Goal: Task Accomplishment & Management: Manage account settings

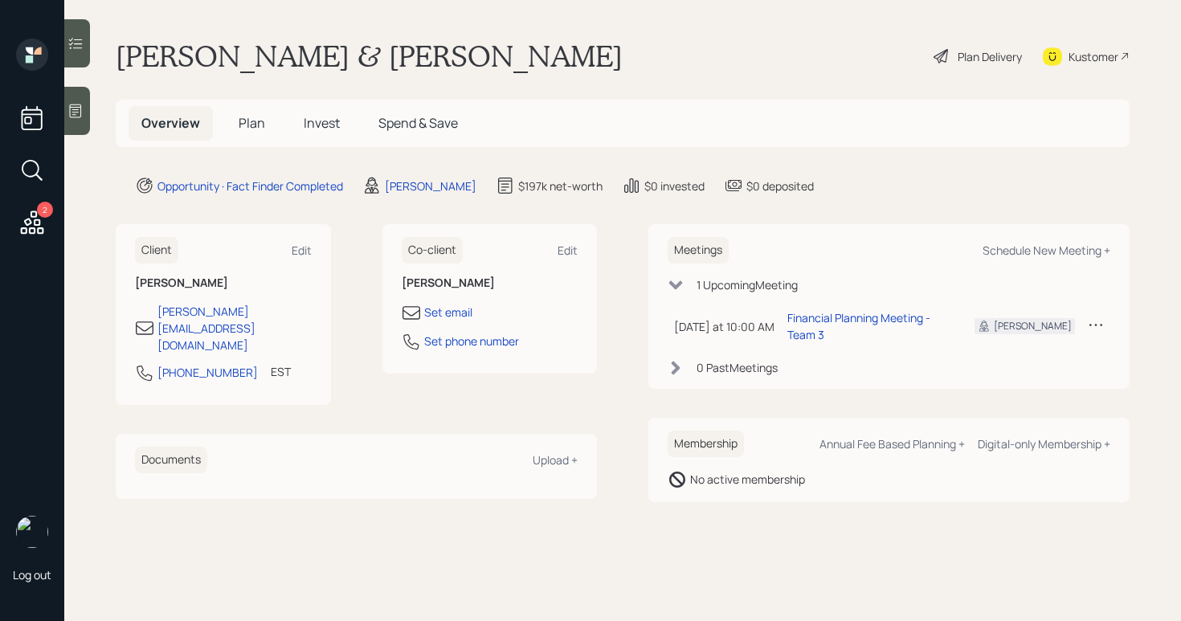
click at [47, 224] on icon at bounding box center [32, 222] width 29 height 29
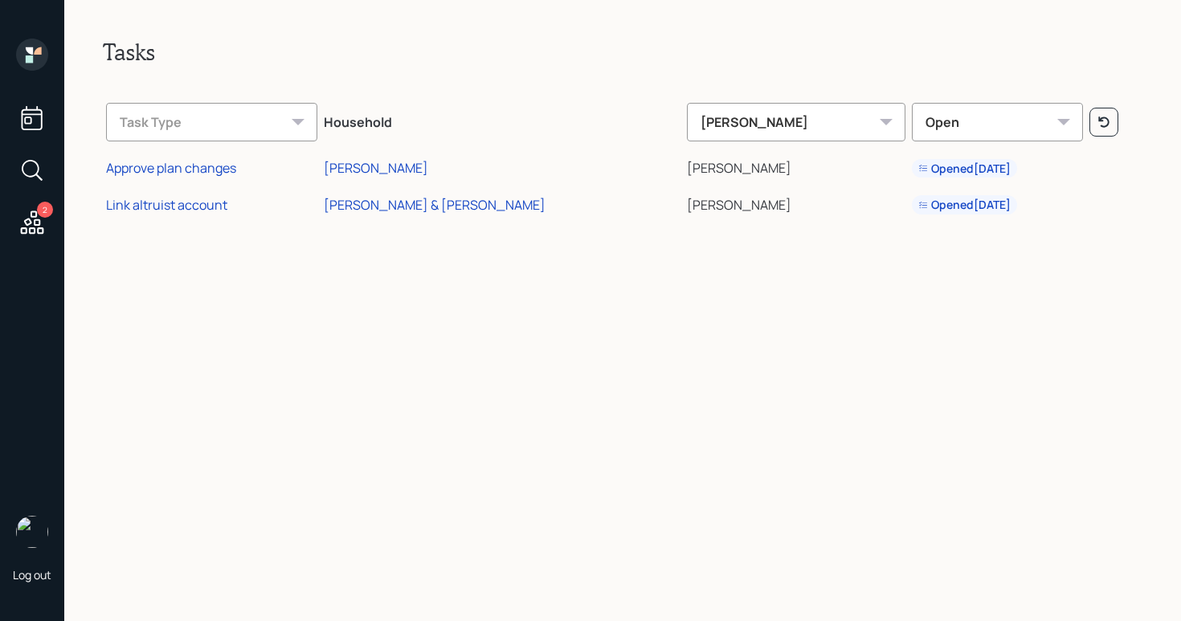
click at [29, 129] on icon at bounding box center [32, 118] width 21 height 24
click at [29, 204] on div "2" at bounding box center [32, 172] width 29 height 137
click at [29, 231] on icon at bounding box center [32, 221] width 23 height 23
click at [31, 47] on icon at bounding box center [29, 50] width 7 height 7
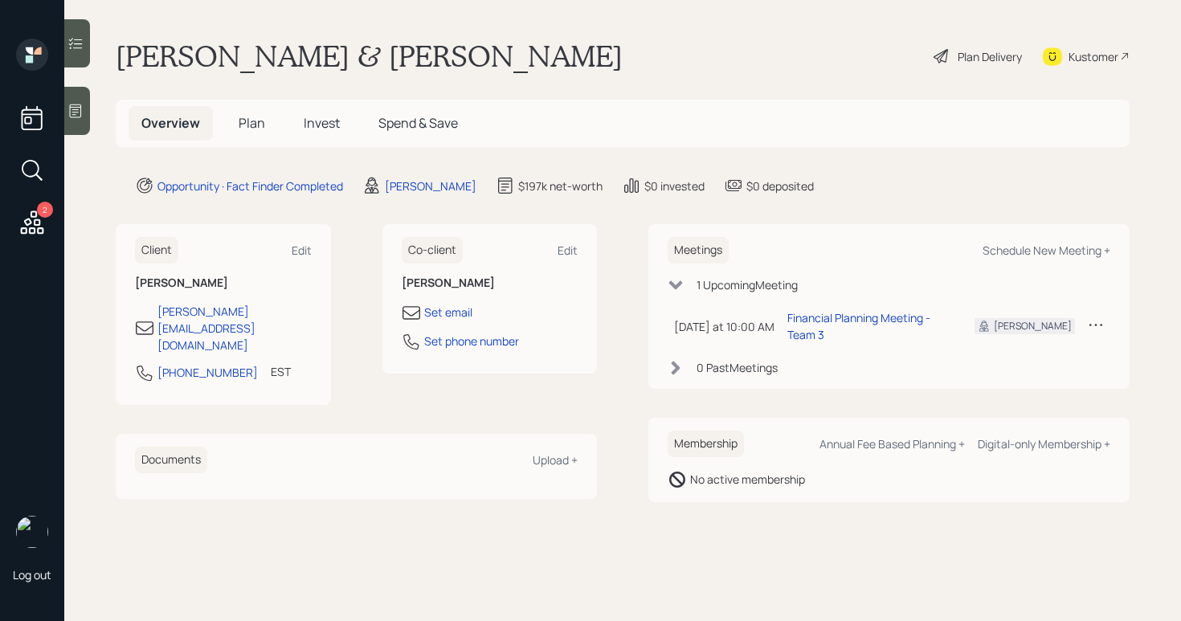
click at [950, 47] on div "Plan Delivery" at bounding box center [978, 56] width 92 height 35
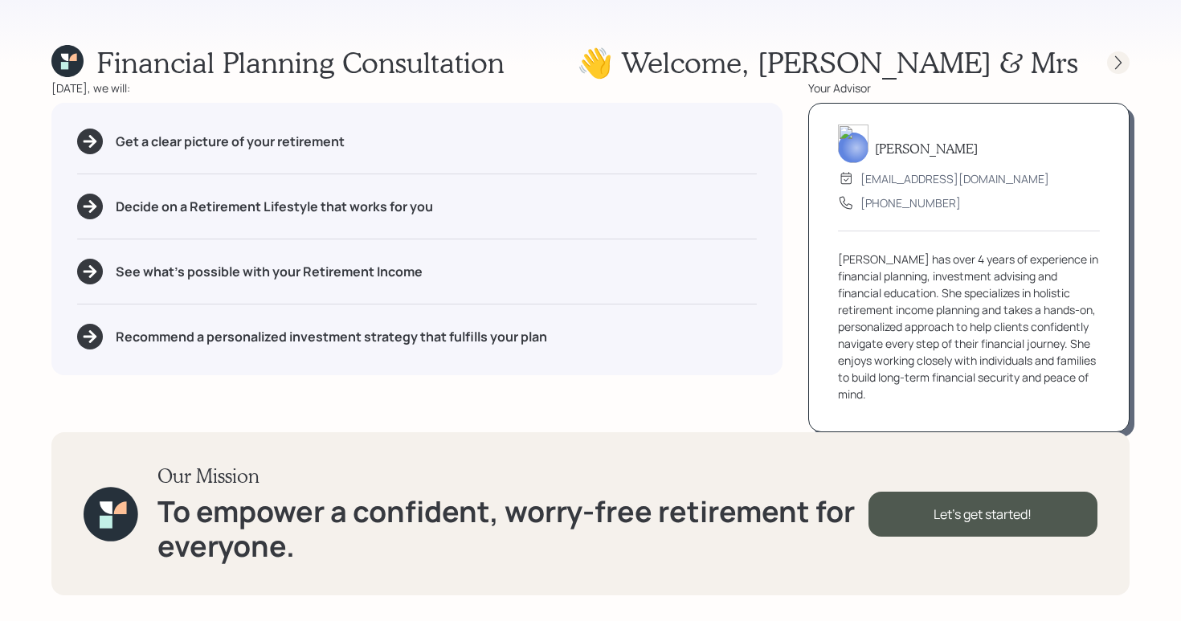
click at [1118, 58] on icon at bounding box center [1118, 62] width 6 height 14
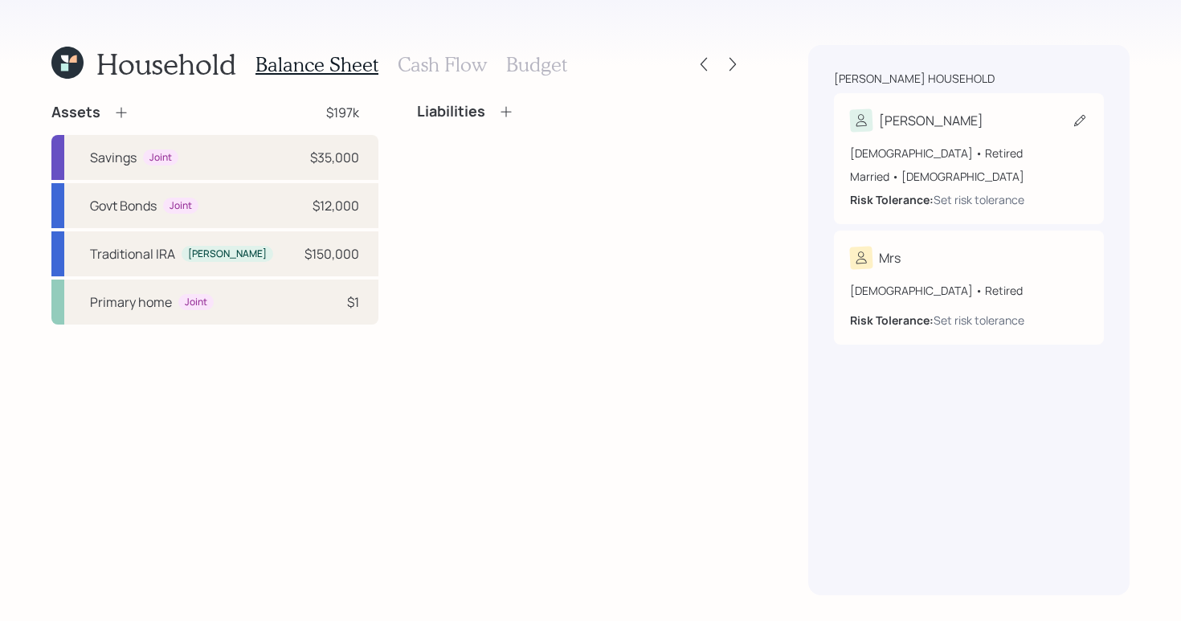
click at [984, 149] on div "[DEMOGRAPHIC_DATA] • Retired" at bounding box center [969, 153] width 238 height 17
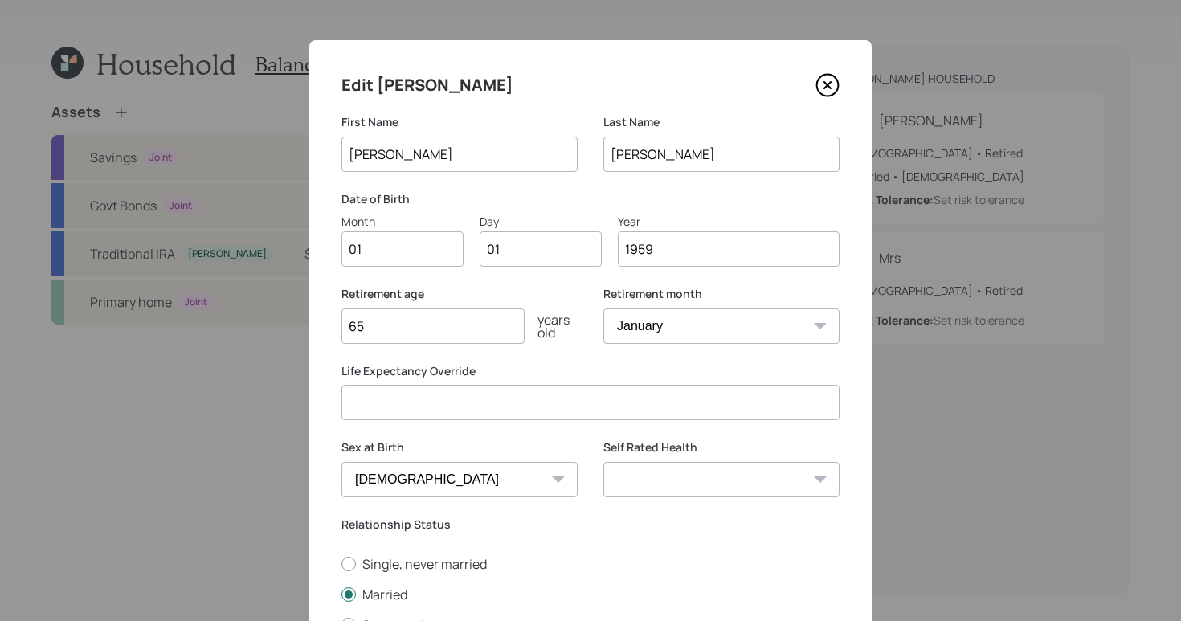
click at [405, 239] on input "01" at bounding box center [402, 248] width 122 height 35
click at [407, 252] on input "01" at bounding box center [402, 248] width 122 height 35
type input "04"
type input "0"
type input "26"
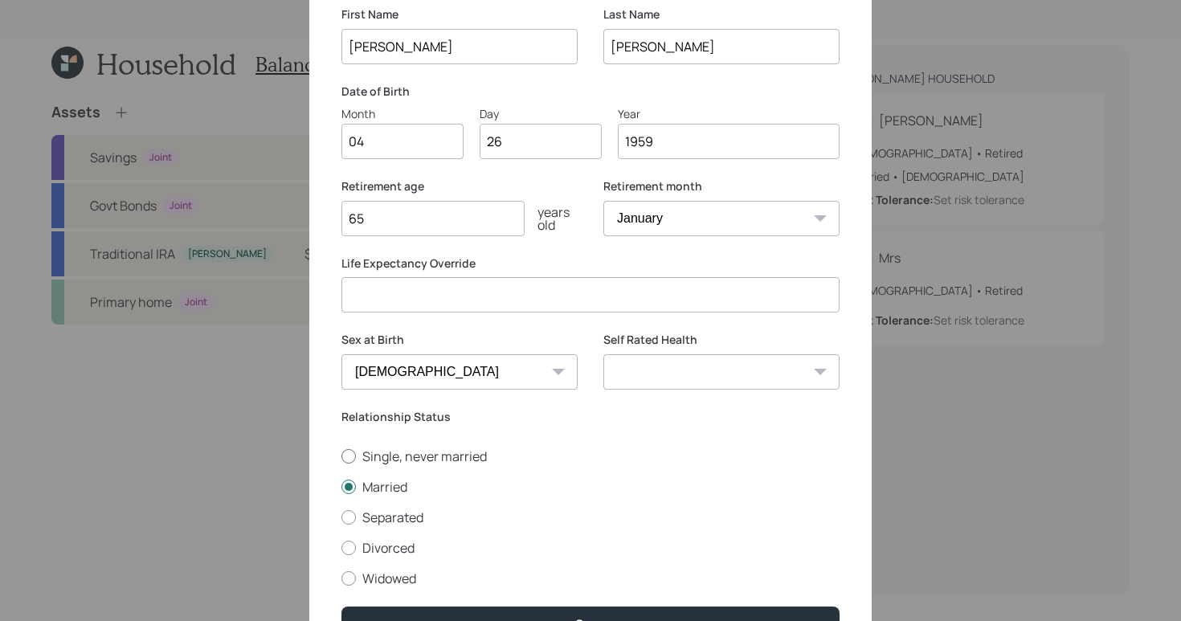
scroll to position [145, 0]
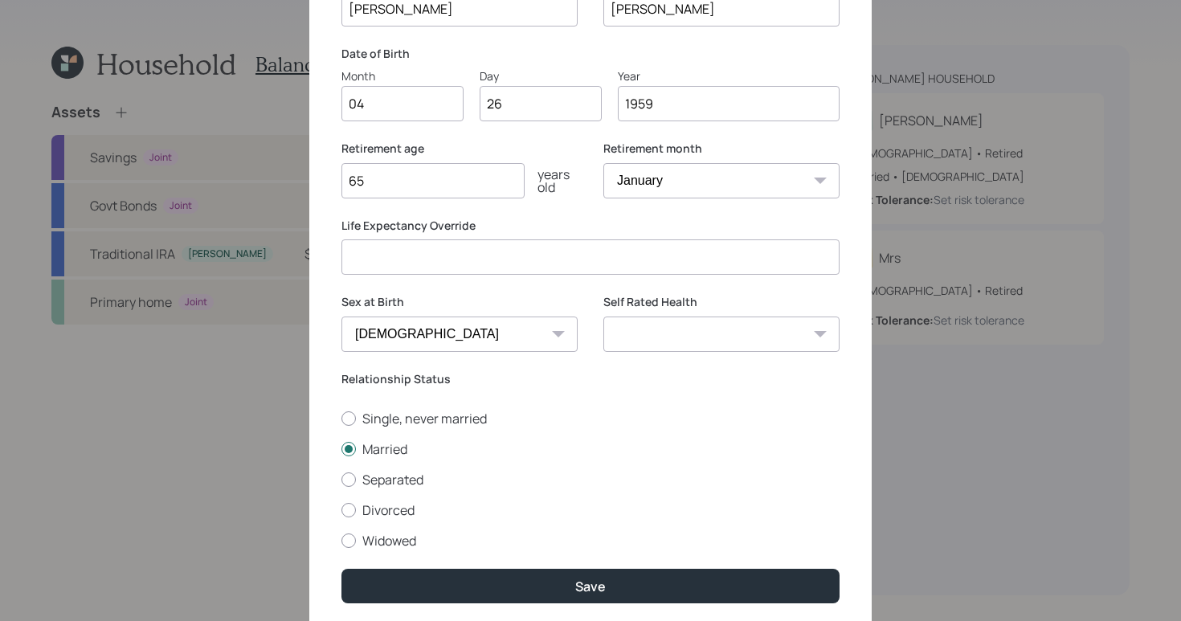
click at [749, 335] on select "Excellent Very Good Good Fair Poor" at bounding box center [721, 334] width 236 height 35
select select "very_good"
click at [603, 317] on select "Excellent Very Good Good Fair Poor" at bounding box center [721, 334] width 236 height 35
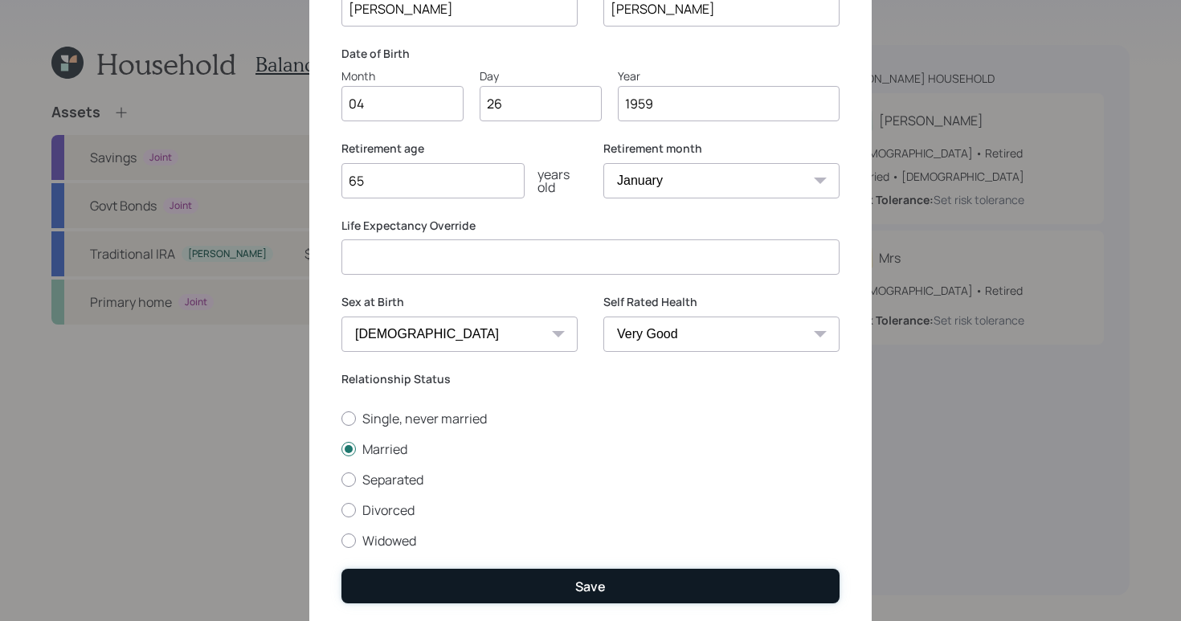
click at [561, 576] on button "Save" at bounding box center [590, 586] width 498 height 35
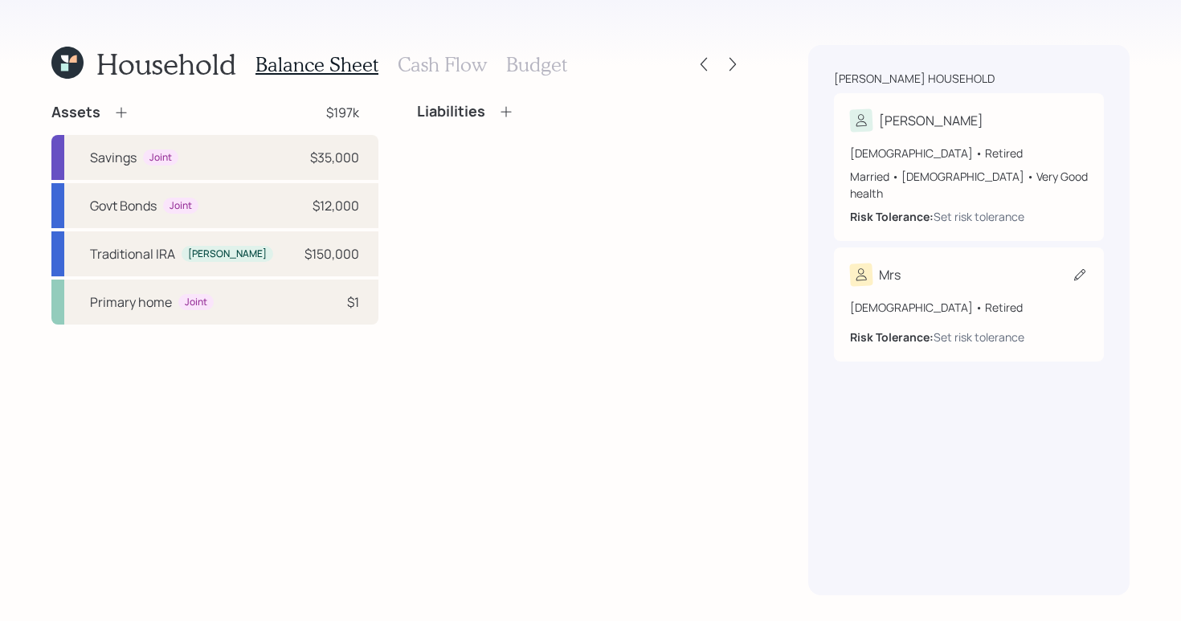
click at [1022, 299] on div "[DEMOGRAPHIC_DATA] • Retired" at bounding box center [969, 307] width 238 height 17
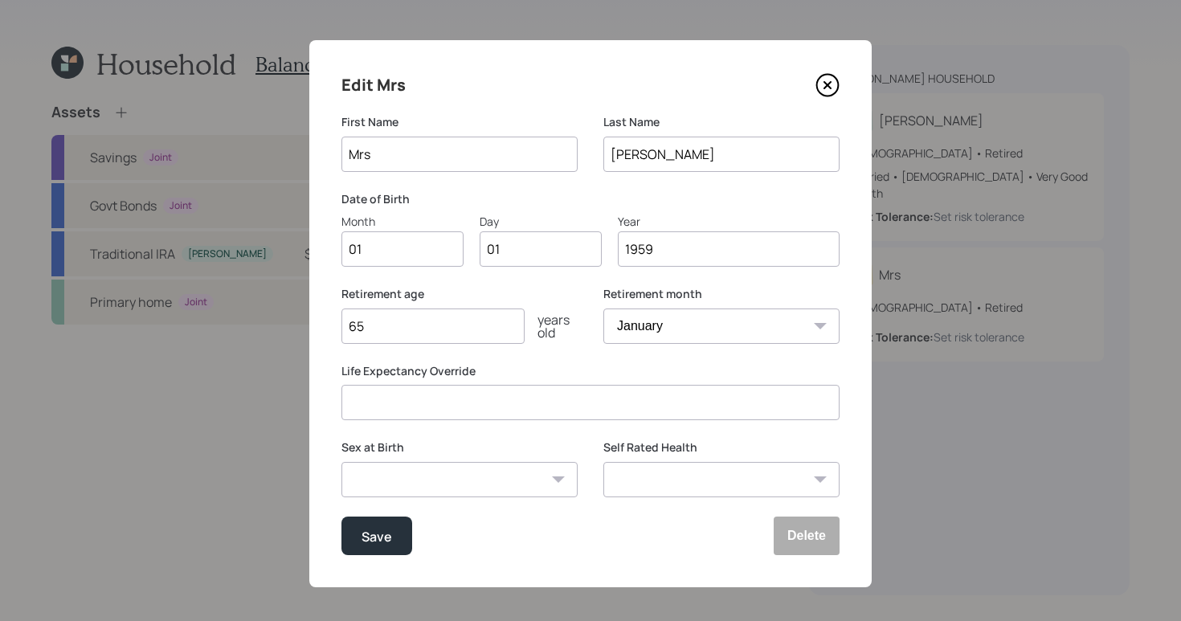
drag, startPoint x: 382, startPoint y: 160, endPoint x: 264, endPoint y: 137, distance: 121.0
click at [259, 139] on div "Edit Mrs First Name Mrs Last Name [PERSON_NAME] Date of Birth Month 01 Day 01 Y…" at bounding box center [590, 310] width 1181 height 621
type input "[PERSON_NAME]"
click at [390, 251] on input "01" at bounding box center [402, 248] width 122 height 35
type input "0"
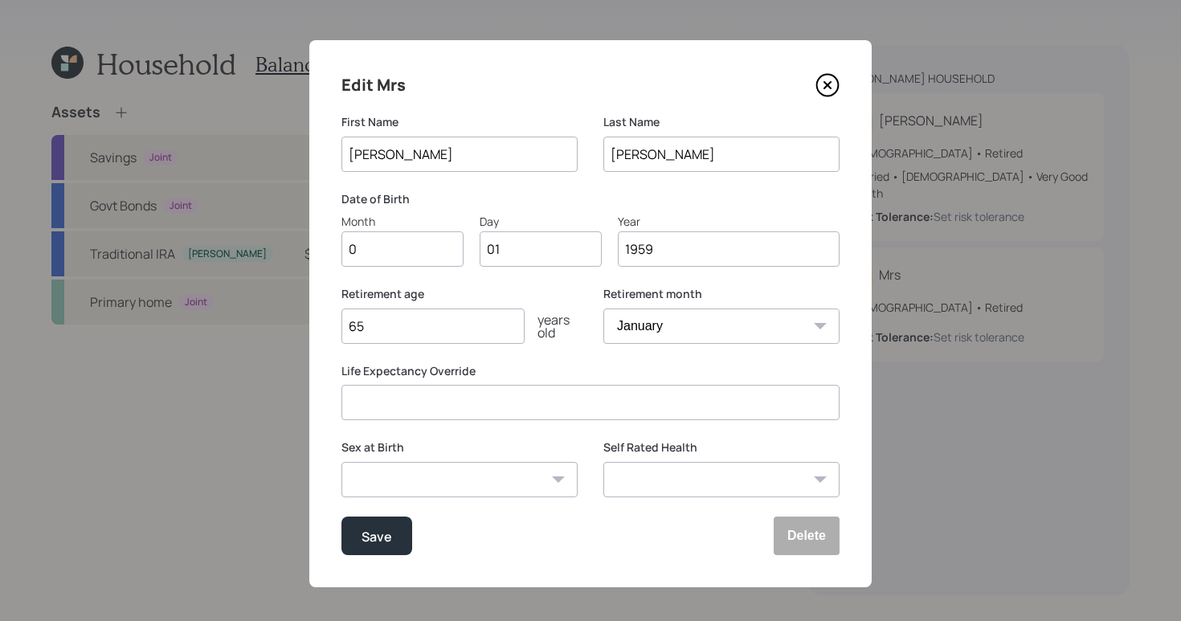
type input "04"
type input "0"
type input "21"
type input "1960"
click at [513, 484] on select "[DEMOGRAPHIC_DATA] [DEMOGRAPHIC_DATA] Other / Prefer not to say" at bounding box center [459, 479] width 236 height 35
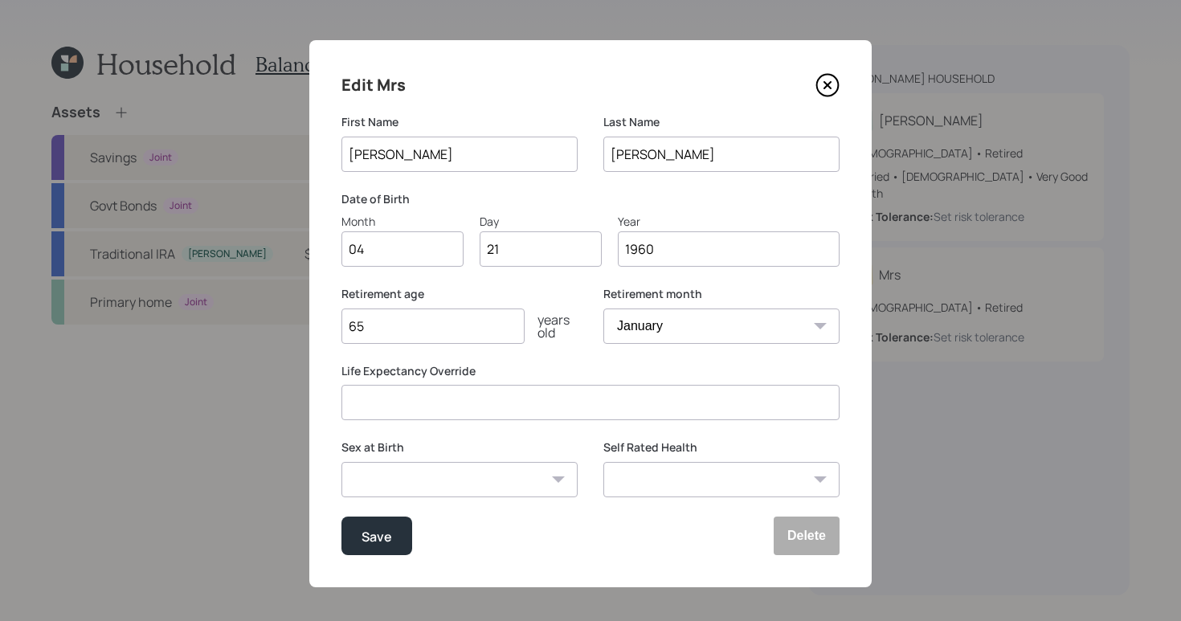
select select "[DEMOGRAPHIC_DATA]"
click at [341, 462] on select "[DEMOGRAPHIC_DATA] [DEMOGRAPHIC_DATA] Other / Prefer not to say" at bounding box center [459, 479] width 236 height 35
click at [703, 482] on select "Excellent Very Good Good Fair Poor" at bounding box center [721, 479] width 236 height 35
select select "very_good"
click at [603, 462] on select "Excellent Very Good Good Fair Poor" at bounding box center [721, 479] width 236 height 35
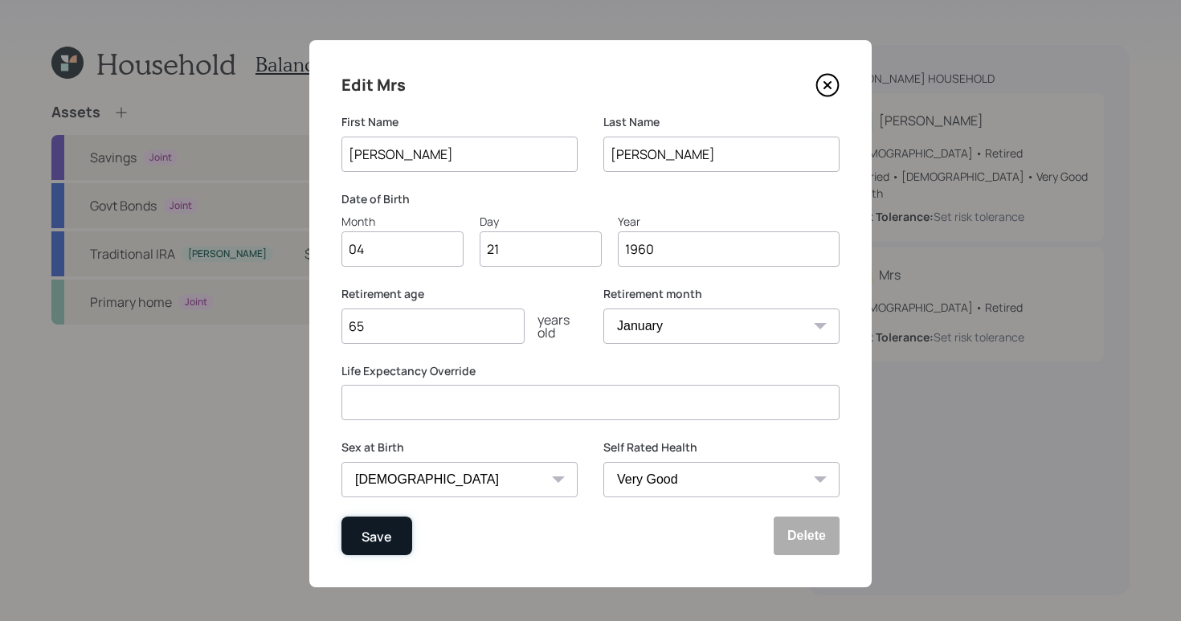
click at [383, 533] on div "Save" at bounding box center [377, 536] width 31 height 22
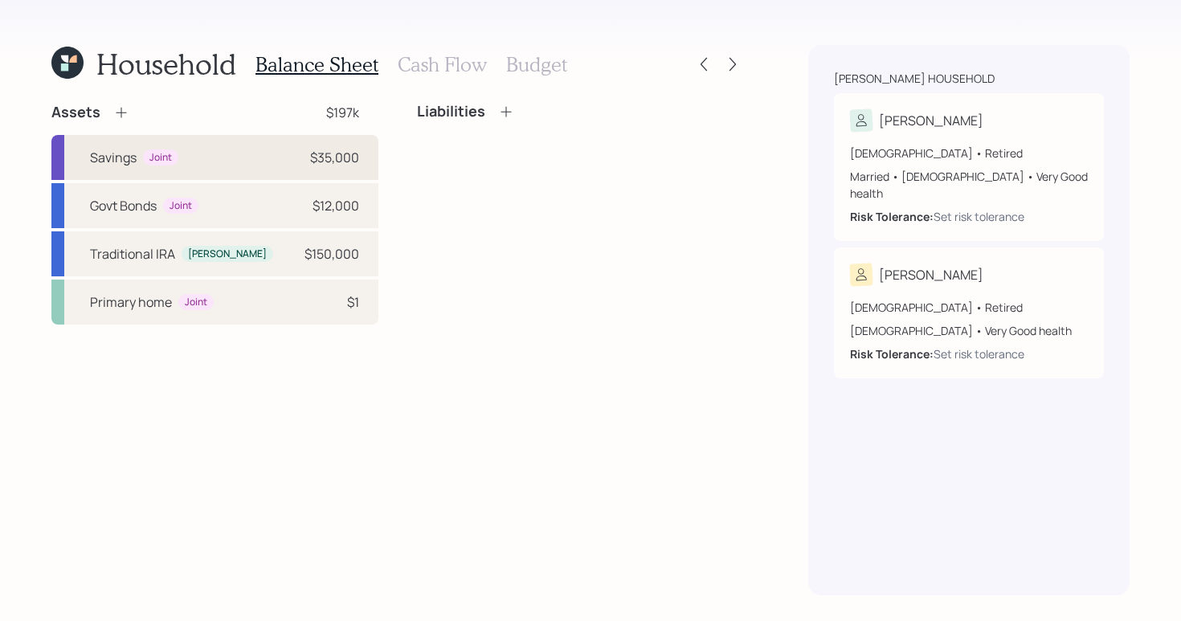
click at [171, 160] on div "Joint" at bounding box center [160, 157] width 35 height 17
select select "cash"
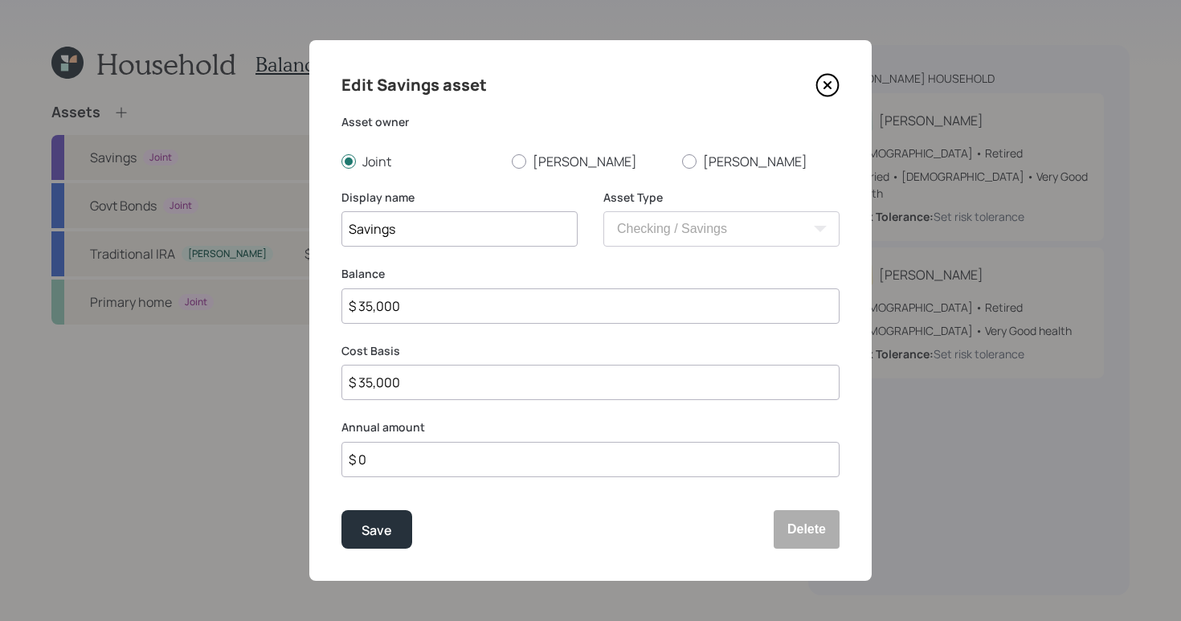
drag, startPoint x: 440, startPoint y: 313, endPoint x: 295, endPoint y: 284, distance: 148.3
click at [295, 284] on div "Edit Savings asset Asset owner Joint [PERSON_NAME] Display name Savings Asset T…" at bounding box center [590, 310] width 1181 height 621
click at [645, 122] on label "Asset owner" at bounding box center [590, 122] width 498 height 16
drag, startPoint x: 443, startPoint y: 288, endPoint x: 289, endPoint y: 284, distance: 154.3
click at [289, 284] on div "Edit Savings asset Asset owner Joint [PERSON_NAME] Display name Savings Asset T…" at bounding box center [590, 310] width 1181 height 621
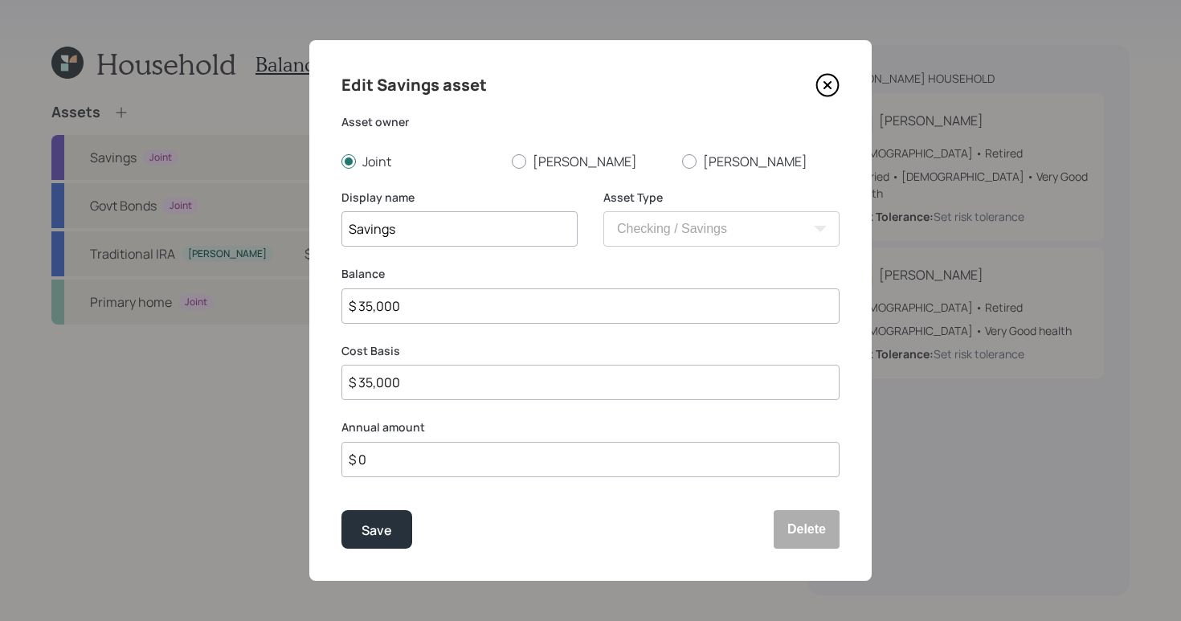
drag, startPoint x: 424, startPoint y: 313, endPoint x: 282, endPoint y: 305, distance: 142.4
click at [282, 305] on div "Edit Savings asset Asset owner Joint [PERSON_NAME] Display name Savings Asset T…" at bounding box center [590, 310] width 1181 height 621
type input "$"
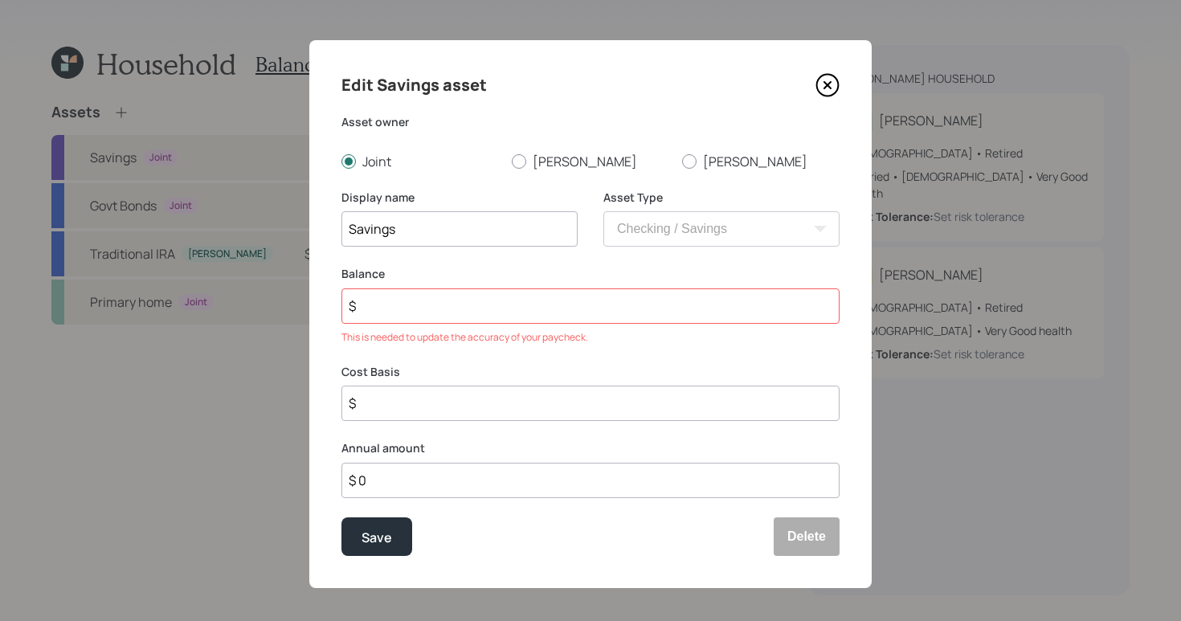
type input "$ 3"
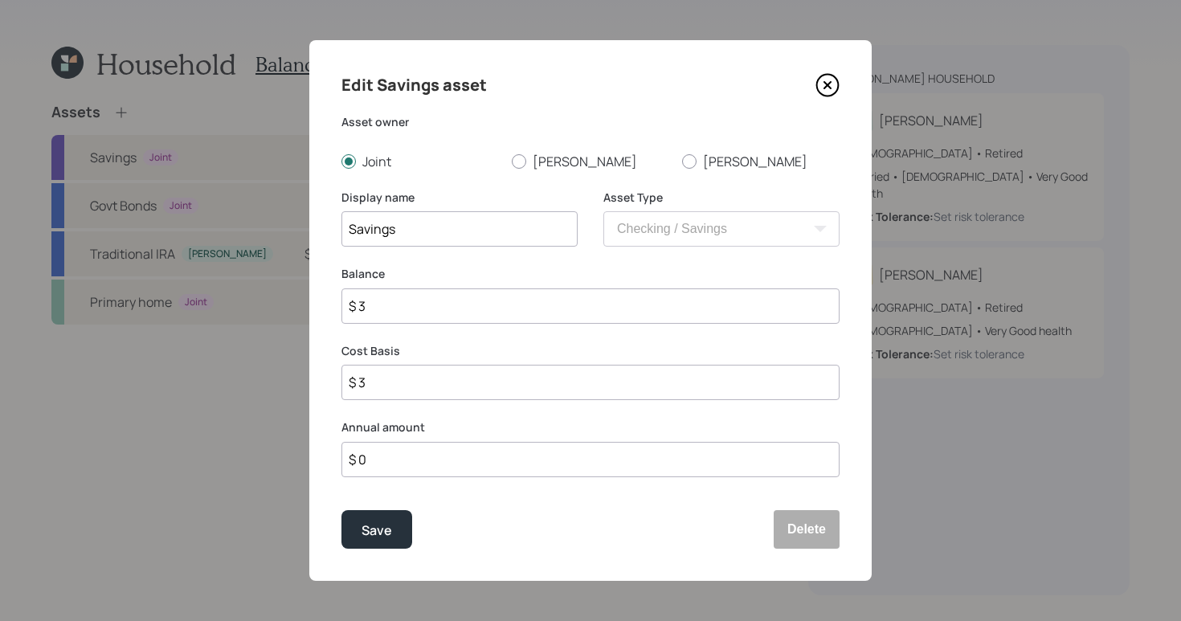
type input "$ 34"
type input "$ 340"
type input "$ 3,400"
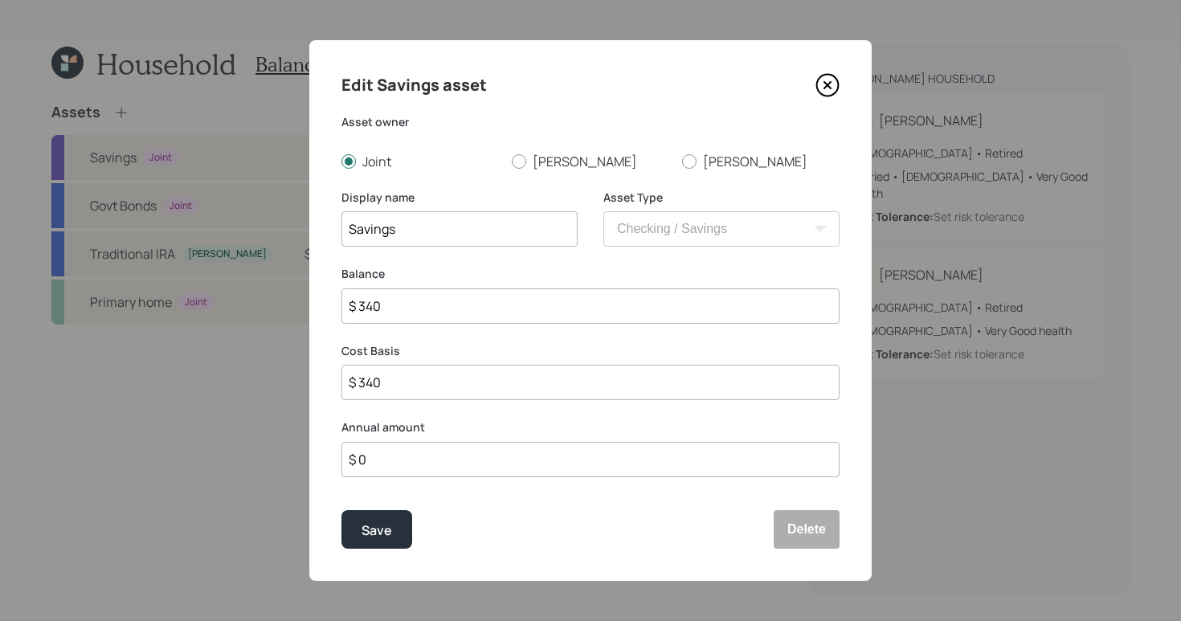
type input "$ 3,400"
type input "$ 34,000"
click at [390, 537] on div "Save" at bounding box center [377, 531] width 31 height 22
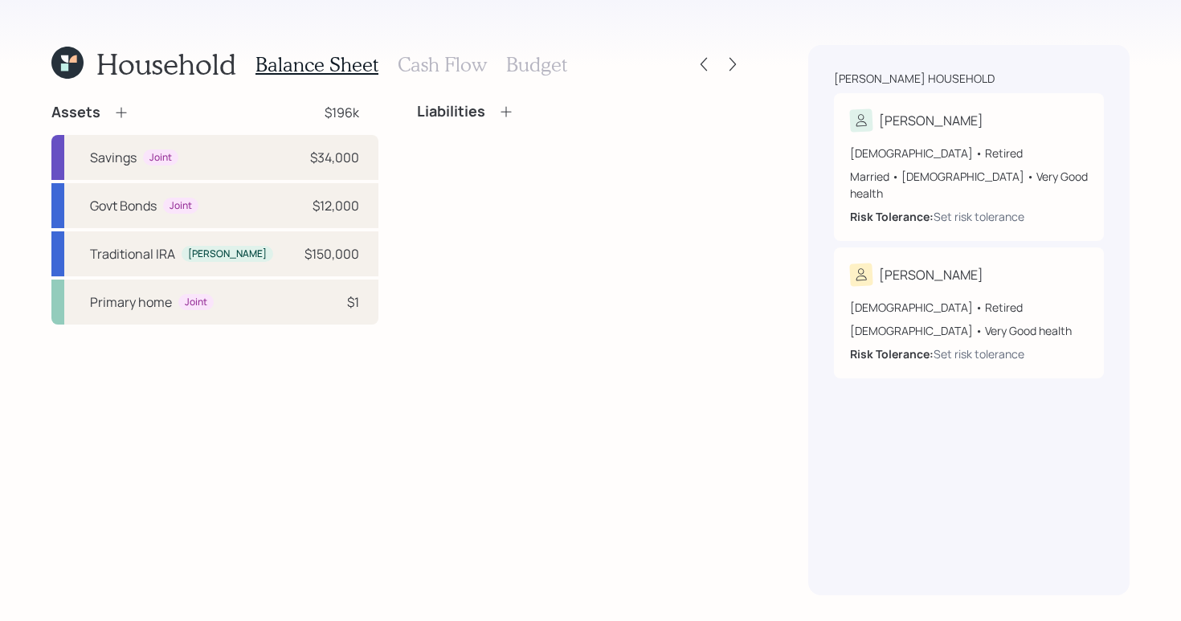
click at [124, 116] on icon at bounding box center [121, 112] width 16 height 16
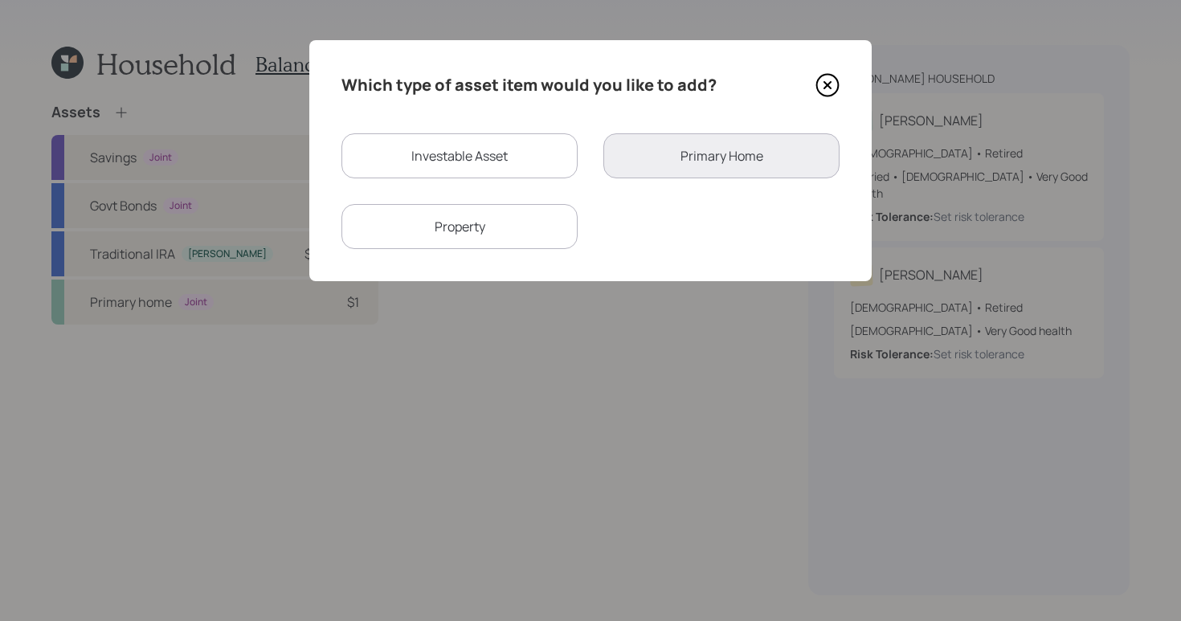
click at [493, 150] on div "Investable Asset" at bounding box center [459, 155] width 236 height 45
select select "taxable"
select select "balanced"
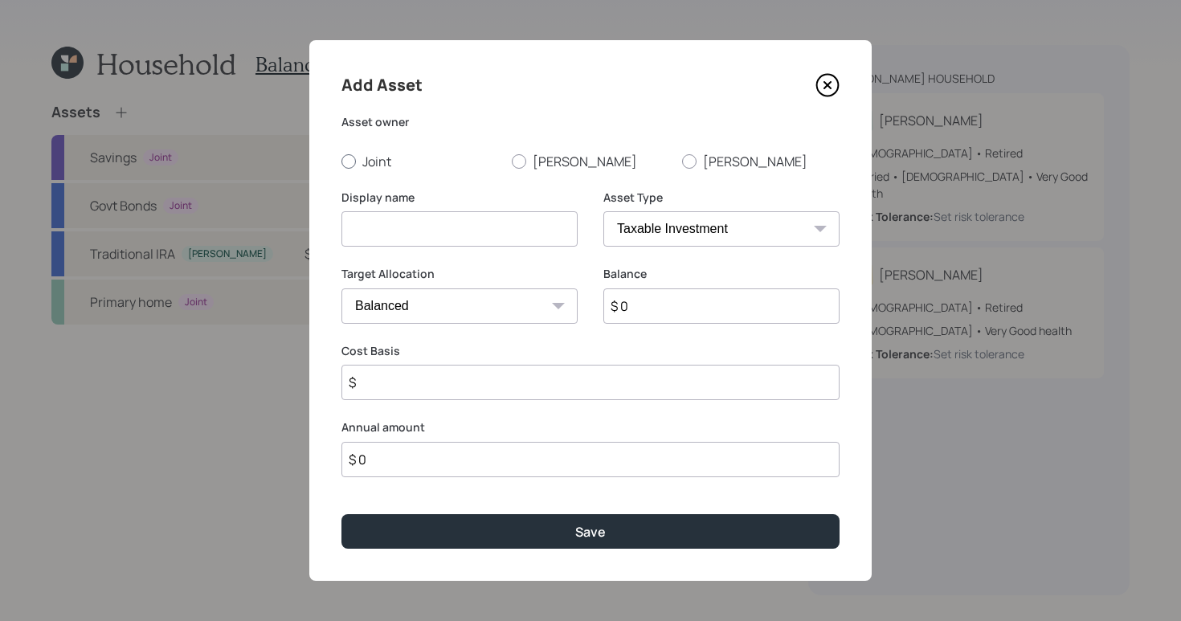
click at [354, 165] on div at bounding box center [348, 161] width 14 height 14
click at [341, 161] on input "Joint" at bounding box center [341, 161] width 1 height 1
radio input "true"
click at [419, 224] on input at bounding box center [459, 228] width 236 height 35
type input "Checking"
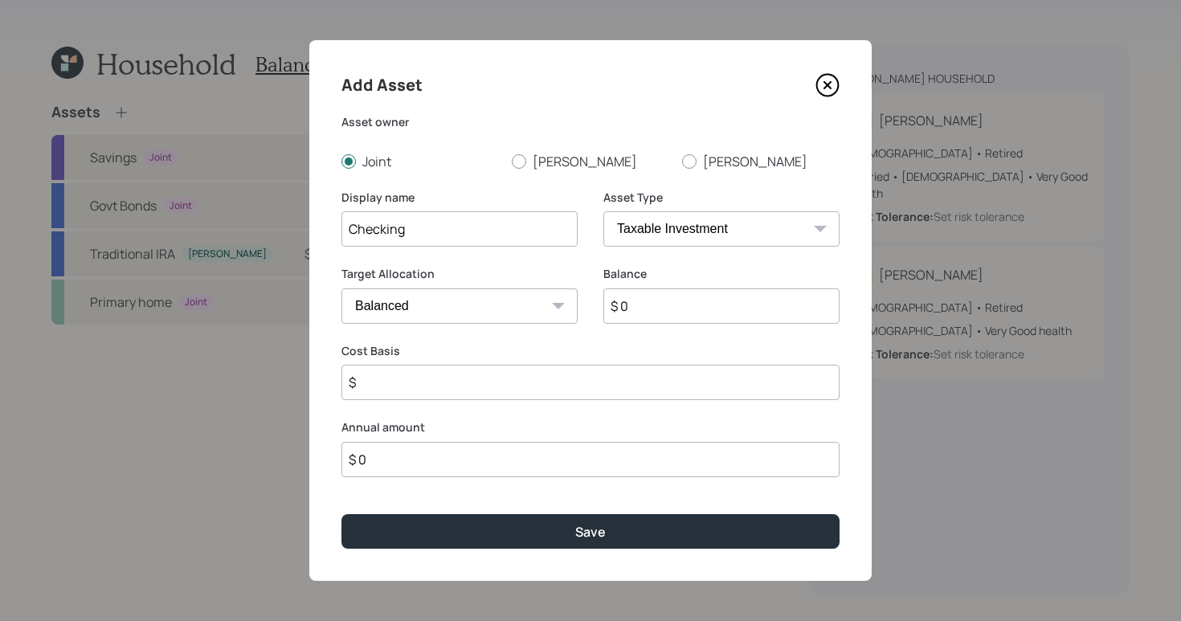
click at [825, 84] on icon at bounding box center [827, 85] width 24 height 24
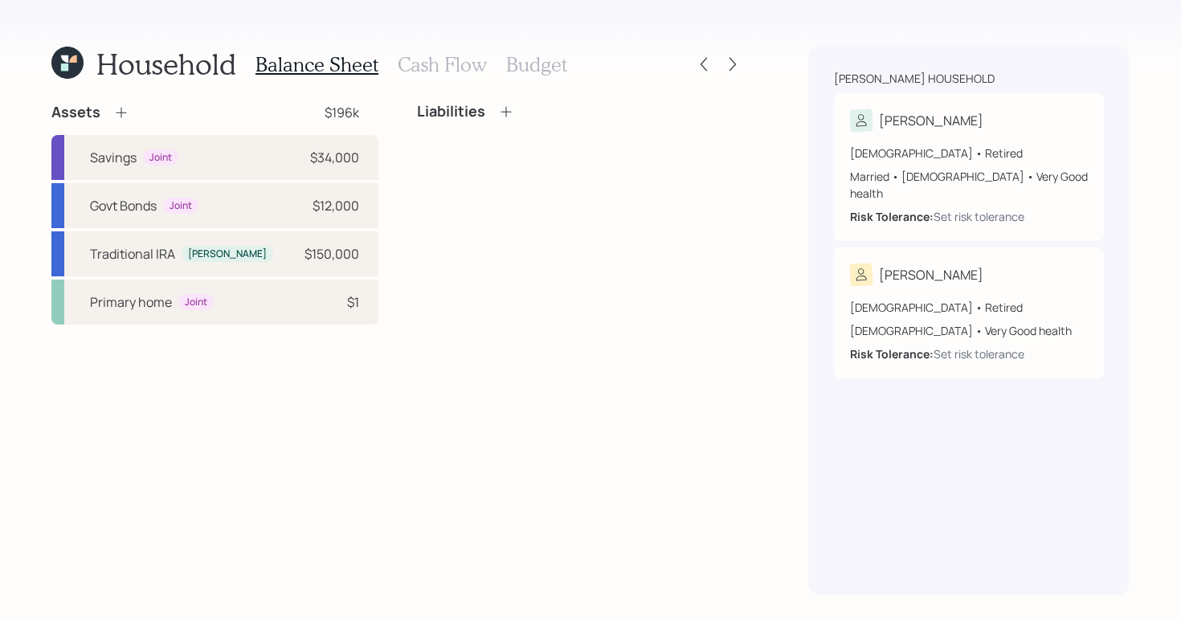
click at [125, 112] on icon at bounding box center [121, 112] width 16 height 16
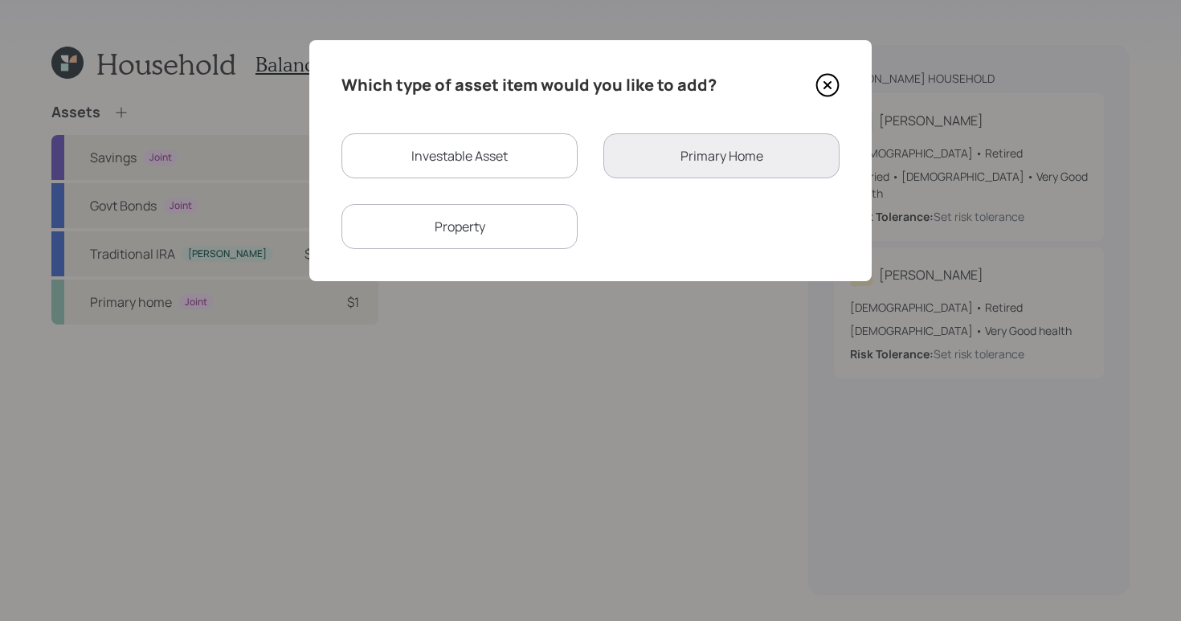
click at [444, 162] on div "Investable Asset" at bounding box center [459, 155] width 236 height 45
select select "taxable"
select select "balanced"
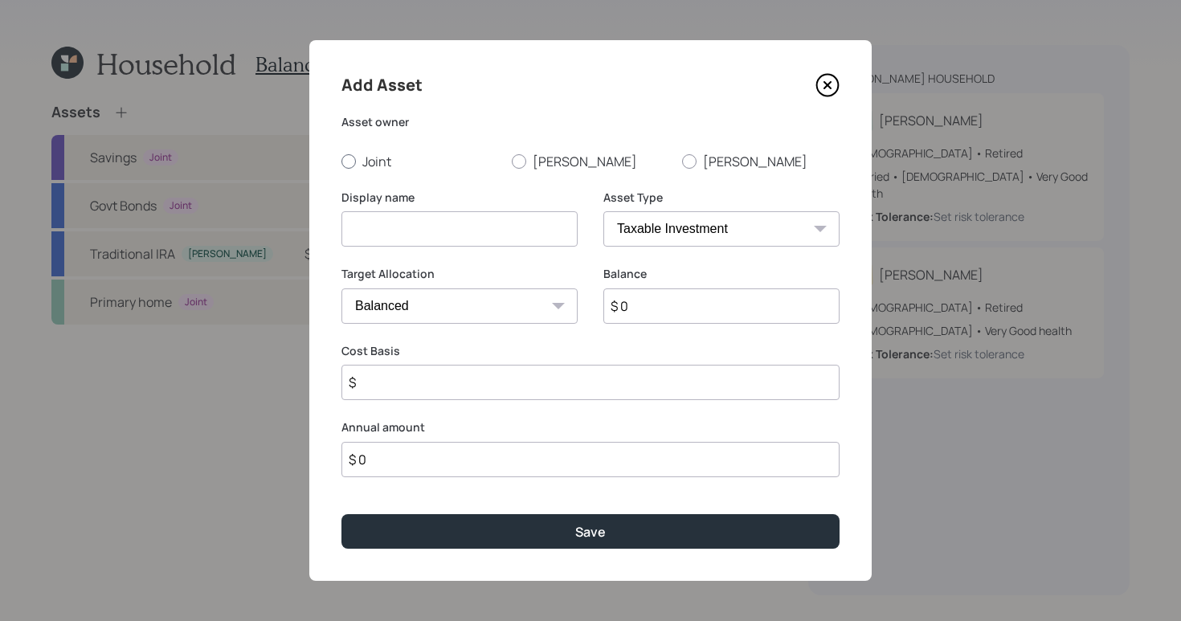
click at [357, 165] on label "Joint" at bounding box center [419, 162] width 157 height 18
click at [341, 161] on input "Joint" at bounding box center [341, 161] width 1 height 1
radio input "true"
click at [394, 219] on input at bounding box center [459, 228] width 236 height 35
type input "Checking"
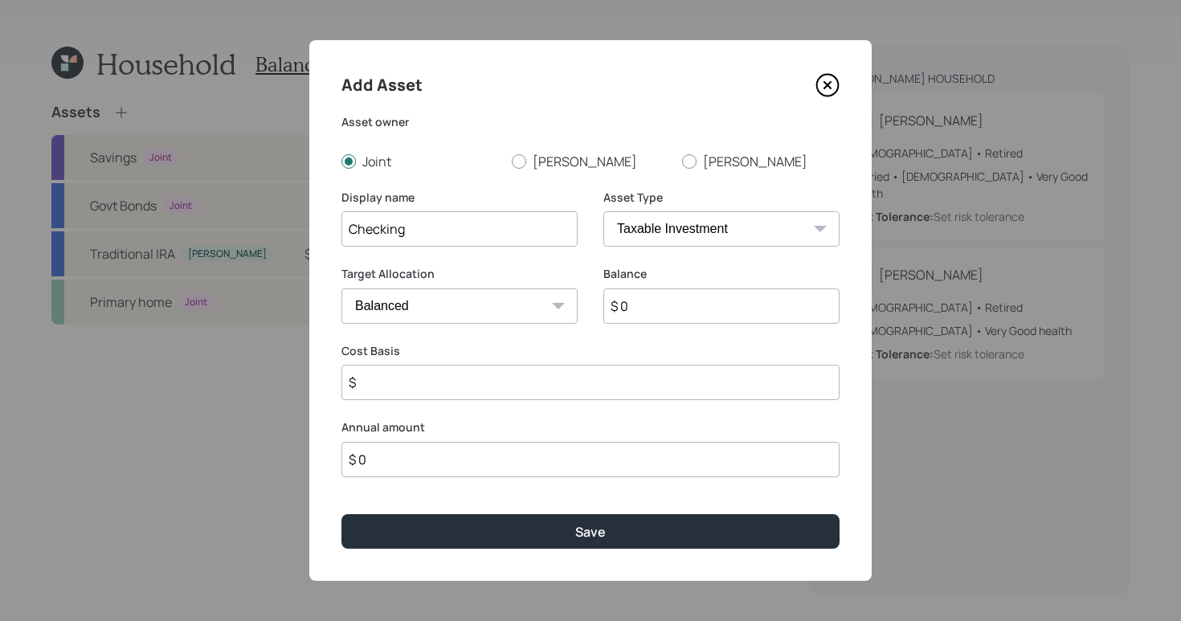
click at [713, 243] on select "SEP [PERSON_NAME] IRA 401(k) [PERSON_NAME] 401(k) 403(b) [PERSON_NAME] 403(b) 4…" at bounding box center [721, 228] width 236 height 35
select select "cash"
click at [603, 211] on select "SEP [PERSON_NAME] IRA 401(k) [PERSON_NAME] 401(k) 403(b) [PERSON_NAME] 403(b) 4…" at bounding box center [721, 228] width 236 height 35
type input "$"
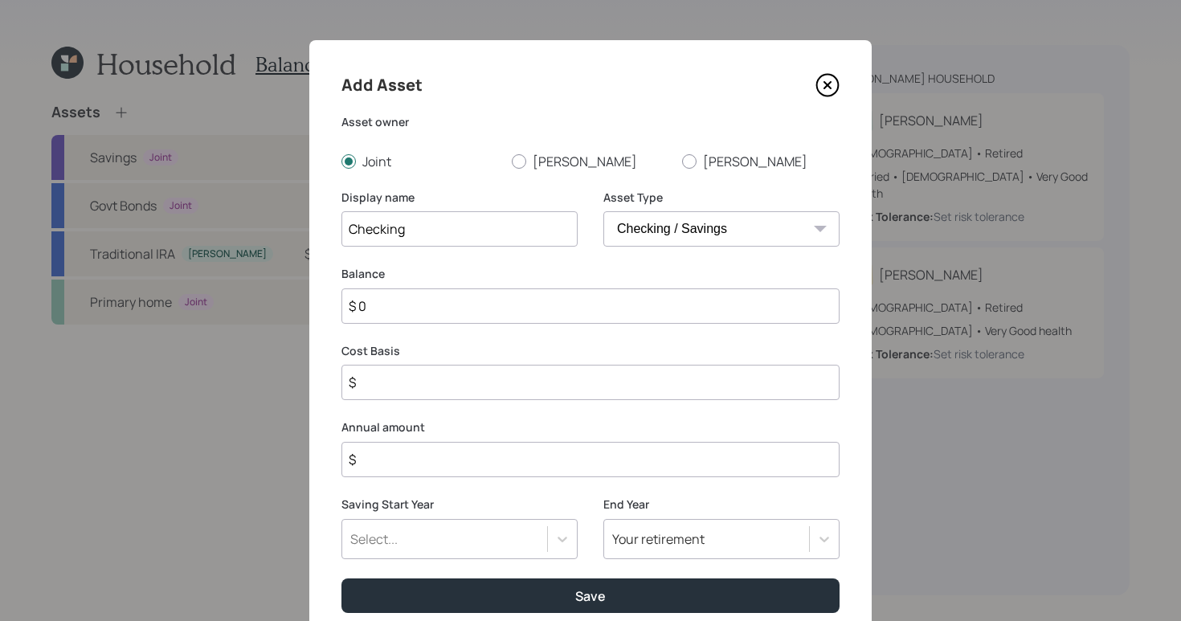
click at [452, 306] on input "$ 0" at bounding box center [590, 305] width 498 height 35
type input "$"
type input "$ 4"
type input "$ 40"
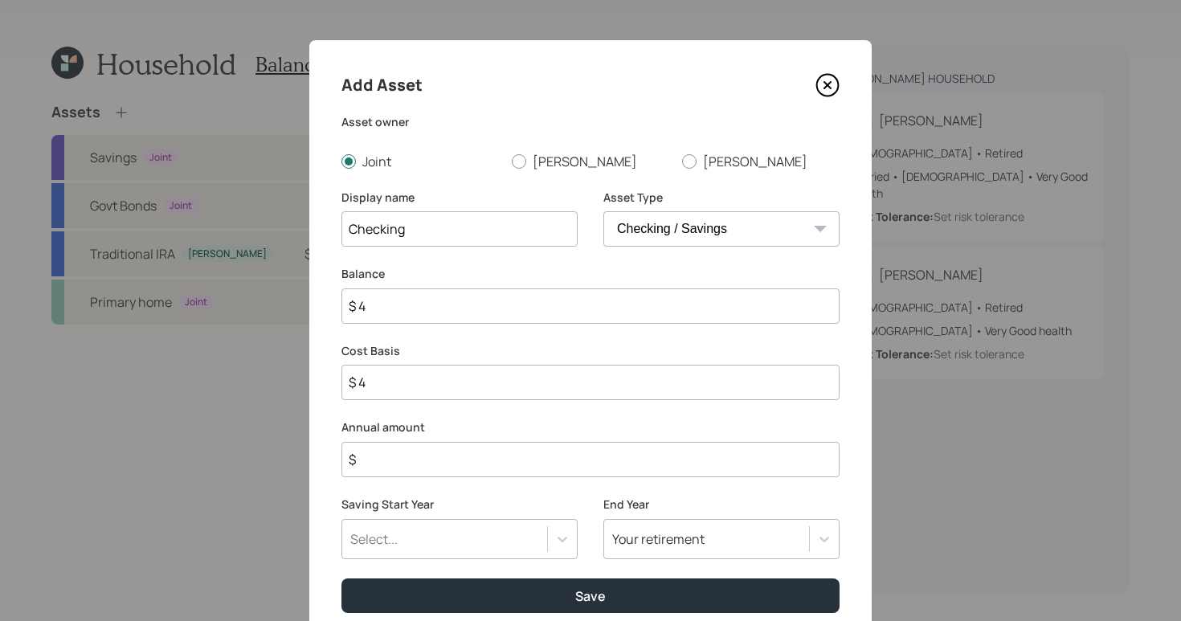
type input "$ 40"
type input "$ 400"
type input "$ 4,000"
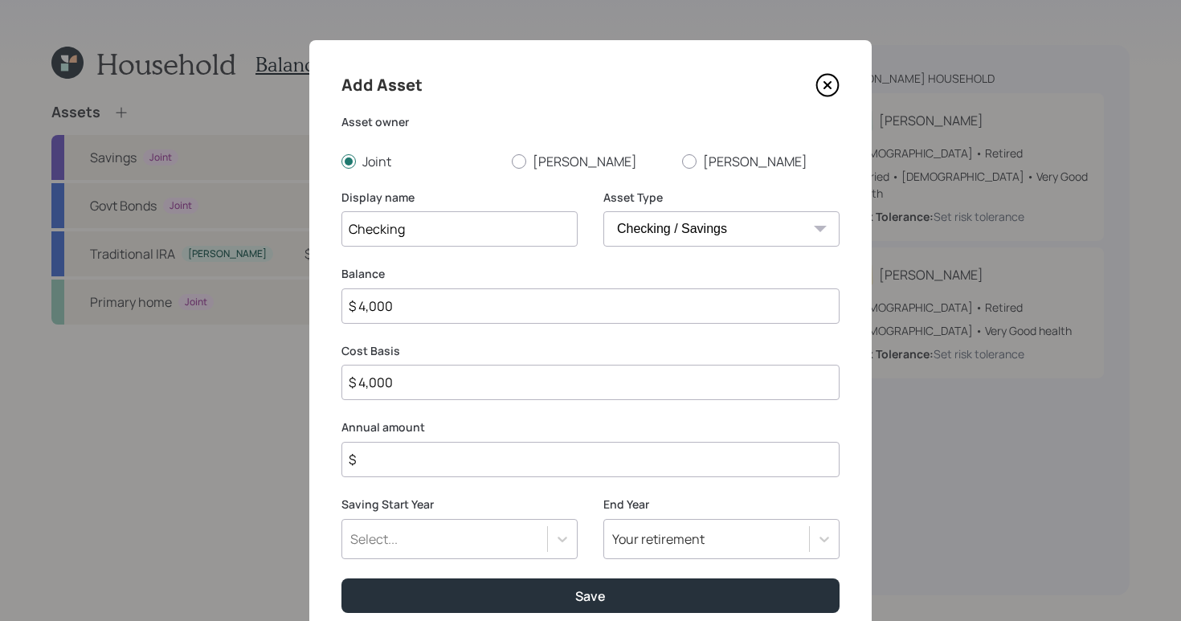
click at [486, 466] on input "$" at bounding box center [590, 459] width 498 height 35
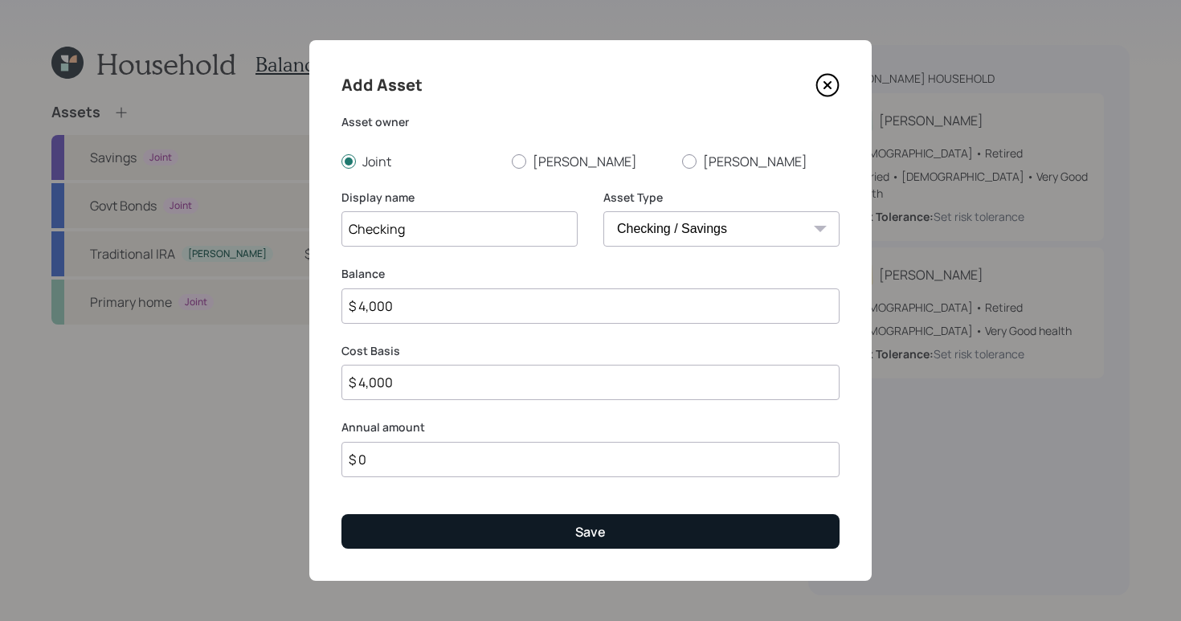
type input "$ 0"
click at [570, 533] on button "Save" at bounding box center [590, 531] width 498 height 35
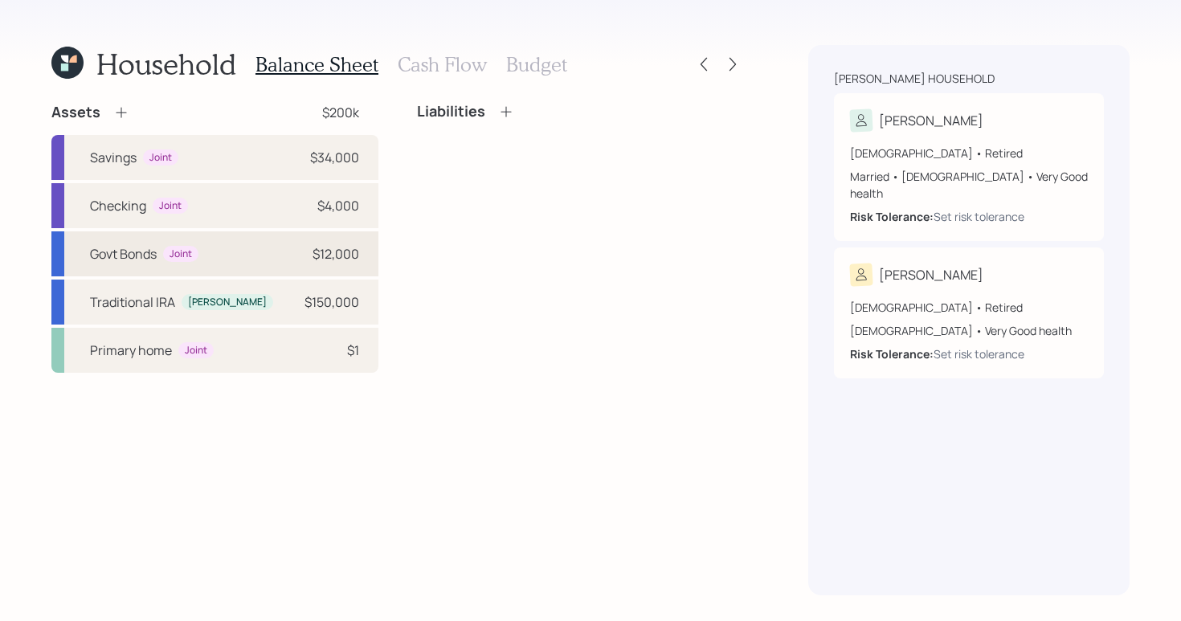
click at [223, 247] on div "Govt Bonds Joint $12,000" at bounding box center [214, 253] width 327 height 45
select select "taxable"
select select "conservative"
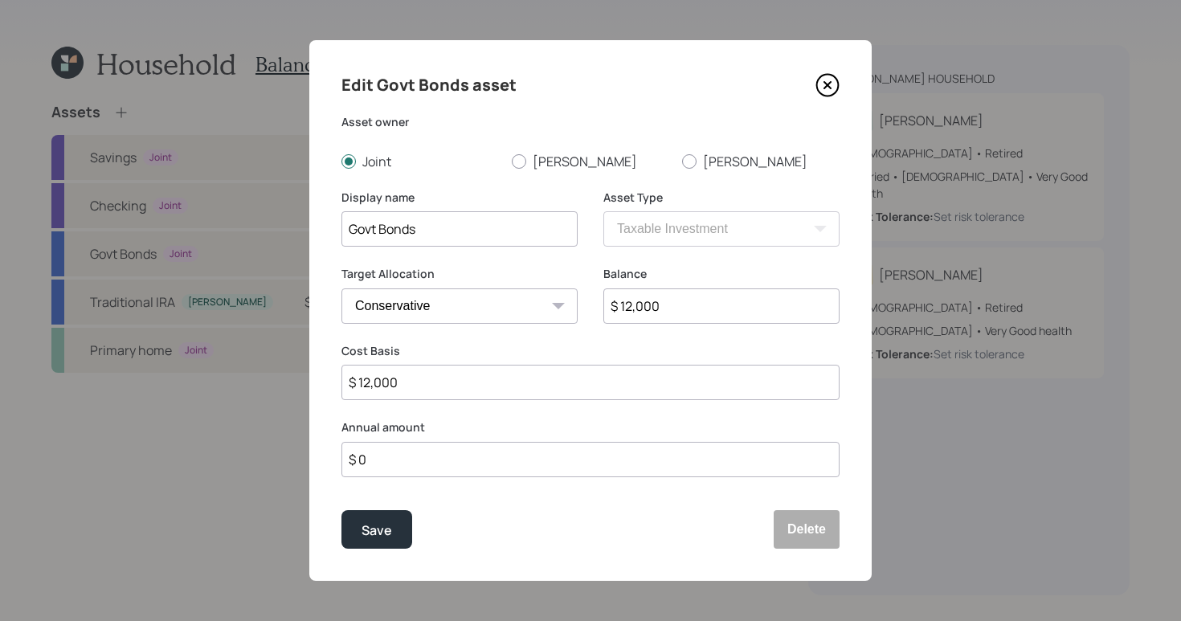
drag, startPoint x: 722, startPoint y: 303, endPoint x: 581, endPoint y: 287, distance: 142.3
click at [552, 297] on div "Target Allocation Cash Conservative Balanced Aggressive Balance $ 12,000" at bounding box center [590, 304] width 498 height 77
drag, startPoint x: 473, startPoint y: 386, endPoint x: 325, endPoint y: 358, distance: 151.3
click at [318, 363] on div "Edit Govt Bonds asset Asset owner Joint [PERSON_NAME] Display name Govt Bonds A…" at bounding box center [590, 310] width 562 height 541
drag, startPoint x: 728, startPoint y: 315, endPoint x: 582, endPoint y: 295, distance: 147.6
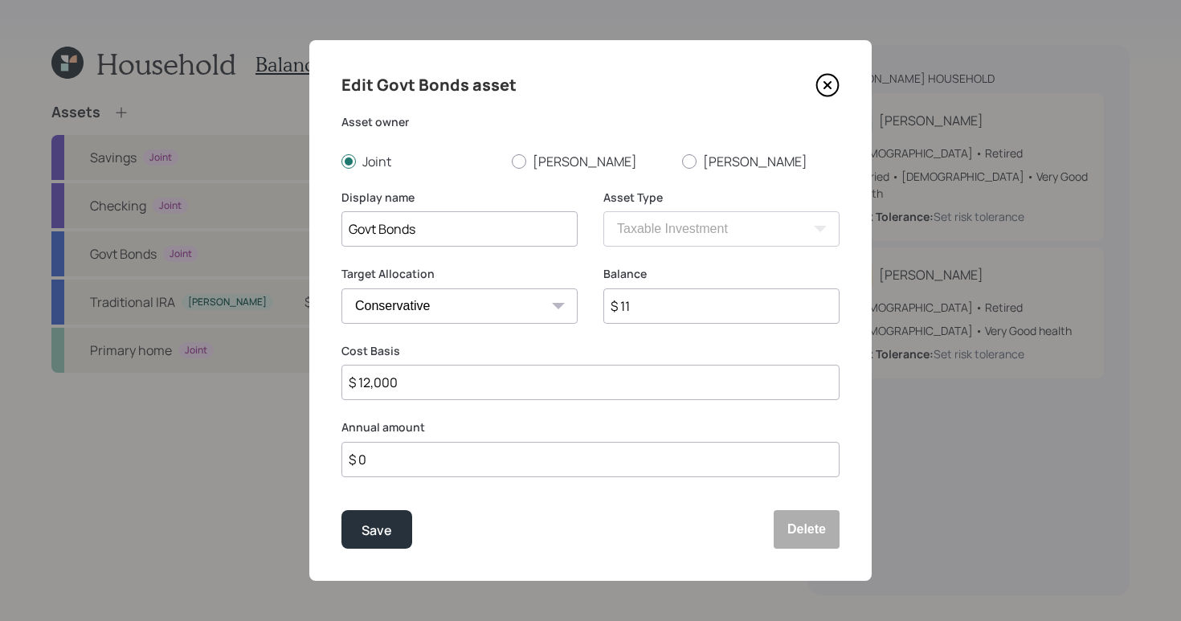
click at [582, 295] on div "Target Allocation Cash Conservative Balanced Aggressive Balance $ 11" at bounding box center [590, 304] width 498 height 77
type input "$ 22,000"
drag, startPoint x: 443, startPoint y: 382, endPoint x: 313, endPoint y: 347, distance: 134.7
click at [295, 354] on div "Edit Govt Bonds asset Asset owner Joint [PERSON_NAME] Display name Govt Bonds A…" at bounding box center [590, 310] width 1181 height 621
type input "$ 22,000"
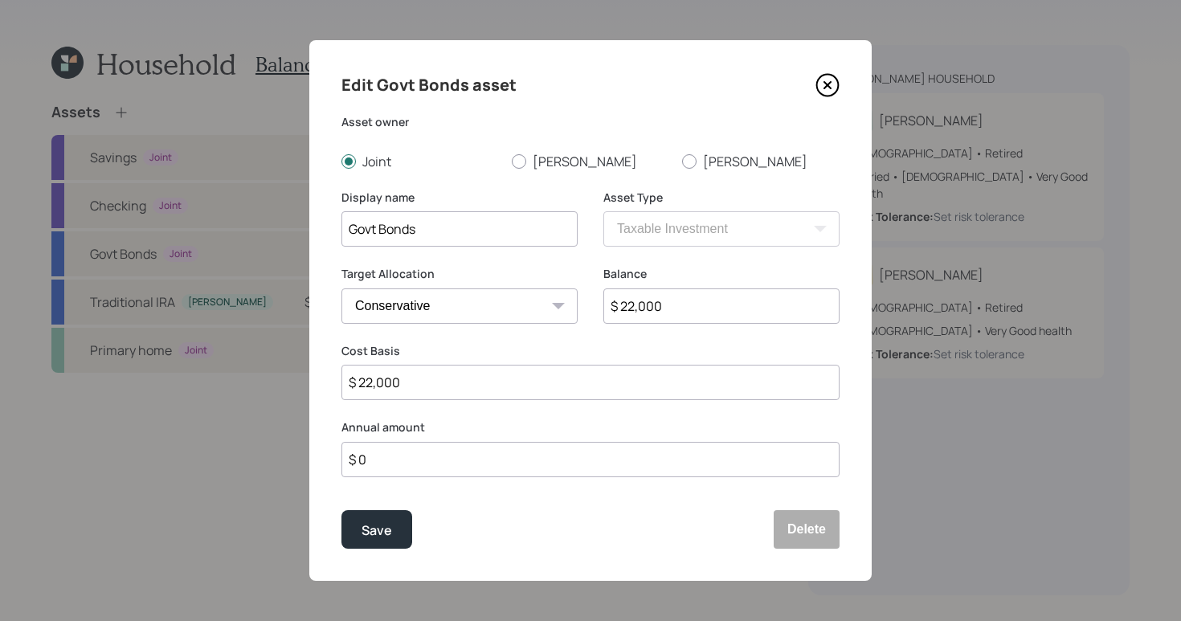
click at [427, 237] on input "Govt Bonds" at bounding box center [459, 228] width 236 height 35
click at [490, 231] on input "Govt Bonds" at bounding box center [459, 228] width 236 height 35
type input "Govt Bonds - I bonds"
click at [378, 539] on div "Save" at bounding box center [377, 531] width 31 height 22
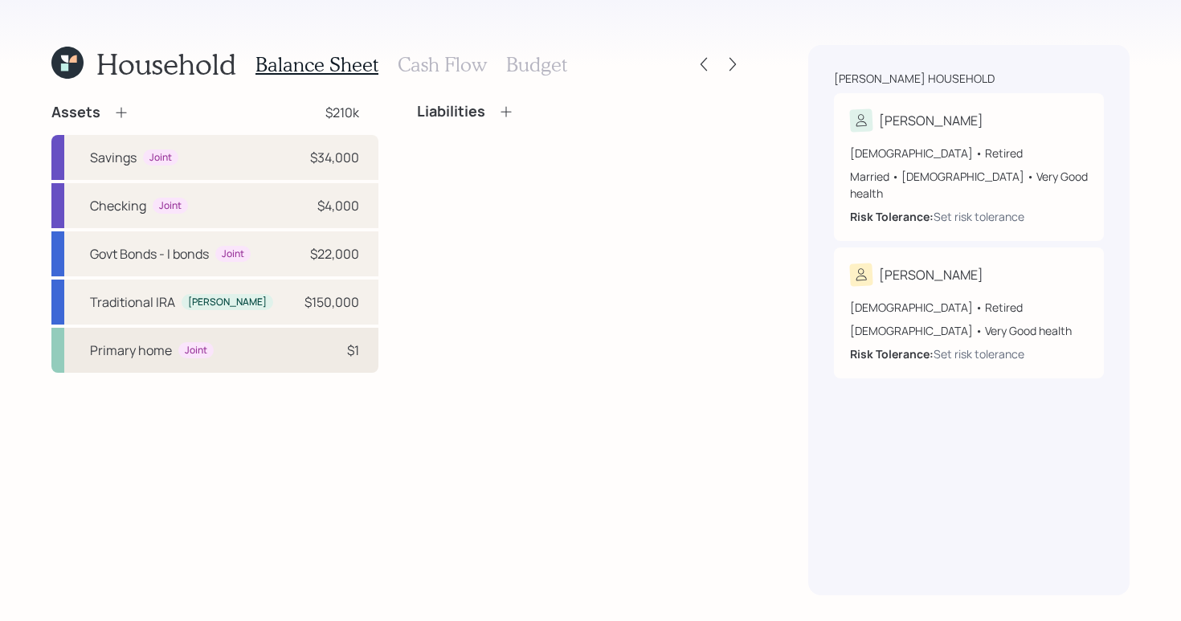
click at [209, 350] on div "Joint" at bounding box center [195, 350] width 35 height 17
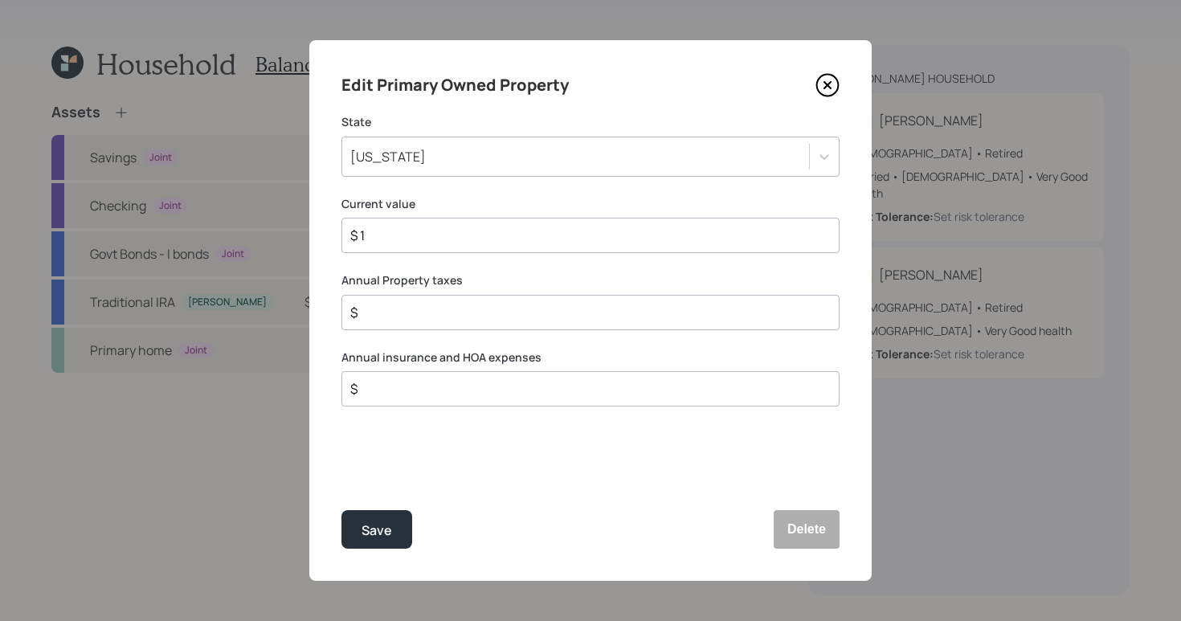
click at [492, 238] on input "$ 1" at bounding box center [584, 235] width 471 height 19
type input "$ 370,000"
click at [476, 316] on input "$" at bounding box center [584, 312] width 471 height 19
type input "$ 6,000"
click at [484, 385] on input "$" at bounding box center [584, 388] width 471 height 19
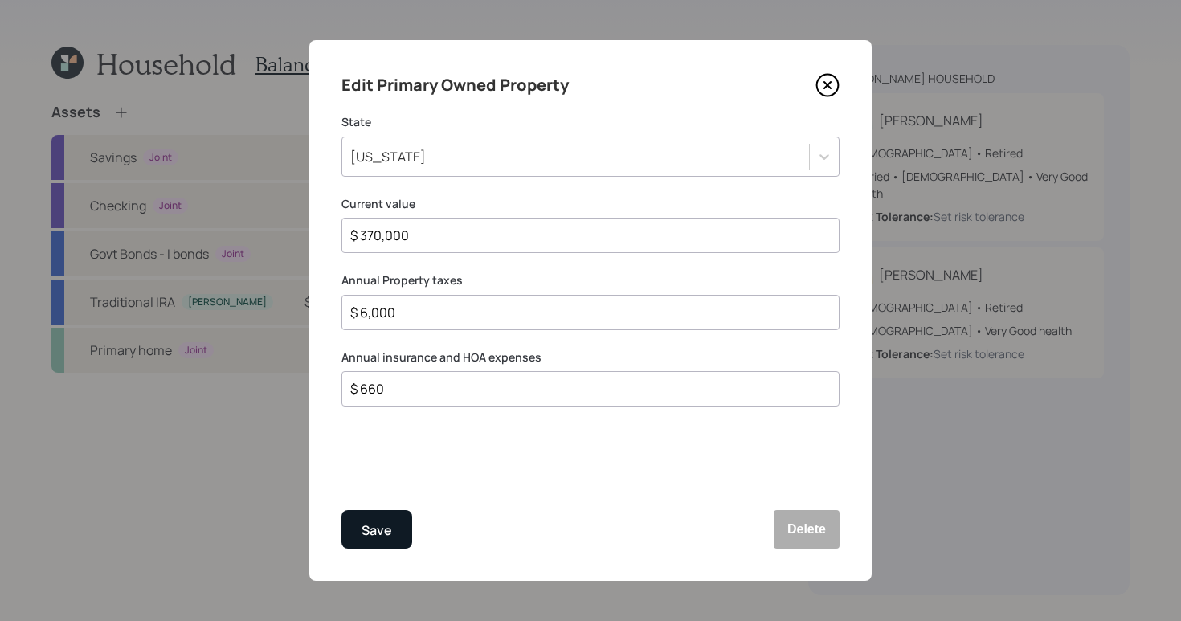
type input "$ 660"
click at [380, 525] on div "Save" at bounding box center [377, 531] width 31 height 22
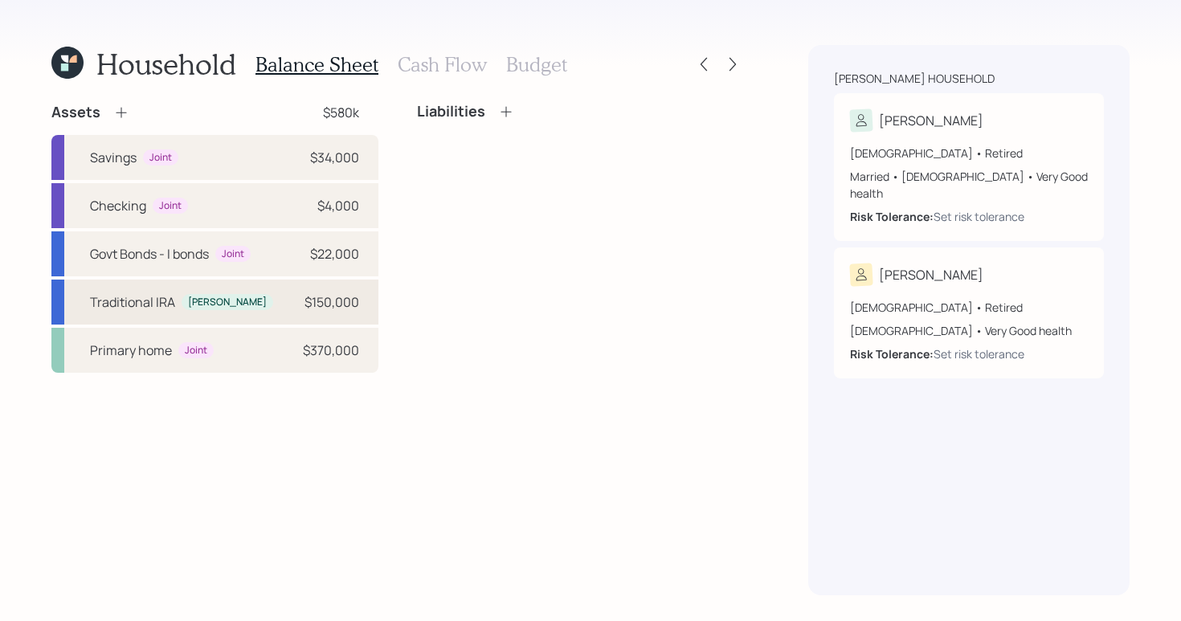
click at [247, 306] on div "Traditional [PERSON_NAME] $150,000" at bounding box center [214, 302] width 327 height 45
select select "taxable"
select select "balanced"
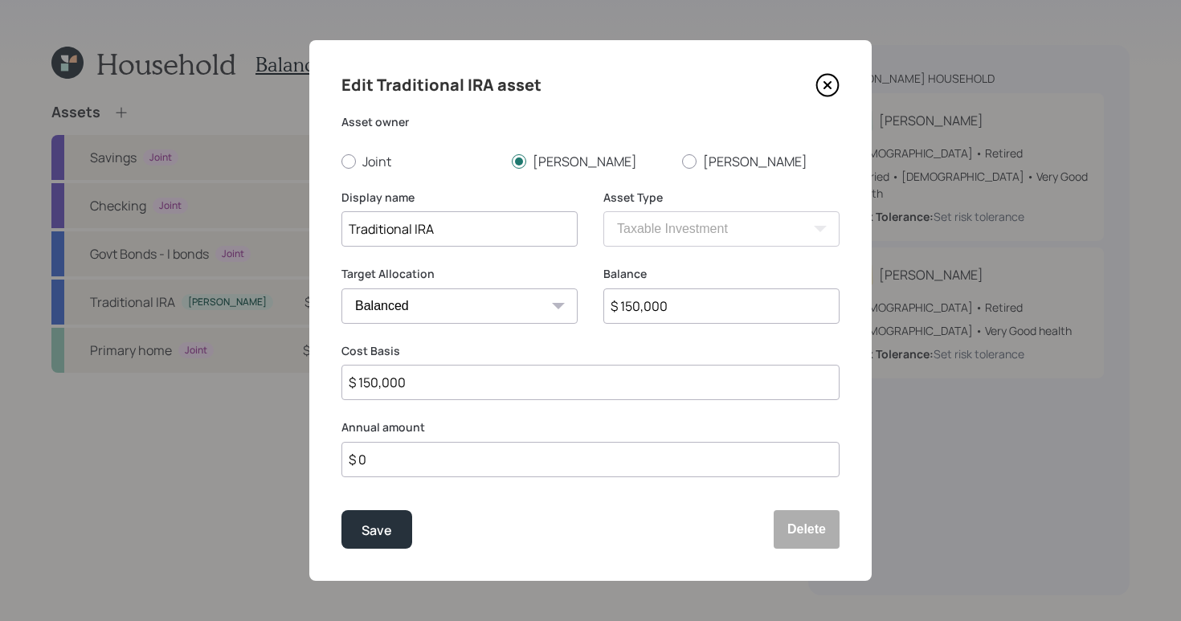
click at [652, 132] on div "Asset owner Joint [PERSON_NAME]" at bounding box center [590, 142] width 498 height 56
drag, startPoint x: 692, startPoint y: 298, endPoint x: 488, endPoint y: 292, distance: 204.2
click at [488, 292] on div "Target Allocation Cash Conservative Balanced Aggressive Balance $ 150,000" at bounding box center [590, 304] width 498 height 77
type input "$ 25,520"
drag, startPoint x: 459, startPoint y: 376, endPoint x: 362, endPoint y: 365, distance: 97.1
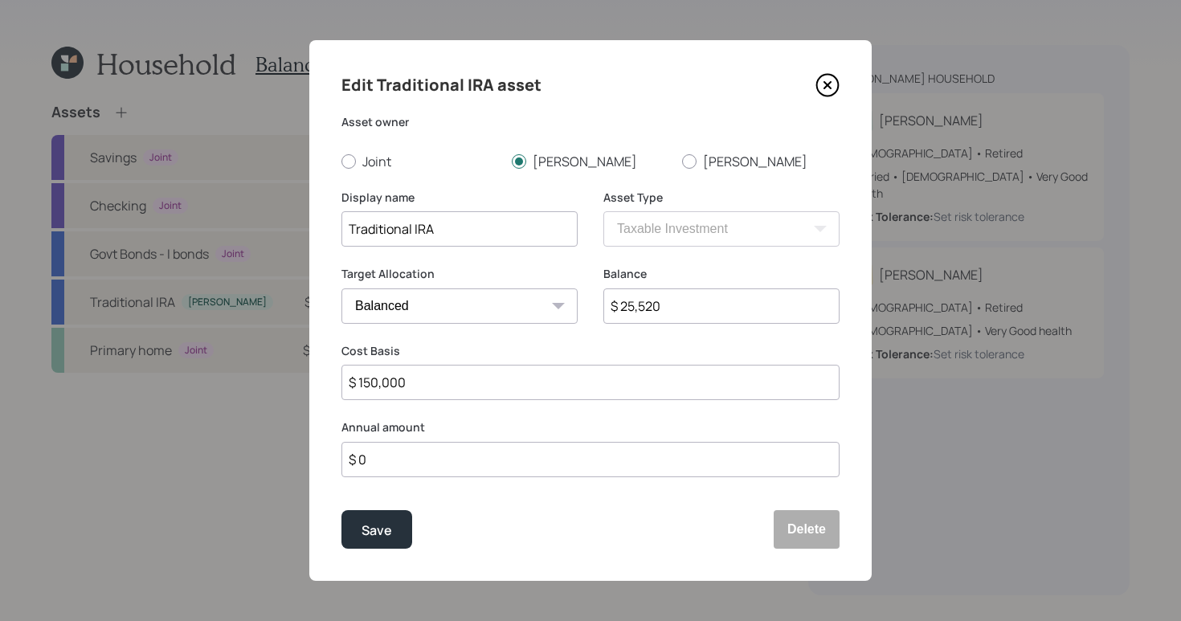
click at [358, 366] on input "$ 150,000" at bounding box center [590, 382] width 498 height 35
type input "$ 25,520"
click at [376, 537] on div "Save" at bounding box center [377, 531] width 31 height 22
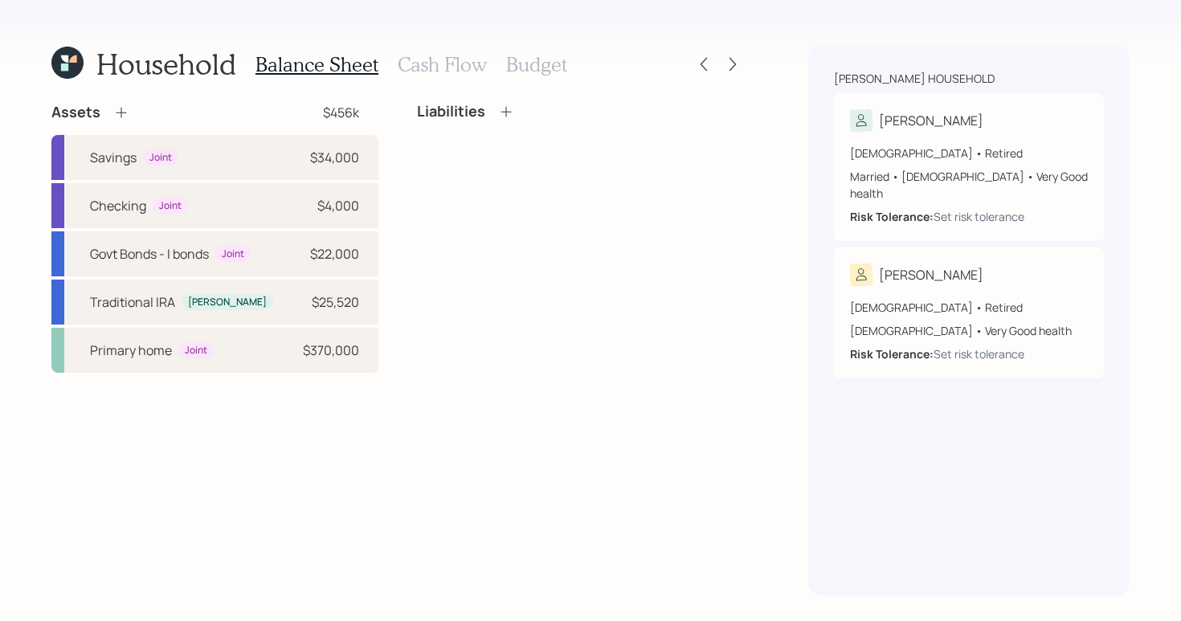
click at [115, 113] on icon at bounding box center [121, 112] width 16 height 16
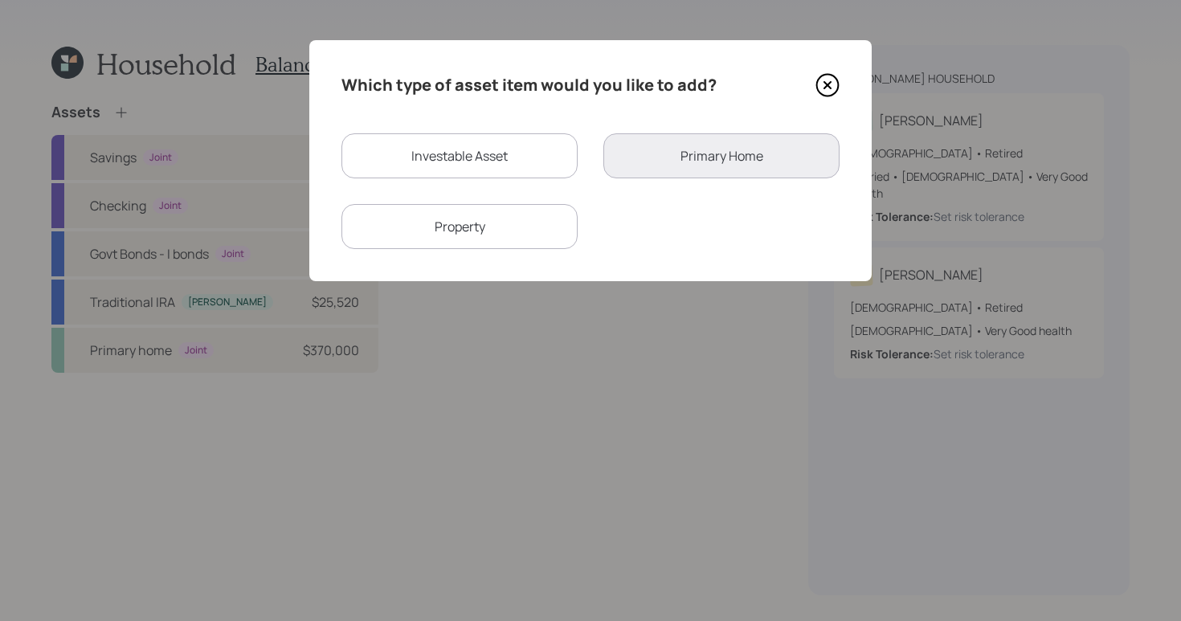
click at [458, 138] on div "Investable Asset" at bounding box center [459, 155] width 236 height 45
select select "taxable"
select select "balanced"
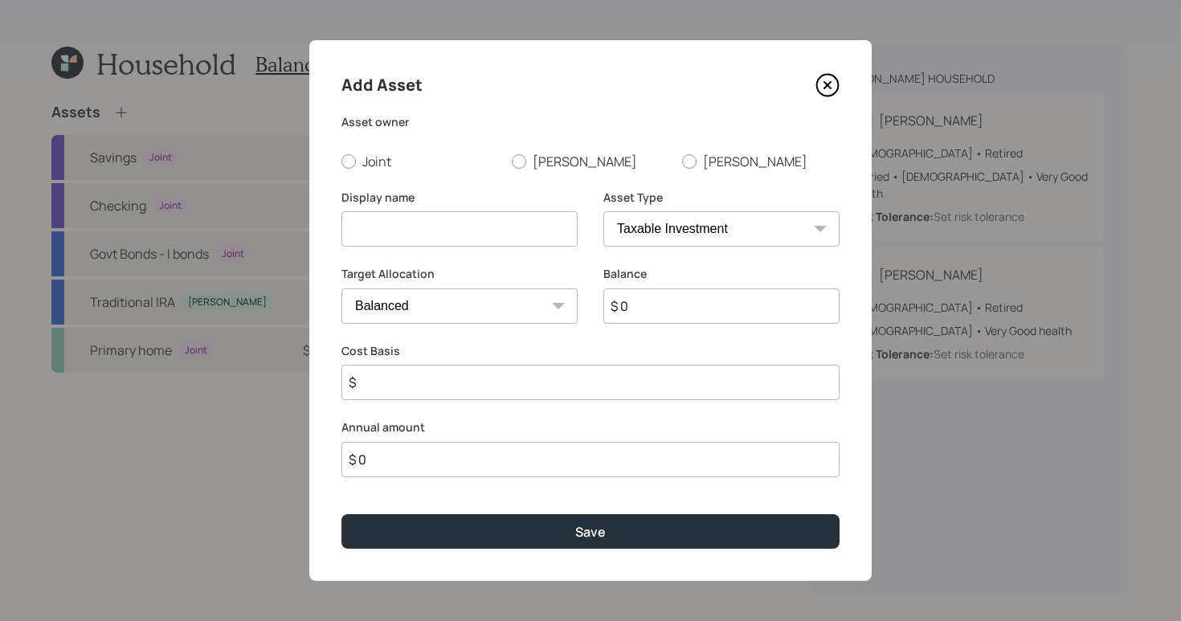
click at [509, 157] on div "Joint [PERSON_NAME]" at bounding box center [590, 162] width 498 height 18
click at [477, 222] on input at bounding box center [459, 228] width 236 height 35
click at [517, 161] on div at bounding box center [519, 161] width 14 height 14
click at [512, 161] on input "[PERSON_NAME]" at bounding box center [511, 161] width 1 height 1
radio input "true"
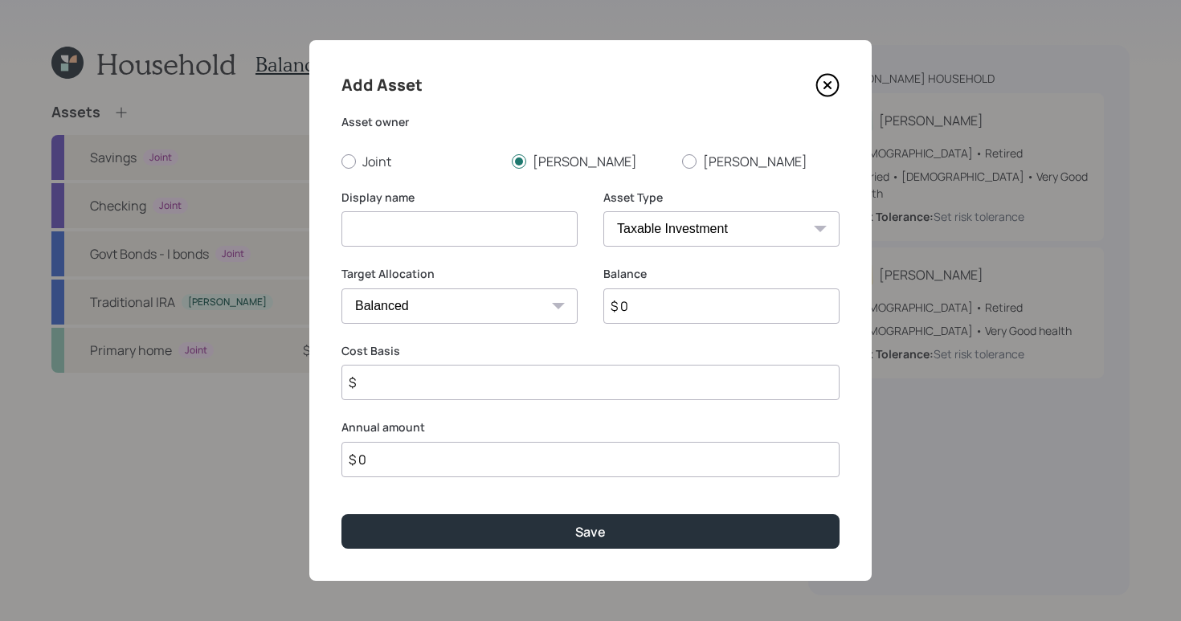
click at [487, 228] on input at bounding box center [459, 228] width 236 height 35
type input "[PERSON_NAME]"
click at [759, 232] on select "SEP [PERSON_NAME] IRA 401(k) [PERSON_NAME] 401(k) 403(b) [PERSON_NAME] 403(b) 4…" at bounding box center [721, 228] width 236 height 35
select select "roth_ira"
click at [603, 211] on select "SEP [PERSON_NAME] IRA 401(k) [PERSON_NAME] 401(k) 403(b) [PERSON_NAME] 403(b) 4…" at bounding box center [721, 228] width 236 height 35
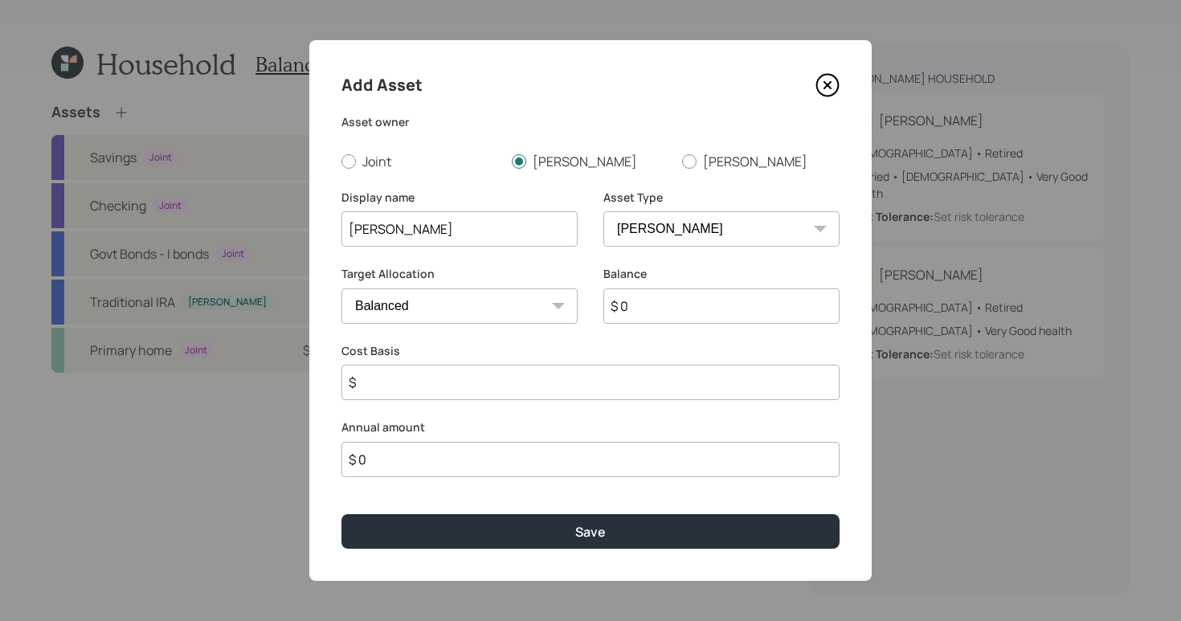
type input "$"
click at [702, 300] on input "$ 0" at bounding box center [721, 305] width 236 height 35
type input "$ 40,418"
click at [478, 390] on input "$" at bounding box center [590, 382] width 498 height 35
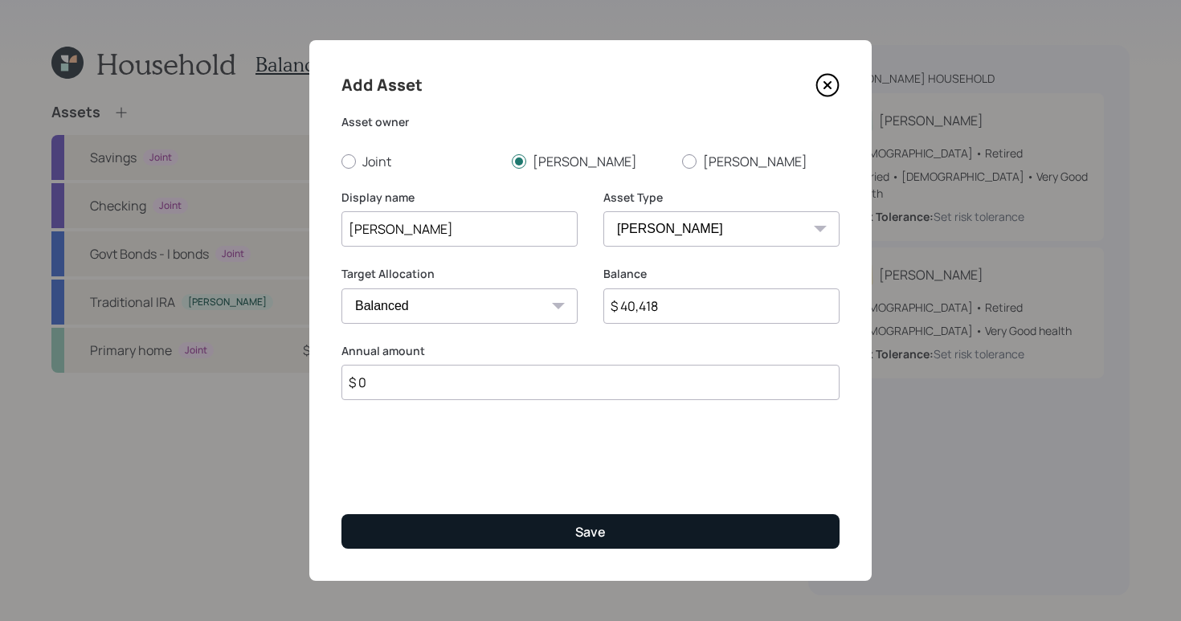
type input "$ 0"
click at [676, 538] on button "Save" at bounding box center [590, 531] width 498 height 35
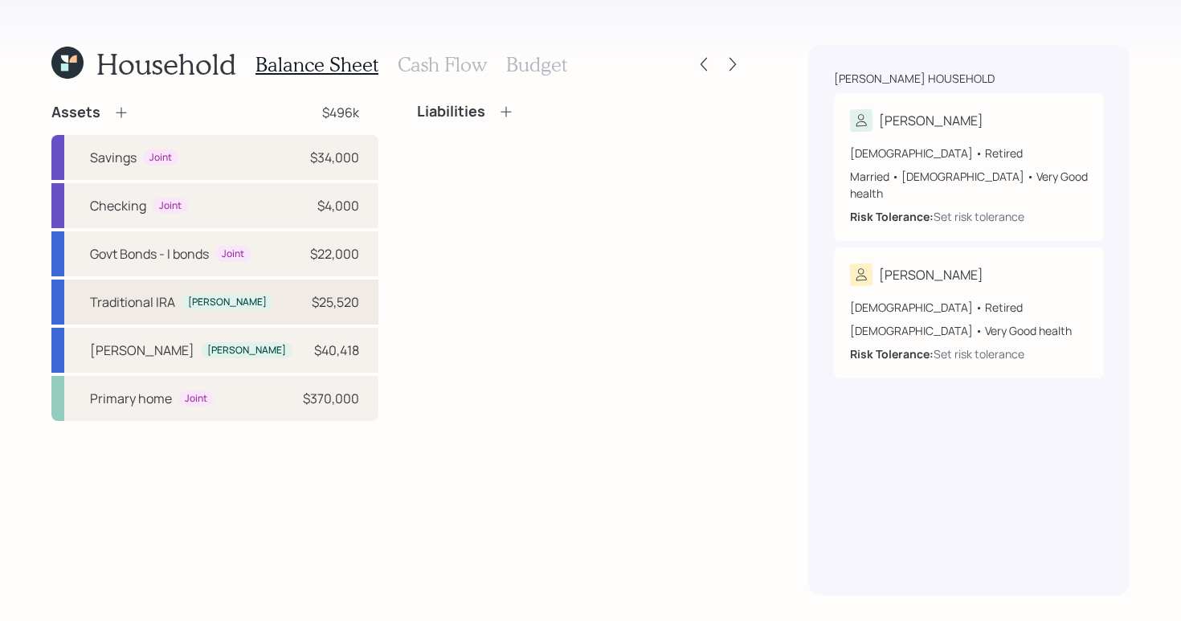
click at [292, 301] on div "Traditional [PERSON_NAME] $25,520" at bounding box center [214, 302] width 327 height 45
select select "taxable"
select select "balanced"
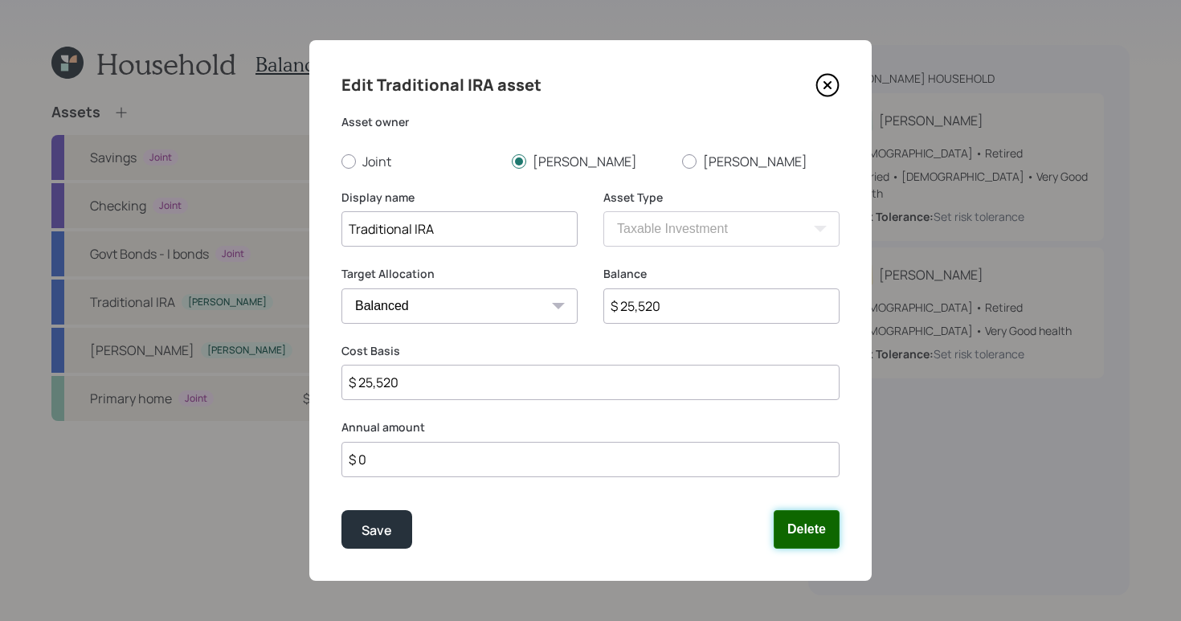
click at [789, 532] on button "Delete" at bounding box center [807, 529] width 66 height 39
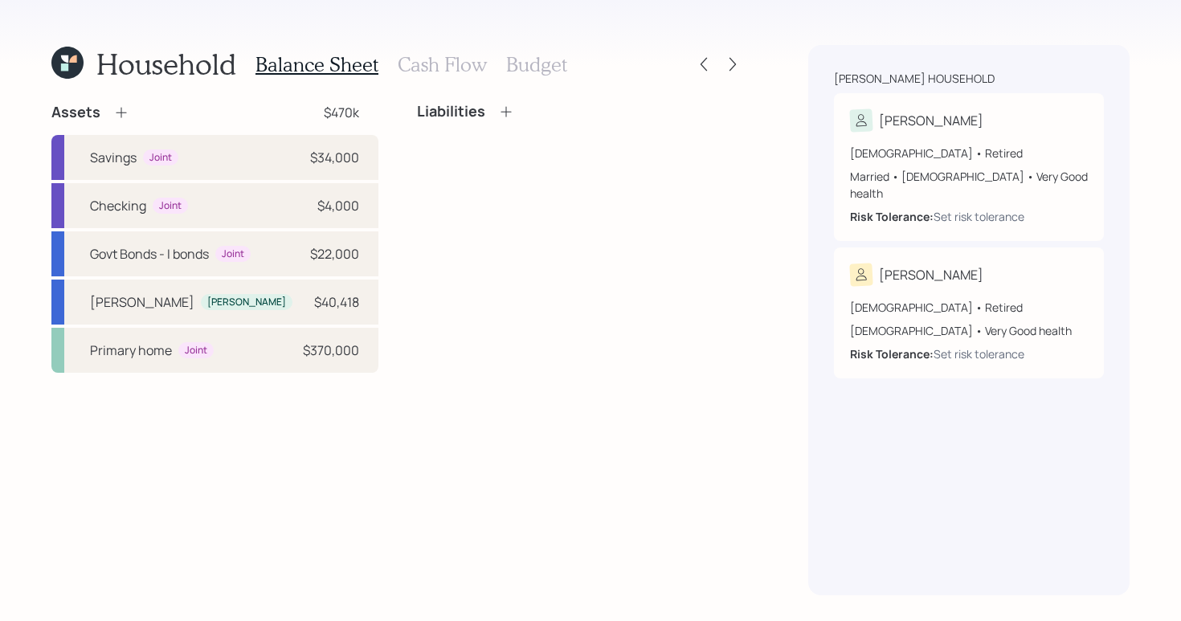
click at [121, 120] on icon at bounding box center [121, 112] width 16 height 16
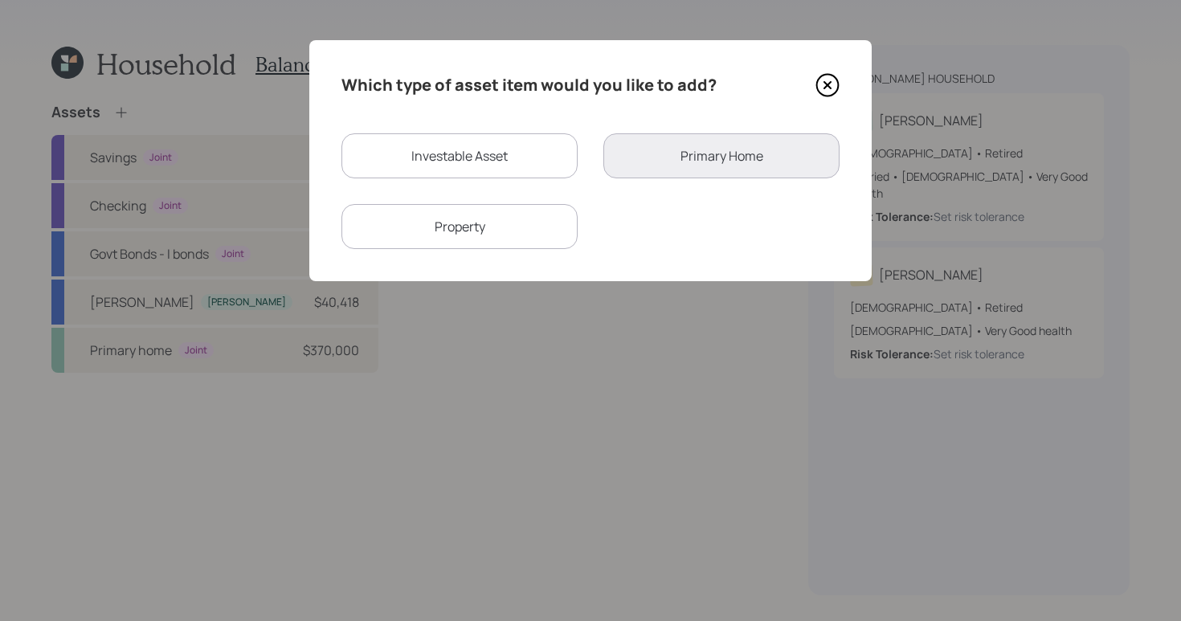
click at [492, 155] on div "Investable Asset" at bounding box center [459, 155] width 236 height 45
select select "taxable"
select select "balanced"
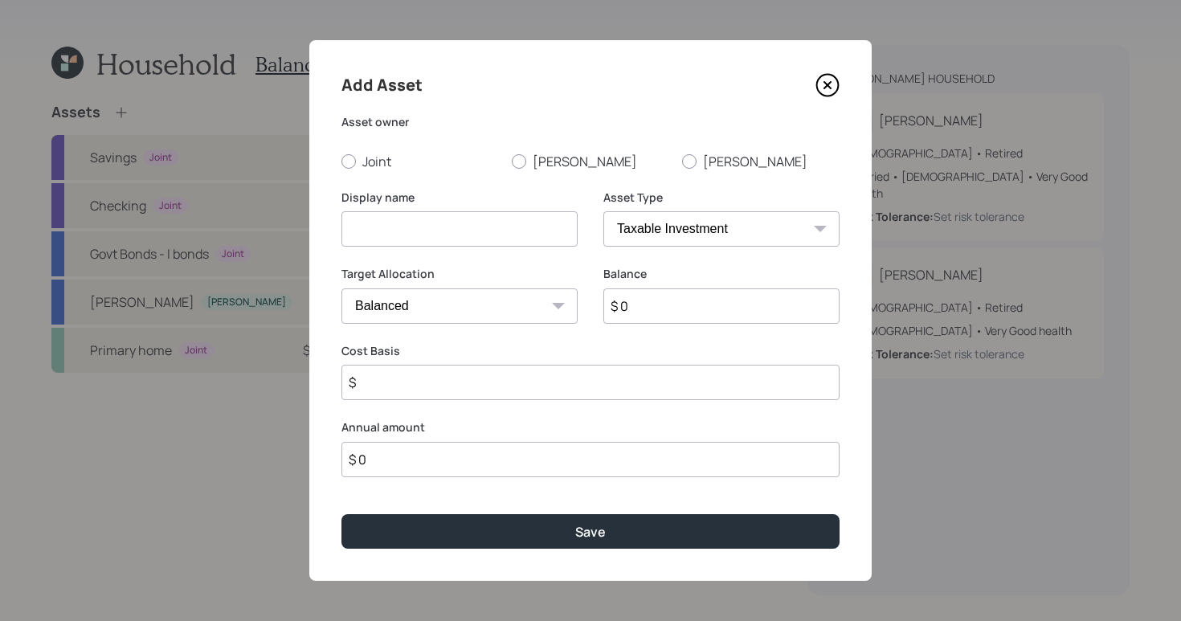
click at [510, 157] on div "Joint [PERSON_NAME]" at bounding box center [590, 162] width 498 height 18
click at [533, 159] on label "[PERSON_NAME]" at bounding box center [590, 162] width 157 height 18
click at [512, 161] on input "[PERSON_NAME]" at bounding box center [511, 161] width 1 height 1
radio input "true"
click at [507, 219] on input at bounding box center [459, 228] width 236 height 35
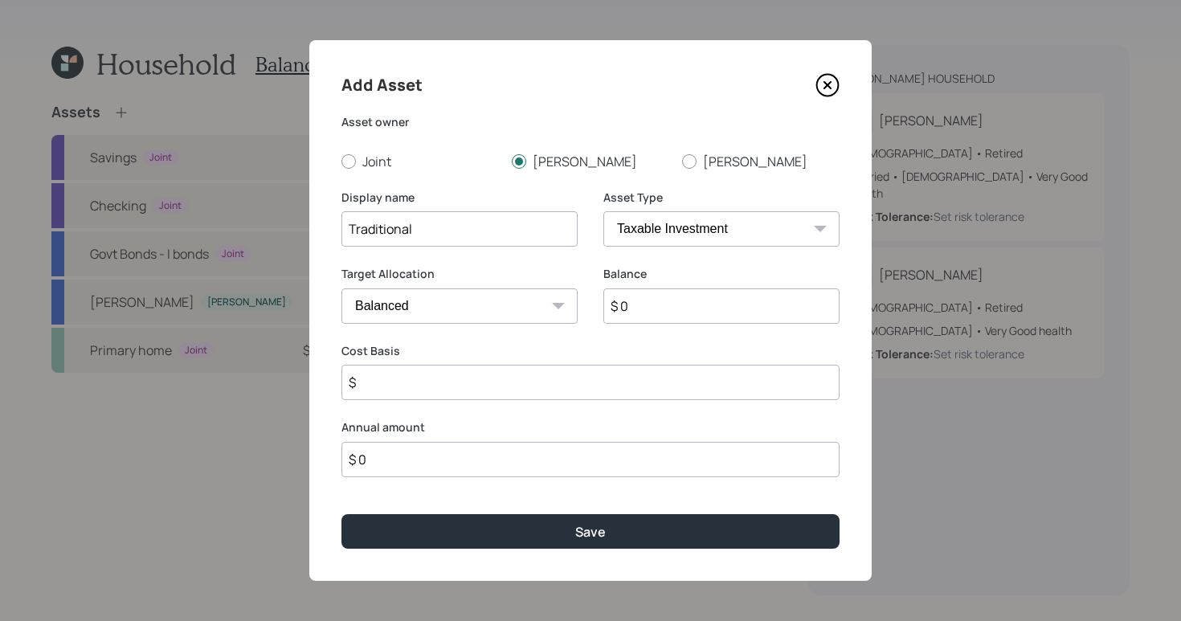
type input "Traditional"
click at [762, 226] on select "SEP [PERSON_NAME] IRA 401(k) [PERSON_NAME] 401(k) 403(b) [PERSON_NAME] 403(b) 4…" at bounding box center [721, 228] width 236 height 35
select select "ira"
click at [603, 211] on select "SEP [PERSON_NAME] IRA 401(k) [PERSON_NAME] 401(k) 403(b) [PERSON_NAME] 403(b) 4…" at bounding box center [721, 228] width 236 height 35
type input "$"
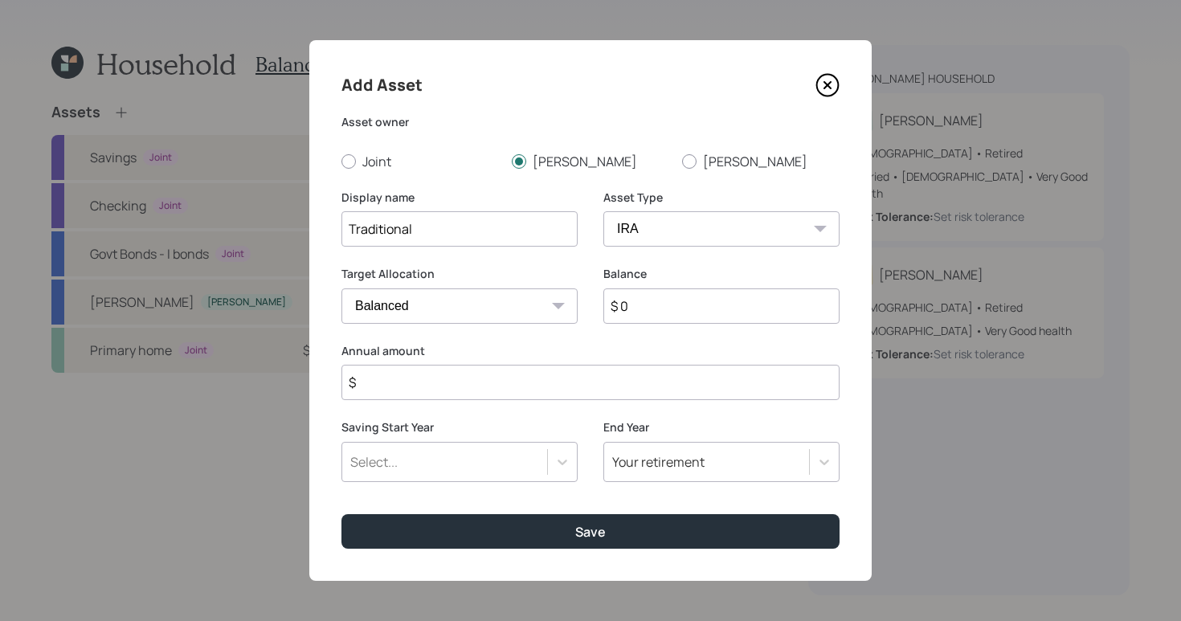
click at [681, 314] on input "$ 0" at bounding box center [721, 305] width 236 height 35
type input "$ 25,200"
click at [501, 375] on input "$" at bounding box center [590, 382] width 498 height 35
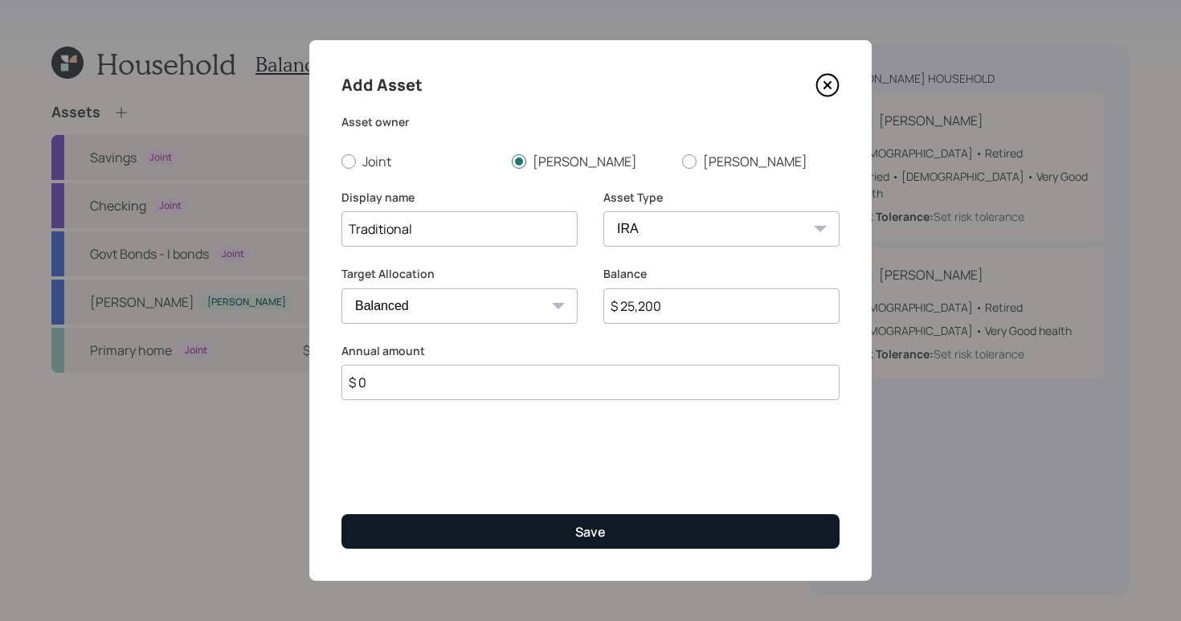
type input "$ 0"
click at [594, 524] on div "Save" at bounding box center [590, 532] width 31 height 18
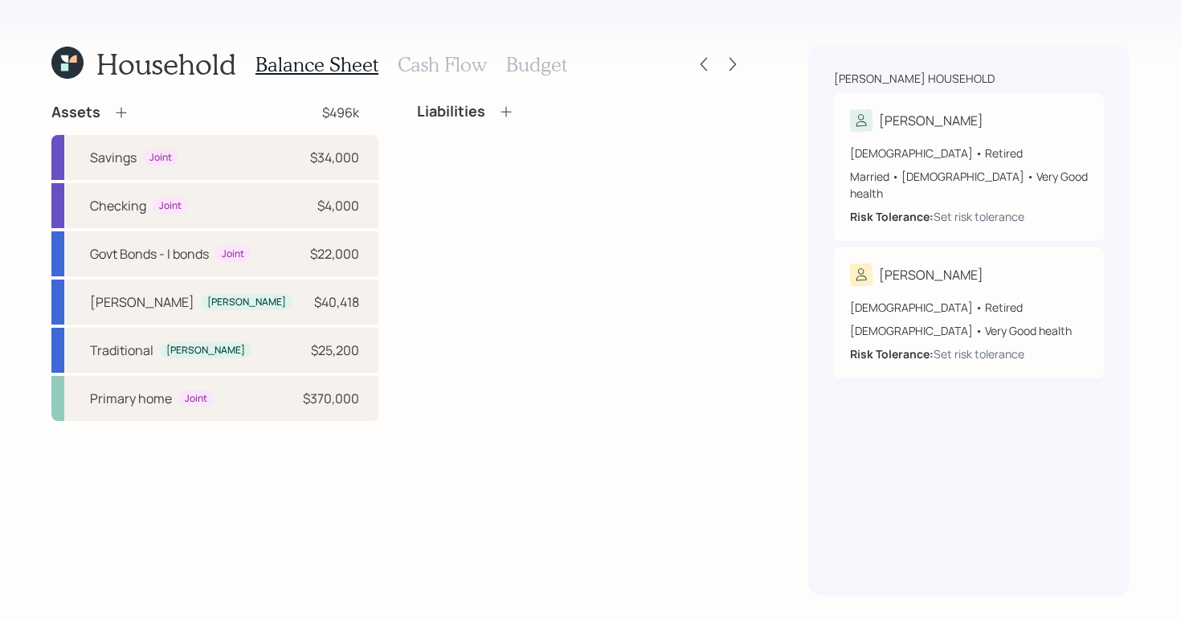
click at [131, 112] on div "Assets $496k" at bounding box center [214, 112] width 327 height 19
click at [121, 110] on icon at bounding box center [121, 112] width 16 height 16
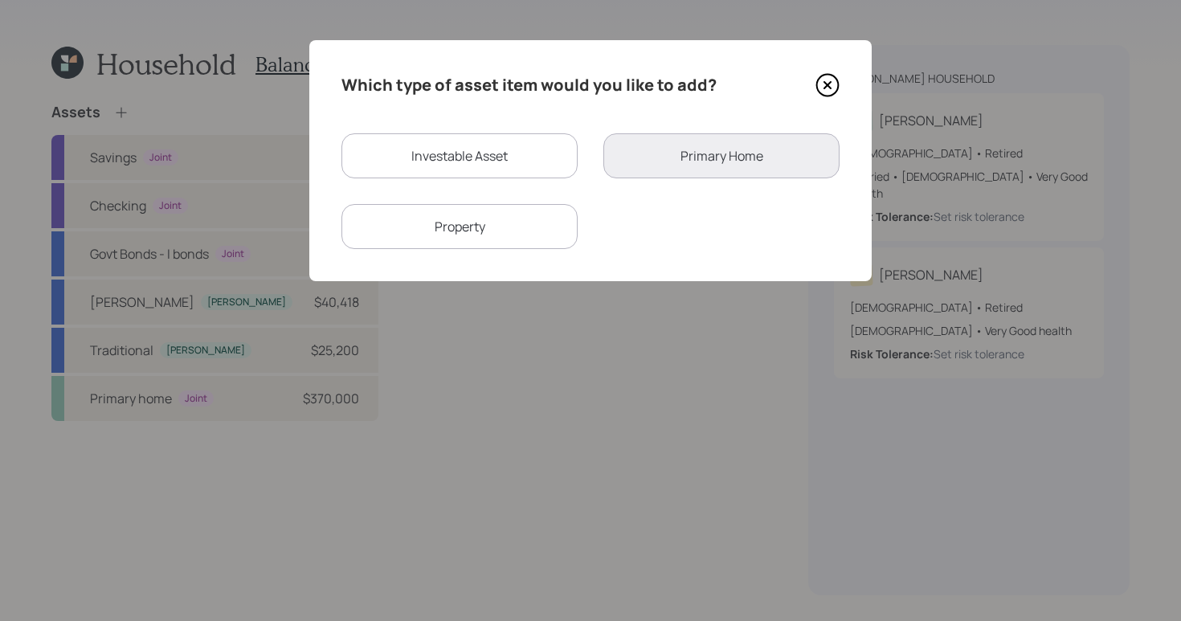
click at [501, 174] on div "Investable Asset" at bounding box center [459, 155] width 236 height 45
select select "taxable"
select select "balanced"
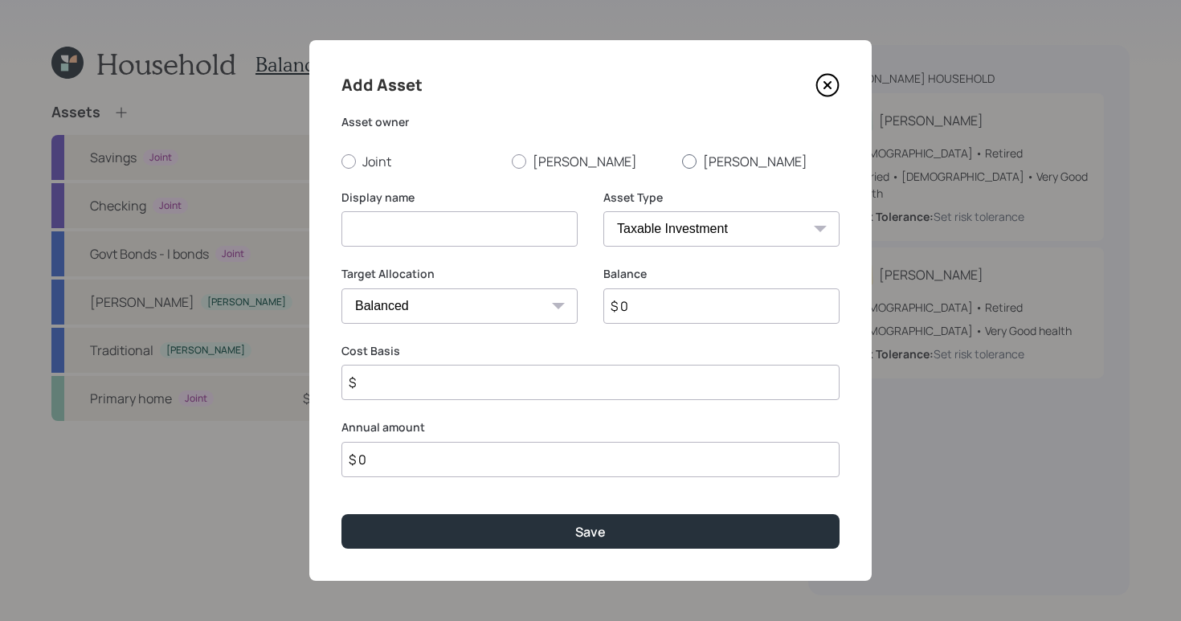
click at [695, 157] on div at bounding box center [689, 161] width 14 height 14
click at [682, 161] on input "[PERSON_NAME]" at bounding box center [681, 161] width 1 height 1
radio input "true"
click at [493, 220] on input at bounding box center [459, 228] width 236 height 35
type input "Traditional"
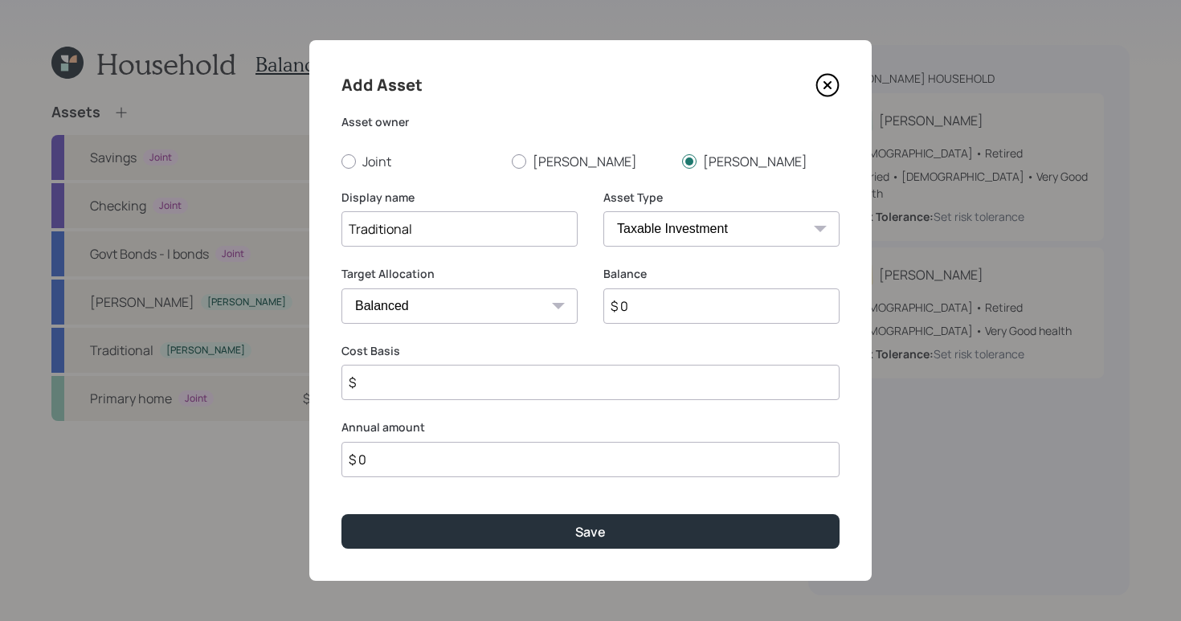
click at [747, 313] on input "$ 0" at bounding box center [721, 305] width 236 height 35
type input "$ 41,861"
click at [716, 234] on select "SEP [PERSON_NAME] IRA 401(k) [PERSON_NAME] 401(k) 403(b) [PERSON_NAME] 403(b) 4…" at bounding box center [721, 228] width 236 height 35
select select "ira"
click at [603, 211] on select "SEP [PERSON_NAME] IRA 401(k) [PERSON_NAME] 401(k) 403(b) [PERSON_NAME] 403(b) 4…" at bounding box center [721, 228] width 236 height 35
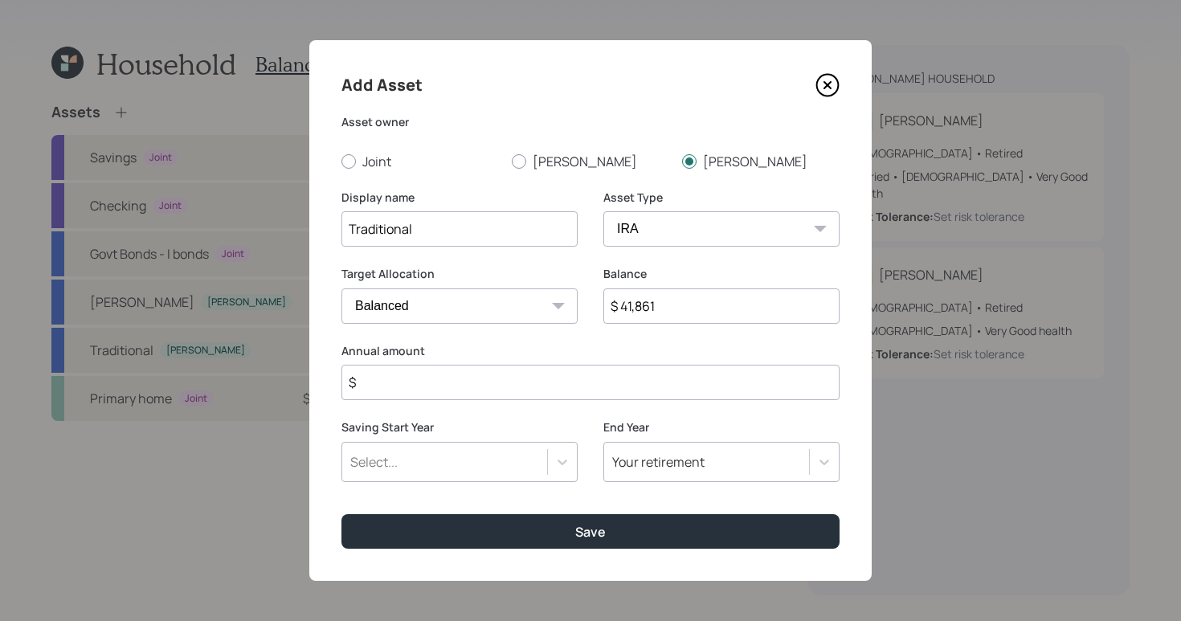
click at [498, 369] on input "$" at bounding box center [590, 382] width 498 height 35
drag, startPoint x: 448, startPoint y: 392, endPoint x: 282, endPoint y: 341, distance: 173.8
click at [274, 354] on div "Add Asset Asset owner Joint [PERSON_NAME] Display name Traditional Asset Type S…" at bounding box center [590, 310] width 1181 height 621
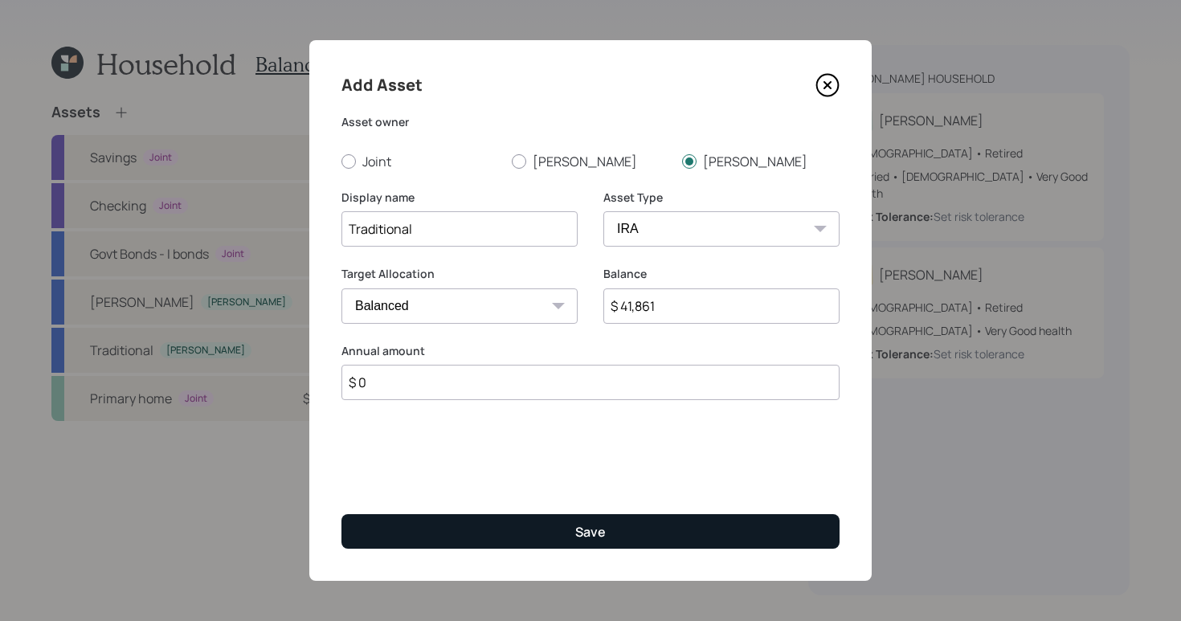
type input "$ 0"
drag, startPoint x: 519, startPoint y: 529, endPoint x: 515, endPoint y: 537, distance: 9.0
click at [519, 528] on button "Save" at bounding box center [590, 531] width 498 height 35
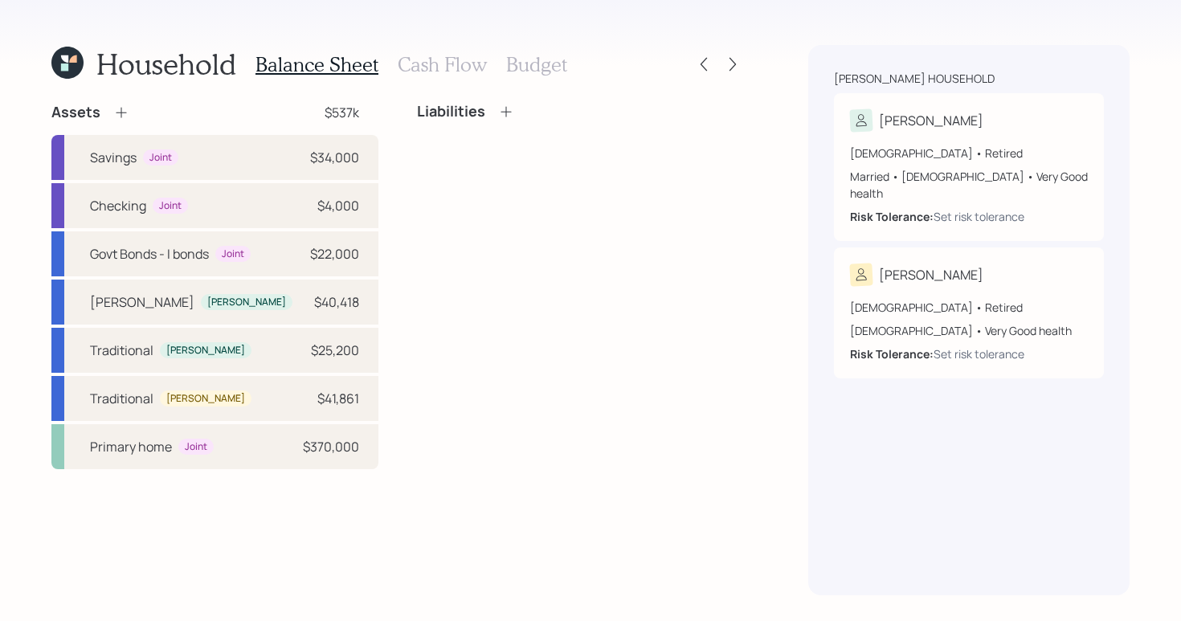
click at [127, 111] on icon at bounding box center [121, 112] width 16 height 16
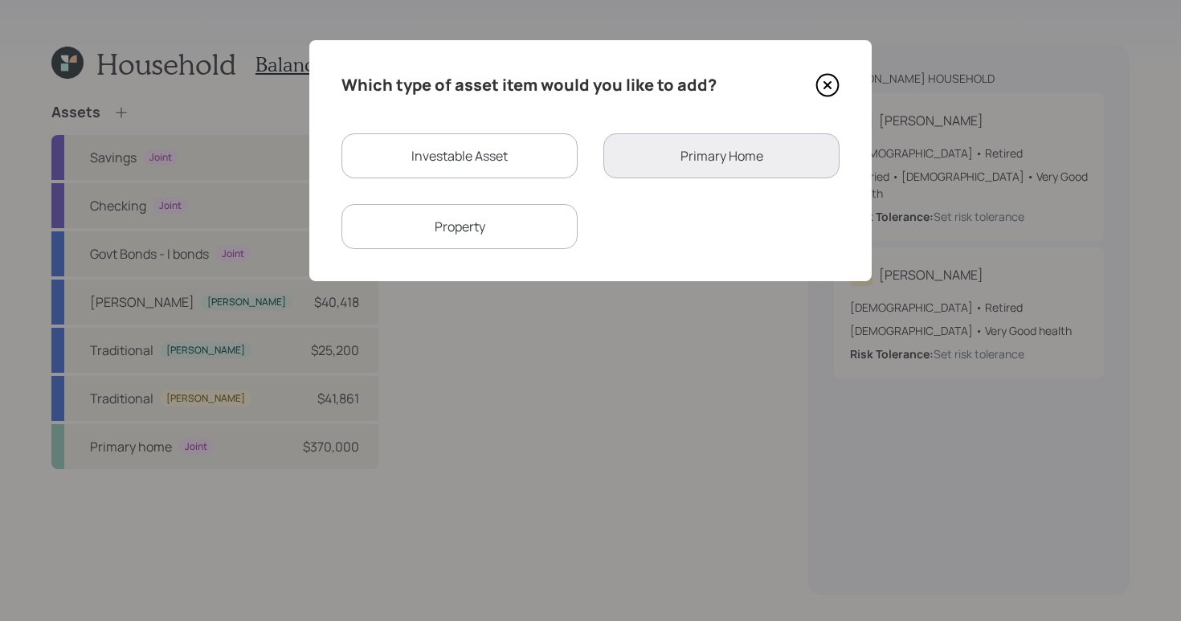
click at [505, 178] on div "Investable Asset Primary Home Property" at bounding box center [590, 191] width 498 height 116
click at [499, 162] on div "Investable Asset" at bounding box center [459, 155] width 236 height 45
select select "taxable"
select select "balanced"
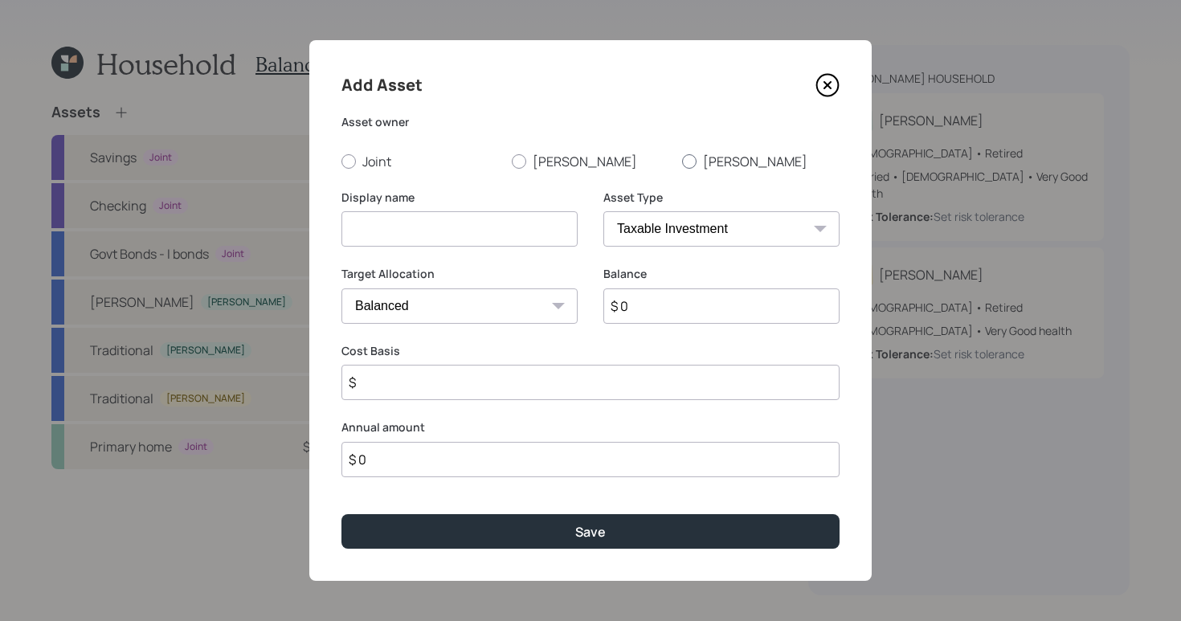
click at [687, 161] on div at bounding box center [689, 161] width 14 height 14
click at [682, 161] on input "[PERSON_NAME]" at bounding box center [681, 161] width 1 height 1
radio input "true"
click at [534, 243] on input at bounding box center [459, 228] width 236 height 35
type input "[PERSON_NAME]"
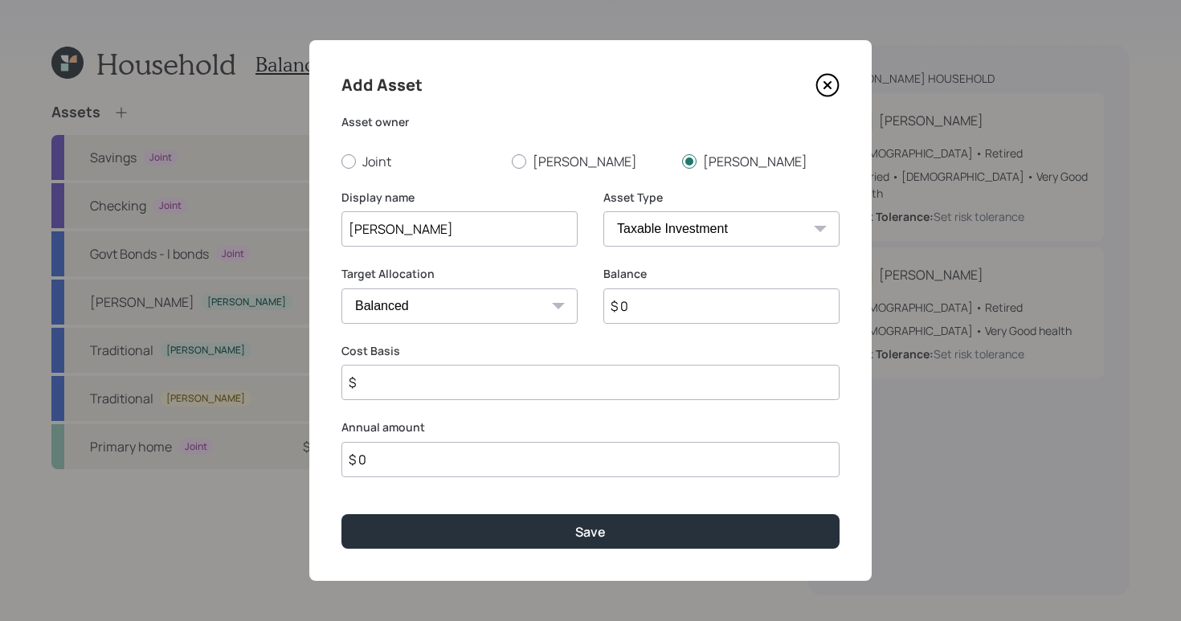
click at [661, 314] on input "$ 0" at bounding box center [721, 305] width 236 height 35
type input "$ 38,034"
click at [734, 210] on div "Asset Type SEP [PERSON_NAME] IRA 401(k) [PERSON_NAME] 401(k) 403(b) [PERSON_NAM…" at bounding box center [721, 219] width 236 height 58
click at [733, 235] on select "SEP [PERSON_NAME] IRA 401(k) [PERSON_NAME] 401(k) 403(b) [PERSON_NAME] 403(b) 4…" at bounding box center [721, 228] width 236 height 35
select select "roth_ira"
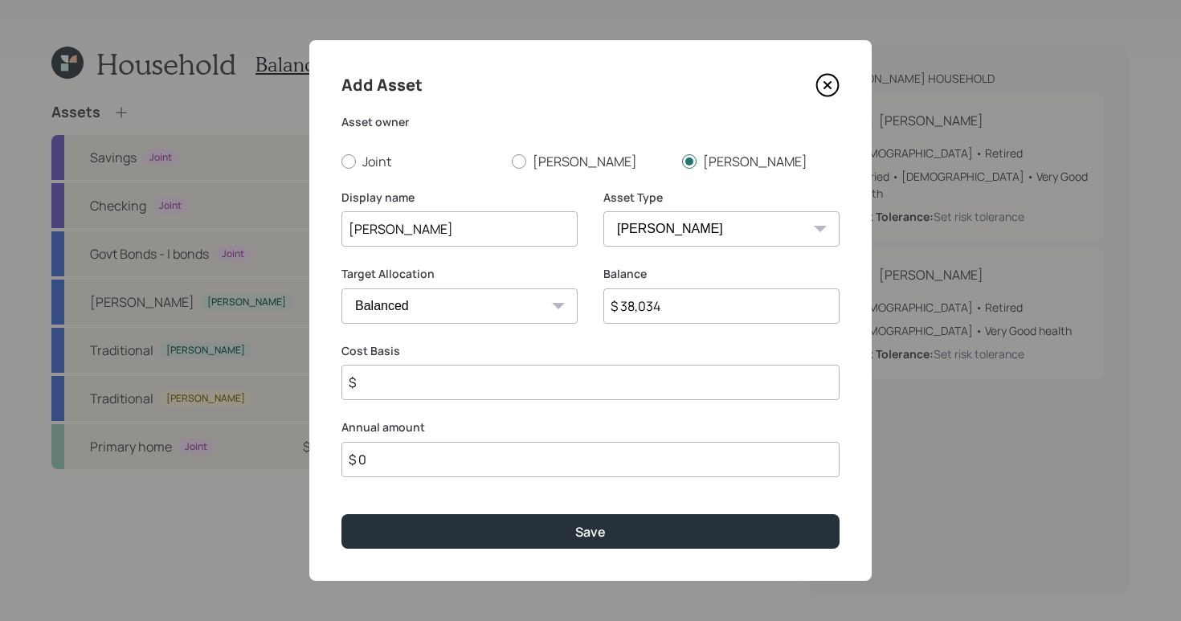
click at [603, 211] on select "SEP [PERSON_NAME] IRA 401(k) [PERSON_NAME] 401(k) 403(b) [PERSON_NAME] 403(b) 4…" at bounding box center [721, 228] width 236 height 35
click at [540, 392] on input "$" at bounding box center [590, 382] width 498 height 35
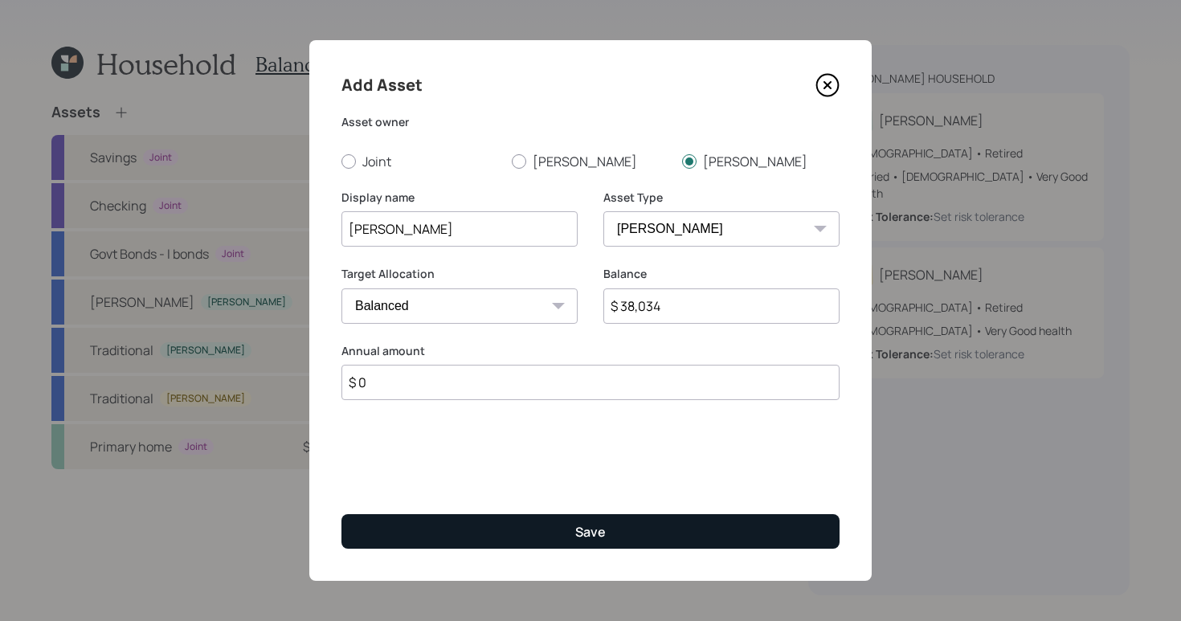
type input "$ 0"
click at [664, 517] on button "Save" at bounding box center [590, 531] width 498 height 35
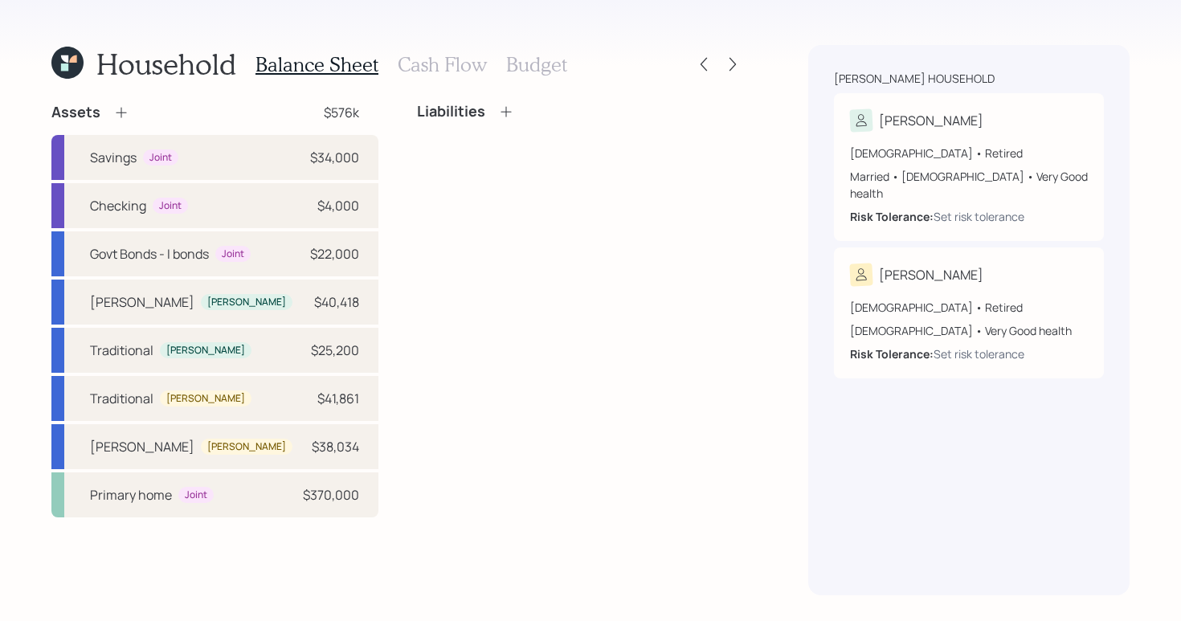
click at [646, 543] on div "Assets $576k Savings Joint $34,000 Checking Joint $4,000 Govt Bonds - I bonds J…" at bounding box center [397, 349] width 693 height 492
click at [488, 508] on div "Liabilities" at bounding box center [580, 310] width 327 height 415
click at [432, 67] on h3 "Cash Flow" at bounding box center [442, 64] width 89 height 23
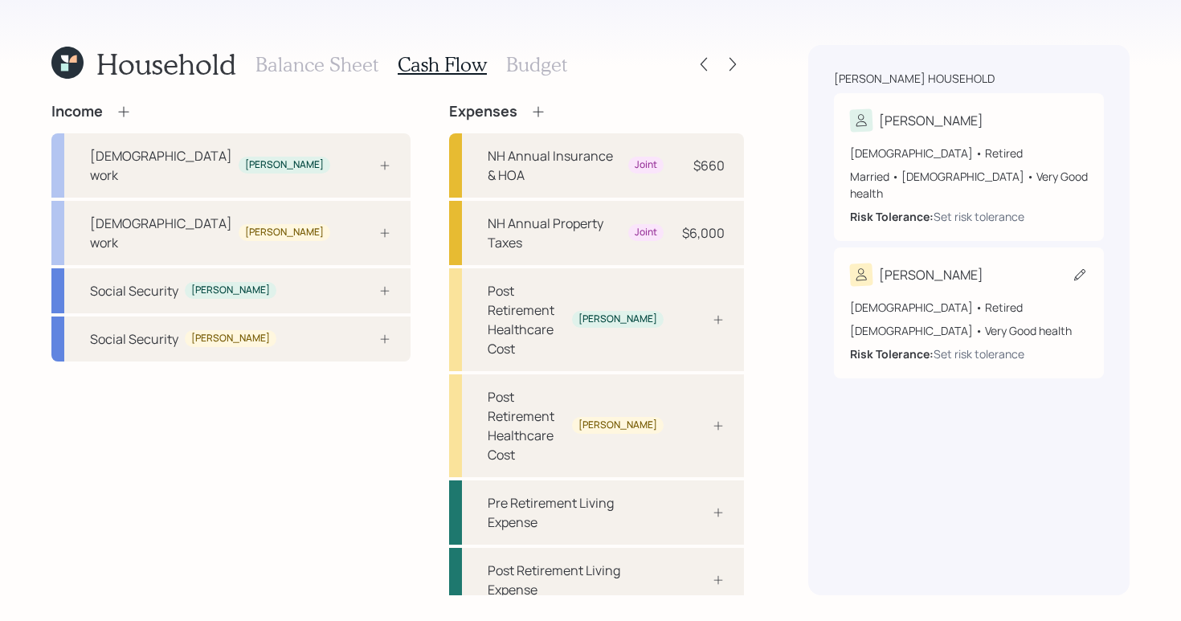
click at [999, 299] on div "[DEMOGRAPHIC_DATA] • Retired" at bounding box center [969, 307] width 238 height 17
select select "[DEMOGRAPHIC_DATA]"
select select "very_good"
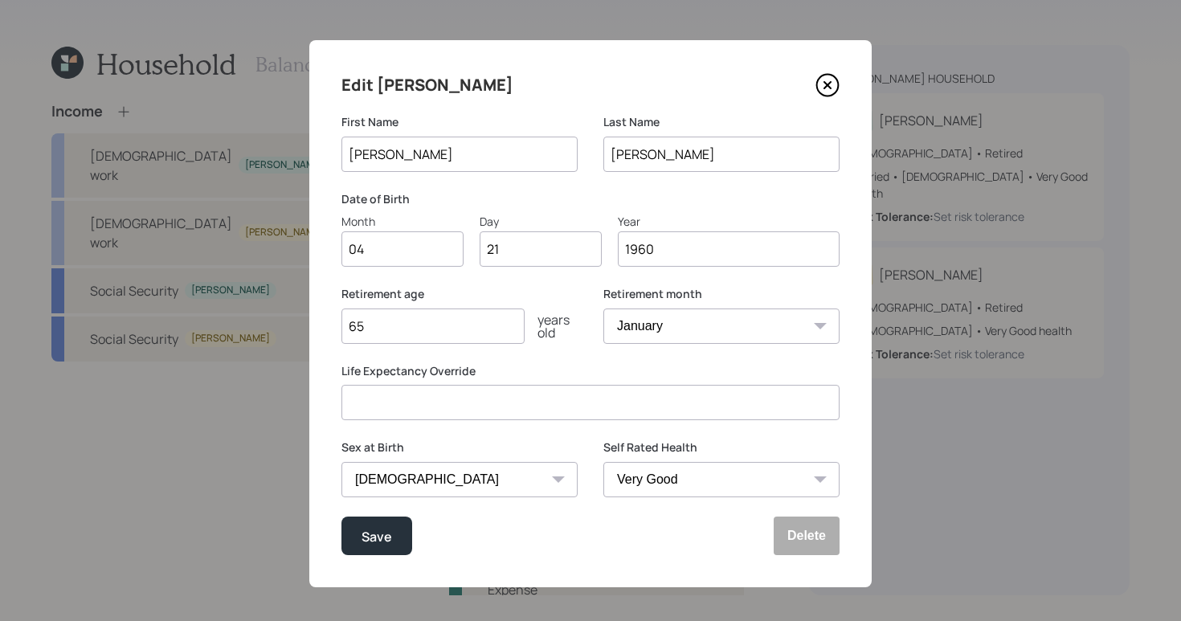
click at [407, 313] on input "65" at bounding box center [432, 325] width 183 height 35
click at [415, 325] on input "65" at bounding box center [432, 325] width 183 height 35
type input "64"
click at [366, 529] on div "Save" at bounding box center [377, 536] width 31 height 22
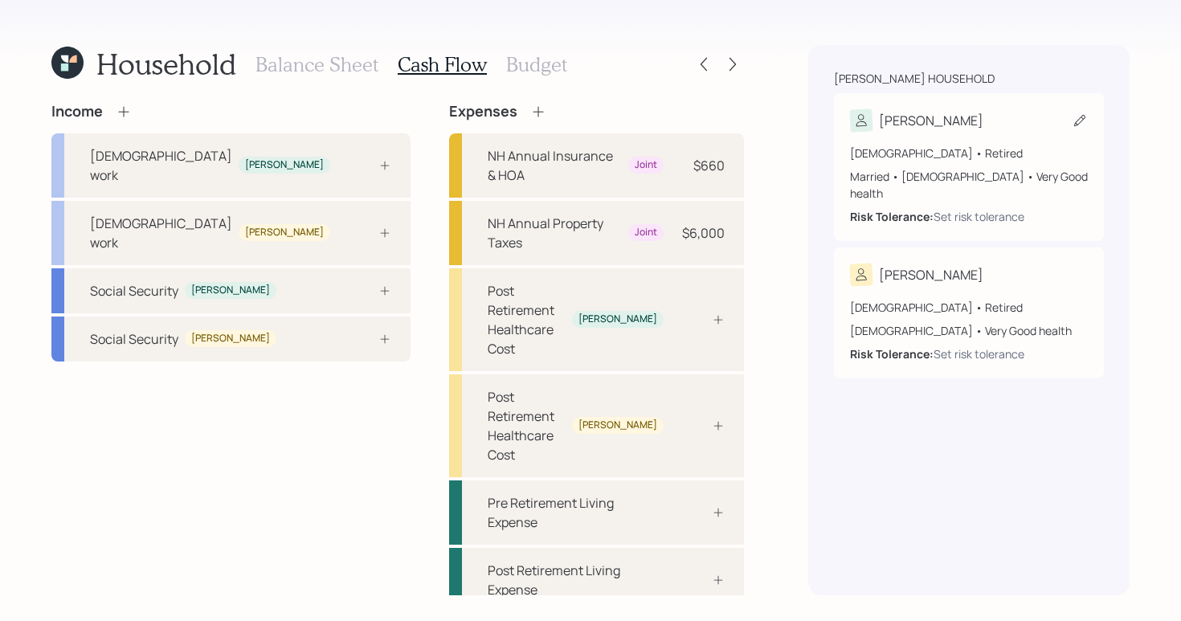
click at [979, 115] on div "[PERSON_NAME]" at bounding box center [969, 120] width 238 height 22
select select "very_good"
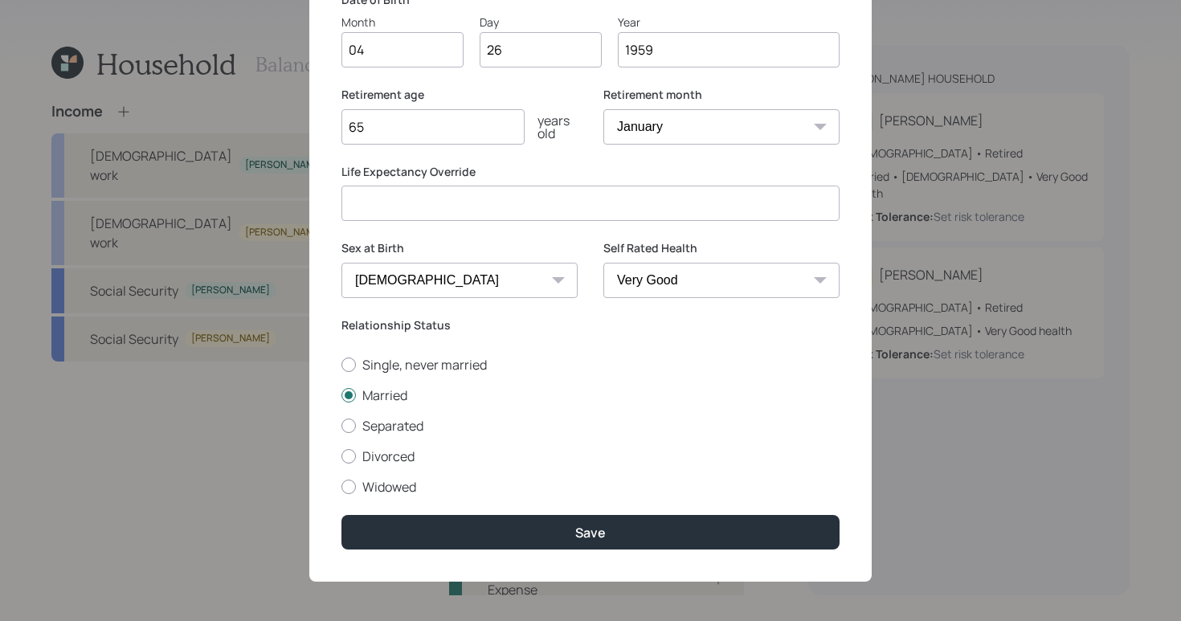
scroll to position [201, 0]
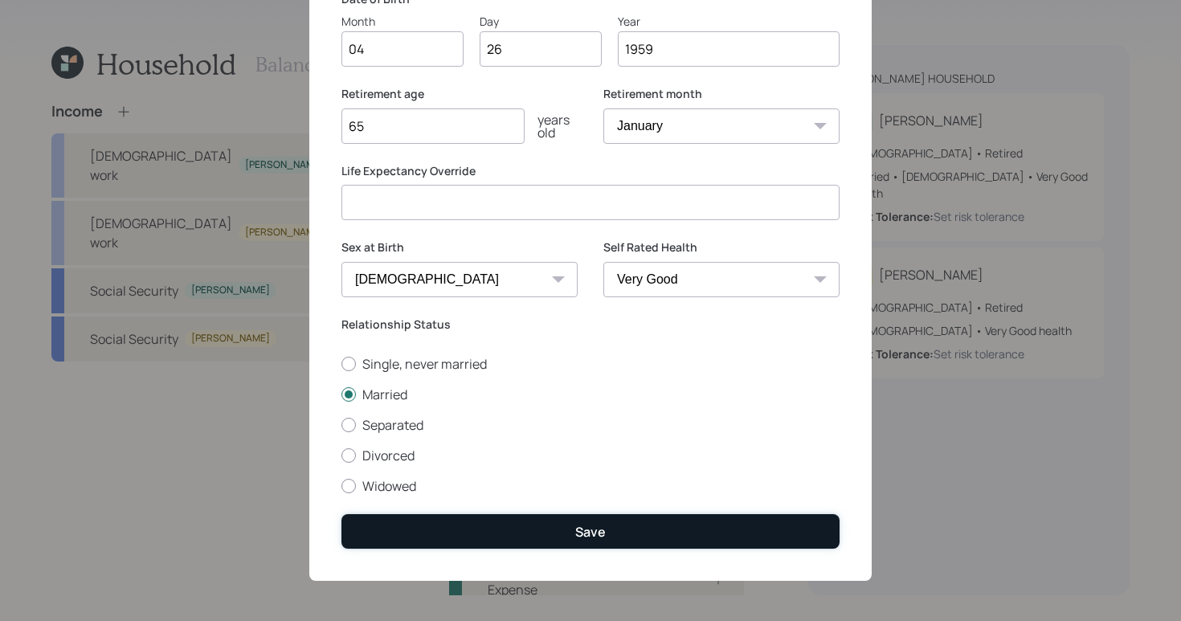
click at [500, 523] on button "Save" at bounding box center [590, 531] width 498 height 35
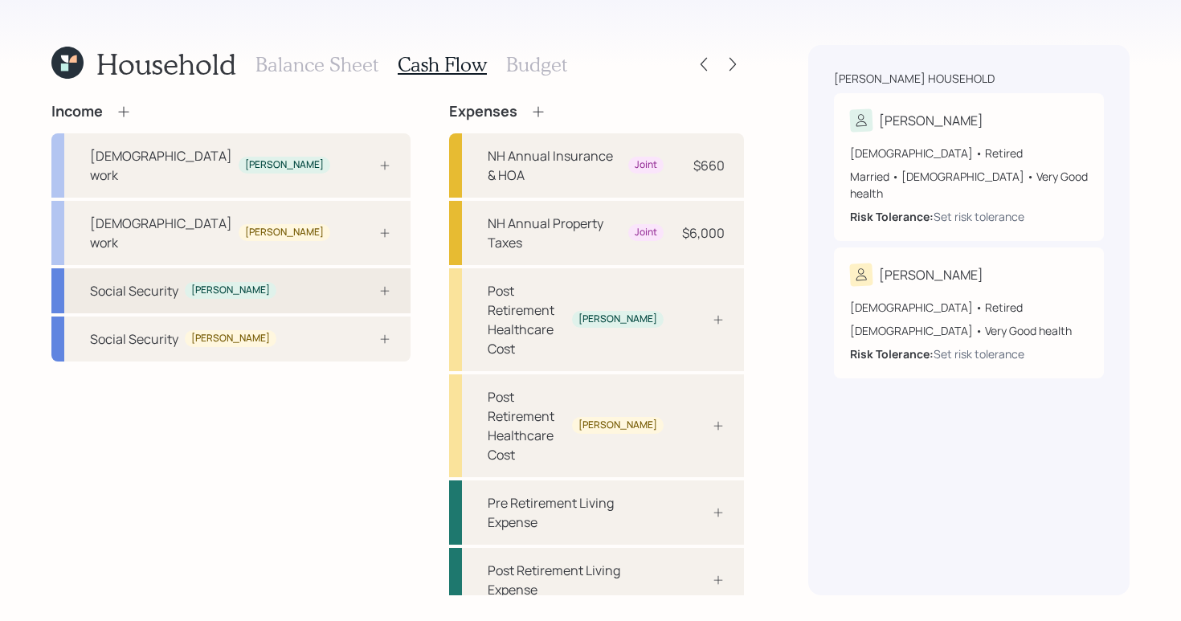
click at [300, 268] on div "Social Security [PERSON_NAME]" at bounding box center [230, 290] width 359 height 45
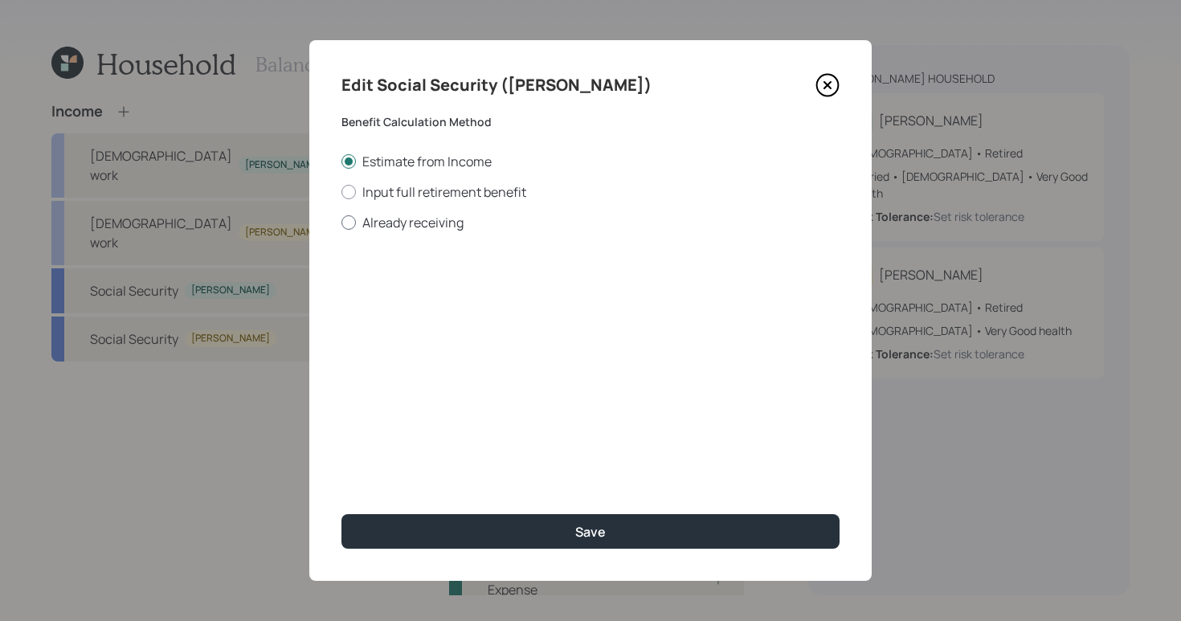
click at [350, 223] on div at bounding box center [348, 222] width 14 height 14
click at [341, 223] on input "Already receiving" at bounding box center [341, 222] width 1 height 1
radio input "true"
click at [501, 296] on input "$" at bounding box center [590, 289] width 498 height 35
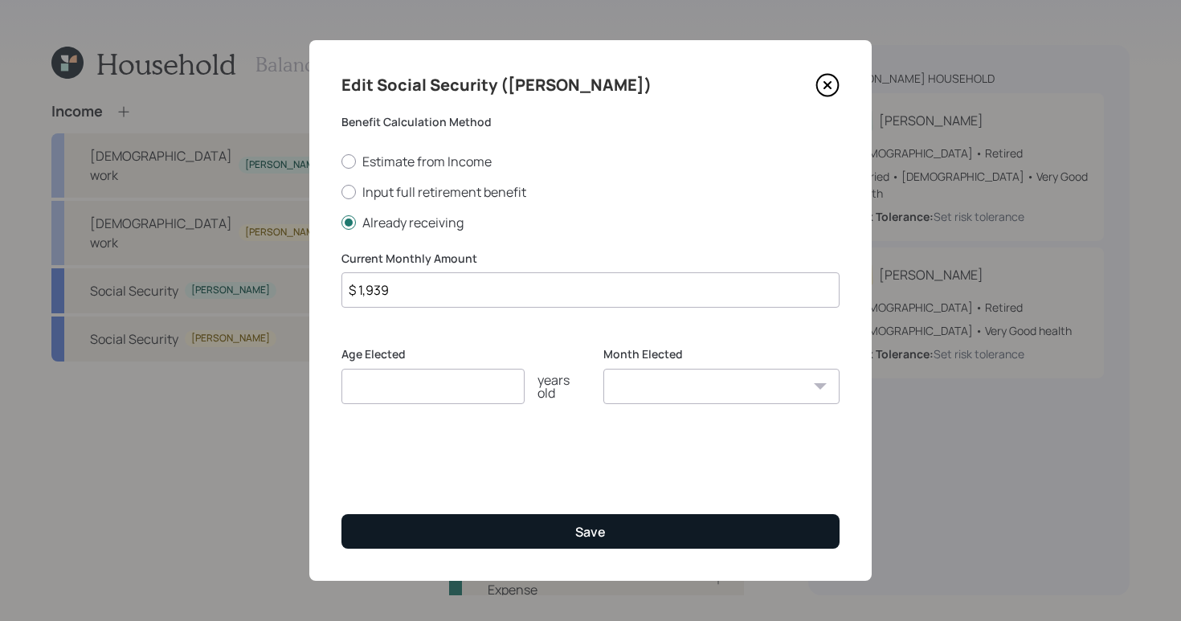
type input "$ 1,939"
click at [604, 543] on button "Save" at bounding box center [590, 531] width 498 height 35
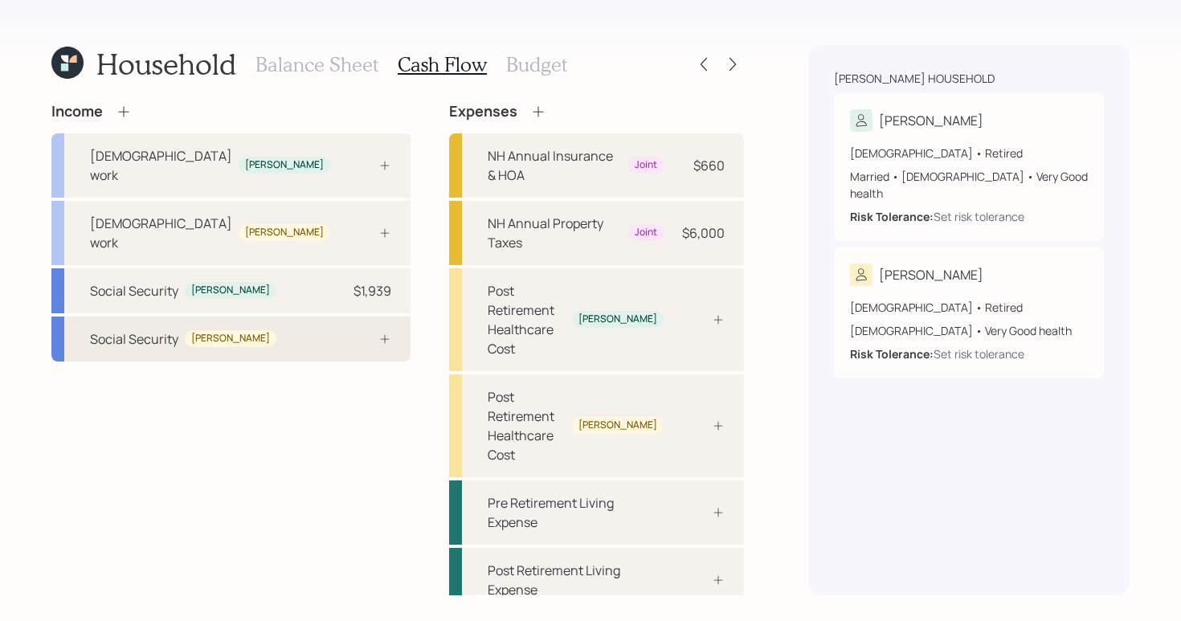
click at [292, 317] on div "Social Security [PERSON_NAME]" at bounding box center [230, 339] width 359 height 45
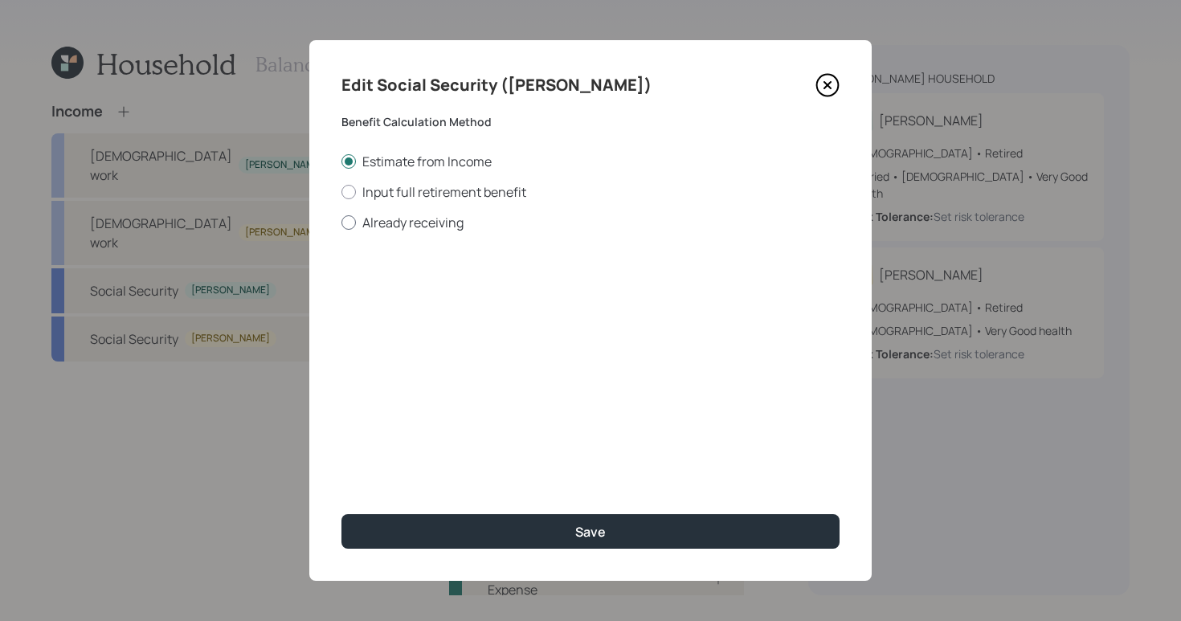
click at [346, 223] on div at bounding box center [348, 222] width 14 height 14
click at [341, 223] on input "Already receiving" at bounding box center [341, 222] width 1 height 1
radio input "true"
click at [416, 295] on input "$" at bounding box center [590, 289] width 498 height 35
type input "$ 1,034"
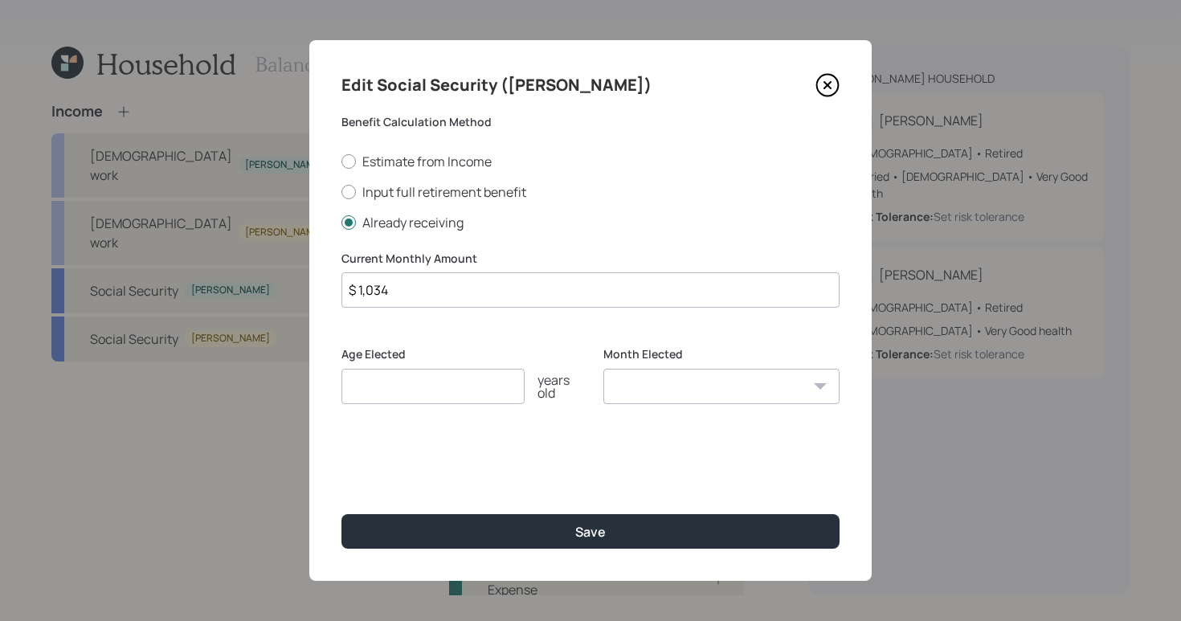
drag, startPoint x: 554, startPoint y: 492, endPoint x: 542, endPoint y: 489, distance: 12.5
click at [552, 492] on div "Edit Social Security ([PERSON_NAME]) Benefit Calculation Method Estimate from I…" at bounding box center [590, 310] width 562 height 541
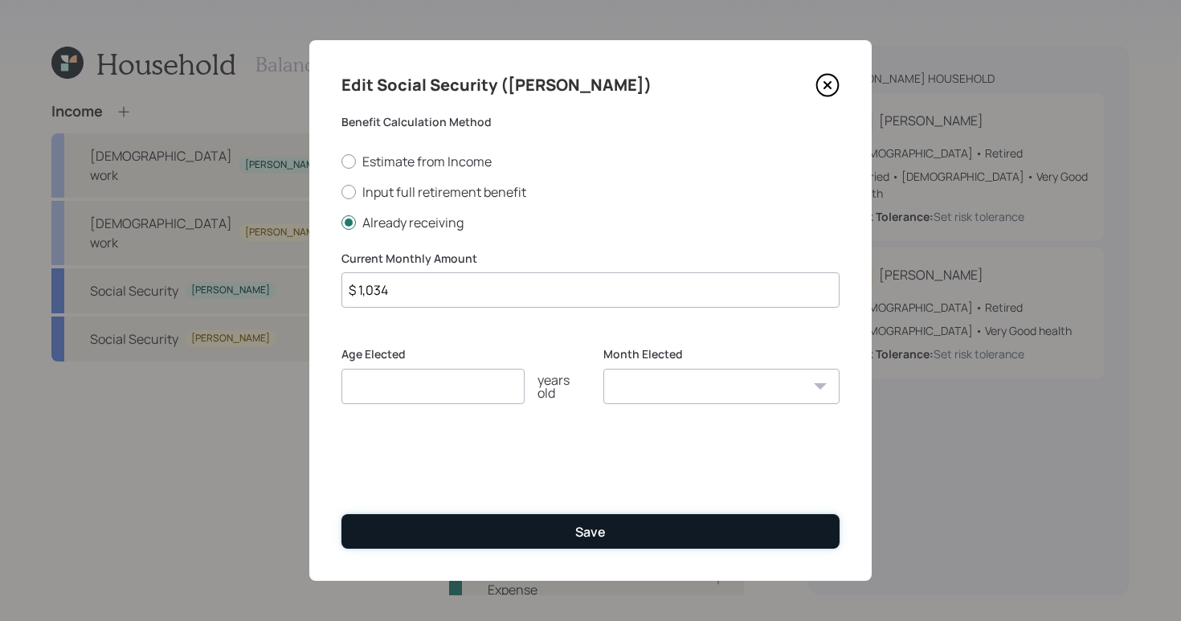
click at [556, 525] on button "Save" at bounding box center [590, 531] width 498 height 35
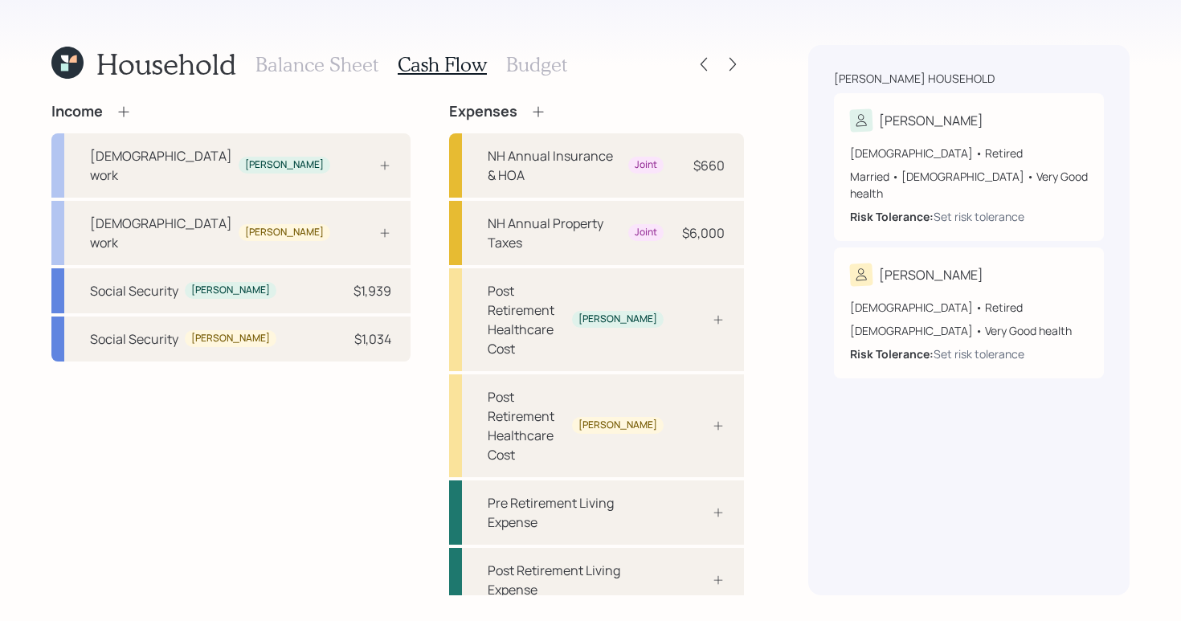
click at [125, 113] on icon at bounding box center [124, 112] width 16 height 16
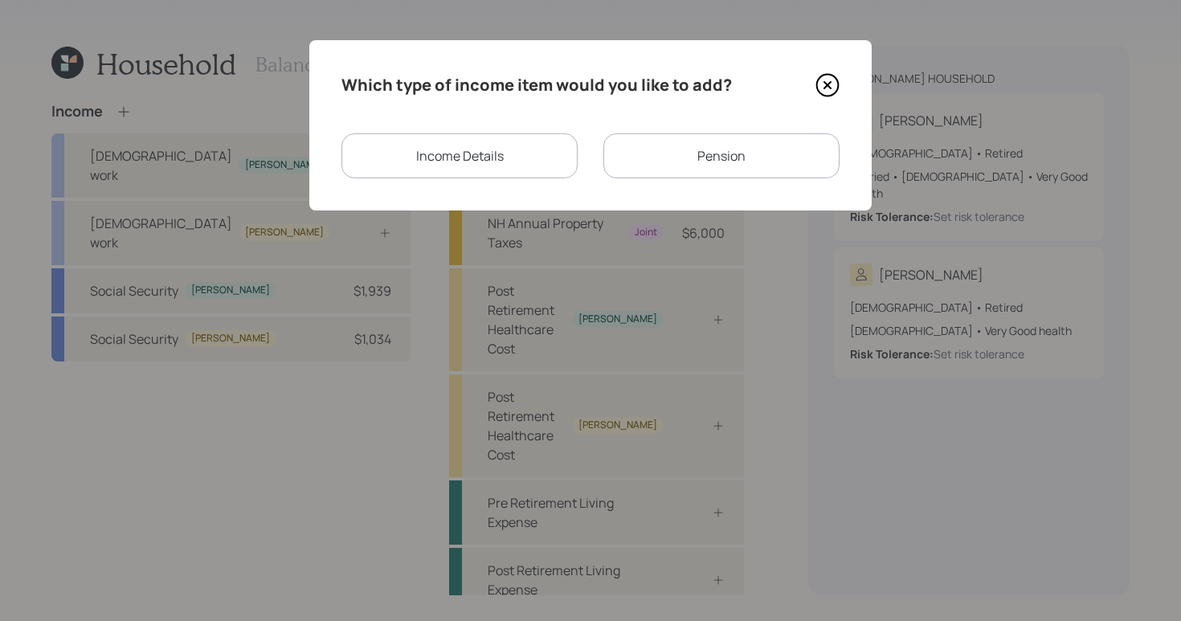
click at [746, 172] on div "Pension" at bounding box center [721, 155] width 236 height 45
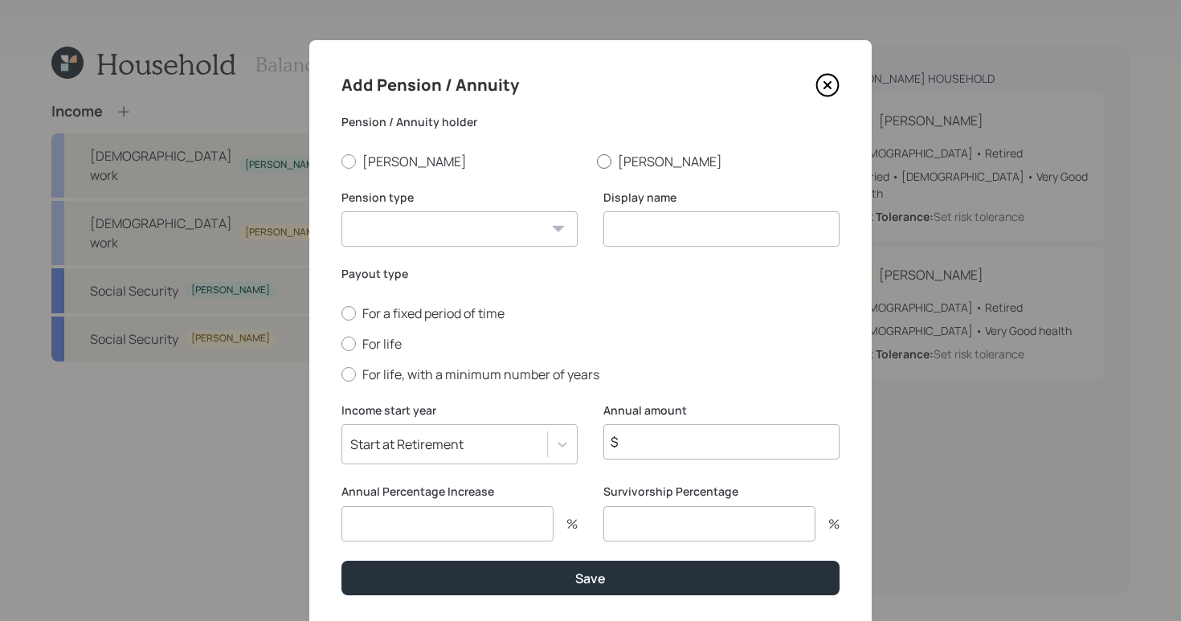
click at [597, 154] on div at bounding box center [604, 161] width 14 height 14
click at [596, 161] on input "[PERSON_NAME]" at bounding box center [596, 161] width 1 height 1
radio input "true"
click at [451, 227] on select "Pension Annuity" at bounding box center [459, 228] width 236 height 35
select select "pension"
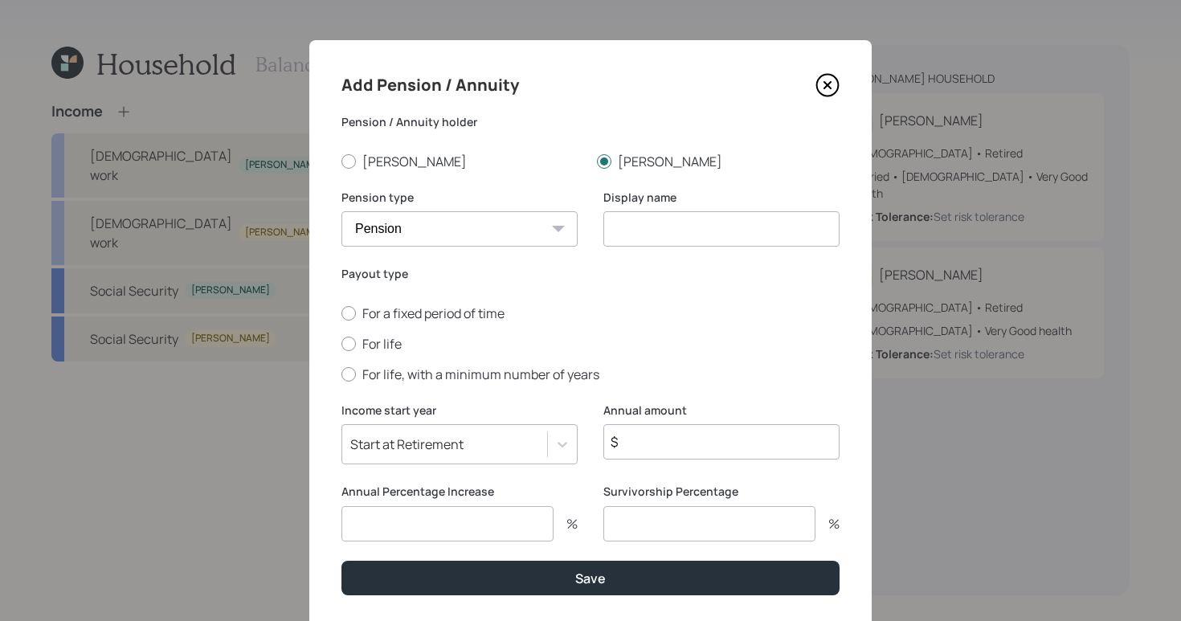
click at [341, 211] on select "Pension Annuity" at bounding box center [459, 228] width 236 height 35
click at [685, 236] on input at bounding box center [721, 228] width 236 height 35
type input "[PERSON_NAME] Pension"
drag, startPoint x: 339, startPoint y: 340, endPoint x: 373, endPoint y: 356, distance: 37.4
click at [341, 339] on div at bounding box center [348, 344] width 14 height 14
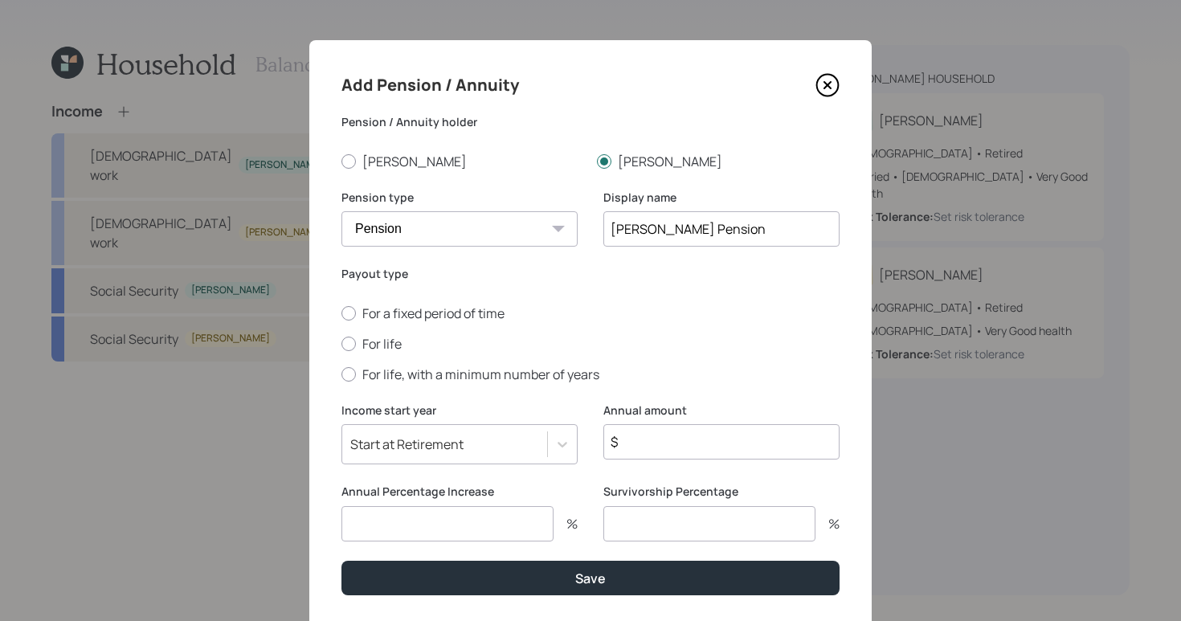
click at [341, 343] on input "For life" at bounding box center [341, 343] width 1 height 1
radio input "true"
click at [549, 443] on div "Start at Retirement" at bounding box center [459, 444] width 236 height 40
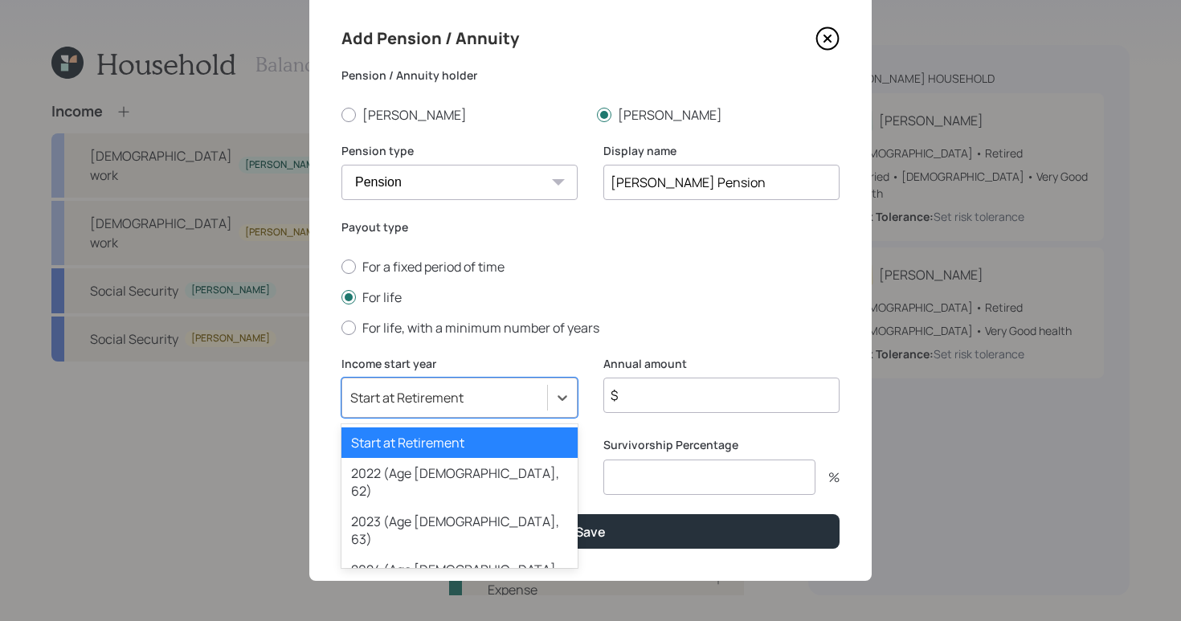
click at [435, 437] on div "Start at Retirement" at bounding box center [459, 442] width 236 height 31
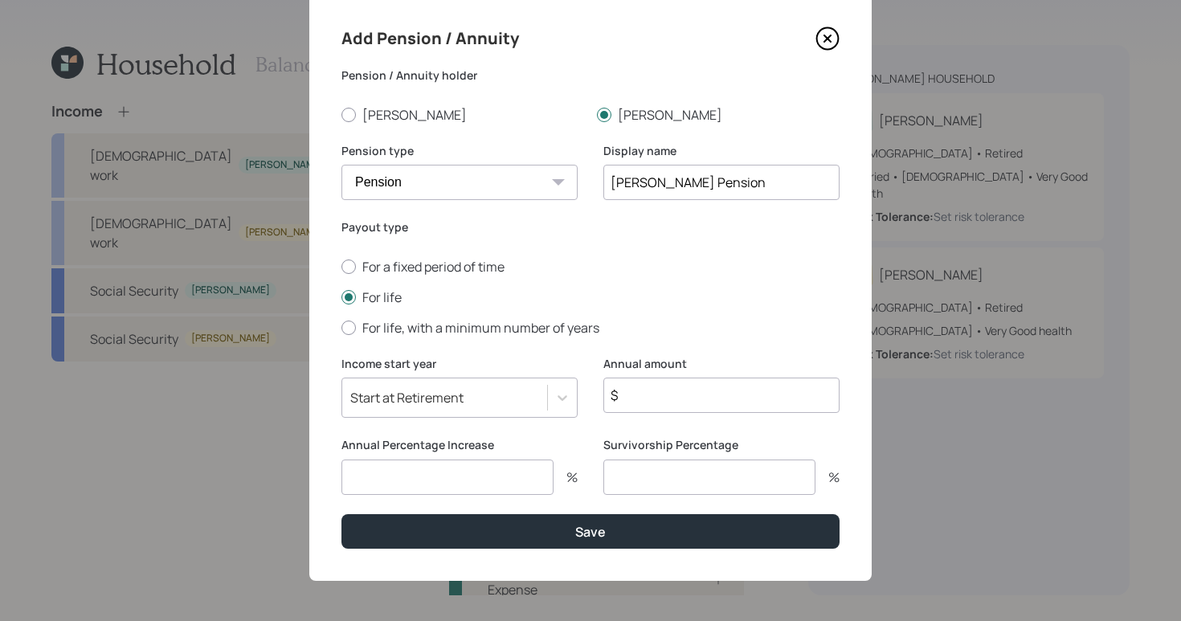
click at [640, 390] on input "$" at bounding box center [721, 395] width 236 height 35
click at [696, 407] on input "$" at bounding box center [721, 395] width 236 height 35
type input "$ 9,468"
click at [457, 480] on input "number" at bounding box center [447, 477] width 212 height 35
type input "0"
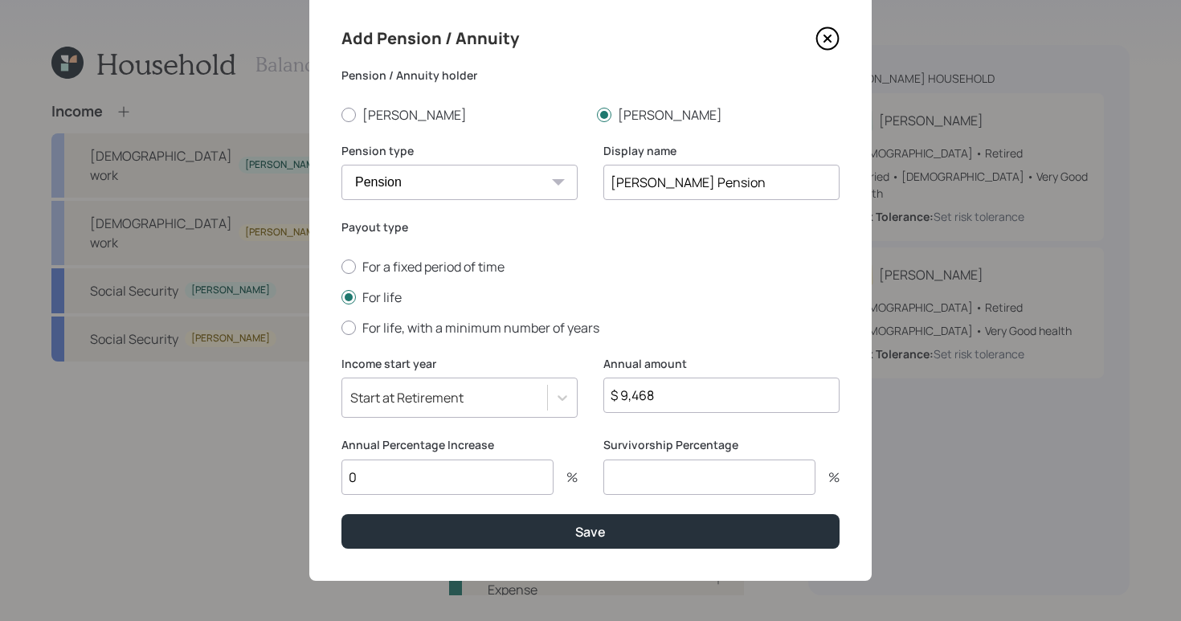
click at [700, 472] on input "number" at bounding box center [709, 477] width 212 height 35
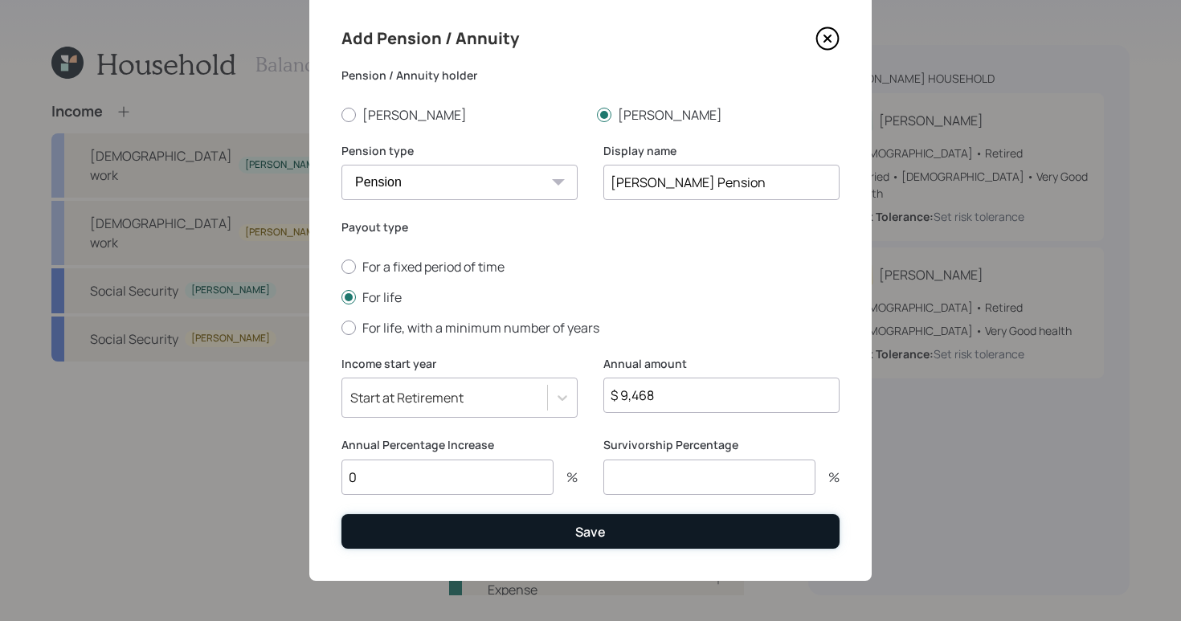
click at [541, 528] on button "Save" at bounding box center [590, 531] width 498 height 35
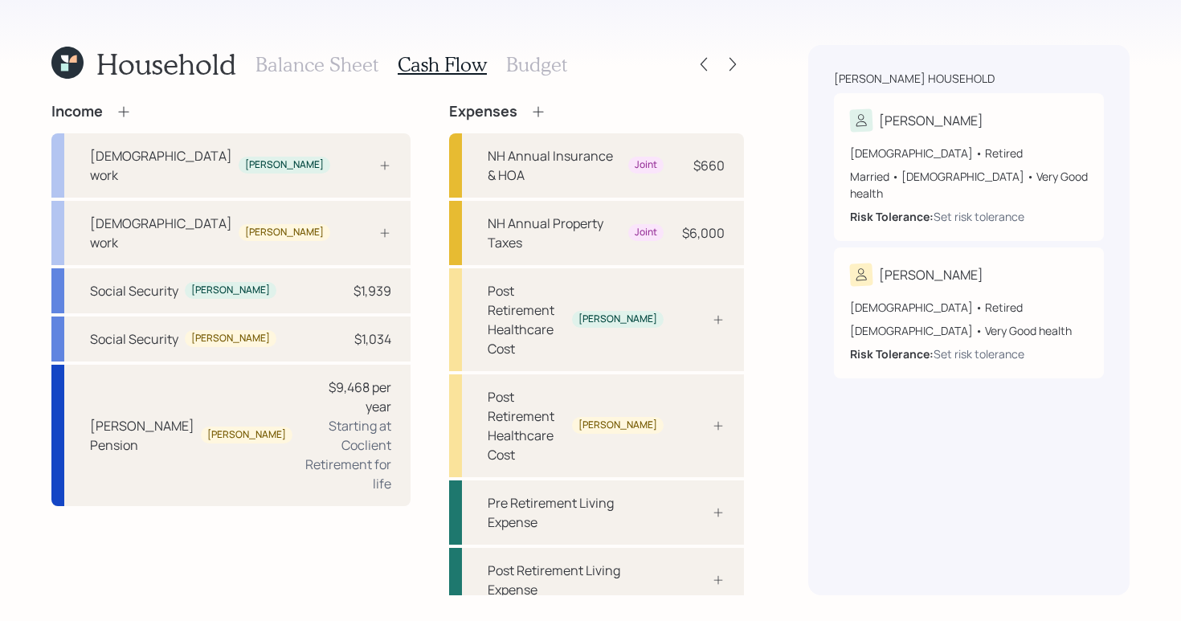
click at [126, 115] on icon at bounding box center [124, 112] width 16 height 16
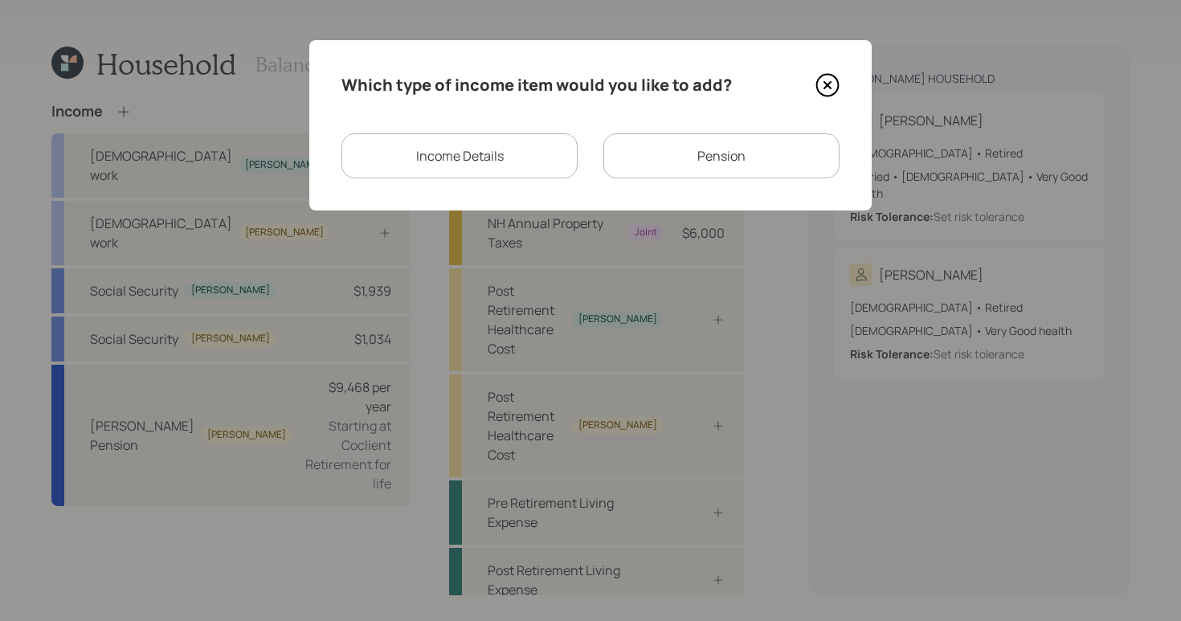
click at [490, 142] on div "Income Details" at bounding box center [459, 155] width 236 height 45
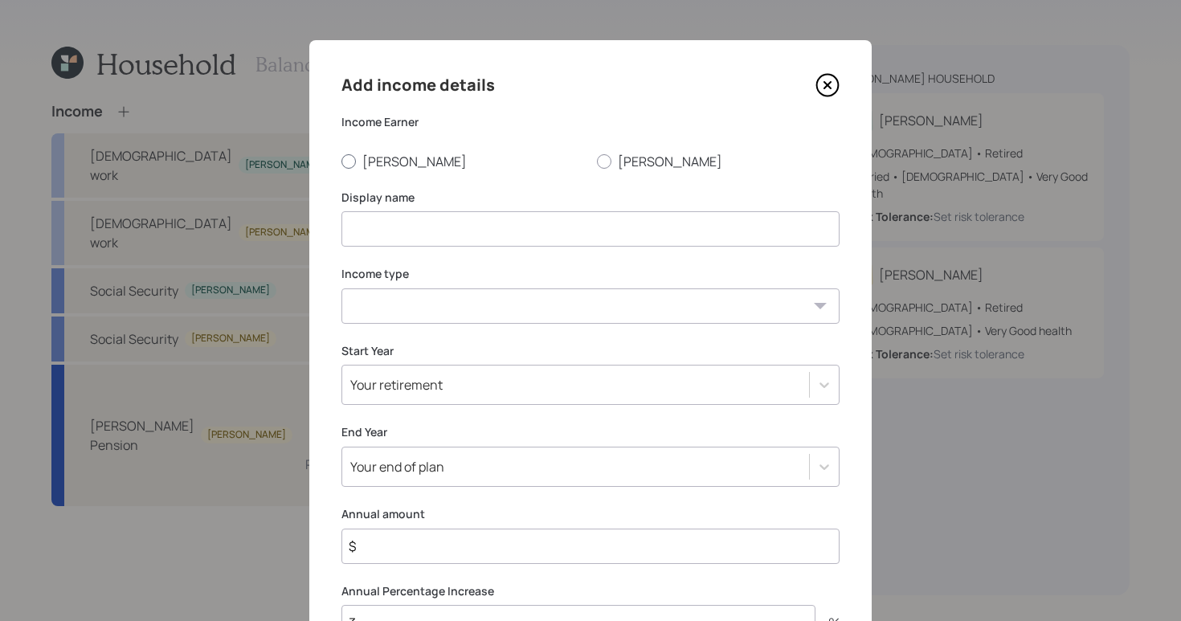
click at [348, 157] on div at bounding box center [348, 161] width 14 height 14
click at [341, 161] on input "[PERSON_NAME]" at bounding box center [341, 161] width 1 height 1
radio input "true"
click at [407, 230] on input at bounding box center [590, 228] width 498 height 35
type input "VA Benefits"
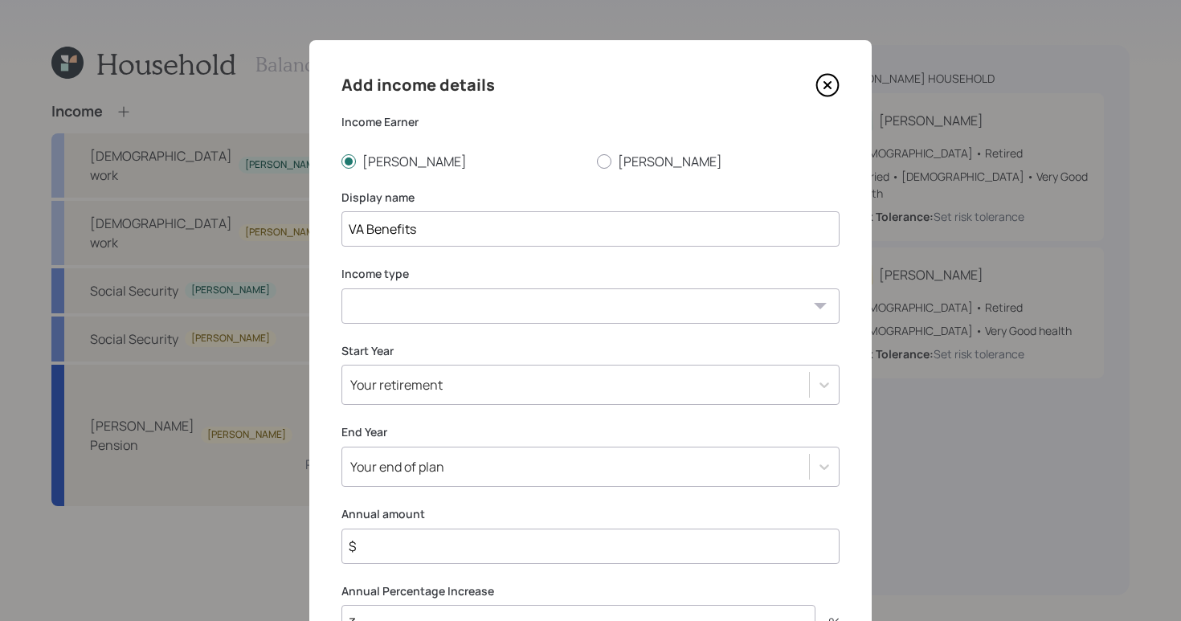
click at [809, 294] on select "[DEMOGRAPHIC_DATA] work [DEMOGRAPHIC_DATA] work Self employment Other" at bounding box center [590, 305] width 498 height 35
click at [341, 288] on select "[DEMOGRAPHIC_DATA] work [DEMOGRAPHIC_DATA] work Self employment Other" at bounding box center [590, 305] width 498 height 35
click at [597, 309] on select "[DEMOGRAPHIC_DATA] work [DEMOGRAPHIC_DATA] work Self employment Other" at bounding box center [590, 305] width 498 height 35
select select "other"
click at [341, 288] on select "[DEMOGRAPHIC_DATA] work [DEMOGRAPHIC_DATA] work Self employment Other" at bounding box center [590, 305] width 498 height 35
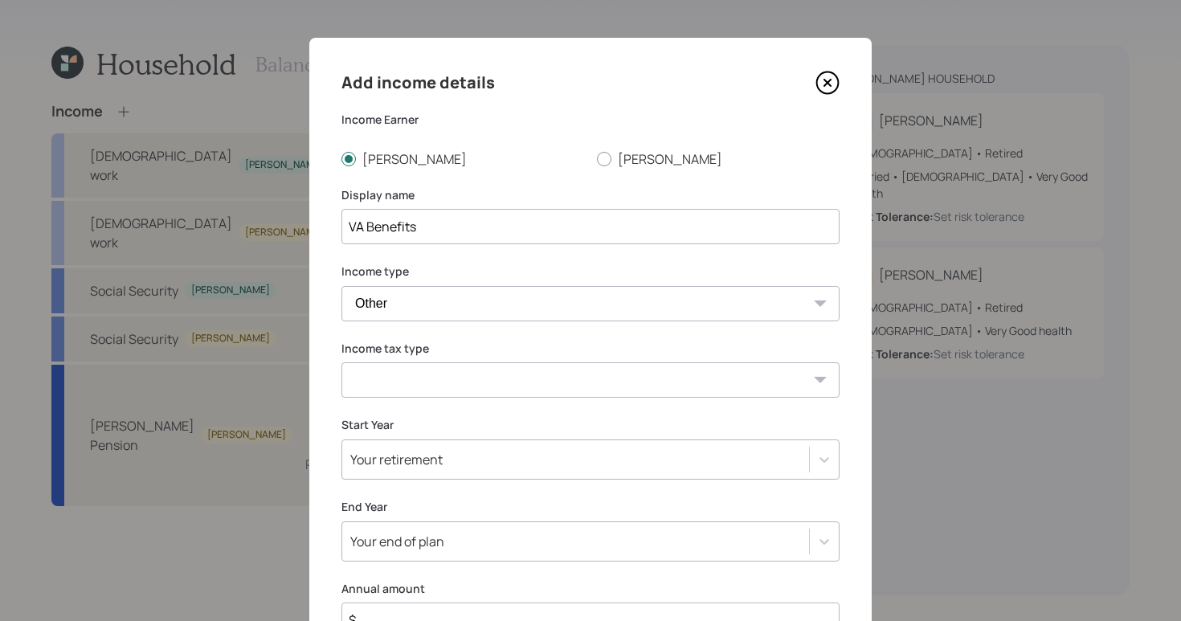
click at [634, 391] on select "Tax-free Earned Self Employment Alimony Royalties Pension / Annuity Interest Di…" at bounding box center [590, 379] width 498 height 35
select select "tax_free"
click at [341, 362] on select "Tax-free Earned Self Employment Alimony Royalties Pension / Annuity Interest Di…" at bounding box center [590, 379] width 498 height 35
click at [595, 417] on label "Start Year" at bounding box center [590, 424] width 498 height 16
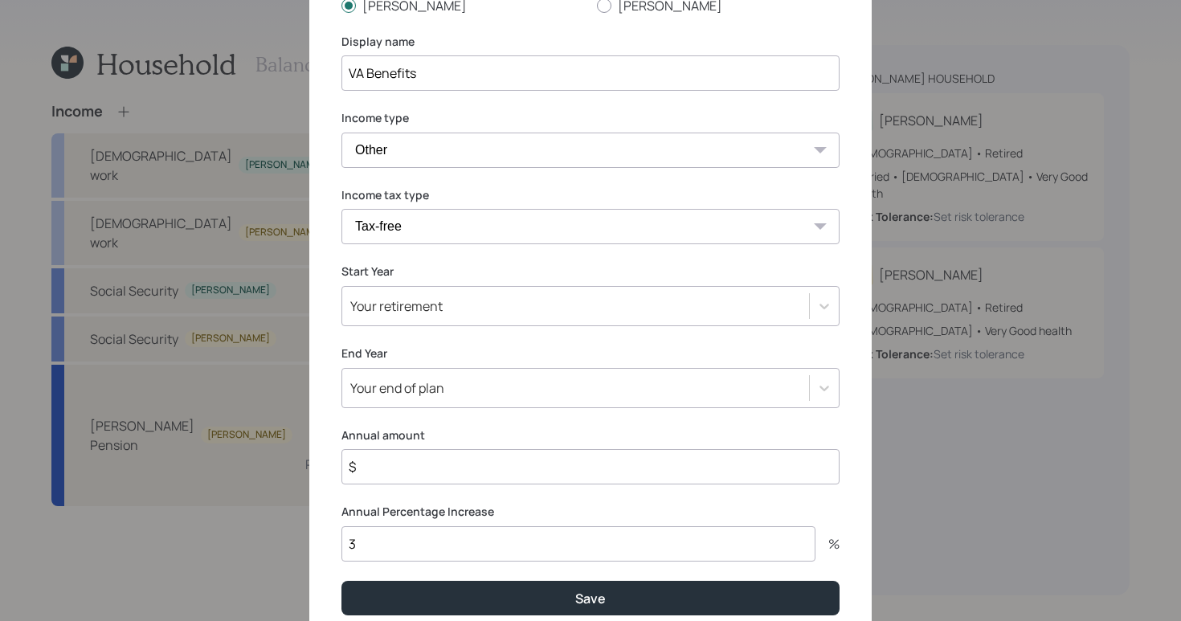
scroll to position [223, 0]
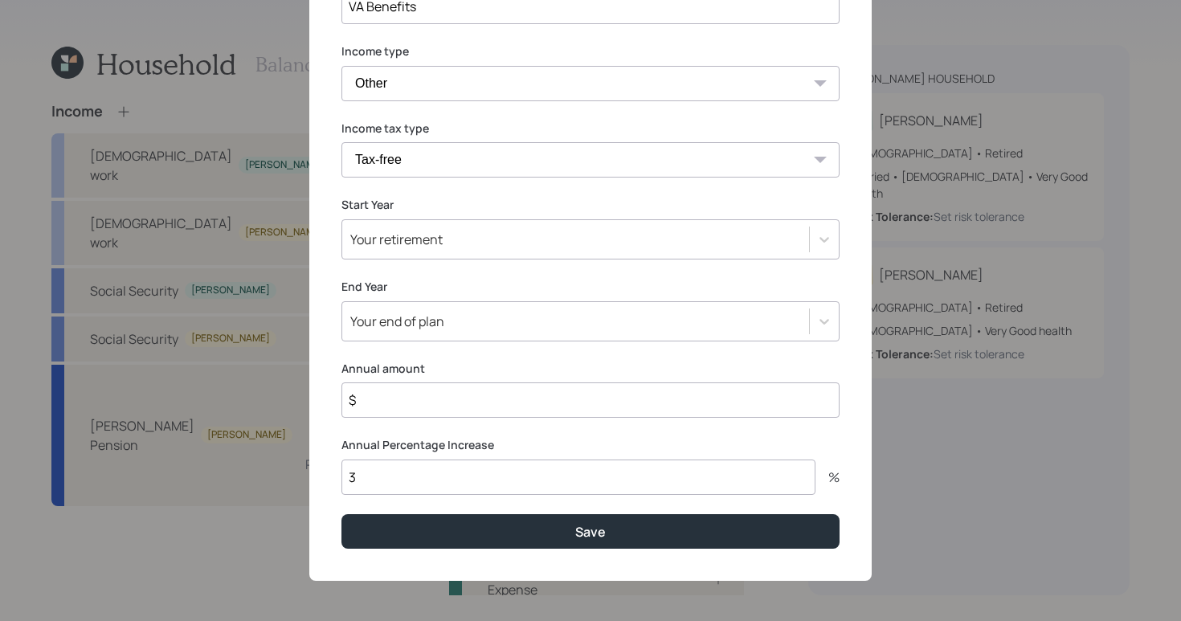
click at [513, 392] on input "$" at bounding box center [590, 399] width 498 height 35
click at [599, 373] on label "Annual amount" at bounding box center [590, 369] width 498 height 16
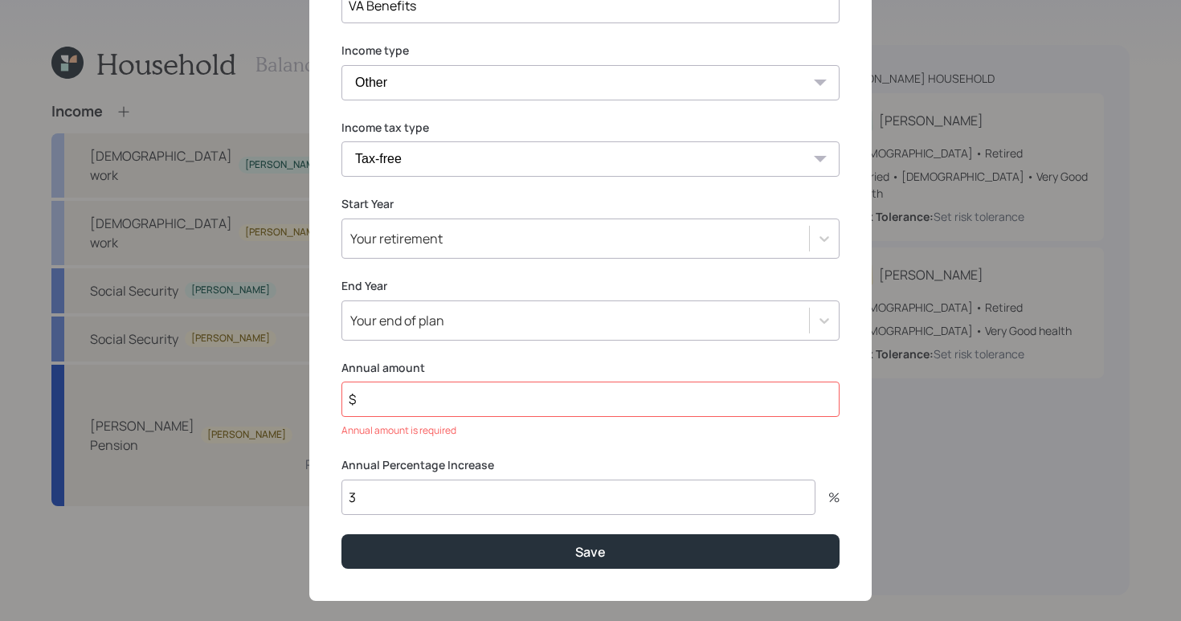
click at [595, 390] on input "$" at bounding box center [590, 399] width 498 height 35
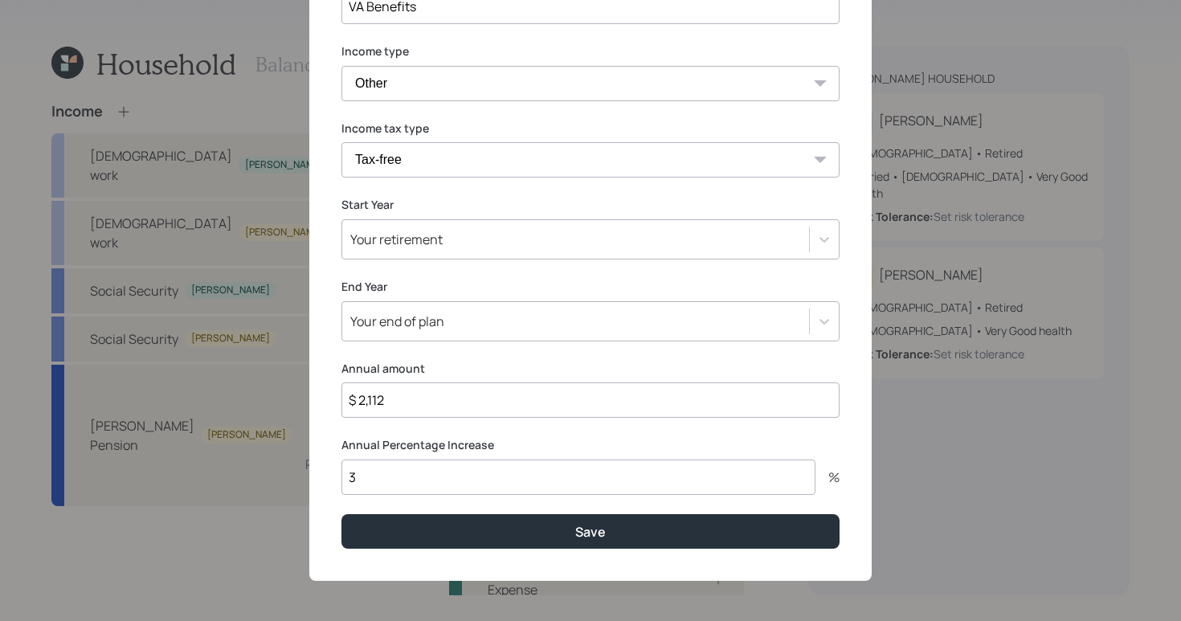
type input "$ 2,112"
click at [576, 486] on input "3" at bounding box center [578, 477] width 474 height 35
type input "3"
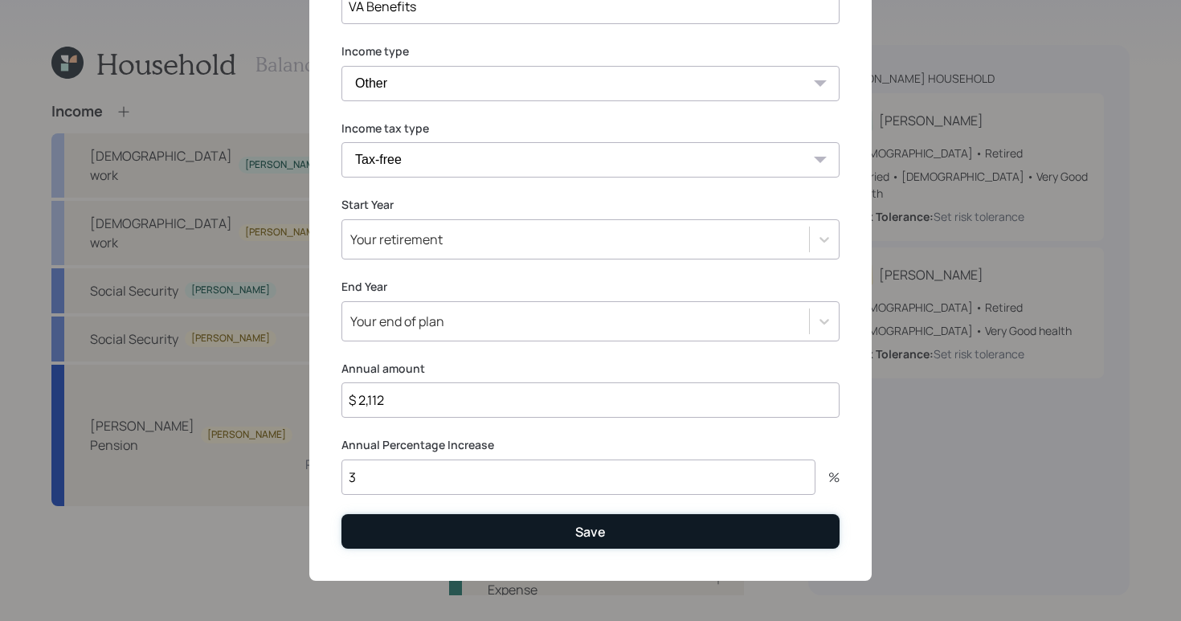
click at [605, 530] on button "Save" at bounding box center [590, 531] width 498 height 35
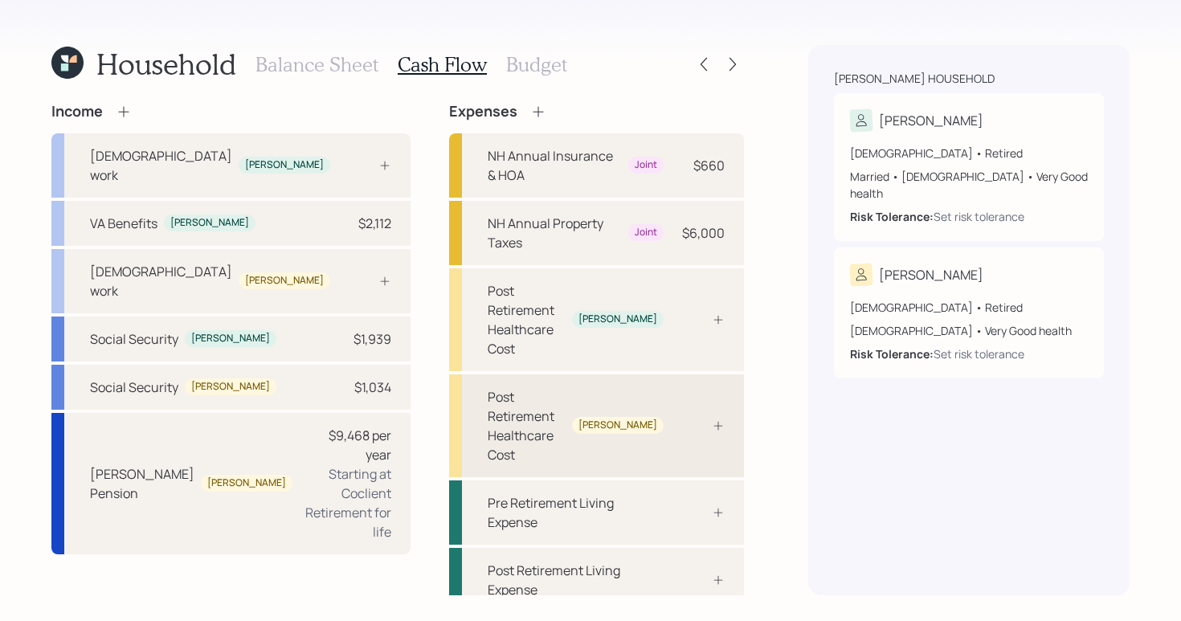
click at [646, 419] on div "[PERSON_NAME]" at bounding box center [617, 426] width 79 height 14
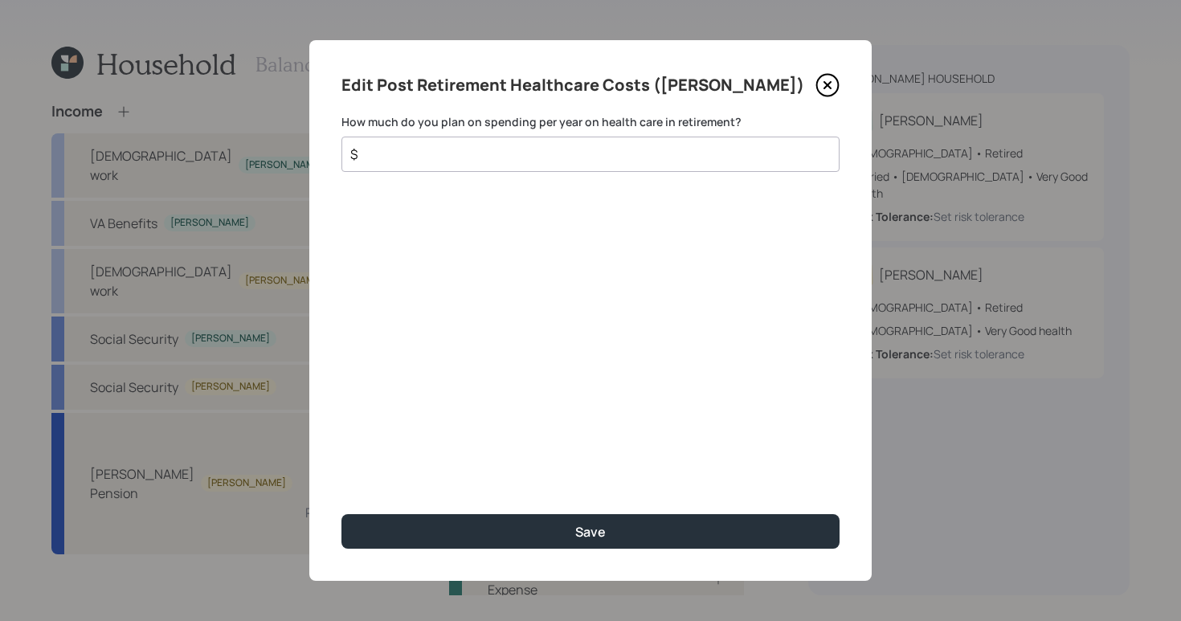
click at [509, 155] on input "$" at bounding box center [584, 154] width 471 height 19
drag, startPoint x: 442, startPoint y: 156, endPoint x: 323, endPoint y: 137, distance: 120.5
click at [323, 137] on div "Edit Post Retirement Healthcare Costs ([PERSON_NAME]) How much do you plan on s…" at bounding box center [590, 310] width 562 height 541
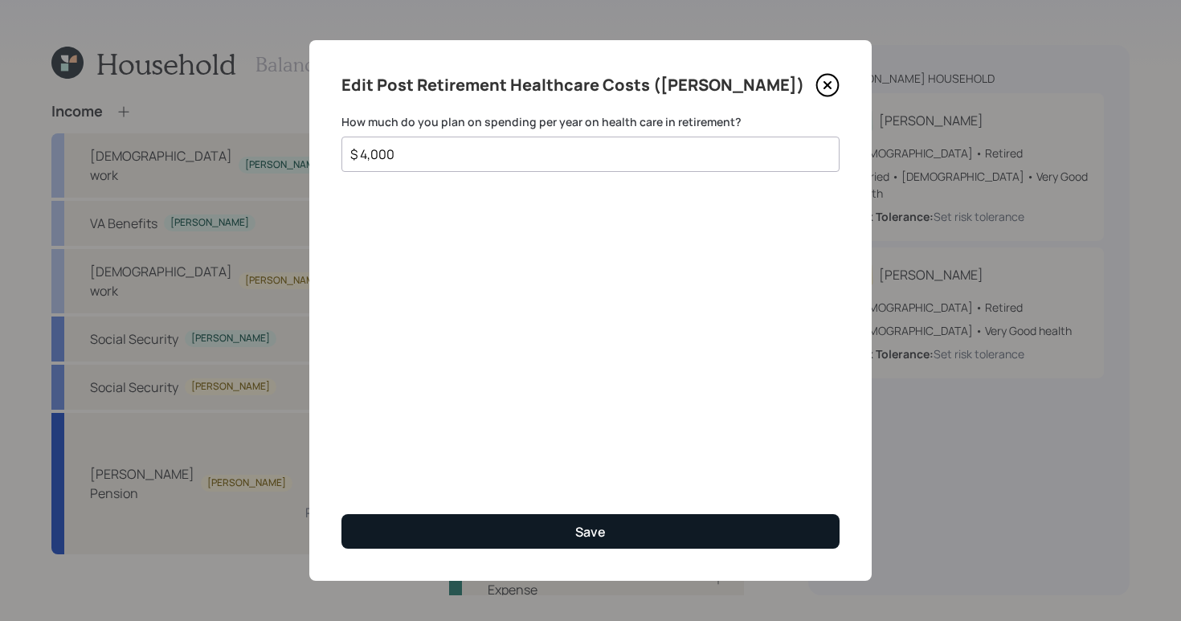
type input "$ 4,000"
click at [635, 530] on button "Save" at bounding box center [590, 531] width 498 height 35
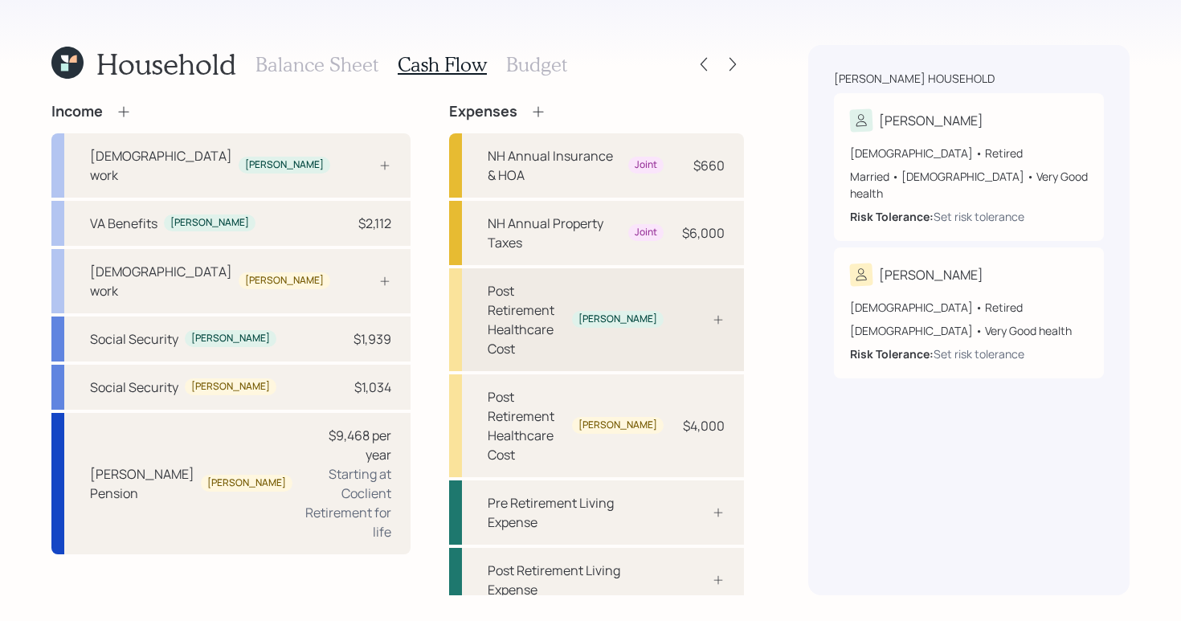
click at [566, 281] on div "Post Retirement Healthcare Cost" at bounding box center [527, 319] width 78 height 77
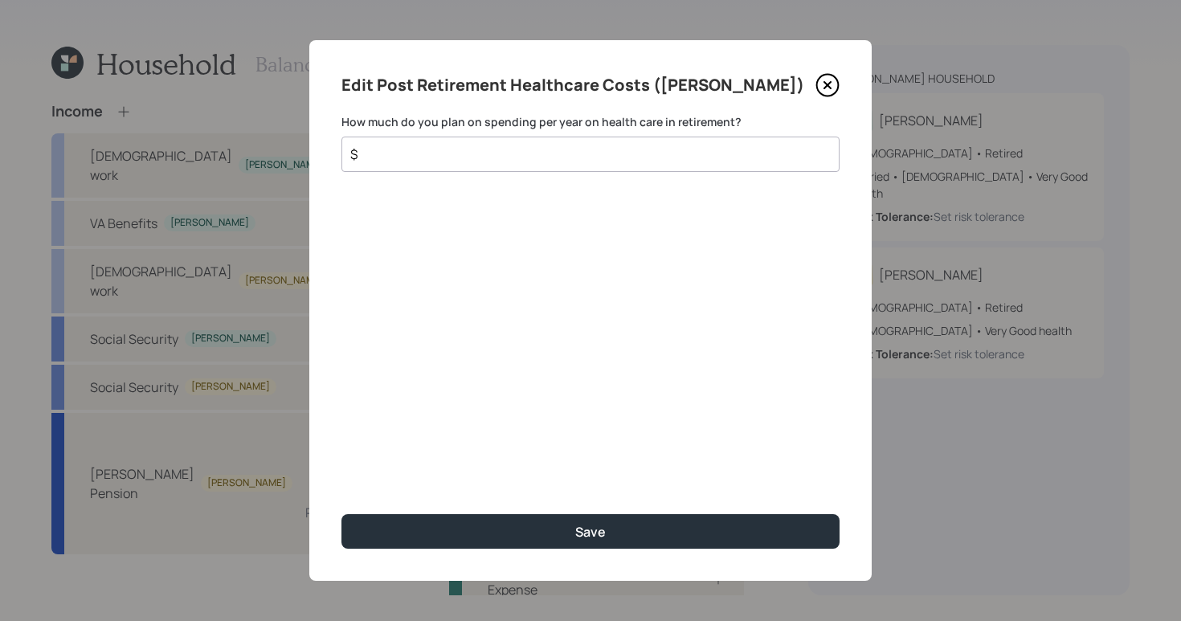
click at [459, 157] on input "$" at bounding box center [584, 154] width 471 height 19
drag, startPoint x: 494, startPoint y: 147, endPoint x: 362, endPoint y: 124, distance: 134.6
click at [394, 137] on div "$ 2,200" at bounding box center [590, 154] width 498 height 35
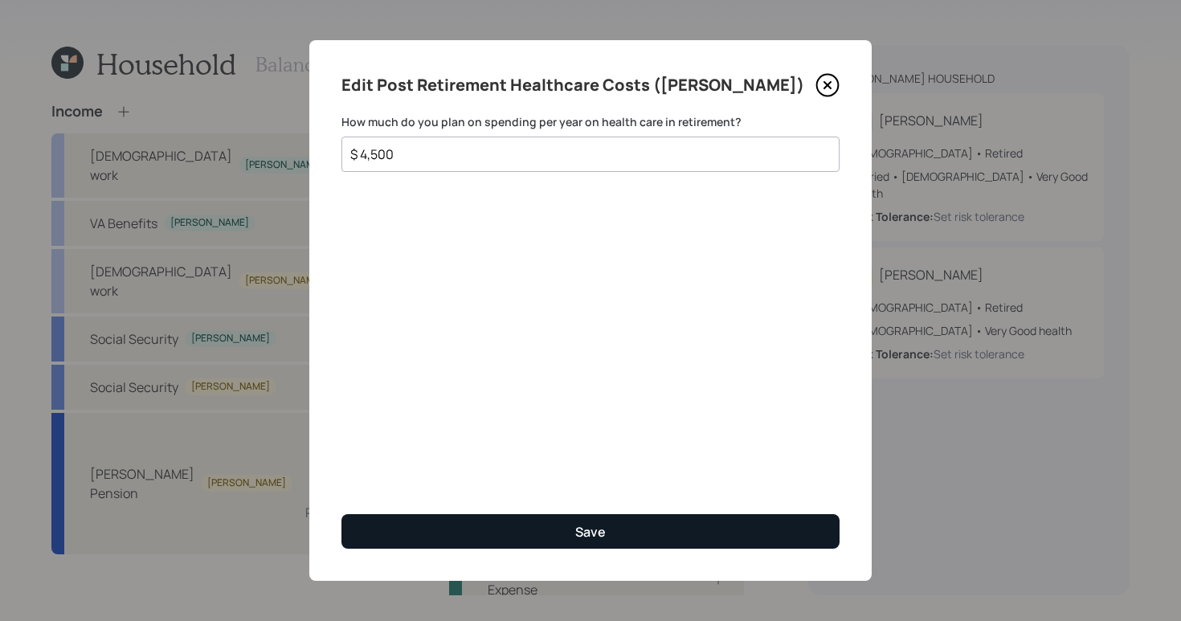
type input "$ 4,500"
click at [629, 542] on button "Save" at bounding box center [590, 531] width 498 height 35
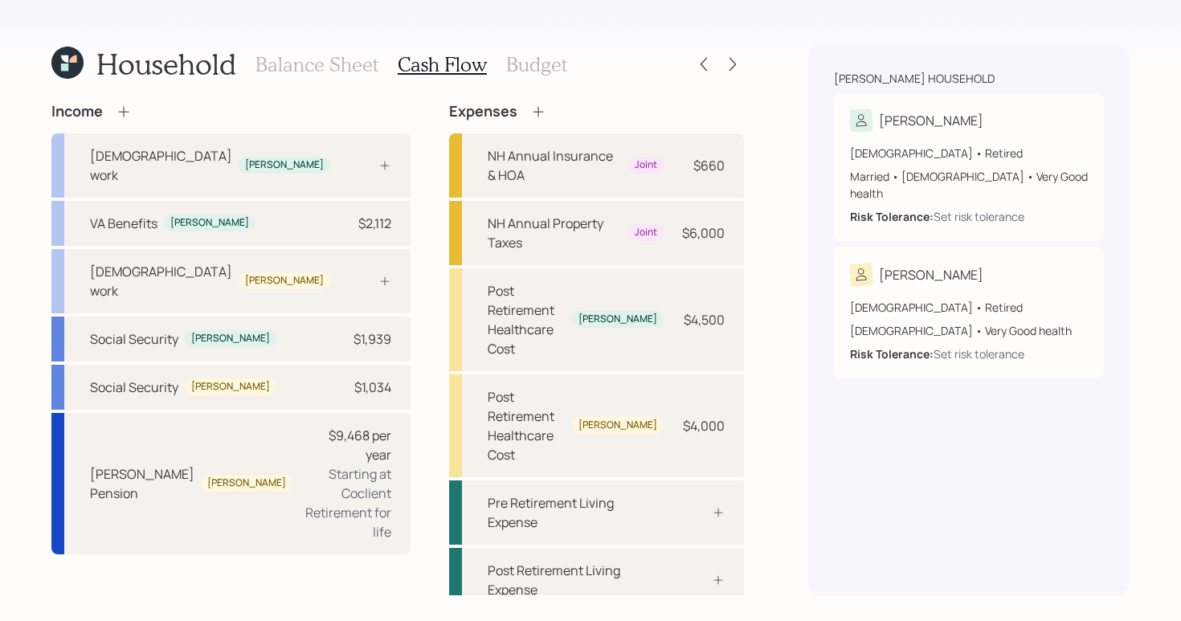
click at [525, 63] on h3 "Budget" at bounding box center [536, 64] width 61 height 23
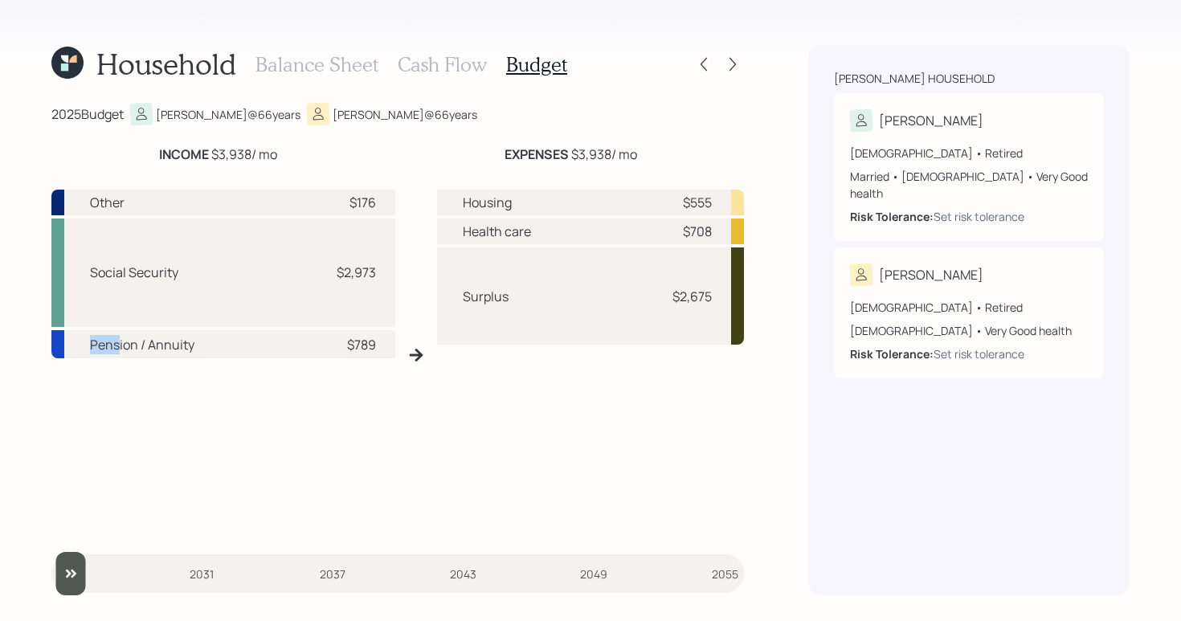
drag, startPoint x: 88, startPoint y: 341, endPoint x: 120, endPoint y: 342, distance: 32.1
click at [120, 342] on div "Pension / Annuity $789" at bounding box center [223, 344] width 344 height 29
drag, startPoint x: 86, startPoint y: 200, endPoint x: 133, endPoint y: 202, distance: 47.4
click at [133, 202] on div "Other $176" at bounding box center [223, 203] width 344 height 26
click at [299, 429] on div "Other $176 Social Security $2,973 Pension / Annuity $789" at bounding box center [223, 361] width 344 height 343
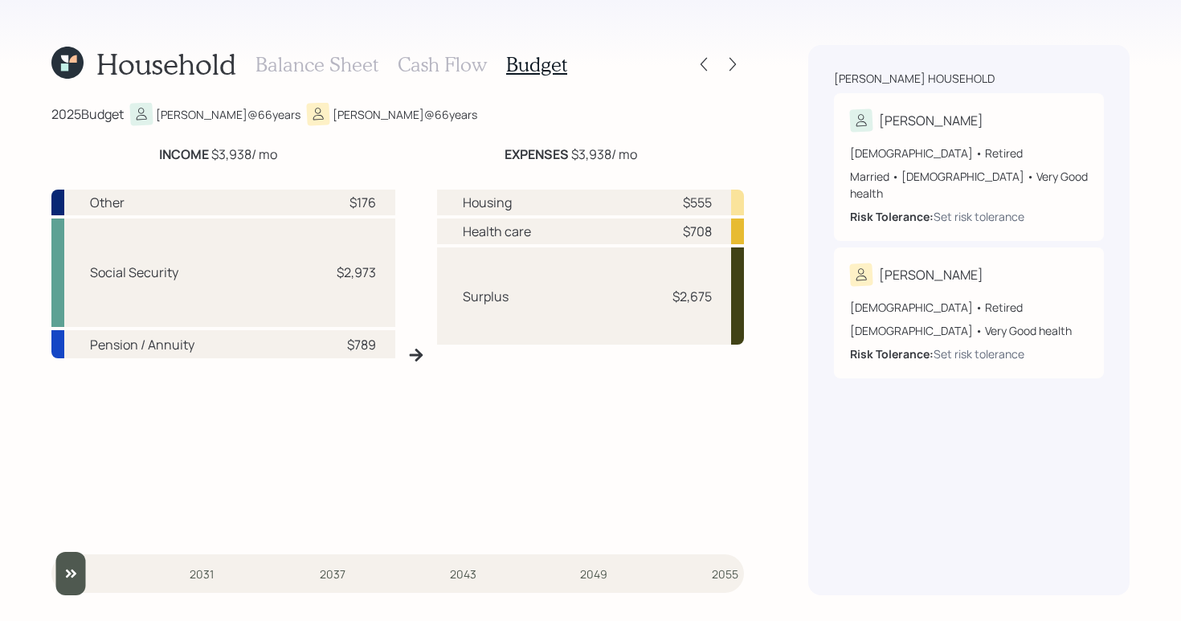
drag, startPoint x: 543, startPoint y: 233, endPoint x: 473, endPoint y: 234, distance: 69.9
click at [463, 242] on div "Health care $708" at bounding box center [591, 232] width 308 height 26
drag, startPoint x: 460, startPoint y: 232, endPoint x: 537, endPoint y: 226, distance: 77.4
click at [541, 231] on div "Health care $708" at bounding box center [591, 232] width 308 height 26
drag, startPoint x: 540, startPoint y: 208, endPoint x: 452, endPoint y: 205, distance: 87.6
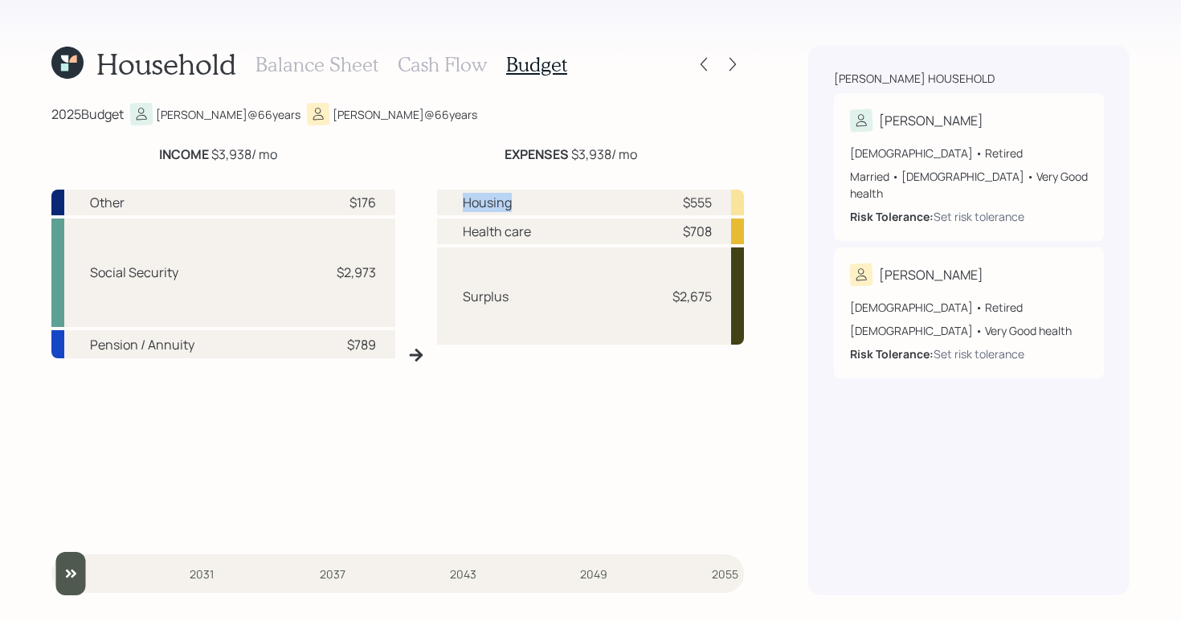
click at [452, 206] on div "Housing $555" at bounding box center [591, 203] width 308 height 26
click at [488, 163] on div "EXPENSES $3,938 / mo" at bounding box center [570, 154] width 347 height 19
drag, startPoint x: 463, startPoint y: 234, endPoint x: 544, endPoint y: 223, distance: 81.8
click at [544, 223] on div "Health care $708" at bounding box center [591, 232] width 308 height 26
drag, startPoint x: 534, startPoint y: 204, endPoint x: 456, endPoint y: 203, distance: 77.9
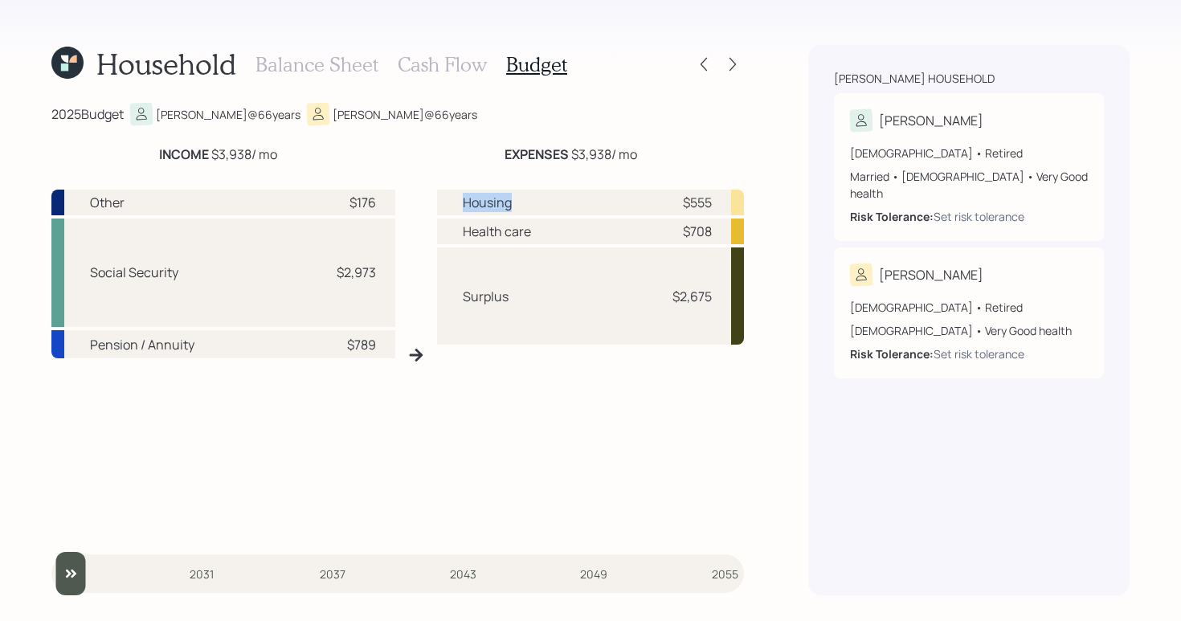
click at [456, 203] on div "Housing $555" at bounding box center [591, 203] width 308 height 26
click at [494, 118] on div "2025 Budget [PERSON_NAME] @ 66 years [PERSON_NAME] @ 66 years" at bounding box center [397, 114] width 693 height 22
drag, startPoint x: 680, startPoint y: 294, endPoint x: 709, endPoint y: 292, distance: 29.0
click at [709, 292] on div "$2,675" at bounding box center [691, 296] width 39 height 19
click at [733, 424] on div "Housing $555 Health care $708 Surplus $2,675" at bounding box center [591, 361] width 308 height 343
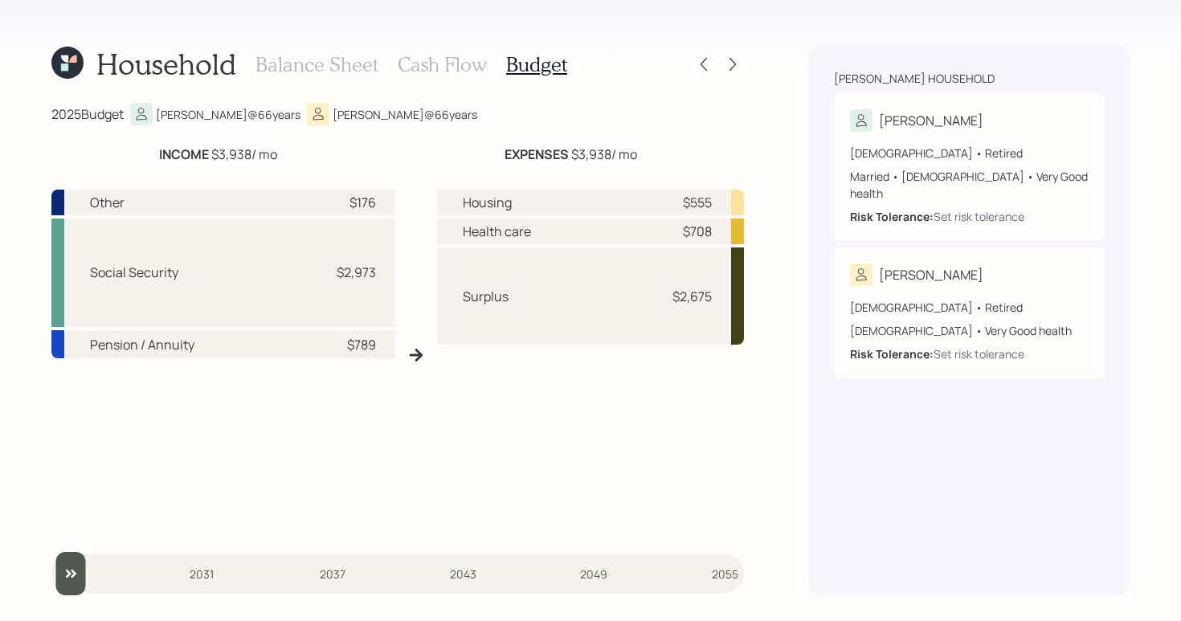
click at [444, 49] on div "Balance Sheet Cash Flow Budget" at bounding box center [411, 64] width 312 height 39
click at [447, 55] on h3 "Cash Flow" at bounding box center [442, 64] width 89 height 23
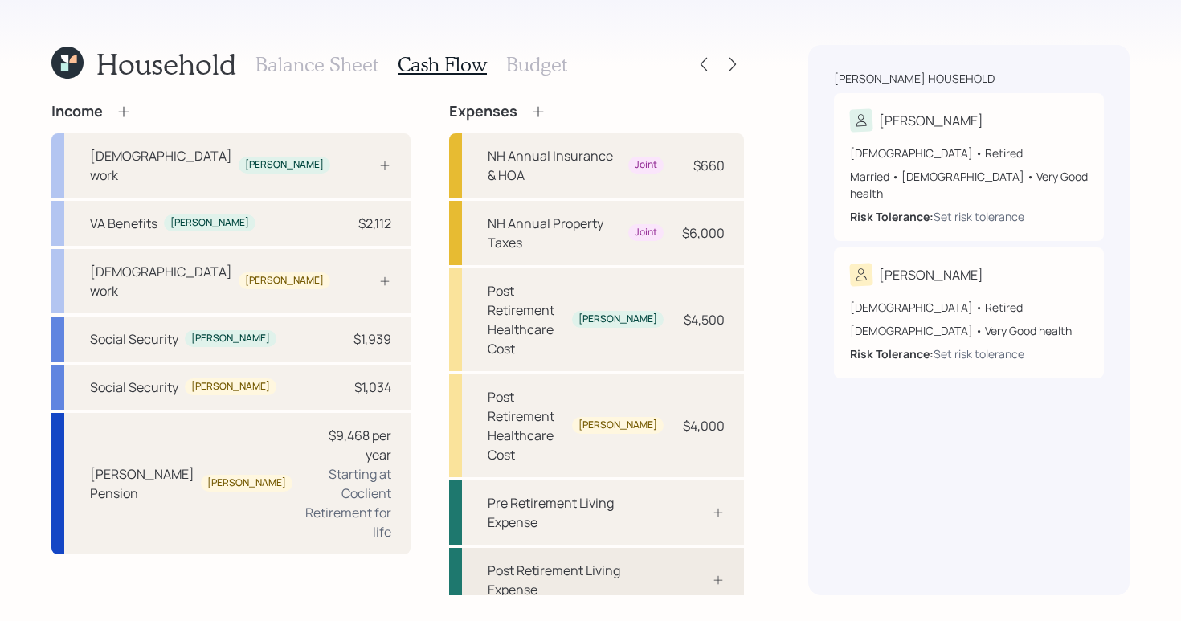
click at [590, 548] on div "Post Retirement Living Expense" at bounding box center [596, 580] width 295 height 64
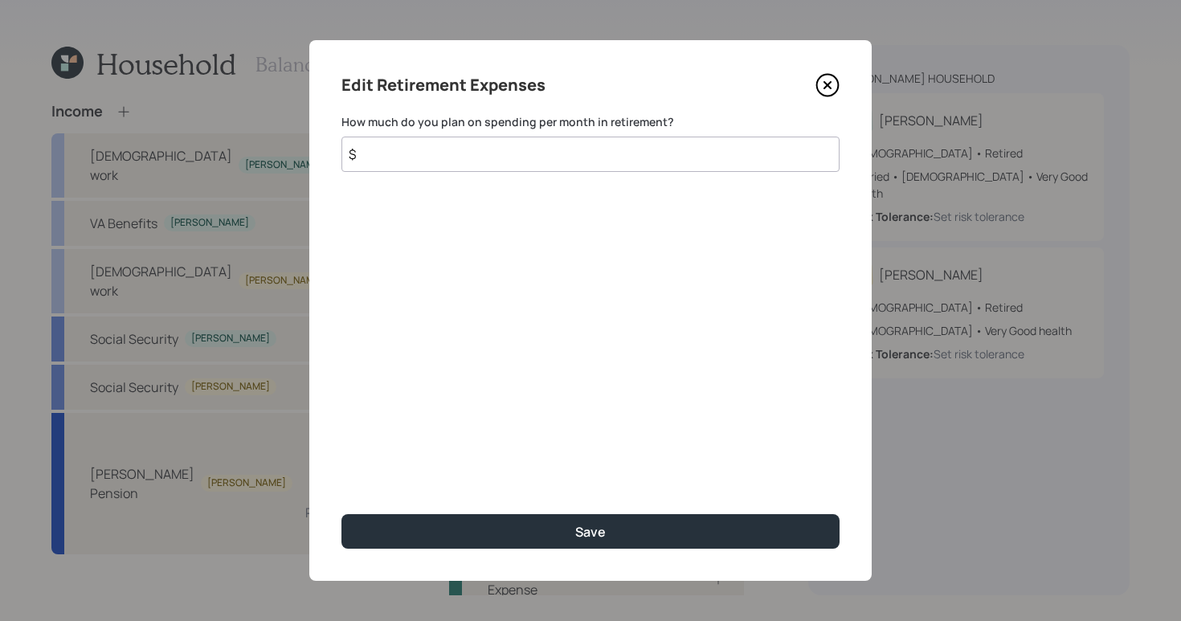
click at [832, 83] on icon at bounding box center [827, 85] width 24 height 24
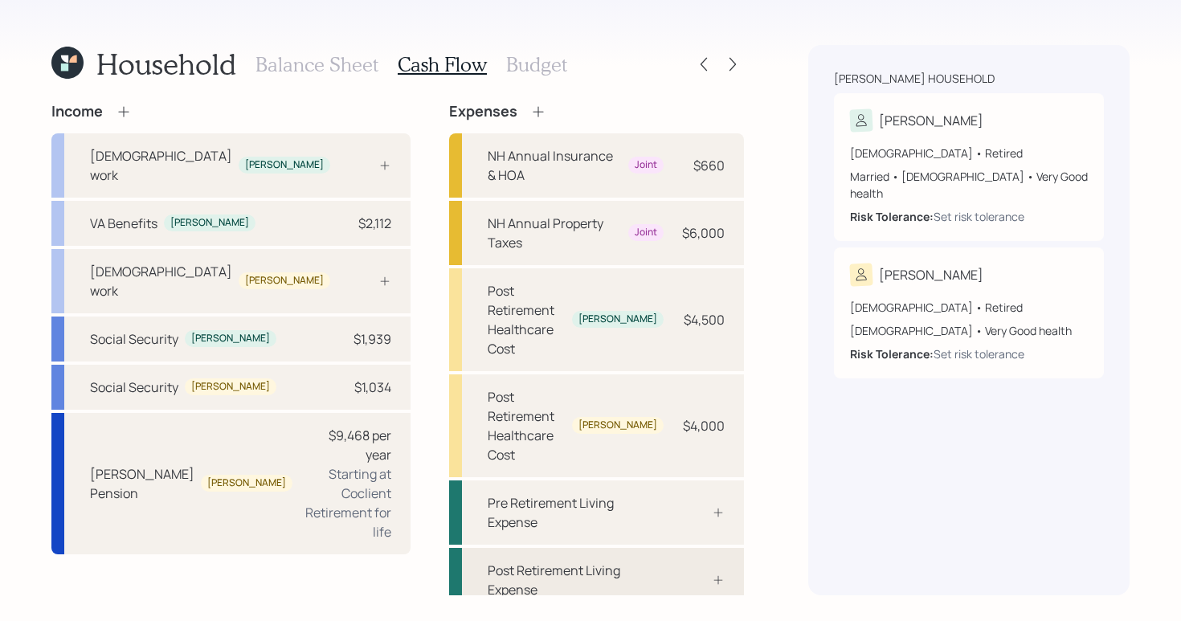
click at [528, 561] on div "Post Retirement Living Expense" at bounding box center [576, 580] width 176 height 39
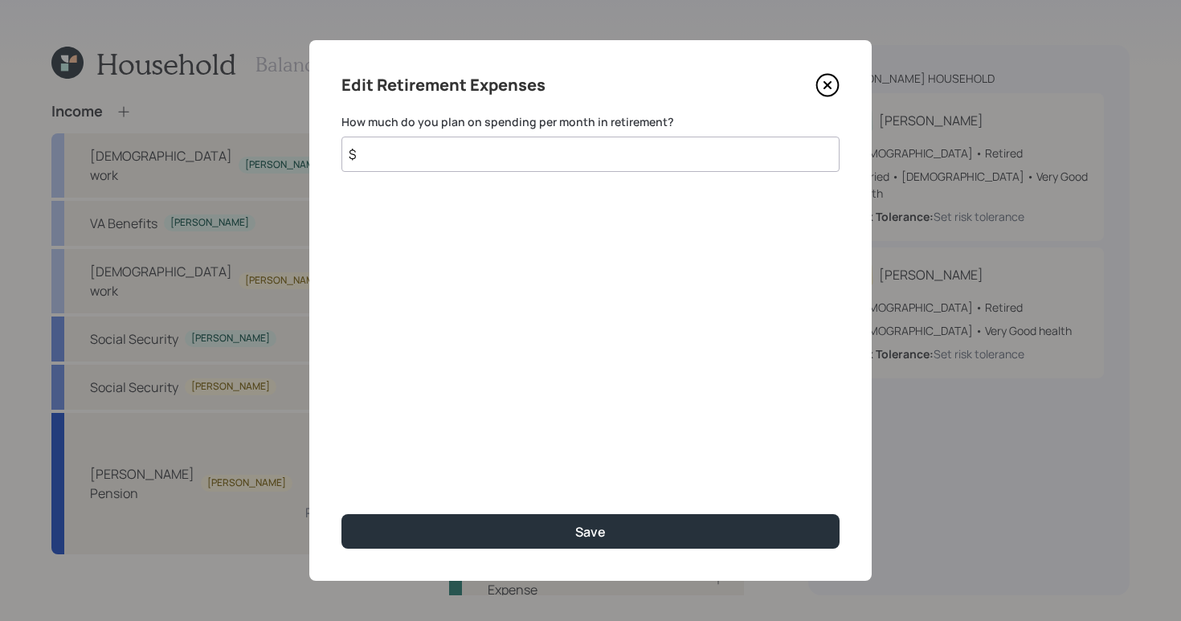
click at [379, 159] on input "$" at bounding box center [590, 154] width 498 height 35
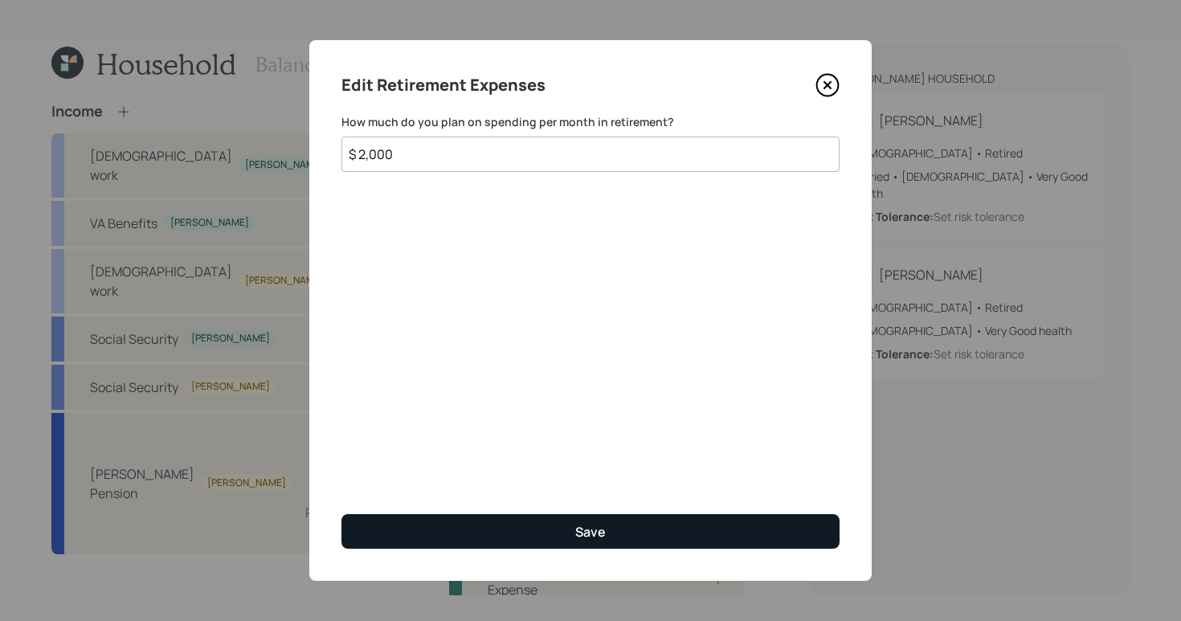
type input "$ 2,000"
click at [703, 543] on button "Save" at bounding box center [590, 531] width 498 height 35
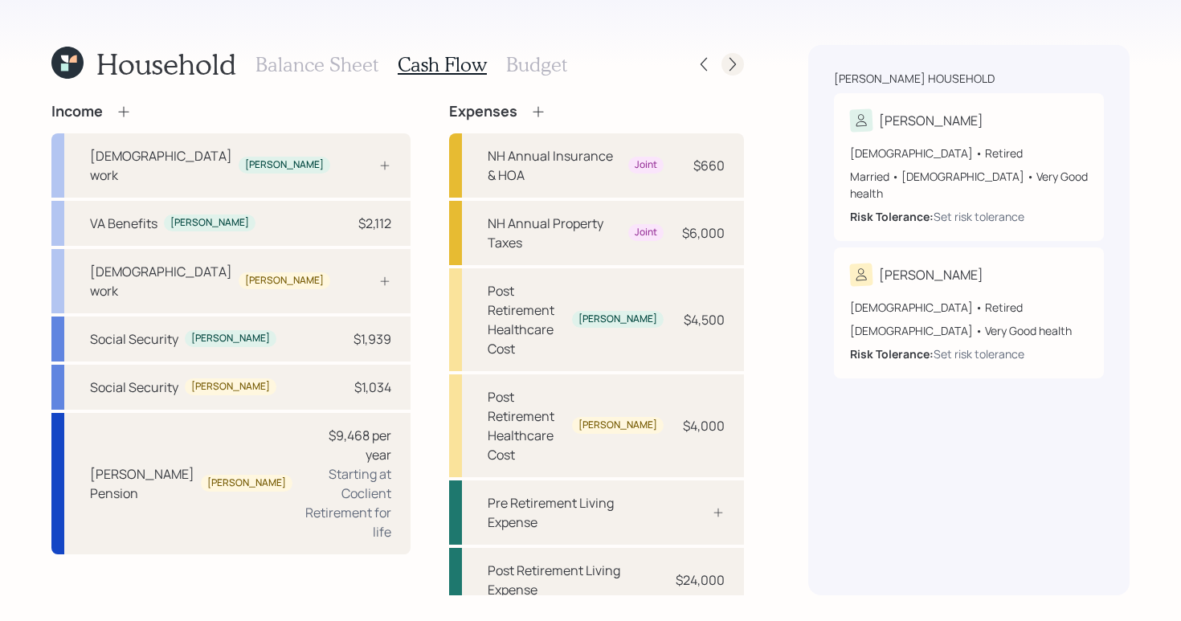
click at [734, 69] on icon at bounding box center [733, 64] width 16 height 16
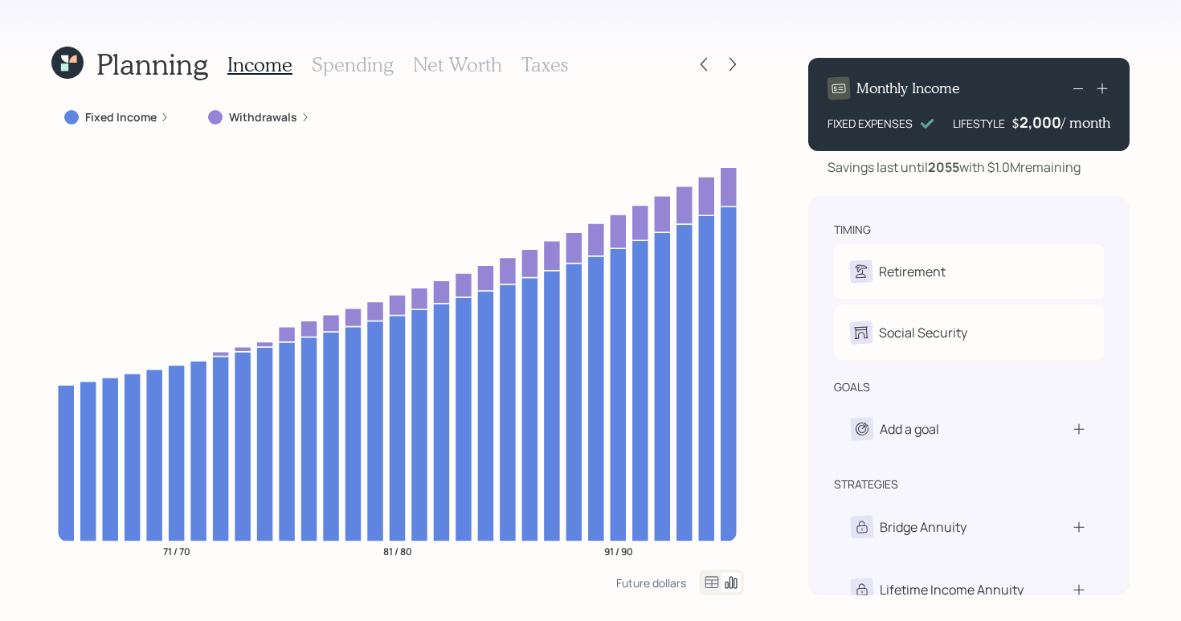
click at [161, 122] on div "Fixed Income" at bounding box center [116, 117] width 105 height 16
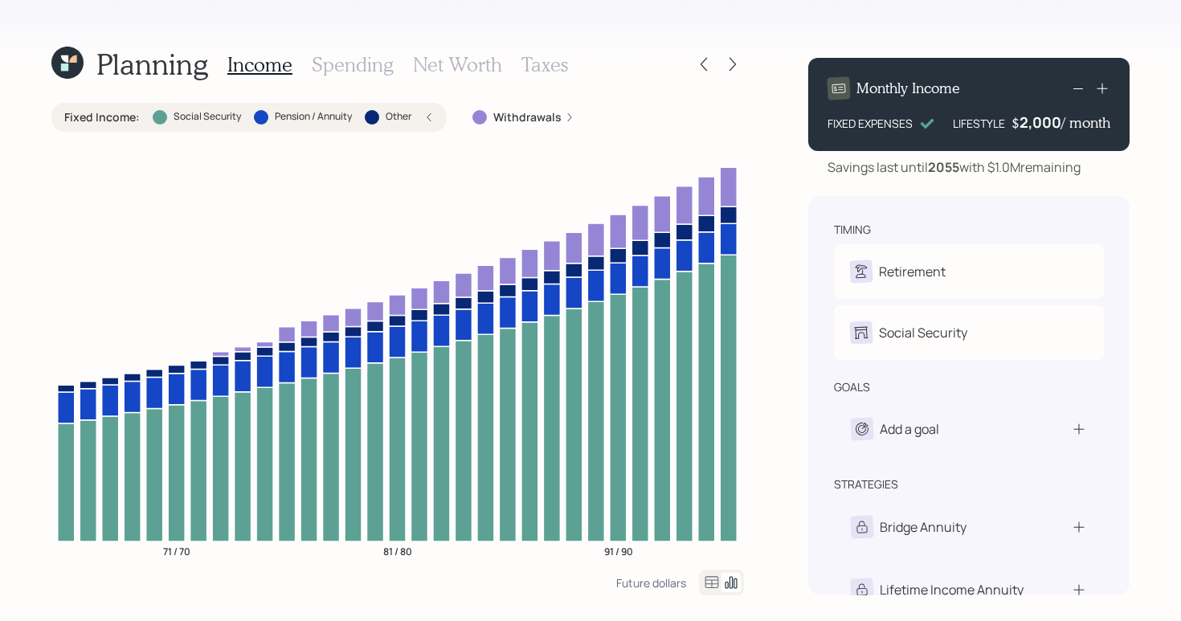
click at [434, 116] on div "Fixed Income : Social Security Pension / Annuity Other" at bounding box center [248, 117] width 395 height 29
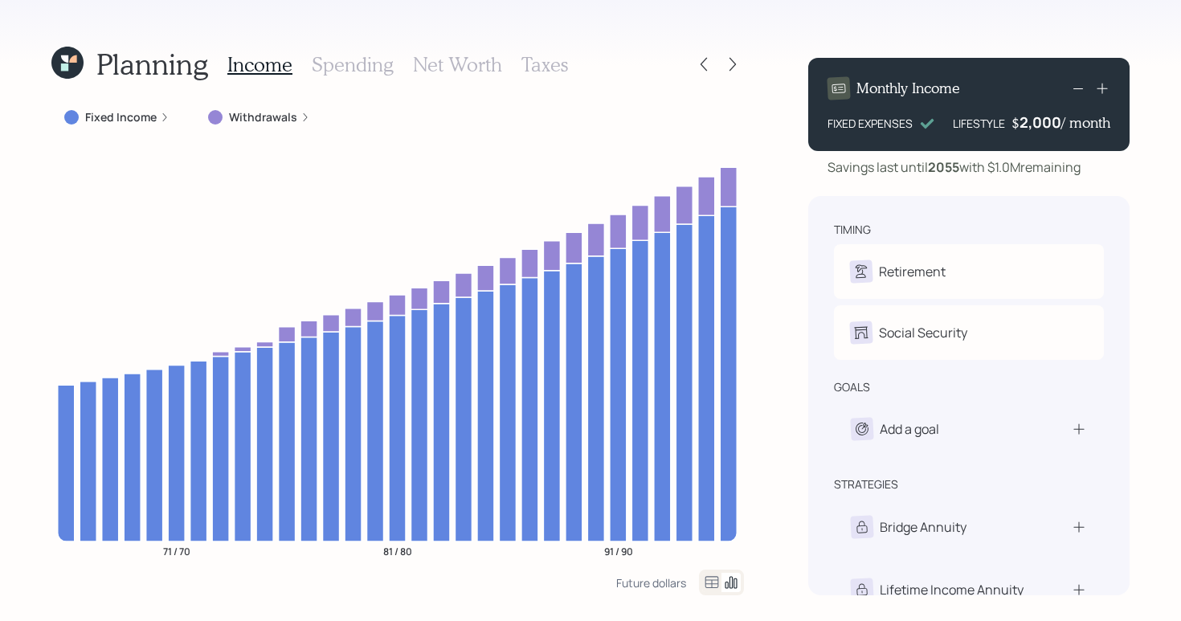
click at [299, 111] on div "Withdrawals" at bounding box center [259, 117] width 102 height 16
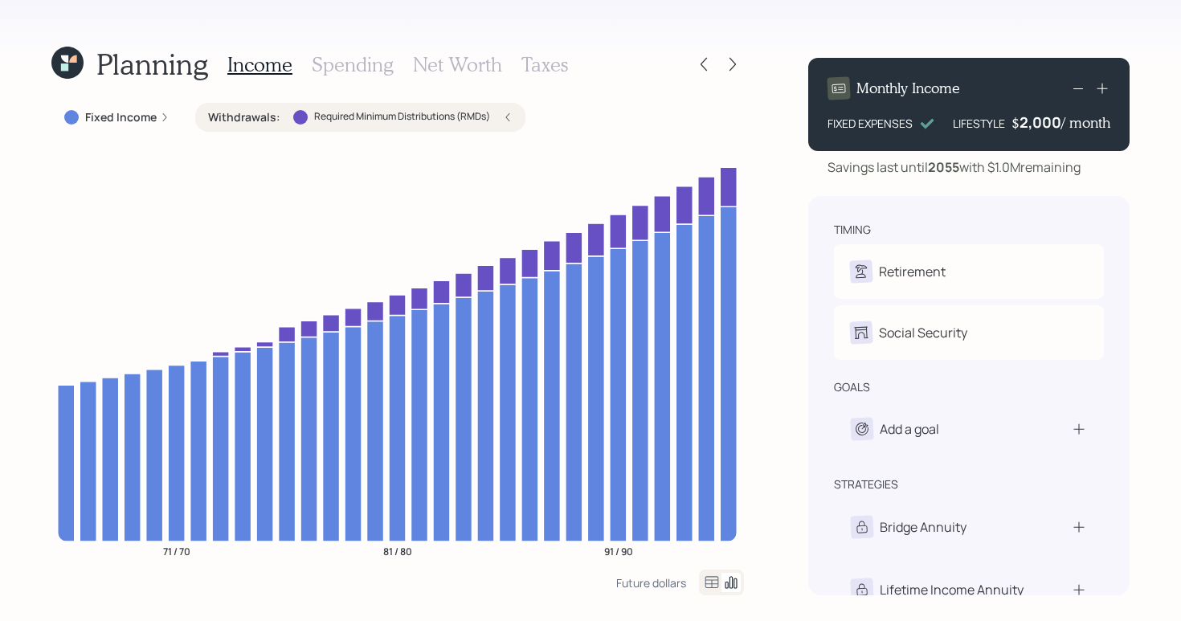
click at [1106, 90] on icon at bounding box center [1102, 88] width 16 height 16
click at [1107, 90] on icon at bounding box center [1102, 88] width 16 height 16
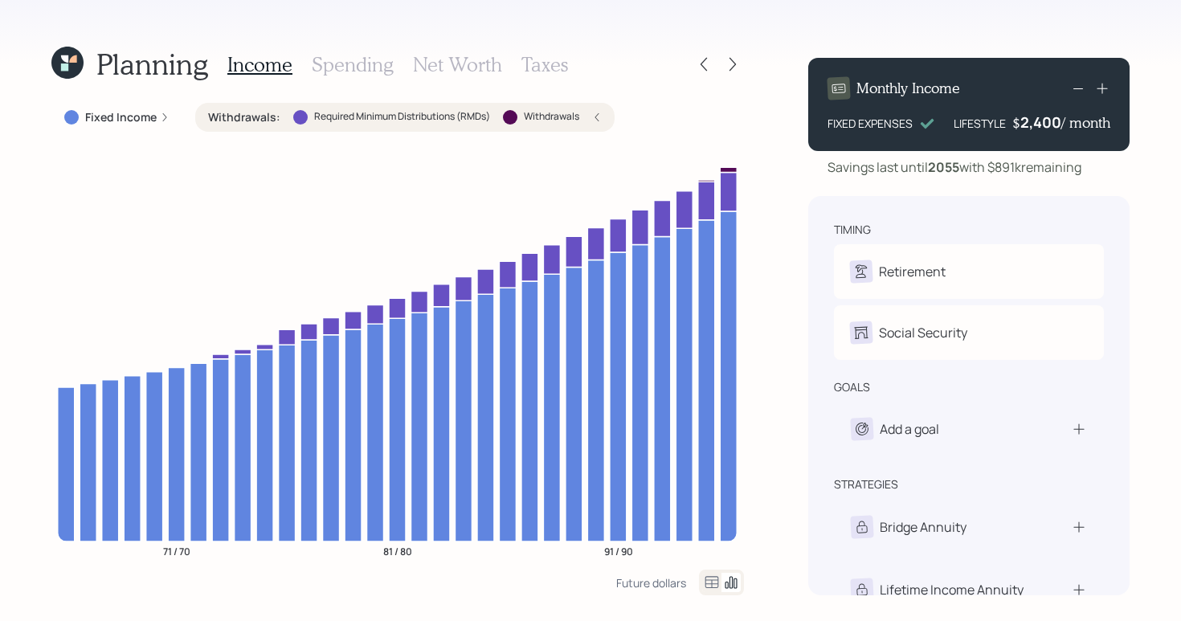
click at [1105, 88] on icon at bounding box center [1102, 88] width 16 height 16
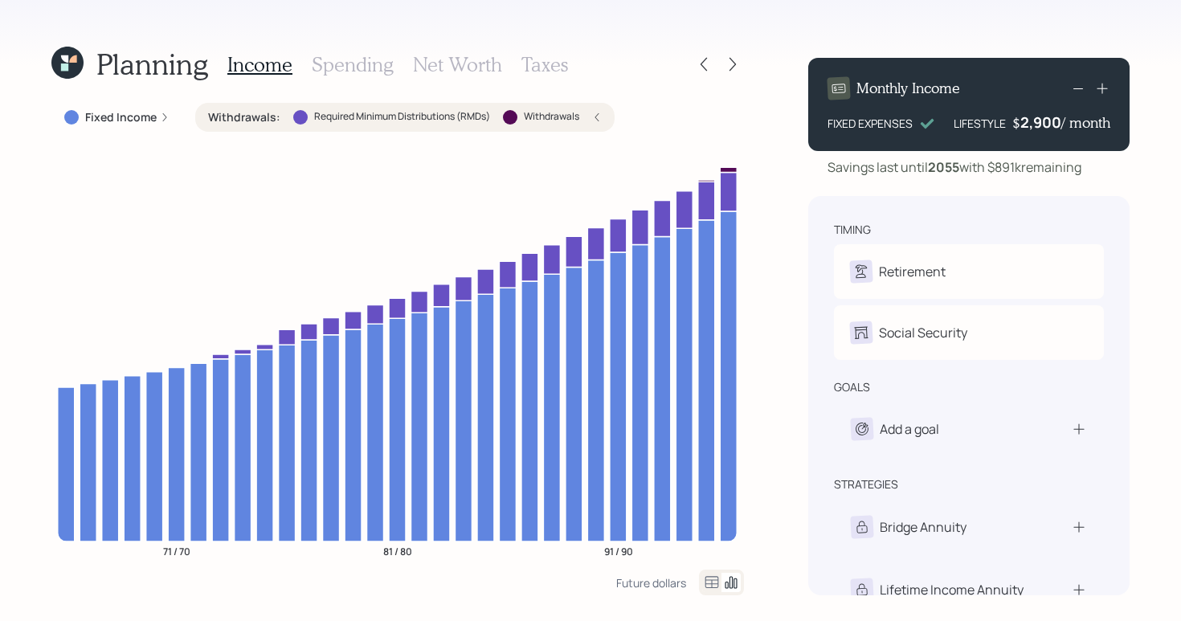
click at [1105, 88] on icon at bounding box center [1102, 88] width 16 height 16
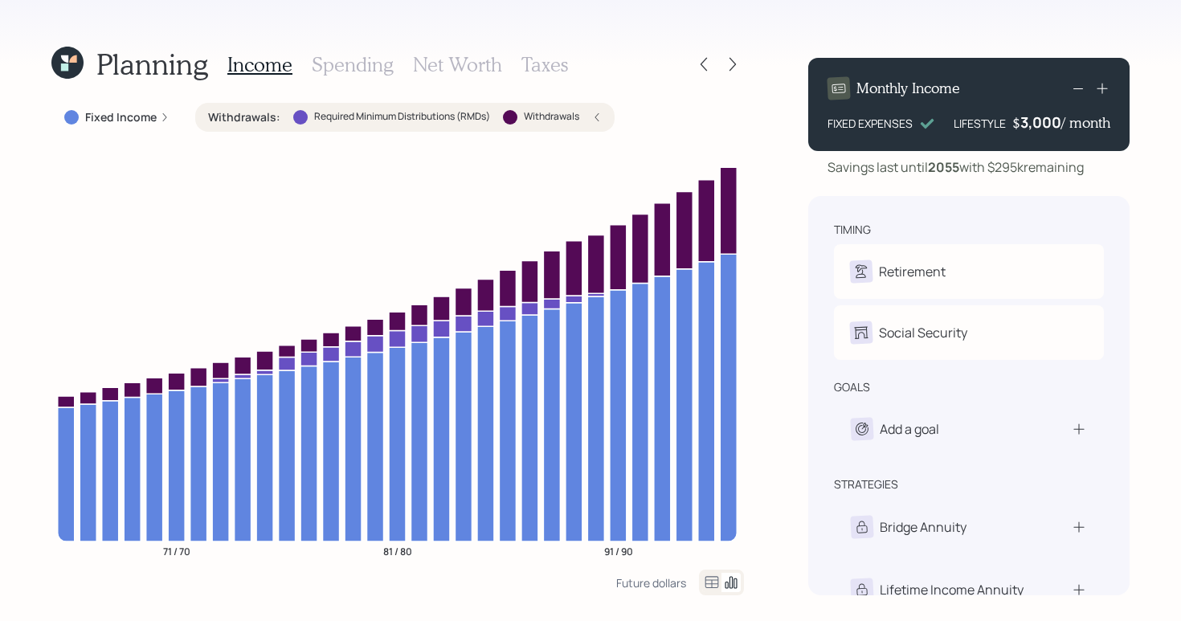
click at [1104, 90] on icon at bounding box center [1102, 88] width 16 height 16
click at [1106, 88] on icon at bounding box center [1102, 88] width 16 height 16
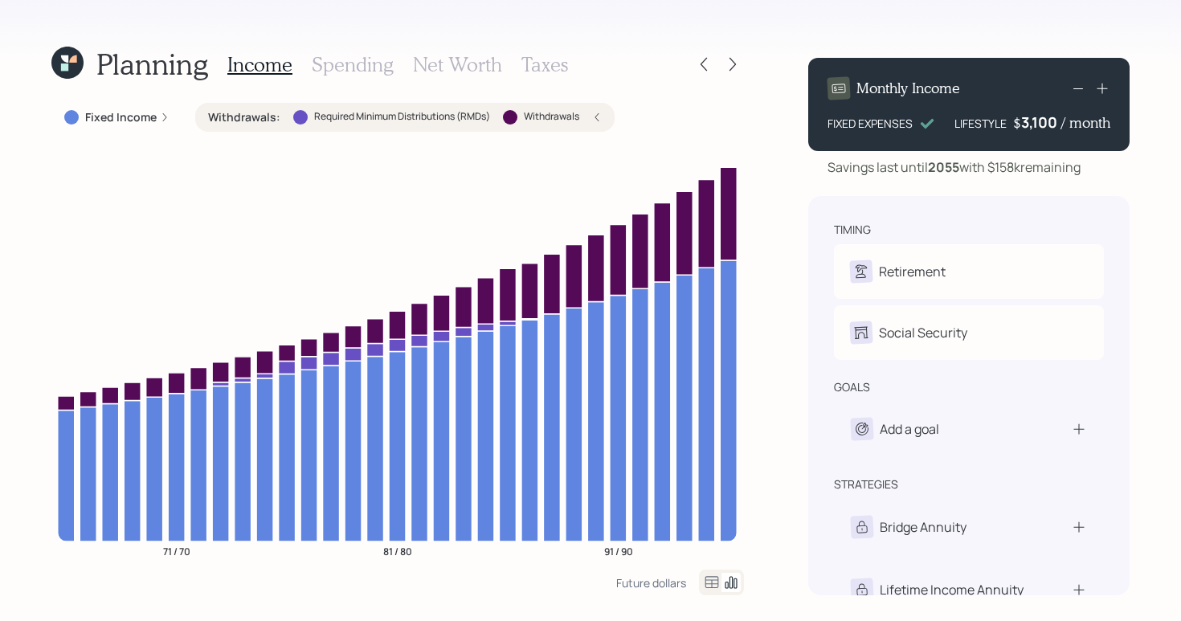
click at [1106, 88] on icon at bounding box center [1102, 88] width 16 height 16
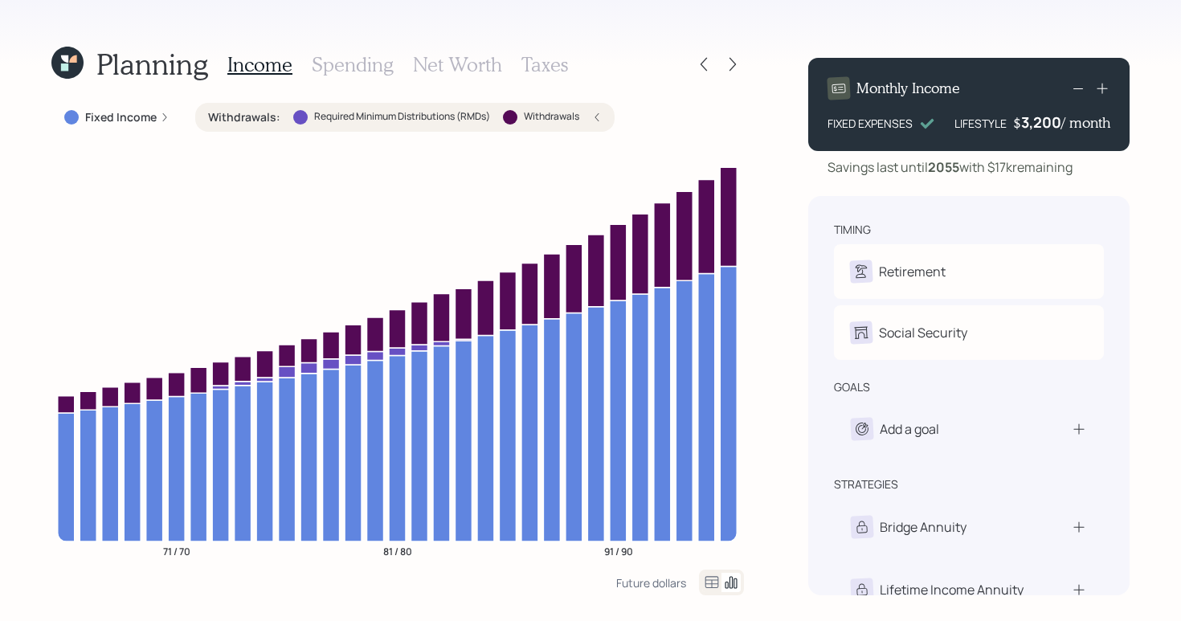
click at [1106, 88] on icon at bounding box center [1102, 88] width 16 height 16
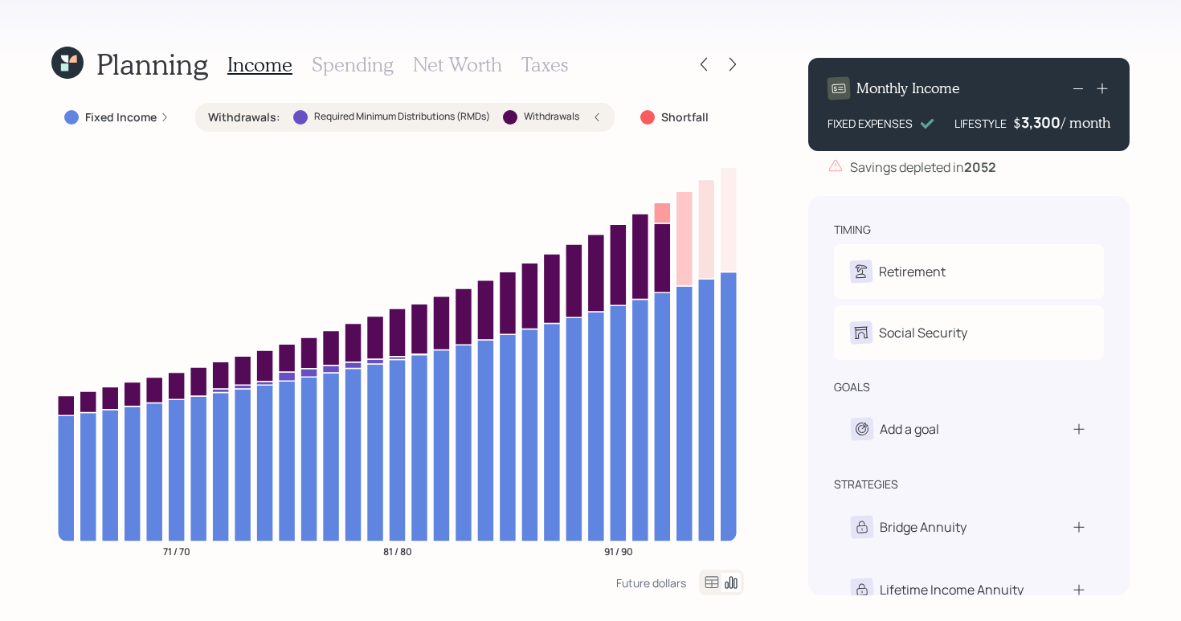
click at [1106, 88] on icon at bounding box center [1102, 88] width 16 height 16
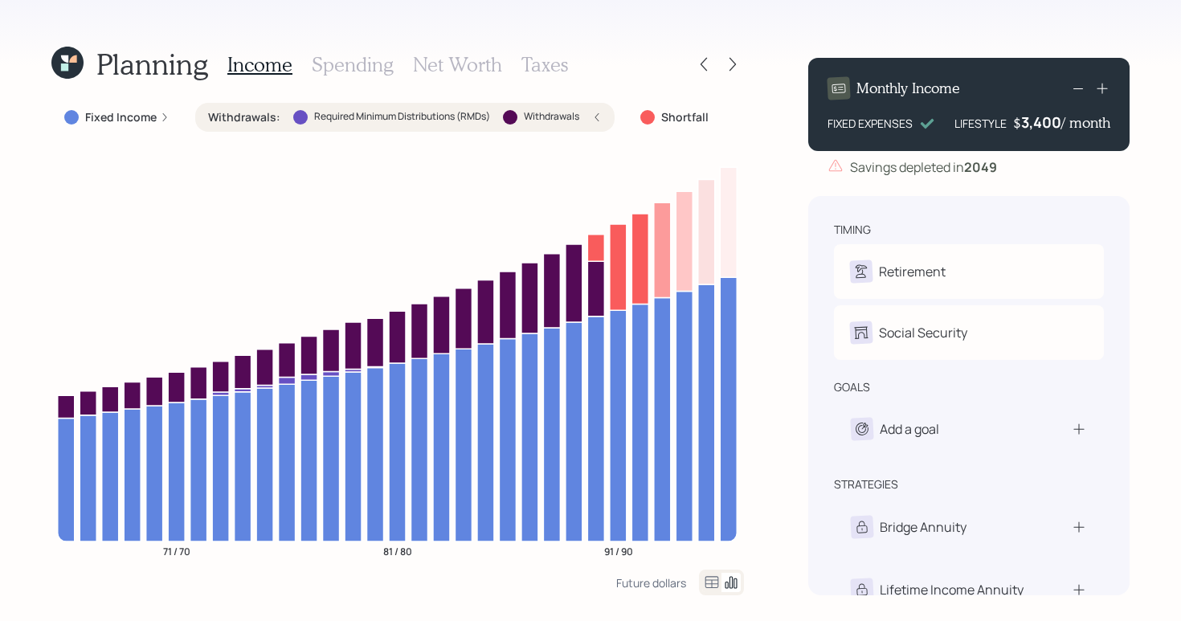
click at [1080, 86] on icon at bounding box center [1077, 88] width 19 height 19
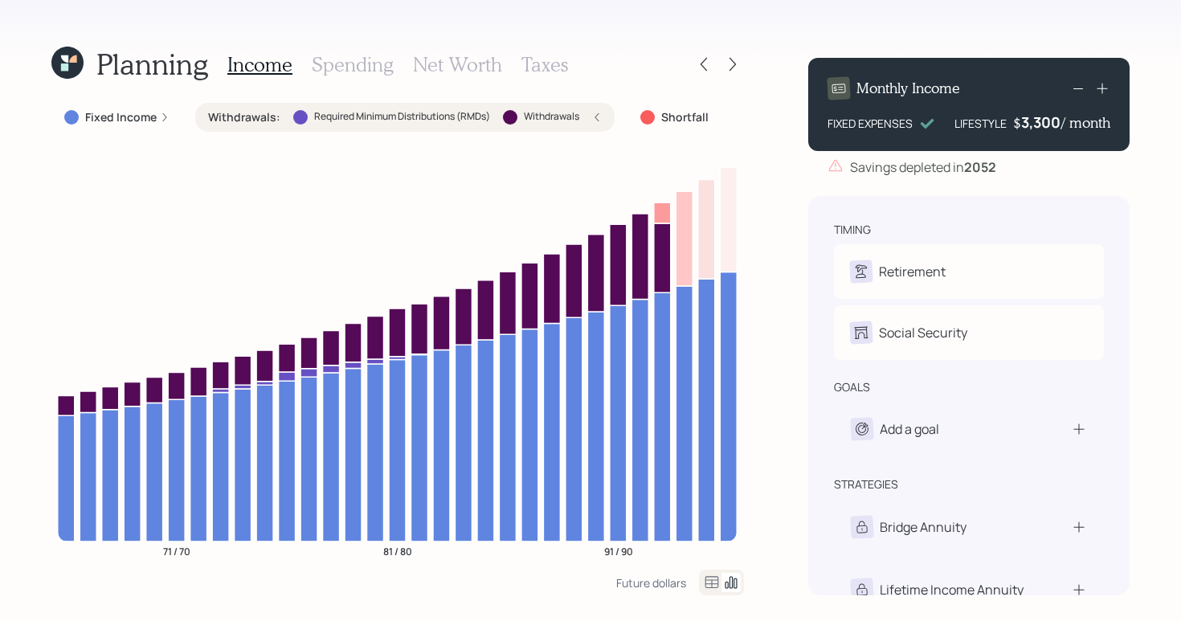
click at [1080, 86] on icon at bounding box center [1077, 88] width 19 height 19
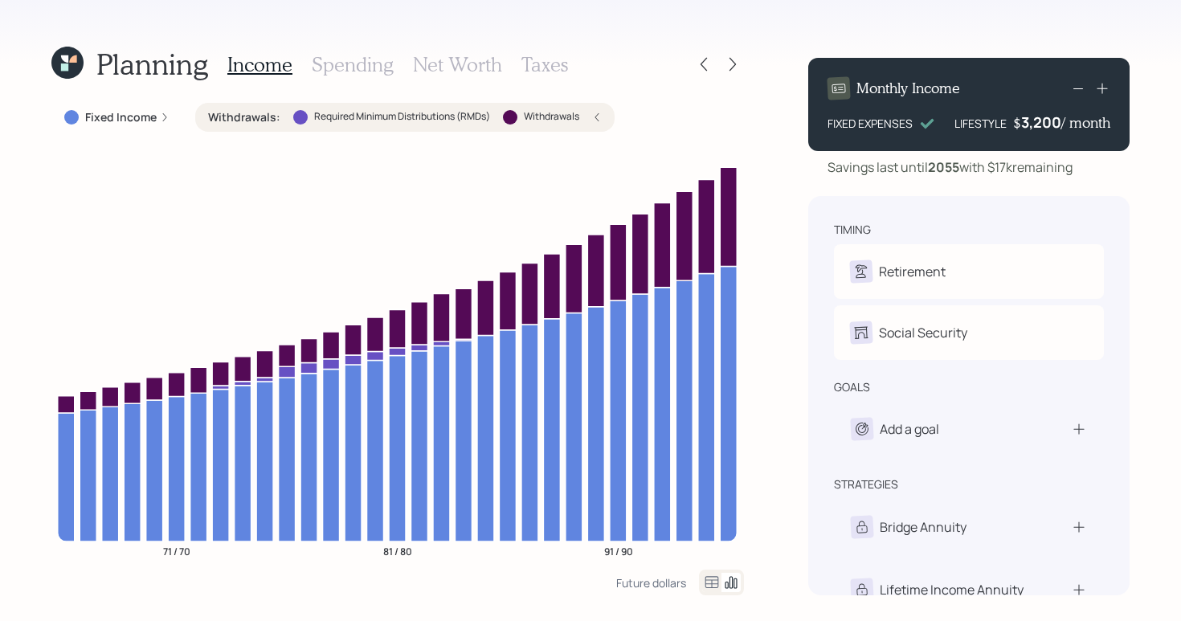
click at [1108, 89] on icon at bounding box center [1102, 88] width 16 height 16
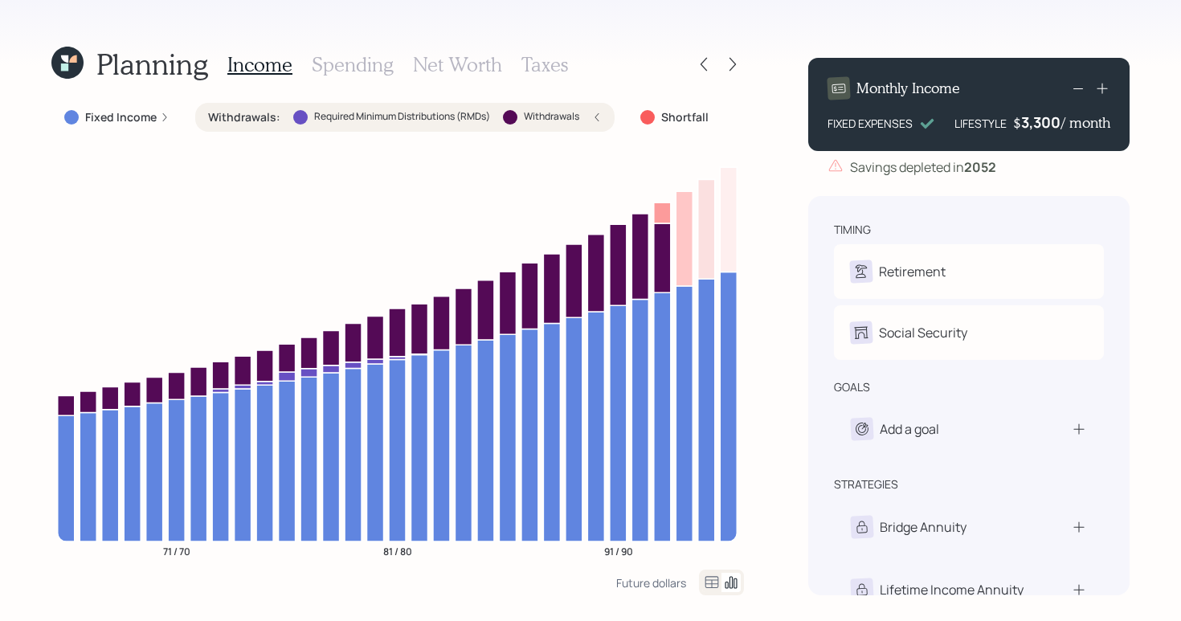
click at [1077, 91] on icon at bounding box center [1077, 88] width 19 height 19
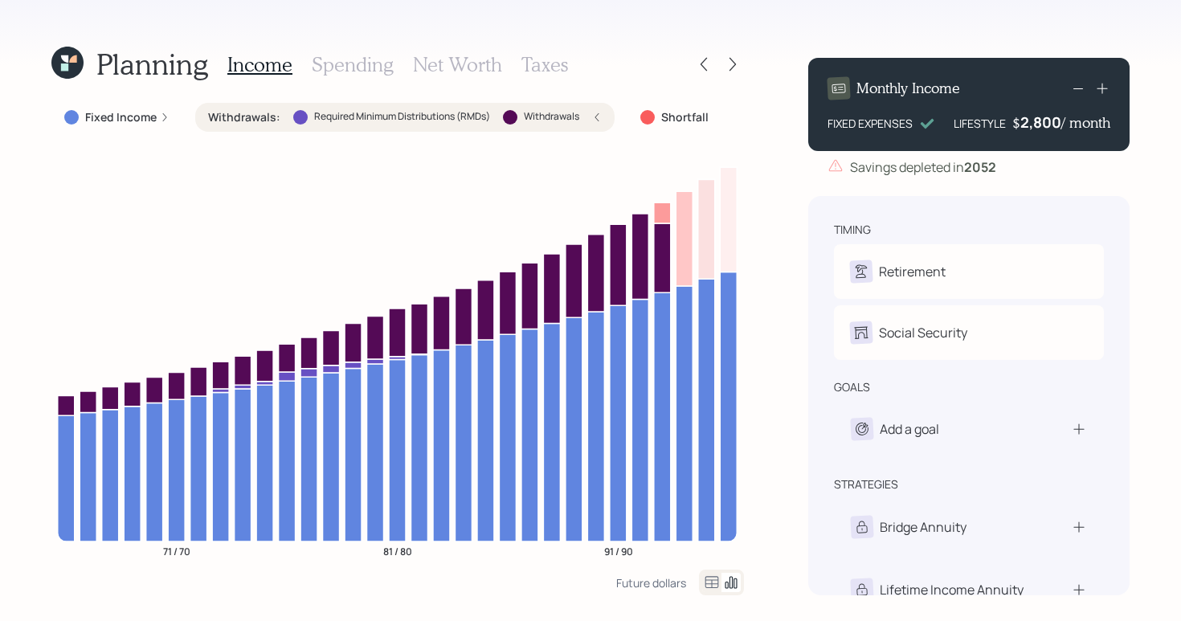
click at [1077, 91] on icon at bounding box center [1077, 88] width 19 height 19
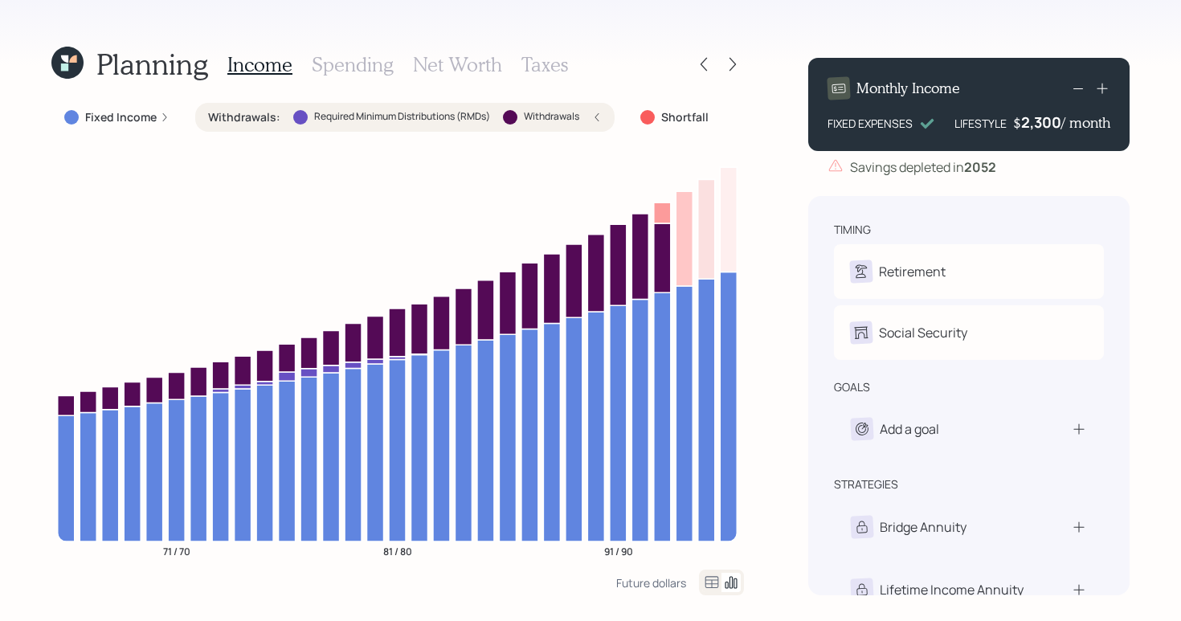
click at [1077, 91] on icon at bounding box center [1077, 88] width 19 height 19
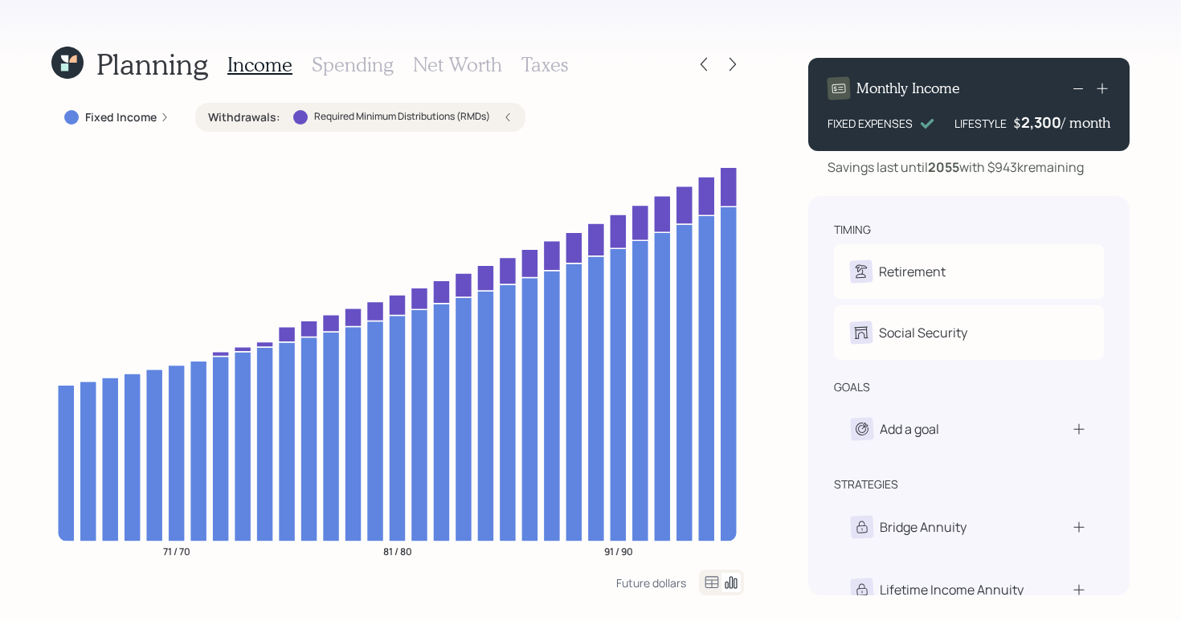
click at [1077, 91] on icon at bounding box center [1077, 88] width 19 height 19
click at [1079, 90] on icon at bounding box center [1077, 88] width 19 height 19
click at [1147, 196] on div "Planning Income Spending Net Worth Taxes Fixed Income Withdrawals : Required Mi…" at bounding box center [590, 310] width 1181 height 621
click at [1083, 80] on icon at bounding box center [1077, 88] width 19 height 19
click at [380, 67] on h3 "Spending" at bounding box center [353, 64] width 82 height 23
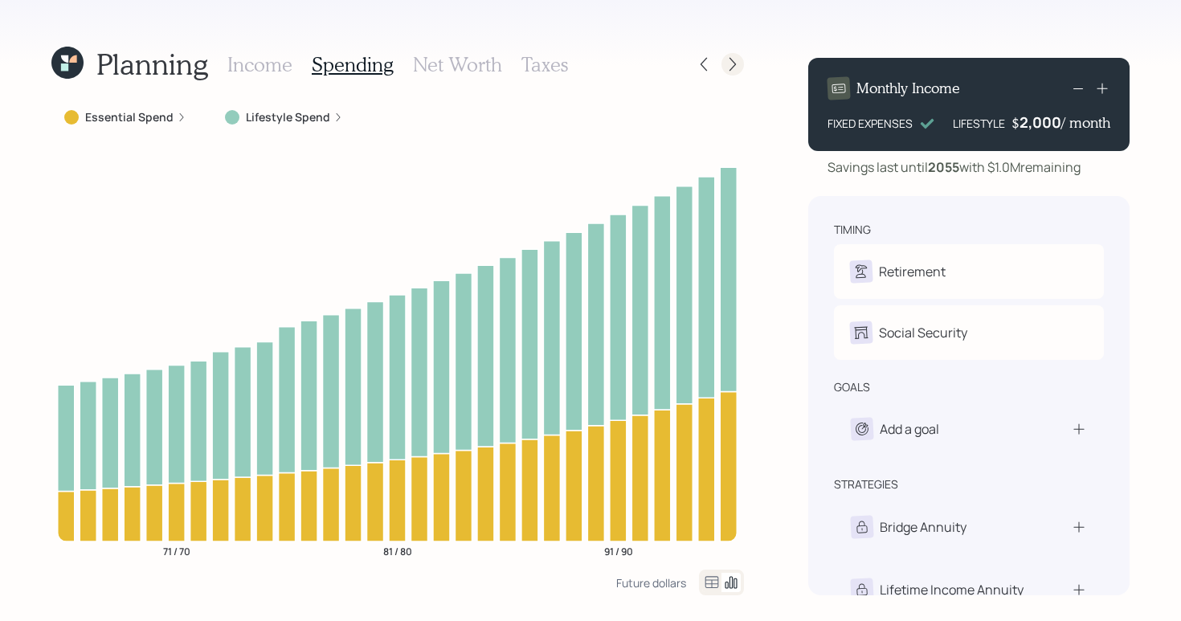
click at [730, 68] on icon at bounding box center [733, 64] width 16 height 16
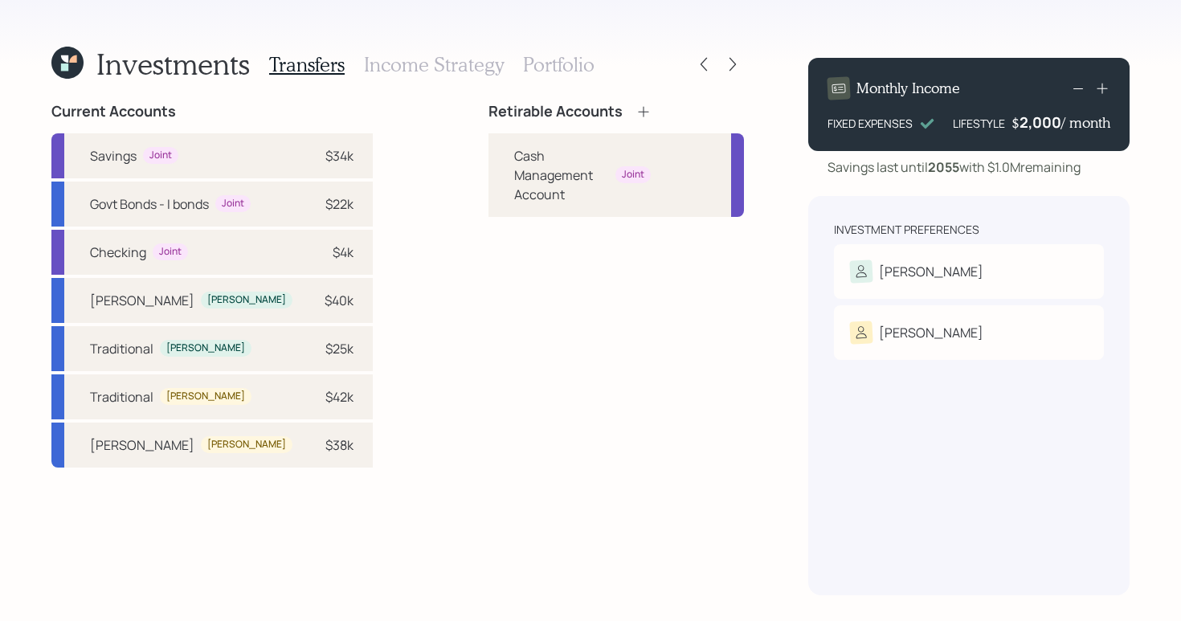
click at [738, 360] on div "Retirable Accounts Cash Management Account Joint" at bounding box center [615, 349] width 255 height 492
click at [680, 408] on div "Retirable Accounts Cash Management Account Joint" at bounding box center [615, 349] width 255 height 492
click at [1003, 267] on div "[PERSON_NAME]" at bounding box center [969, 271] width 238 height 22
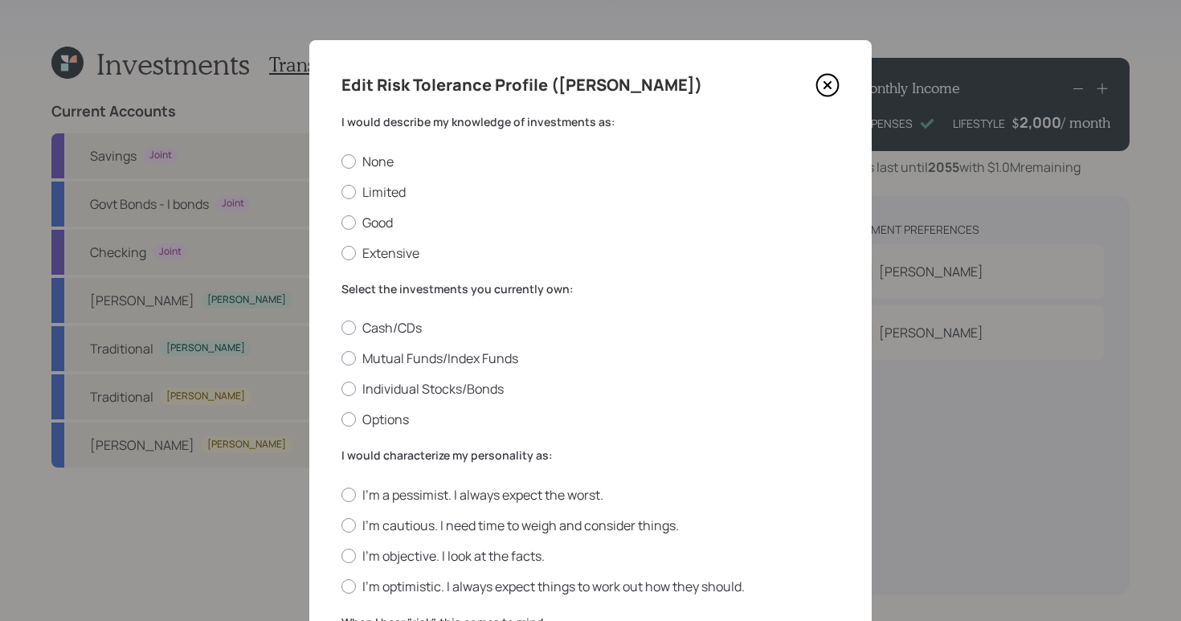
click at [821, 87] on icon at bounding box center [827, 85] width 24 height 24
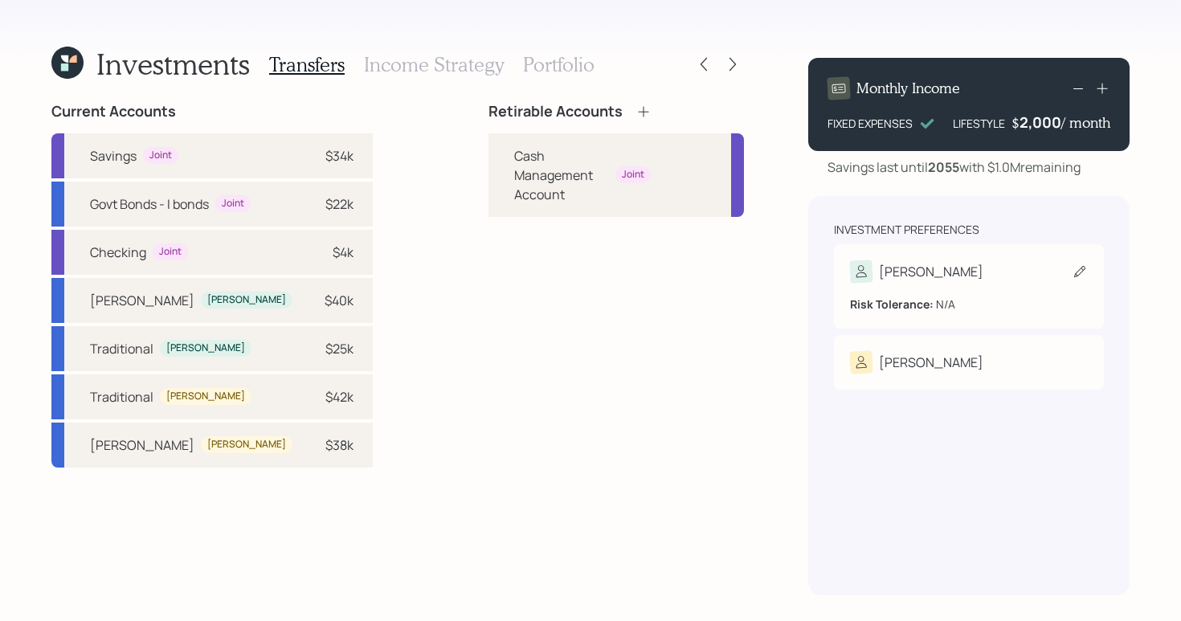
click at [1021, 291] on div "Risk Tolerance: N/A" at bounding box center [969, 298] width 238 height 30
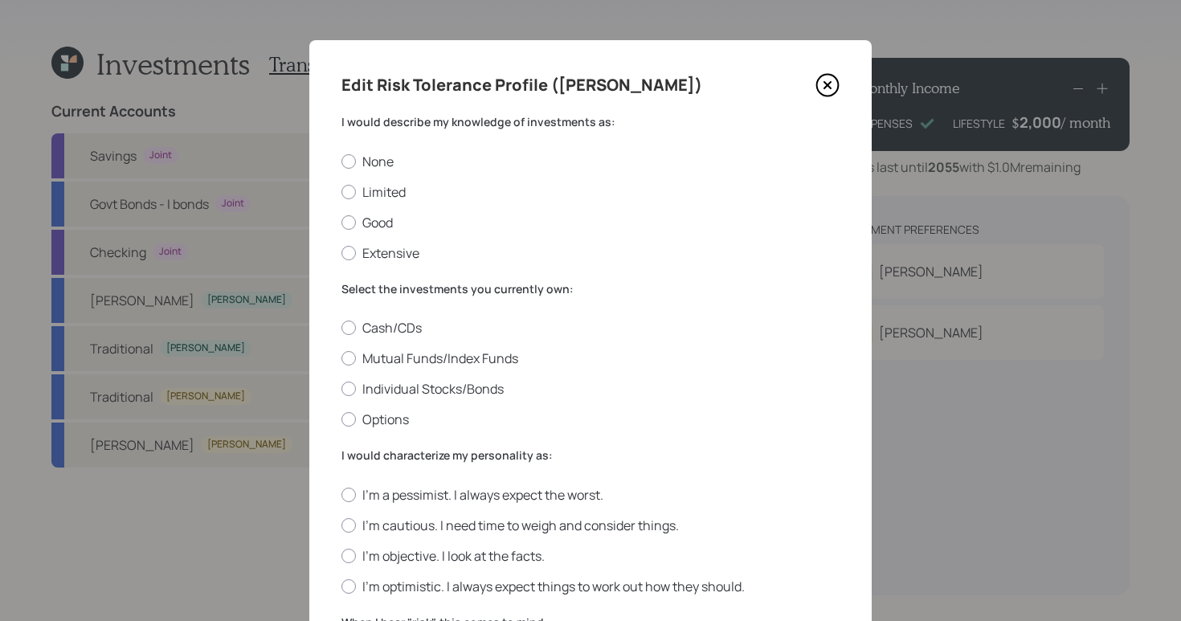
click at [344, 232] on div "None Limited Good Extensive" at bounding box center [590, 207] width 498 height 109
drag, startPoint x: 324, startPoint y: 220, endPoint x: 399, endPoint y: 234, distance: 76.7
click at [325, 220] on div "Edit Risk Tolerance Profile ([PERSON_NAME] would describe my knowledge of inves…" at bounding box center [590, 588] width 562 height 1097
click at [345, 220] on div at bounding box center [348, 222] width 14 height 14
click at [341, 222] on input "Good" at bounding box center [341, 222] width 1 height 1
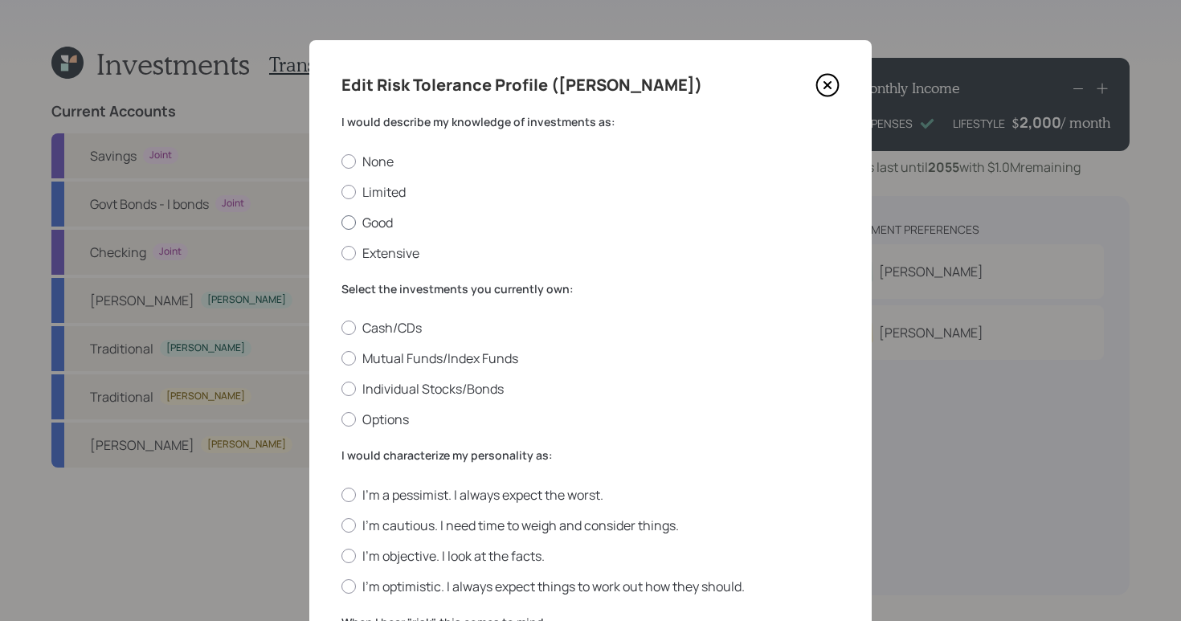
radio input "true"
click at [341, 360] on div at bounding box center [348, 358] width 14 height 14
click at [341, 359] on input "Mutual Funds/Index Funds" at bounding box center [341, 358] width 1 height 1
radio input "true"
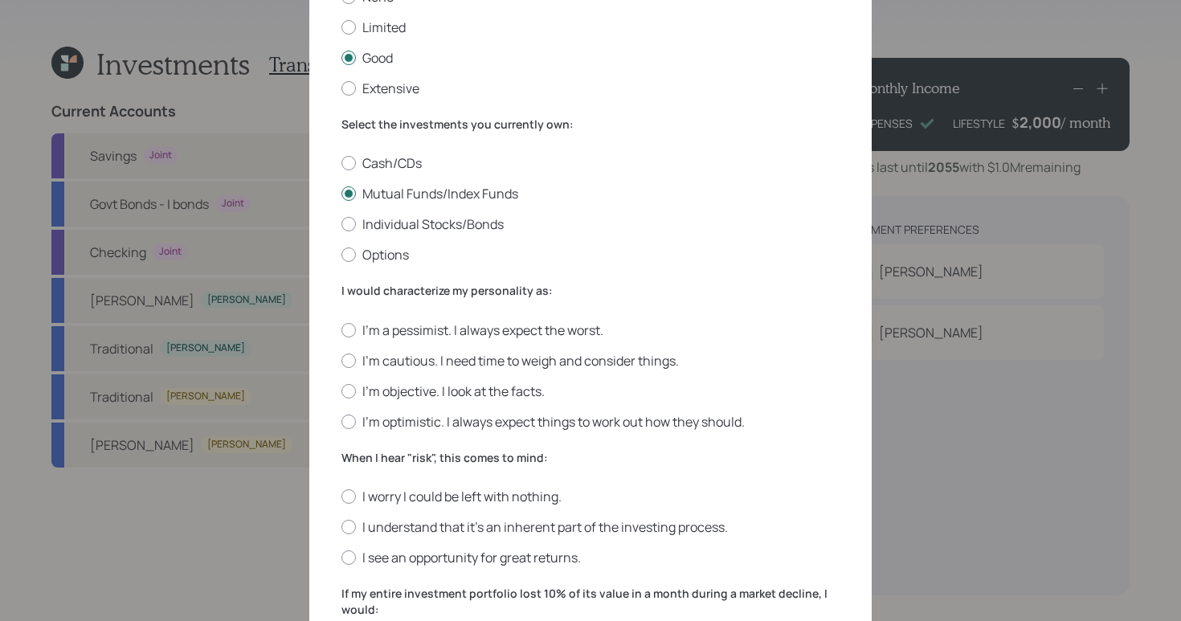
scroll to position [288, 0]
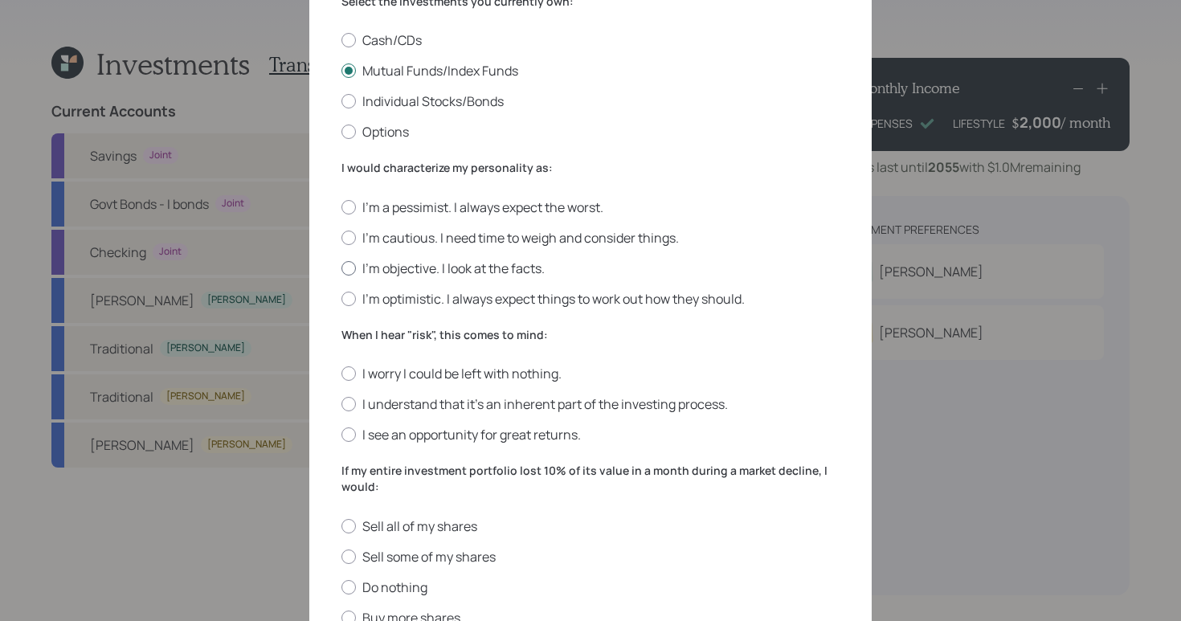
click at [352, 273] on label "I'm objective. I look at the facts." at bounding box center [590, 268] width 498 height 18
click at [341, 268] on input "I'm objective. I look at the facts." at bounding box center [341, 268] width 1 height 1
radio input "true"
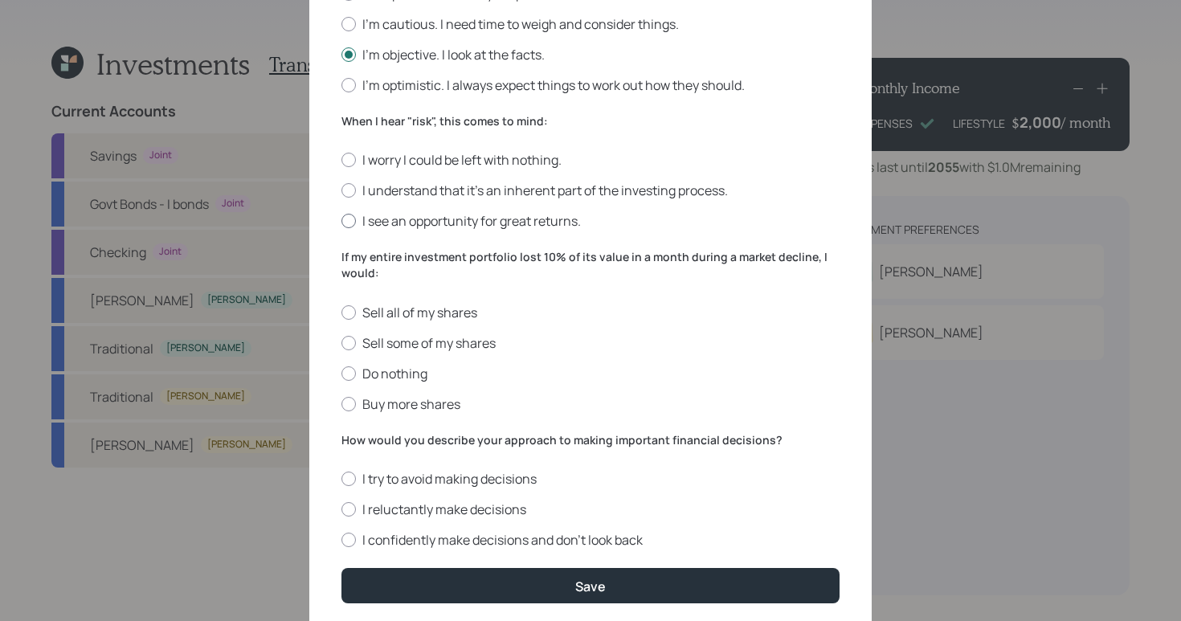
scroll to position [518, 0]
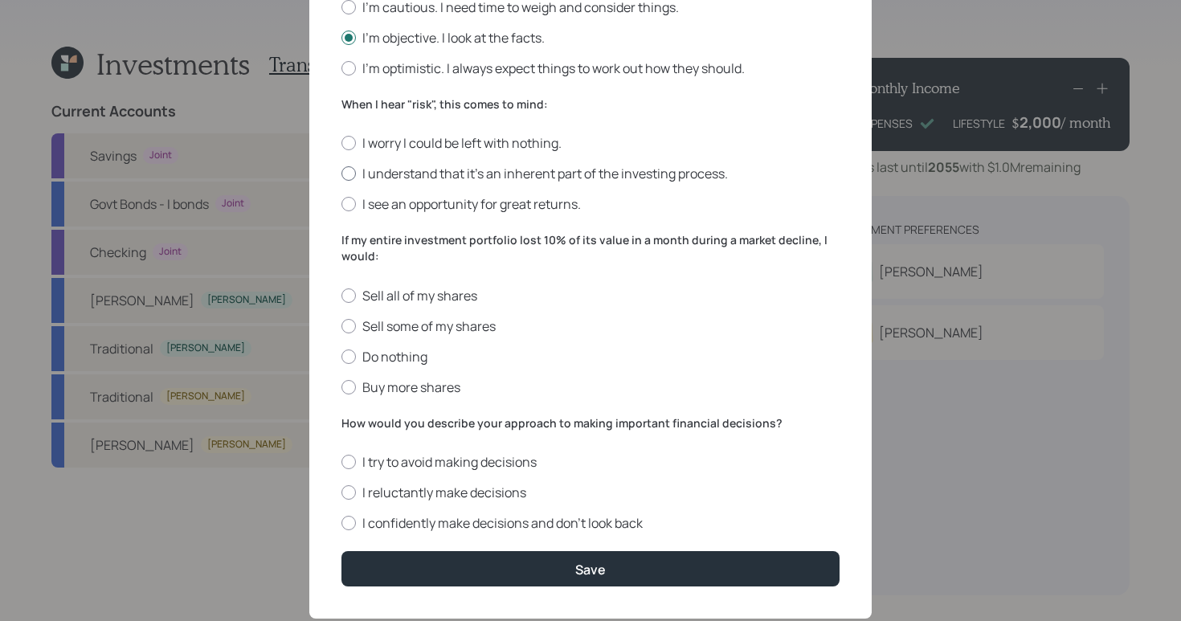
click at [349, 177] on label "I understand that it’s an inherent part of the investing process." at bounding box center [590, 174] width 498 height 18
click at [341, 174] on input "I understand that it’s an inherent part of the investing process." at bounding box center [341, 174] width 1 height 1
radio input "true"
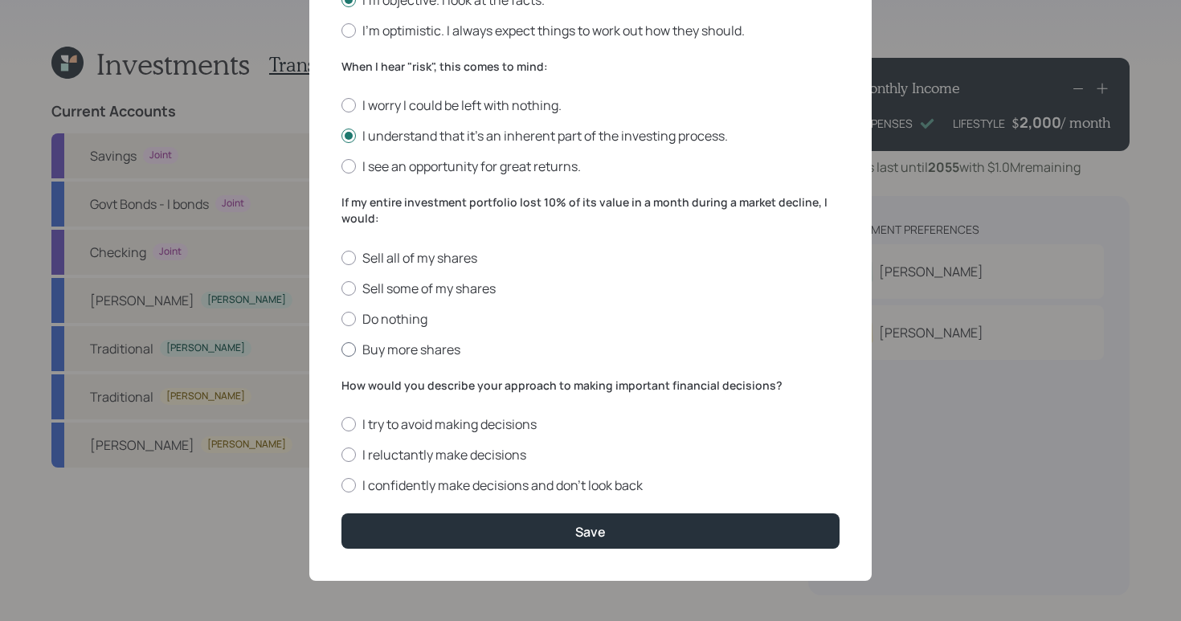
scroll to position [556, 0]
click at [354, 259] on label "Sell all of my shares" at bounding box center [590, 258] width 498 height 18
click at [341, 258] on input "Sell all of my shares" at bounding box center [341, 257] width 1 height 1
radio input "true"
click at [347, 488] on div at bounding box center [348, 485] width 14 height 14
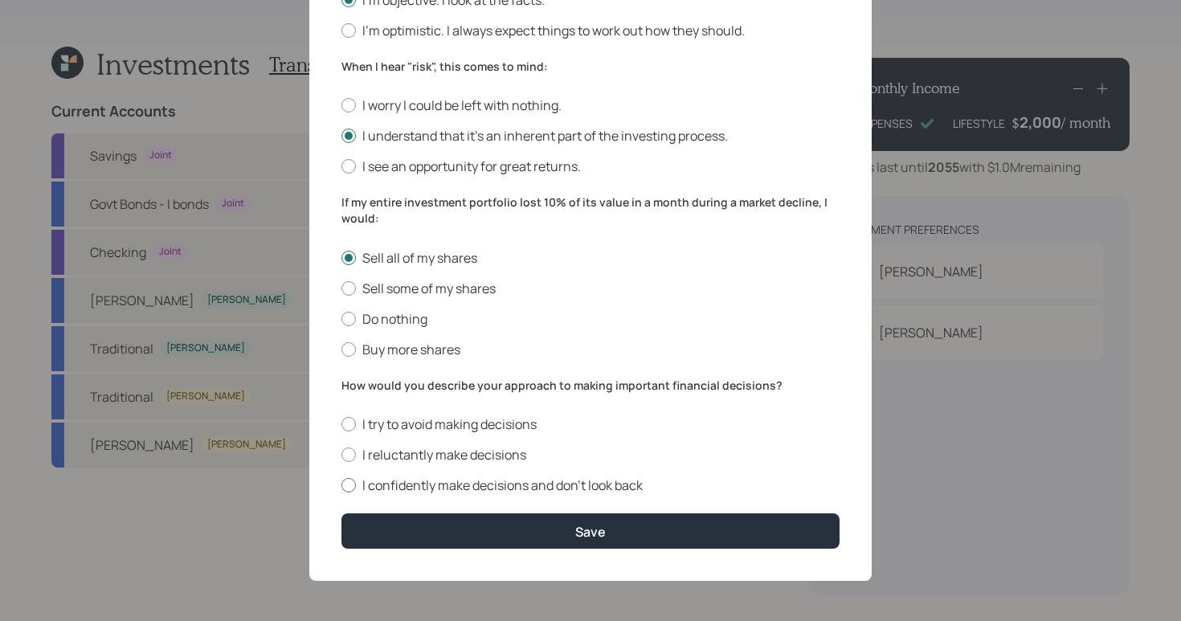
click at [341, 486] on input "I confidently make decisions and don’t look back" at bounding box center [341, 485] width 1 height 1
radio input "true"
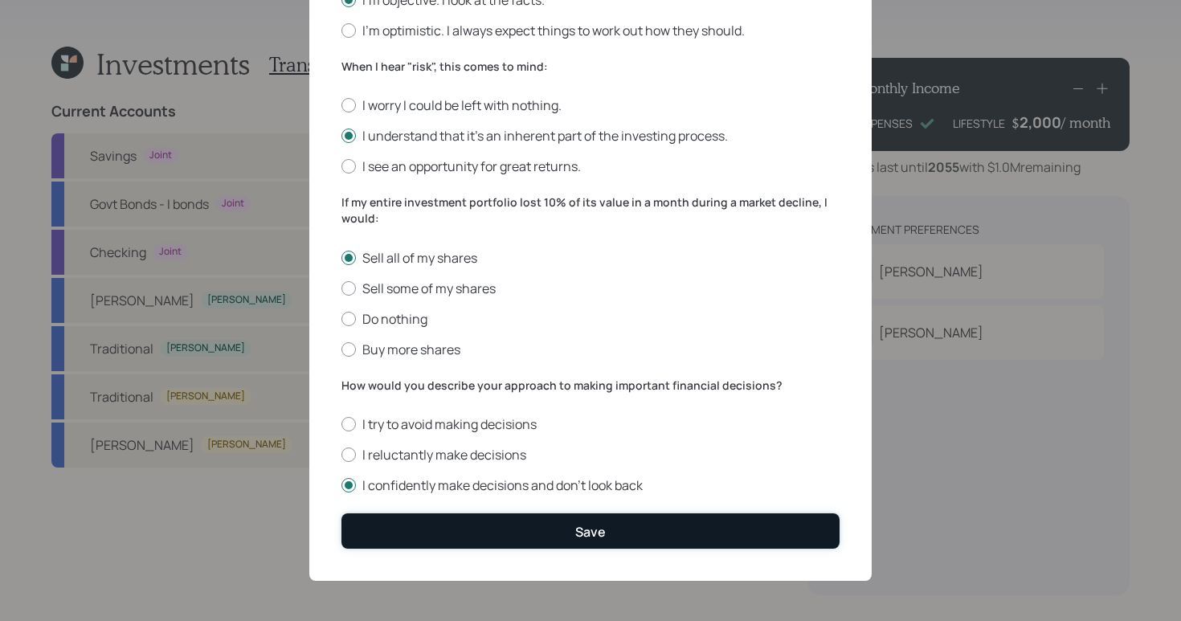
click at [604, 534] on button "Save" at bounding box center [590, 530] width 498 height 35
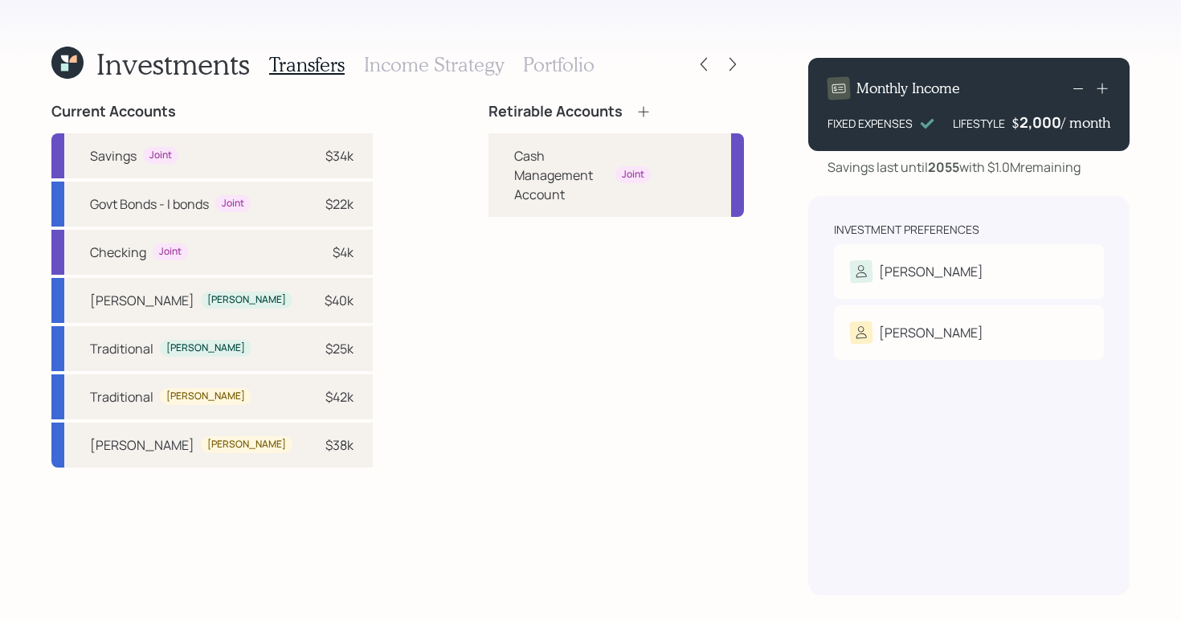
click at [635, 116] on icon at bounding box center [643, 112] width 16 height 16
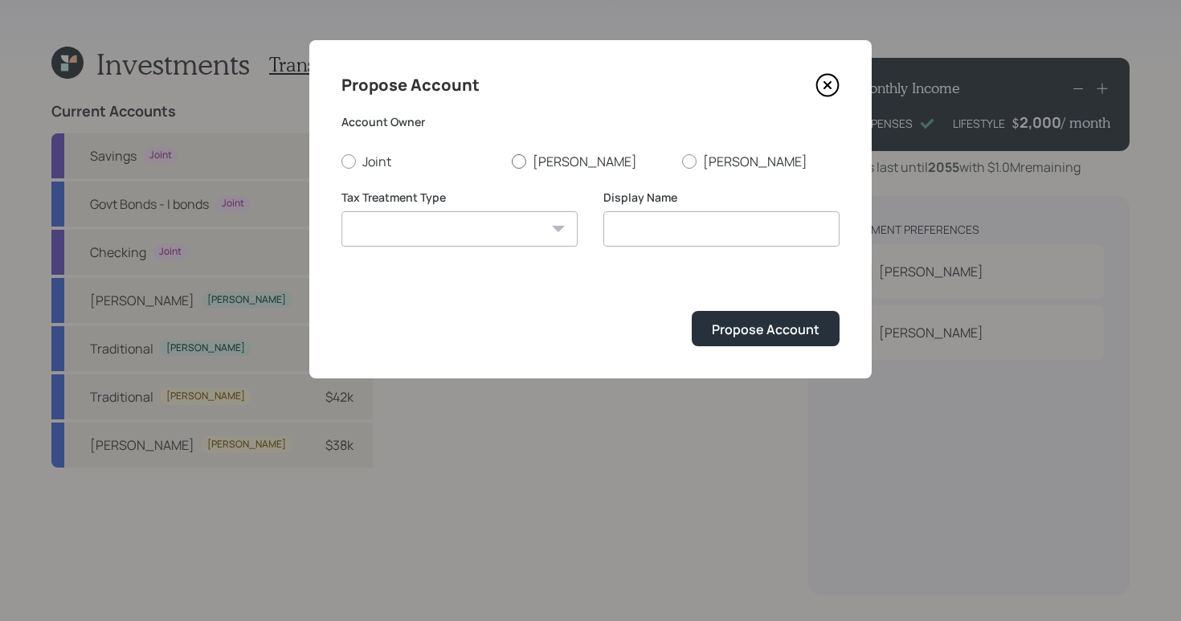
click at [523, 164] on div at bounding box center [519, 161] width 14 height 14
click at [512, 161] on input "[PERSON_NAME]" at bounding box center [511, 161] width 1 height 1
radio input "true"
click at [527, 238] on select "[PERSON_NAME] Taxable Traditional" at bounding box center [459, 228] width 236 height 35
select select "traditional"
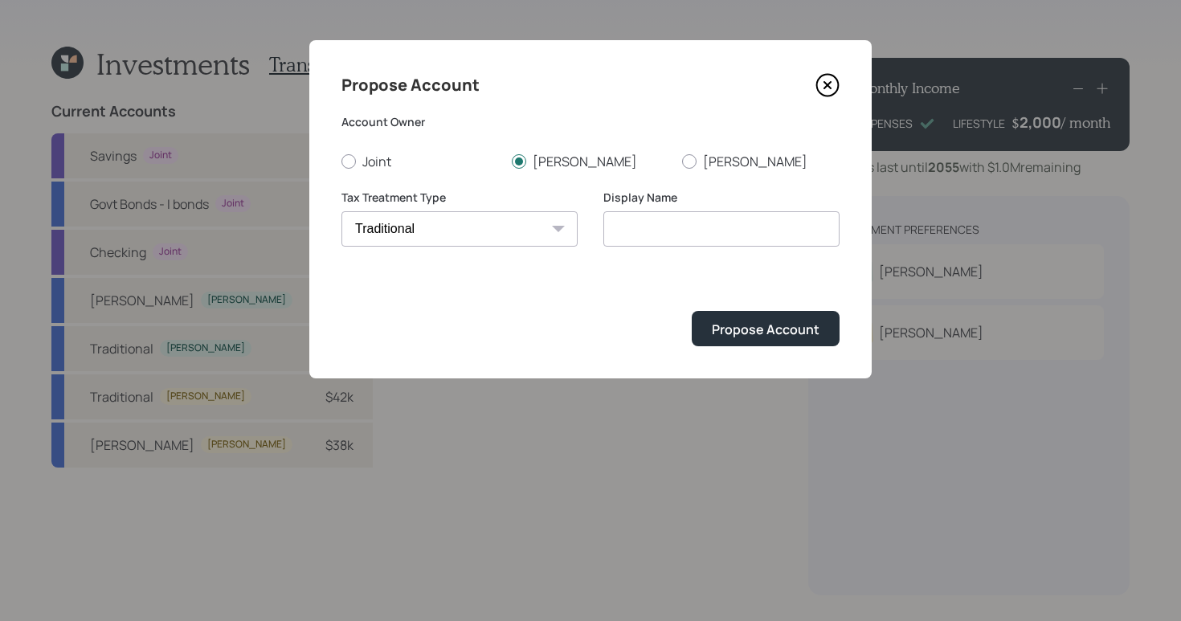
click at [341, 211] on select "[PERSON_NAME] Taxable Traditional" at bounding box center [459, 228] width 236 height 35
type input "Traditional"
click at [729, 341] on button "Propose Account" at bounding box center [766, 328] width 148 height 35
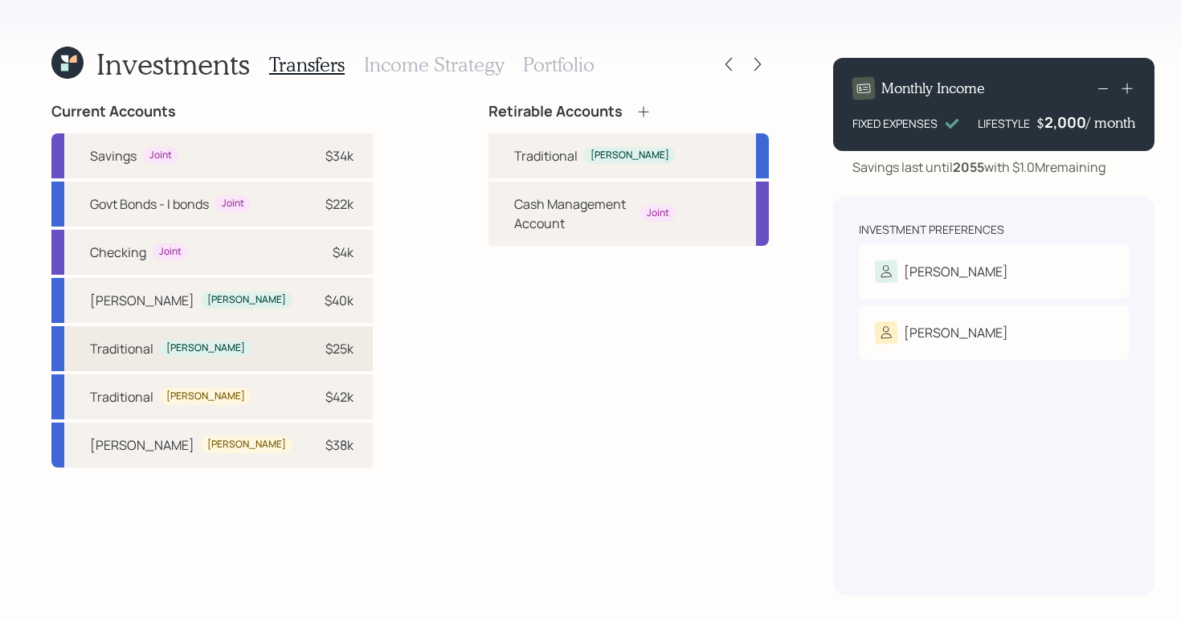
click at [305, 358] on div "$25k" at bounding box center [329, 348] width 48 height 19
click at [488, 155] on div "Traditional [PERSON_NAME]" at bounding box center [628, 155] width 280 height 45
select select "85dc3e96-e782-4982-ad37-5a2c06b112ad"
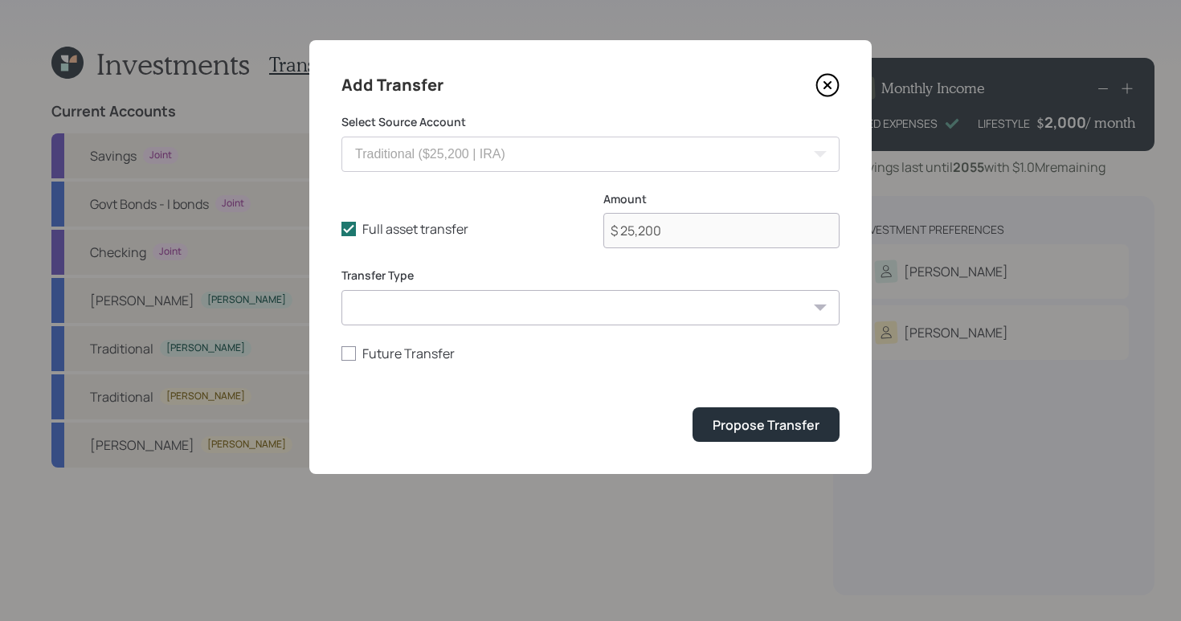
click at [443, 311] on select "ACAT Transfer Non ACAT Transfer Capitalize Rollover Rollover Deposit" at bounding box center [590, 307] width 498 height 35
select select "acat_transfer"
click at [341, 290] on select "ACAT Transfer Non ACAT Transfer Capitalize Rollover Rollover Deposit" at bounding box center [590, 307] width 498 height 35
click at [765, 436] on button "Propose Transfer" at bounding box center [766, 424] width 147 height 35
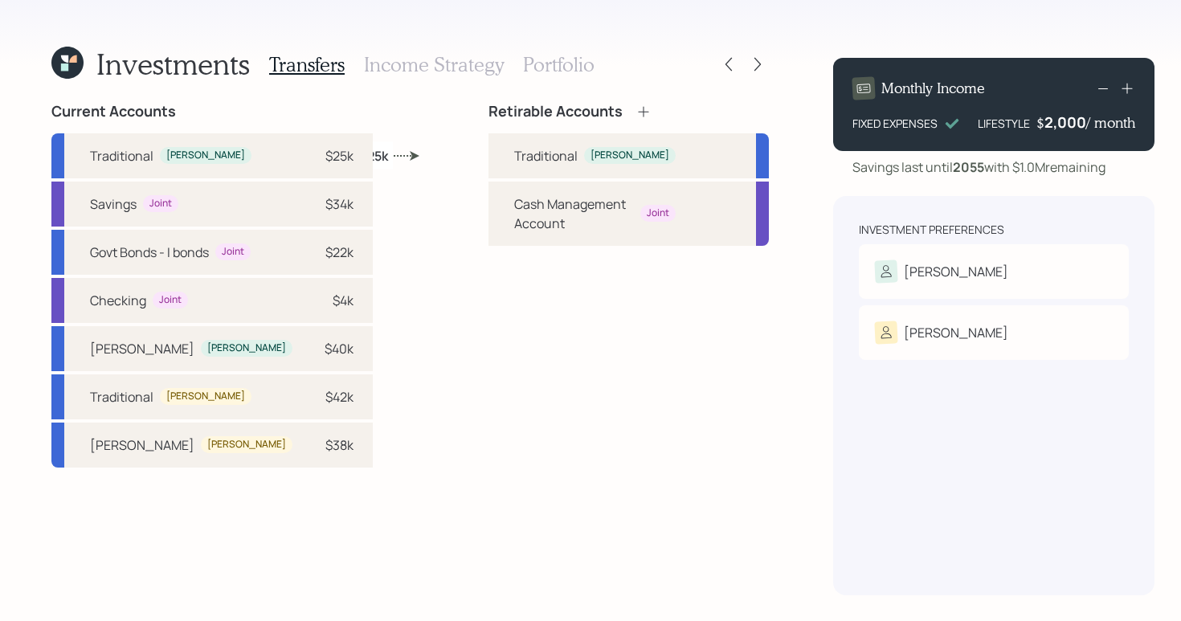
click at [635, 112] on icon at bounding box center [643, 112] width 16 height 16
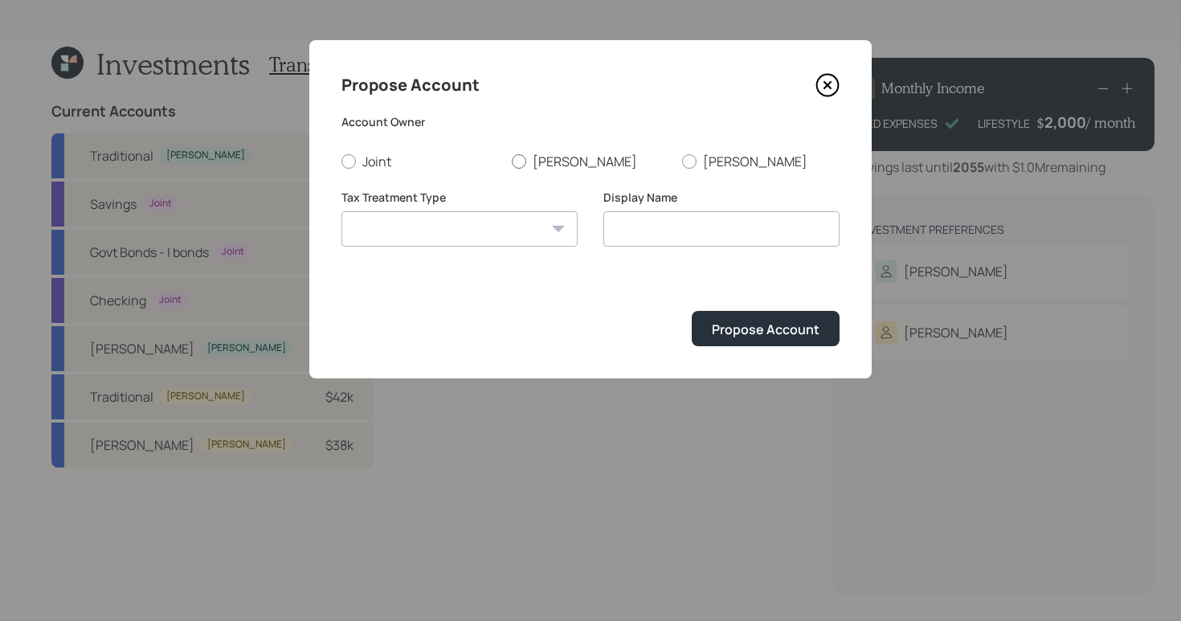
click at [519, 161] on div at bounding box center [519, 161] width 14 height 14
click at [512, 161] on input "[PERSON_NAME]" at bounding box center [511, 161] width 1 height 1
radio input "true"
click at [523, 212] on select "[PERSON_NAME] Taxable Traditional" at bounding box center [459, 228] width 236 height 35
select select "[PERSON_NAME]"
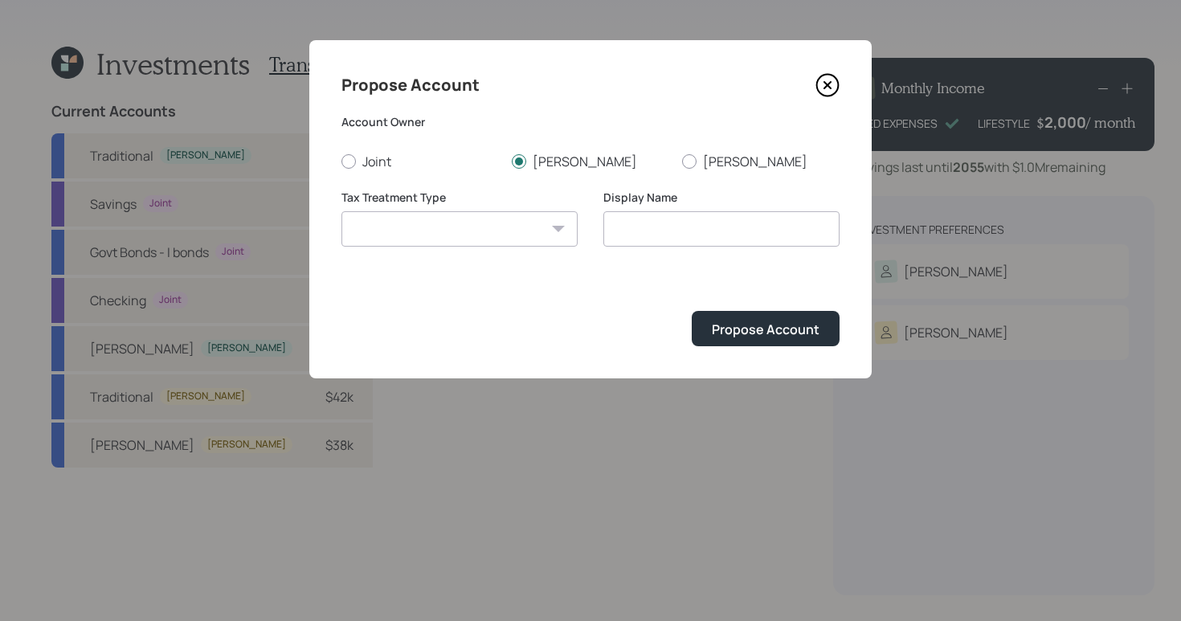
click at [341, 211] on select "[PERSON_NAME] Taxable Traditional" at bounding box center [459, 228] width 236 height 35
type input "[PERSON_NAME]"
click at [719, 332] on div "Propose Account" at bounding box center [766, 330] width 108 height 18
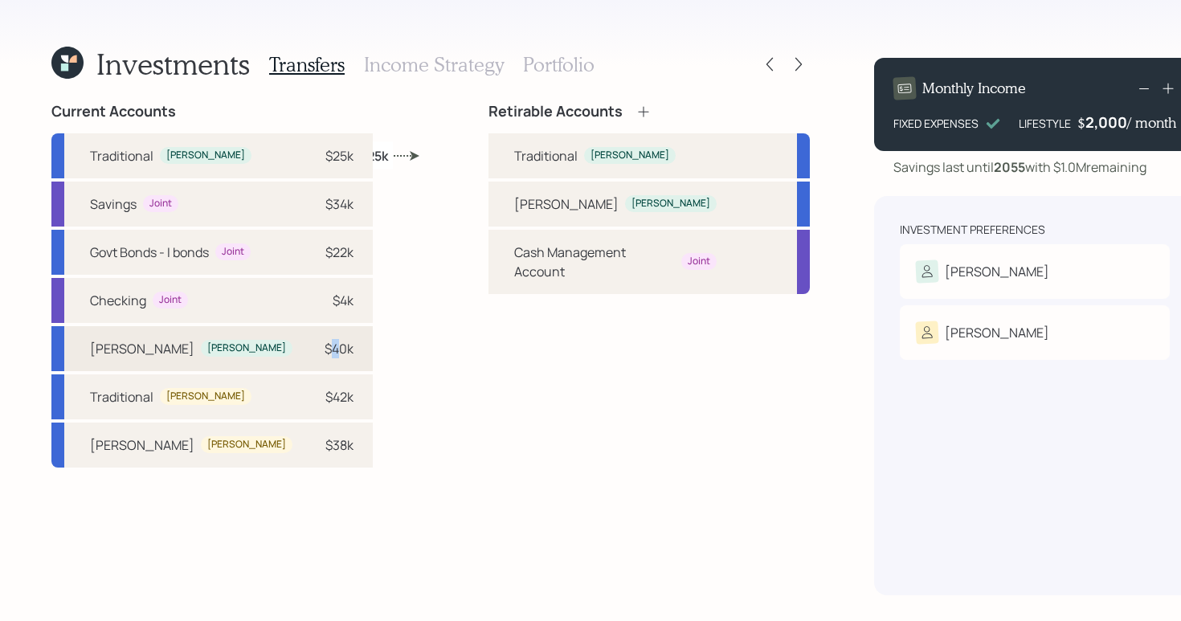
click at [325, 358] on div "$40k" at bounding box center [339, 348] width 29 height 19
click at [625, 206] on div "[PERSON_NAME]" at bounding box center [671, 203] width 92 height 17
select select "c2742d77-7004-49e8-8f99-97145bfbc8f6"
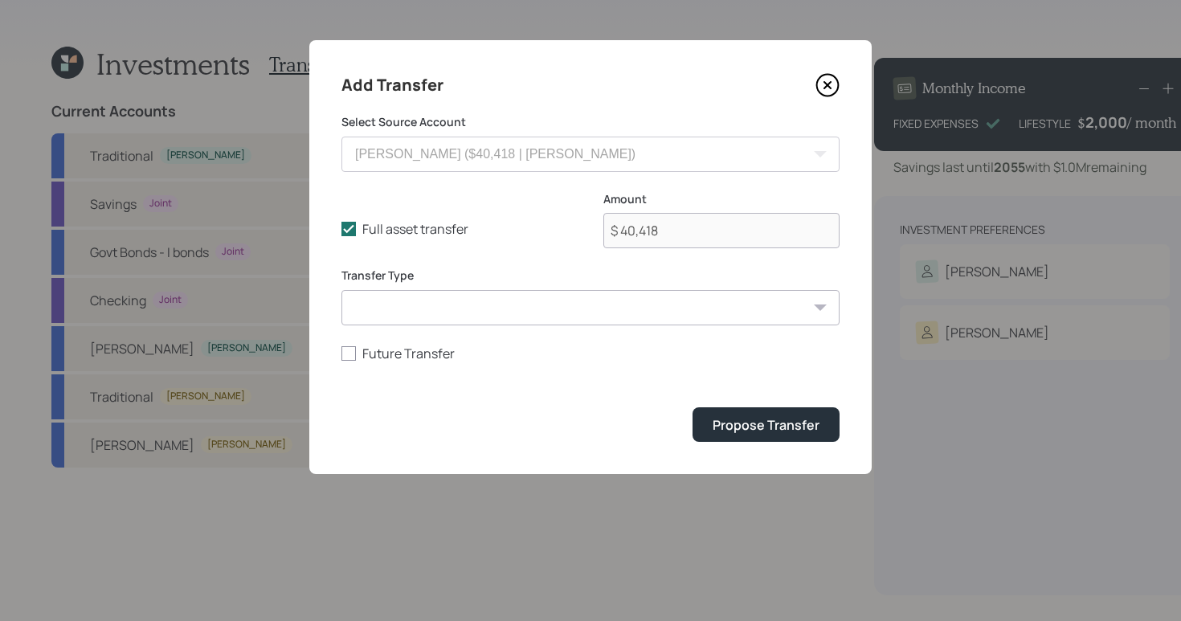
click at [420, 320] on select "ACAT Transfer Non ACAT Transfer Capitalize Rollover Rollover Deposit" at bounding box center [590, 307] width 498 height 35
select select "acat_transfer"
click at [341, 290] on select "ACAT Transfer Non ACAT Transfer Capitalize Rollover Rollover Deposit" at bounding box center [590, 307] width 498 height 35
click at [730, 422] on div "Propose Transfer" at bounding box center [766, 425] width 107 height 18
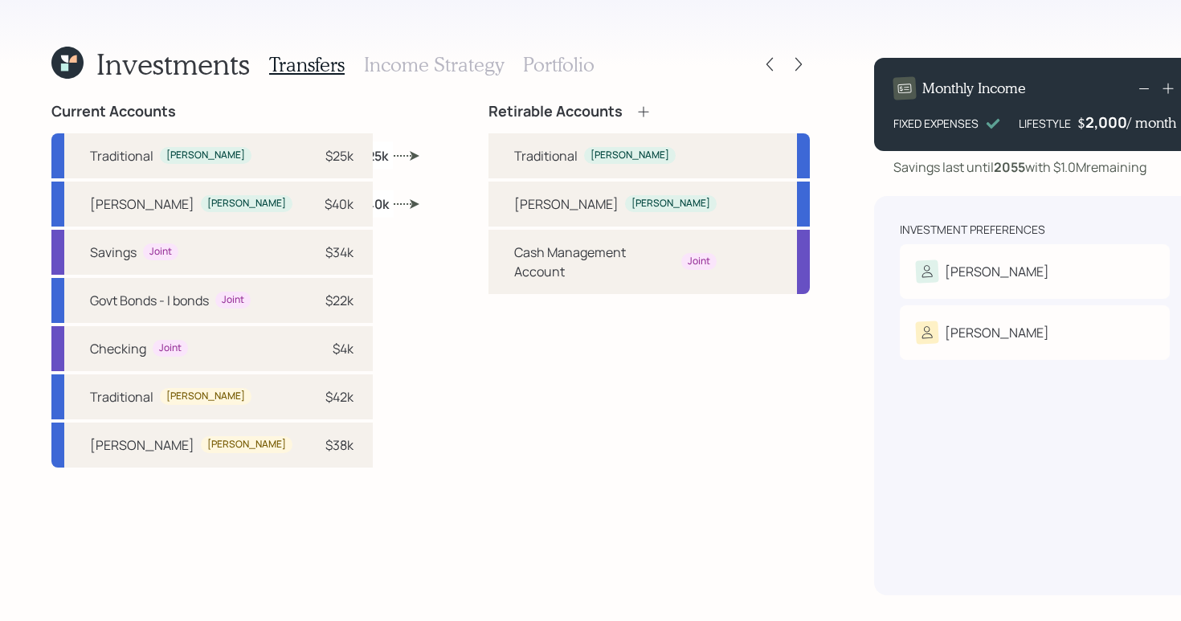
click at [635, 110] on icon at bounding box center [643, 112] width 16 height 16
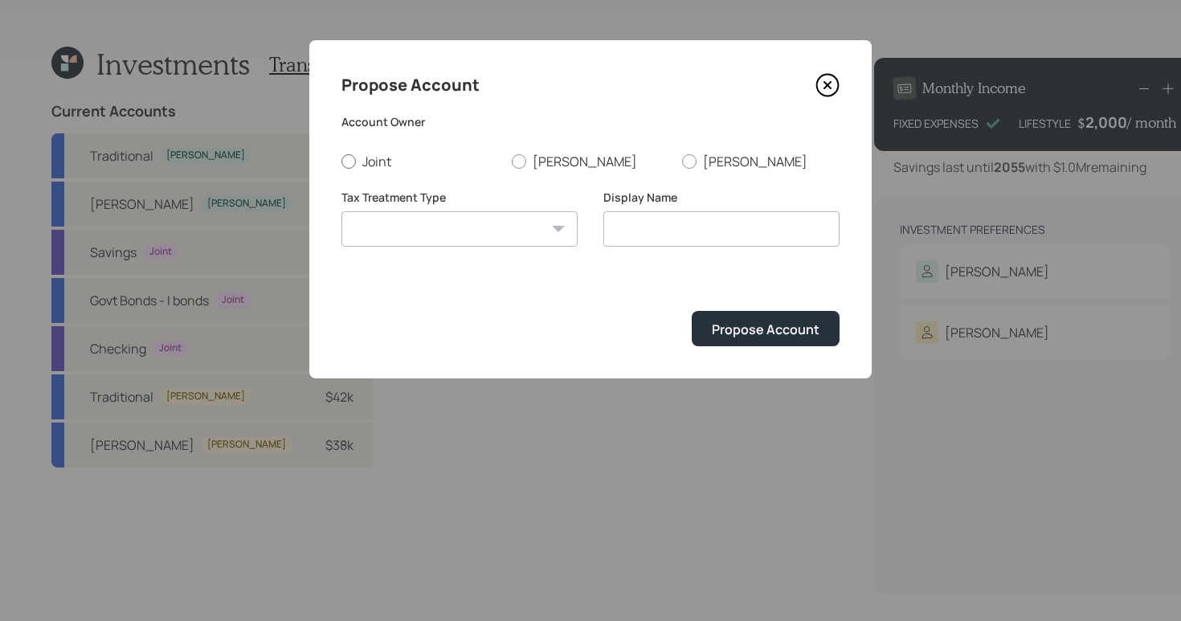
click at [348, 161] on div at bounding box center [348, 161] width 14 height 14
click at [341, 161] on input "Joint" at bounding box center [341, 161] width 1 height 1
radio input "true"
click at [505, 227] on select "[PERSON_NAME] Taxable Traditional" at bounding box center [459, 228] width 236 height 35
select select "taxable"
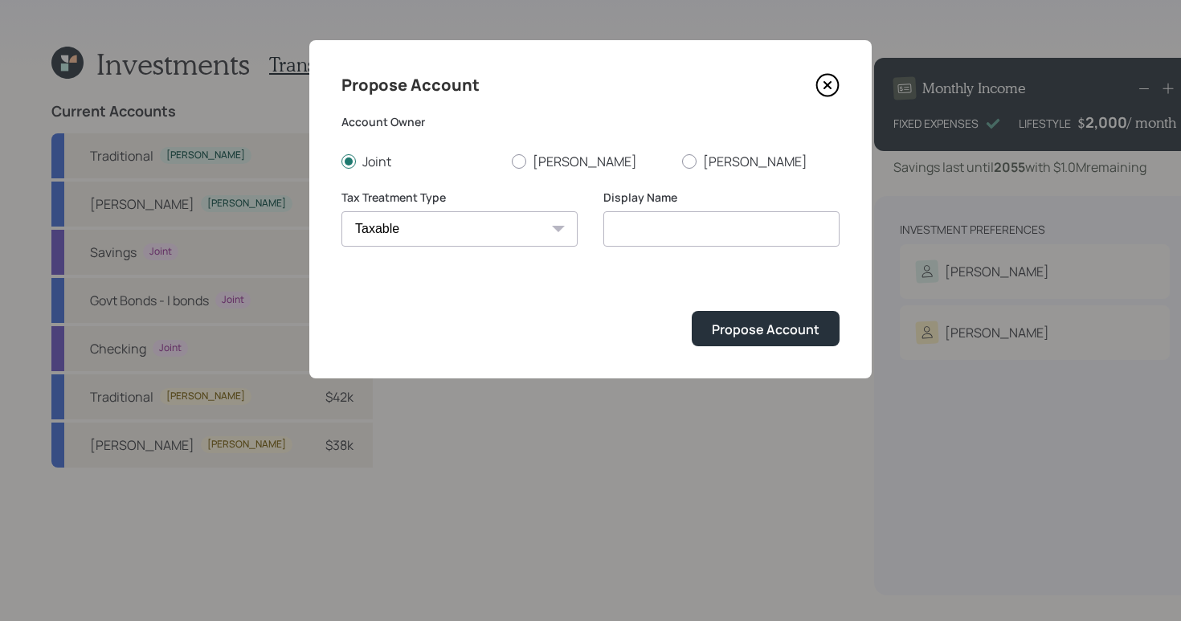
click at [341, 211] on select "[PERSON_NAME] Taxable Traditional" at bounding box center [459, 228] width 236 height 35
type input "Taxable"
click at [741, 331] on div "Propose Account" at bounding box center [766, 330] width 108 height 18
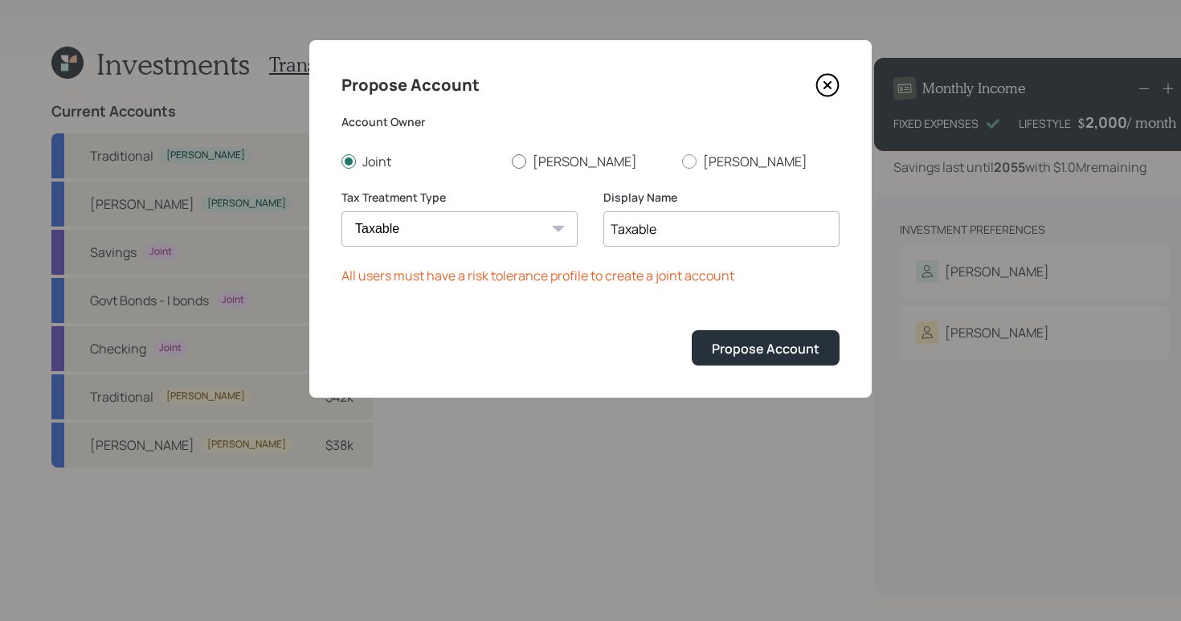
click at [521, 169] on label "[PERSON_NAME]" at bounding box center [590, 162] width 157 height 18
click at [512, 161] on input "[PERSON_NAME]" at bounding box center [511, 161] width 1 height 1
radio input "true"
click at [778, 349] on div "Propose Account" at bounding box center [766, 349] width 108 height 18
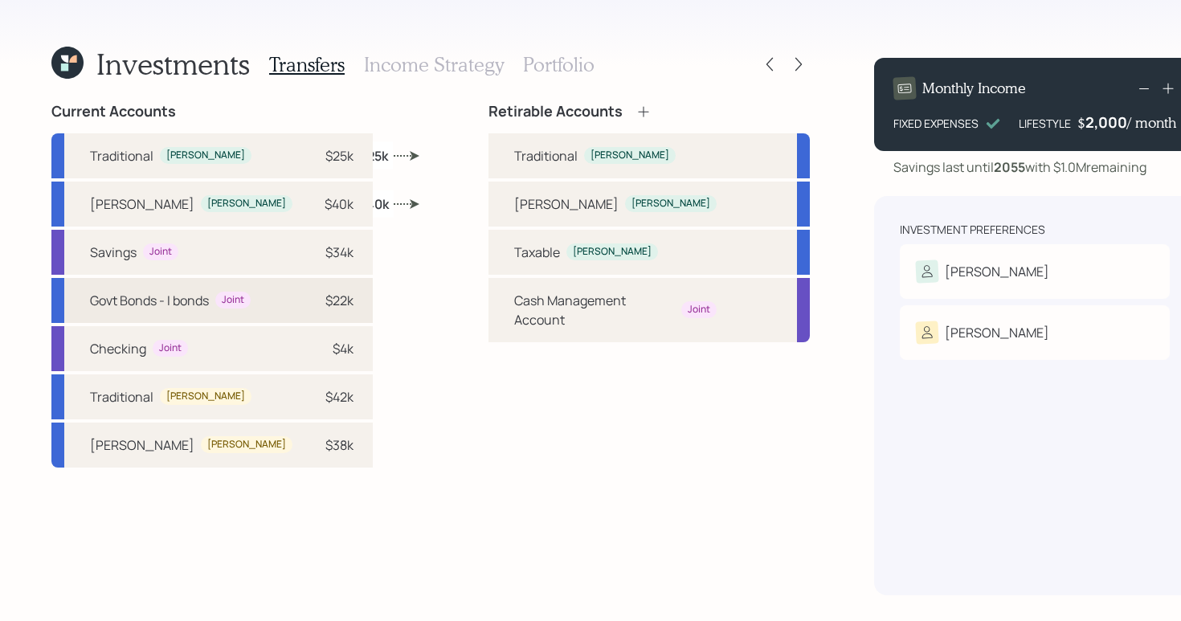
click at [304, 304] on div "Govt Bonds - I bonds Joint $22k" at bounding box center [211, 300] width 321 height 45
click at [566, 259] on div "[PERSON_NAME]" at bounding box center [612, 251] width 92 height 17
select select "f3c4a8f5-3ca4-4d10-8c1d-4490a16ea576"
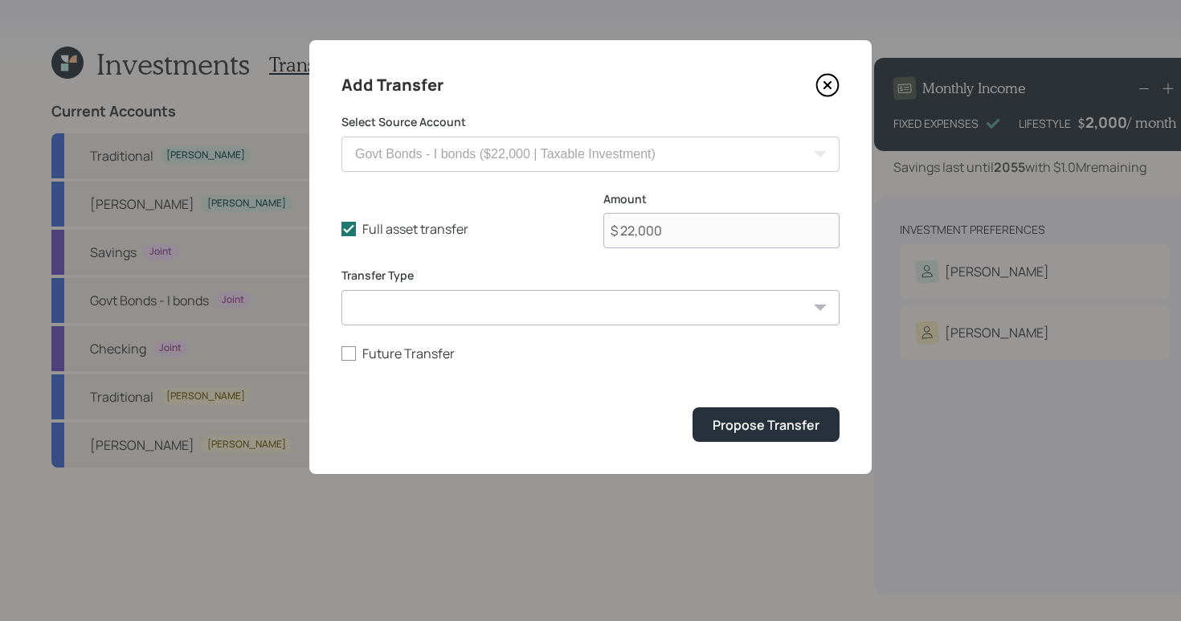
click at [415, 314] on select "ACAT Transfer Non ACAT Transfer Capitalize Rollover Rollover Deposit" at bounding box center [590, 307] width 498 height 35
select select "deposit"
click at [341, 290] on select "ACAT Transfer Non ACAT Transfer Capitalize Rollover Rollover Deposit" at bounding box center [590, 307] width 498 height 35
click at [757, 427] on div "Propose Transfer" at bounding box center [766, 425] width 107 height 18
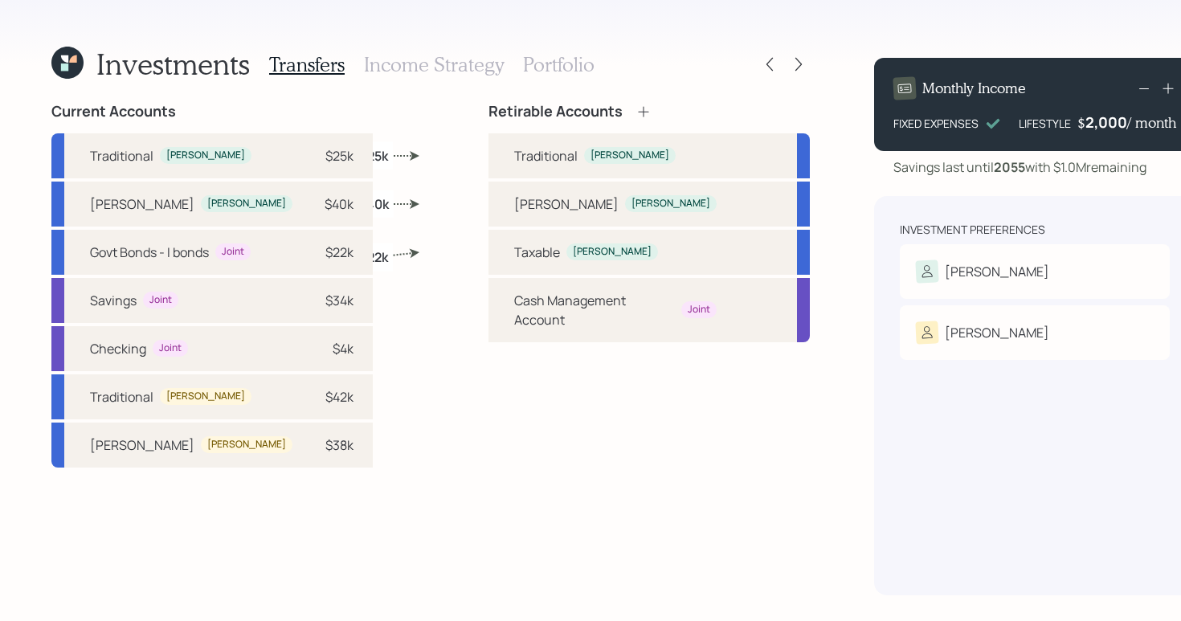
click at [439, 66] on h3 "Income Strategy" at bounding box center [434, 64] width 140 height 23
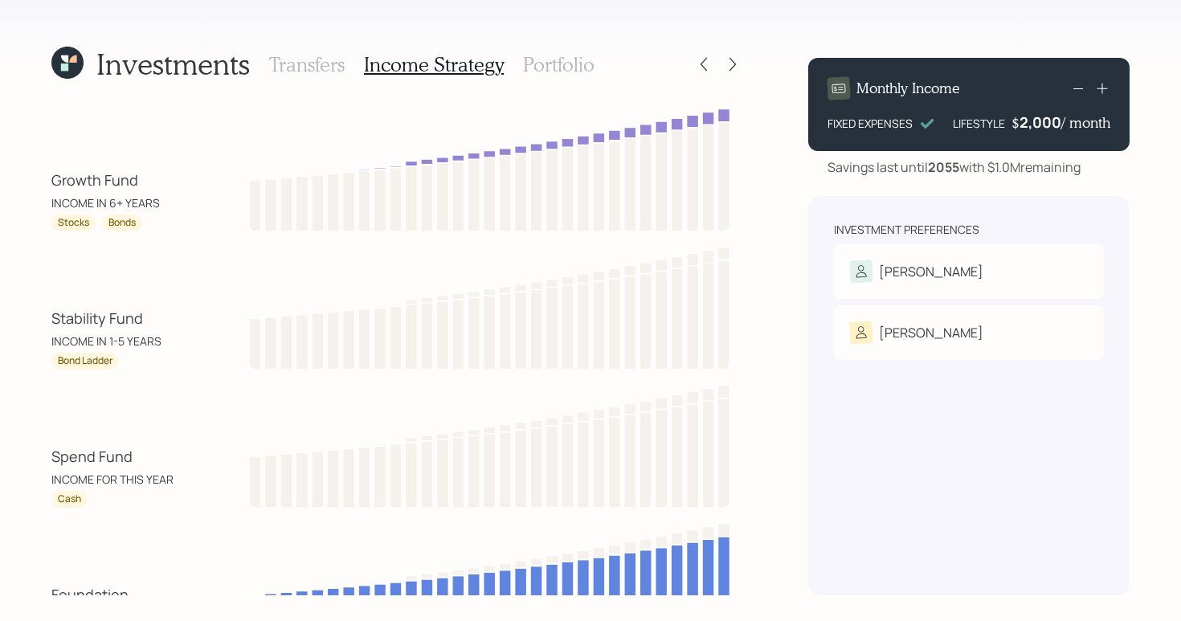
click at [557, 69] on h3 "Portfolio" at bounding box center [559, 64] width 72 height 23
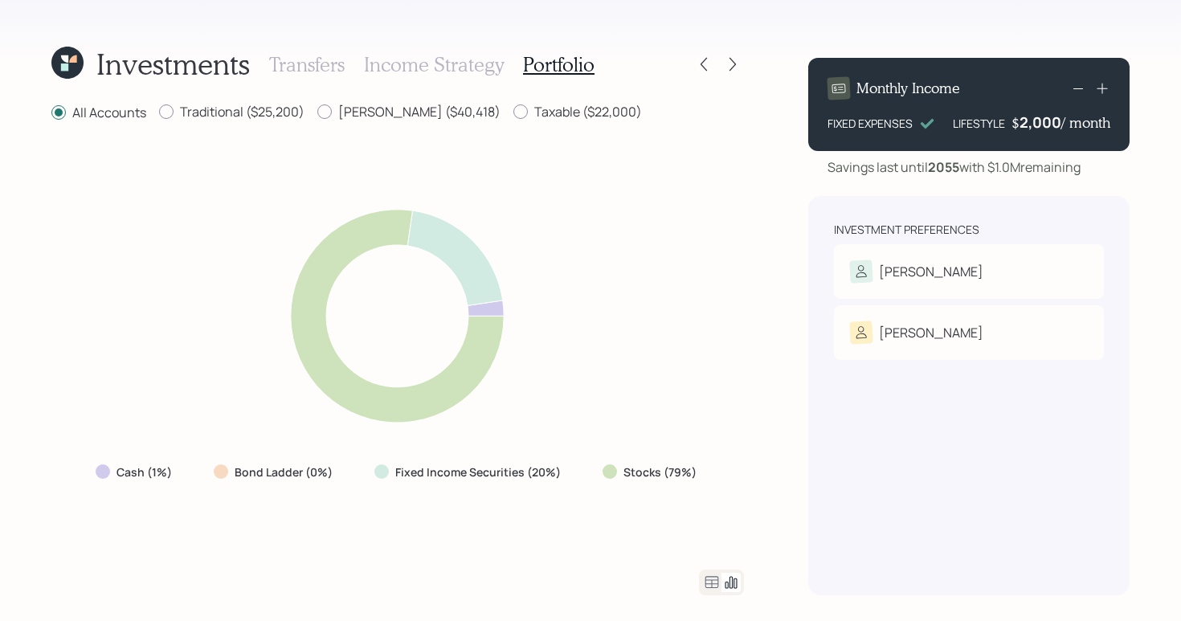
click at [447, 69] on h3 "Income Strategy" at bounding box center [434, 64] width 140 height 23
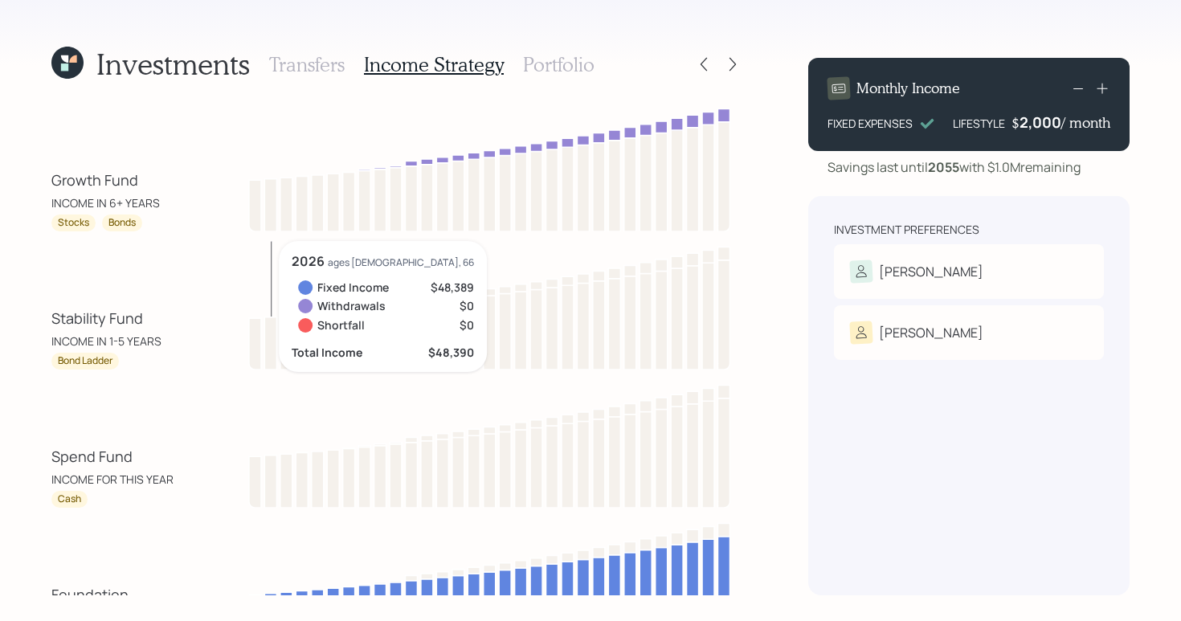
click at [566, 59] on h3 "Portfolio" at bounding box center [559, 64] width 72 height 23
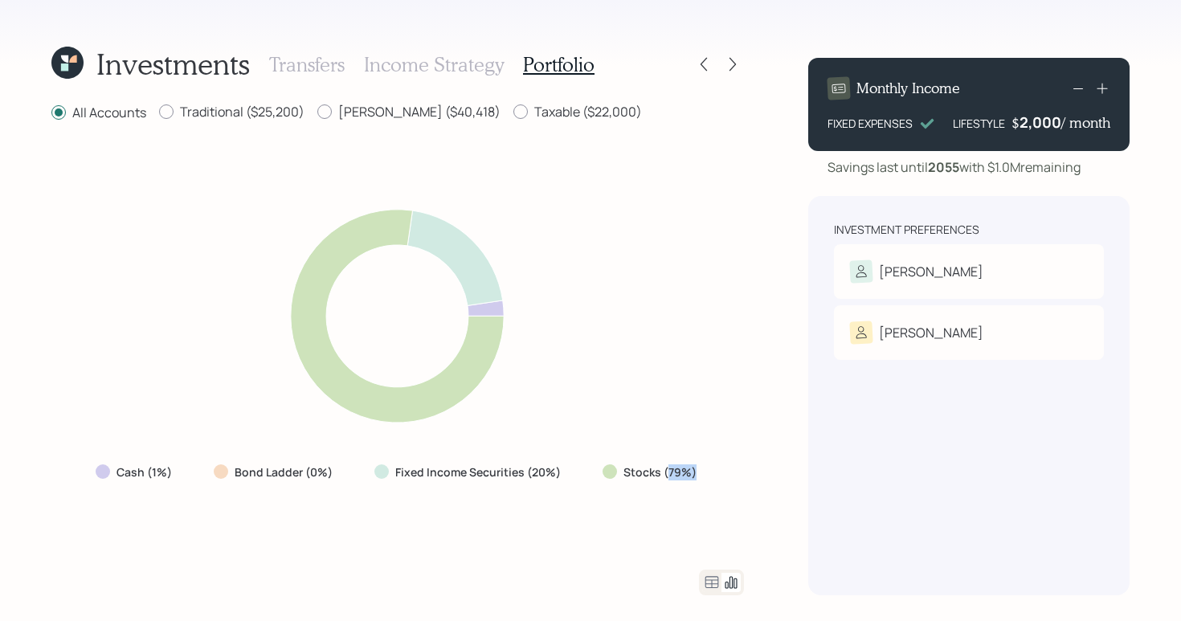
drag, startPoint x: 667, startPoint y: 473, endPoint x: 707, endPoint y: 472, distance: 40.2
click at [707, 472] on div "Stocks (79%)" at bounding box center [651, 472] width 123 height 29
click at [758, 474] on div "Investments Transfers Income Strategy Portfolio All Accounts Traditional ($25,2…" at bounding box center [590, 310] width 1181 height 621
drag, startPoint x: 526, startPoint y: 472, endPoint x: 558, endPoint y: 480, distance: 32.2
click at [558, 480] on div "Fixed Income Securities (20%)" at bounding box center [469, 472] width 215 height 29
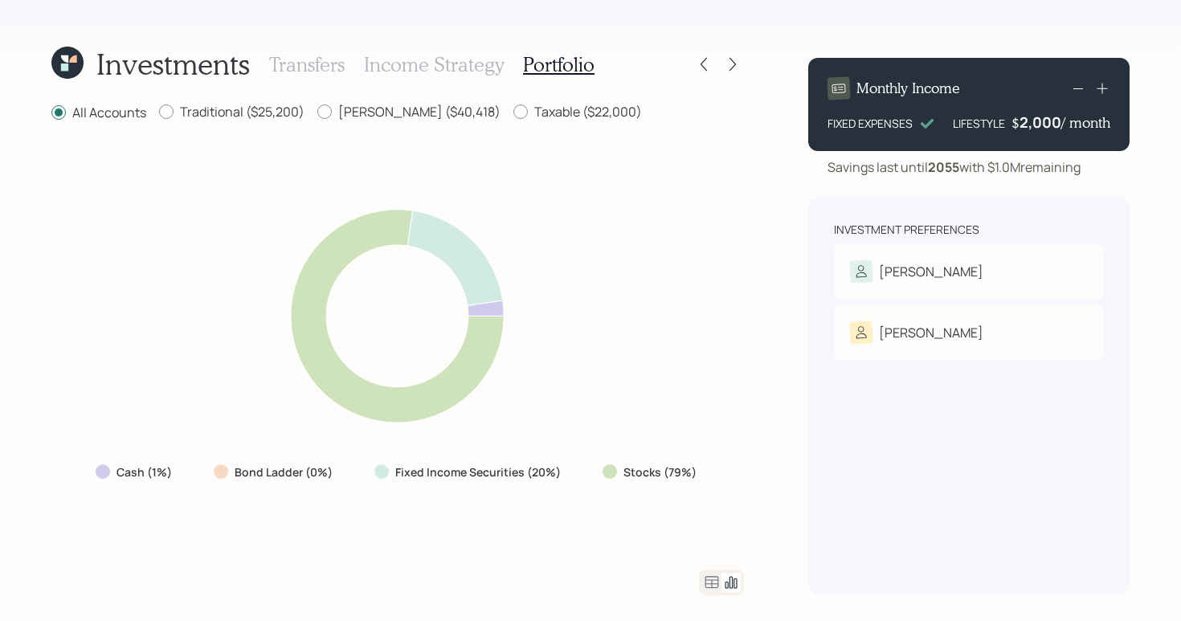
click at [496, 546] on div "Cash (1%) Bond Ladder (0%) Fixed Income Securities (20%) Stocks (79%)" at bounding box center [397, 346] width 693 height 408
drag, startPoint x: 157, startPoint y: 472, endPoint x: 182, endPoint y: 471, distance: 24.9
click at [182, 471] on div "Cash (1%)" at bounding box center [135, 472] width 105 height 29
click at [160, 510] on div "Cash (1%) Bond Ladder (0%) Fixed Income Securities (20%) Stocks (79%)" at bounding box center [397, 346] width 693 height 408
drag, startPoint x: 412, startPoint y: 472, endPoint x: 543, endPoint y: 471, distance: 131.0
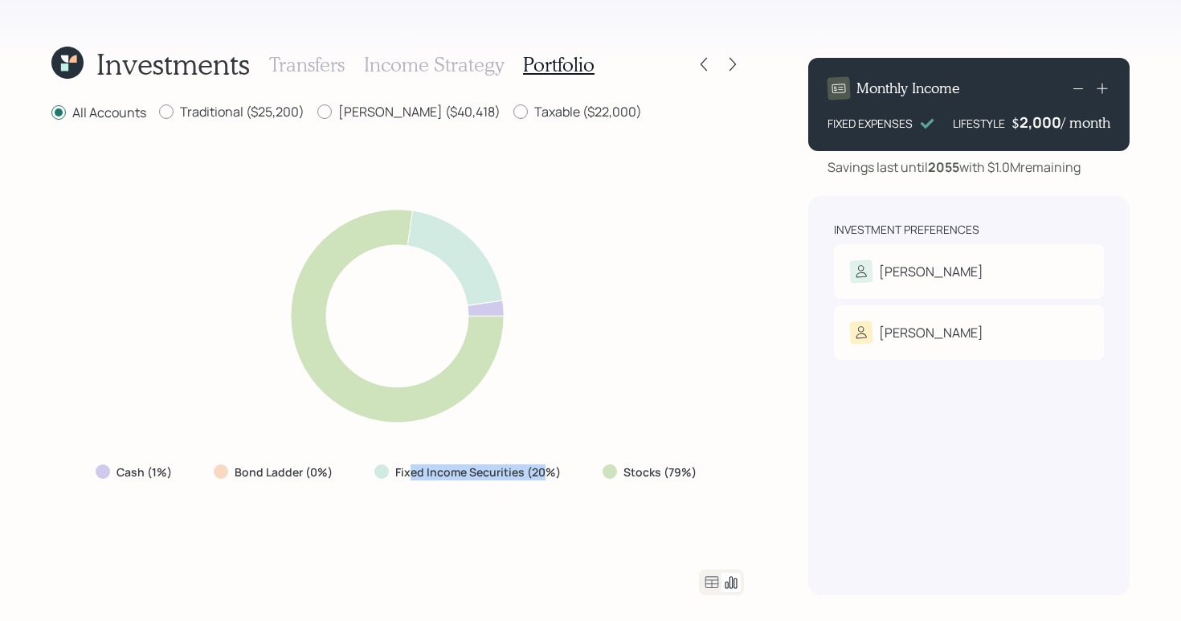
click at [543, 471] on label "Fixed Income Securities (20%)" at bounding box center [477, 472] width 165 height 16
drag, startPoint x: 574, startPoint y: 543, endPoint x: 580, endPoint y: 536, distance: 9.7
click at [574, 543] on div "Cash (1%) Bond Ladder (0%) Fixed Income Securities (20%) Stocks (79%)" at bounding box center [397, 346] width 693 height 408
drag, startPoint x: 495, startPoint y: 476, endPoint x: 574, endPoint y: 458, distance: 80.7
click at [574, 458] on div "Cash (1%) Bond Ladder (0%) Fixed Income Securities (20%) Stocks (79%)" at bounding box center [398, 472] width 630 height 29
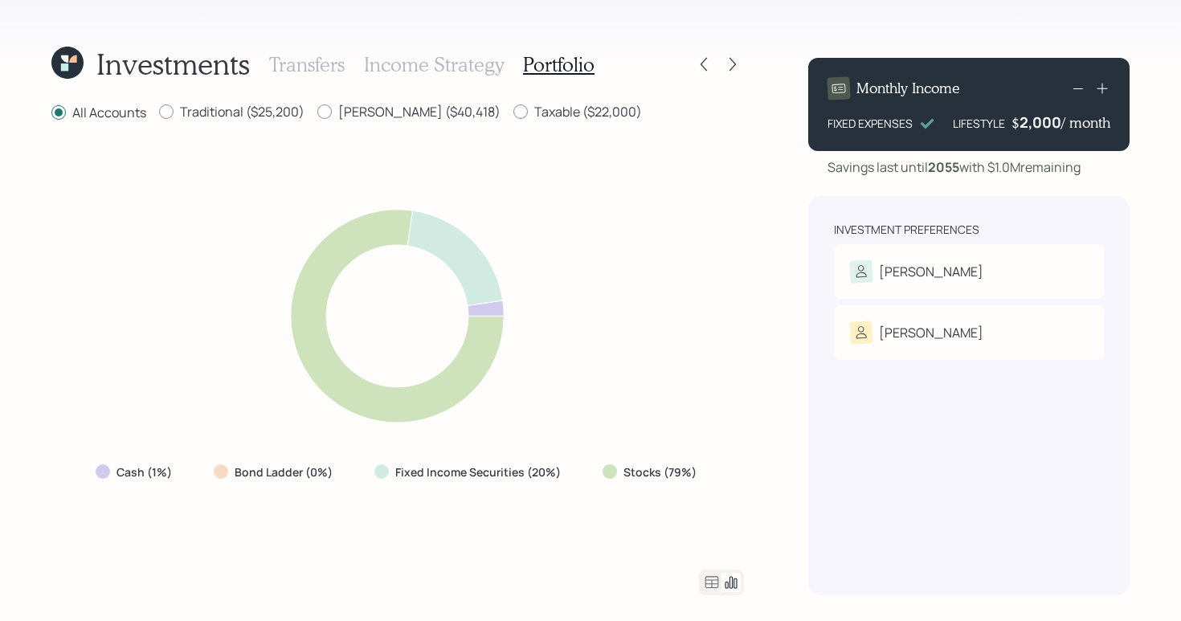
drag, startPoint x: 543, startPoint y: 498, endPoint x: 570, endPoint y: 472, distance: 38.1
click at [543, 498] on div "Cash (1%) Bond Ladder (0%) Fixed Income Securities (20%) Stocks (79%)" at bounding box center [397, 346] width 693 height 408
drag, startPoint x: 620, startPoint y: 476, endPoint x: 693, endPoint y: 476, distance: 73.1
click at [693, 476] on div "Stocks (79%)" at bounding box center [651, 472] width 97 height 16
click at [726, 462] on div "Cash (1%) Bond Ladder (0%) Fixed Income Securities (20%) Stocks (79%)" at bounding box center [397, 346] width 693 height 408
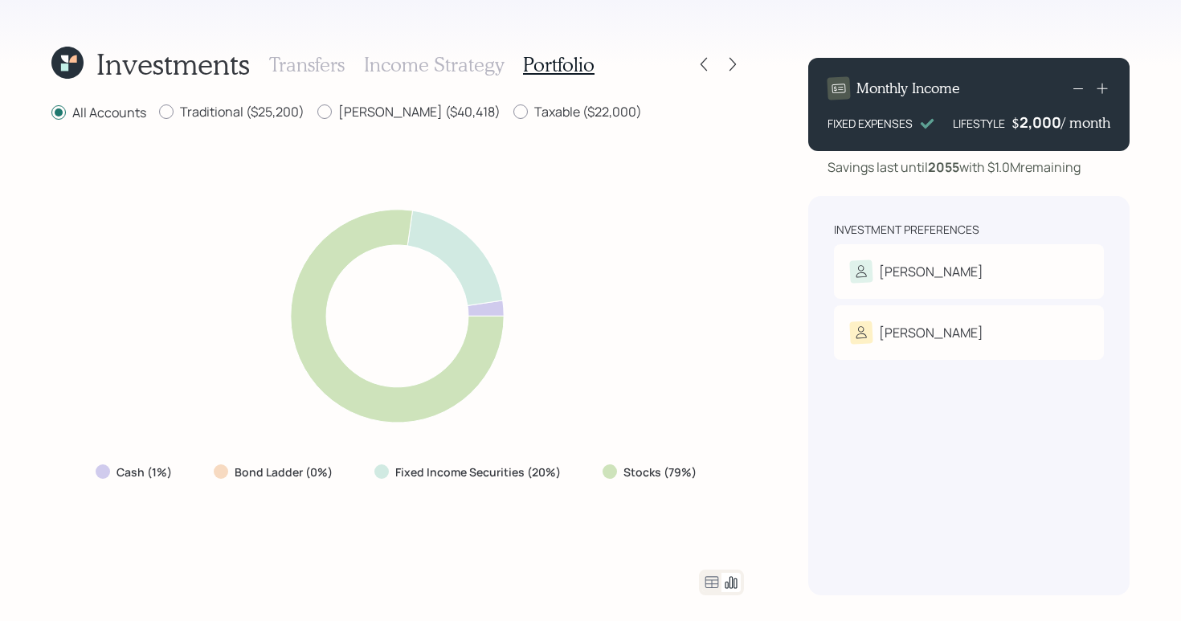
click at [713, 586] on icon at bounding box center [711, 582] width 19 height 19
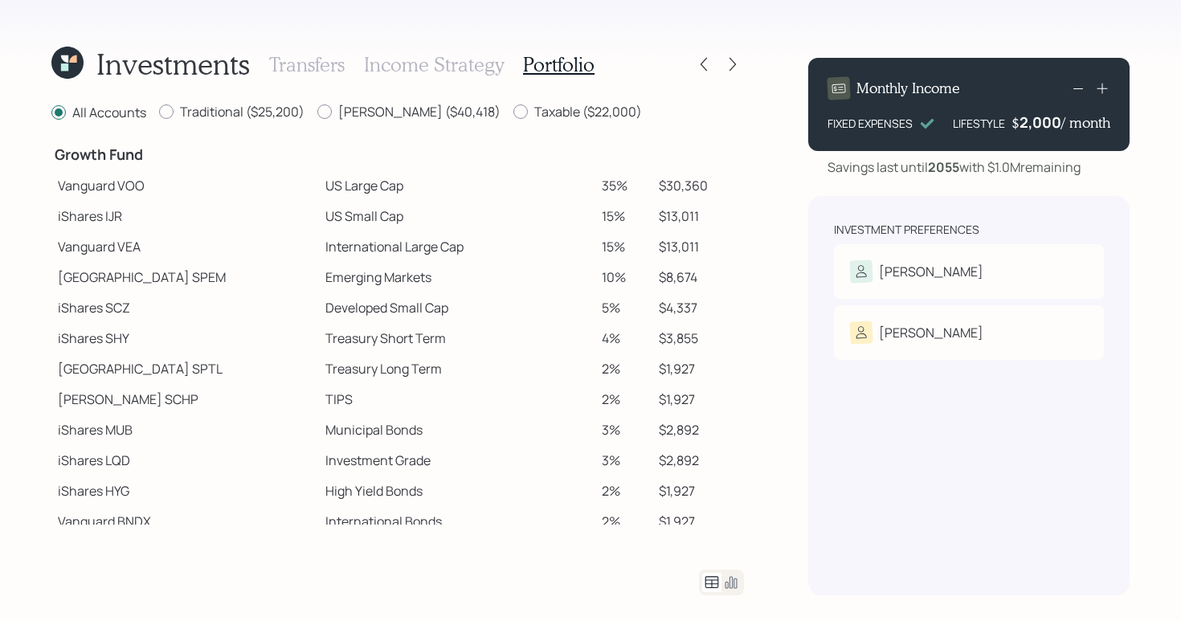
scroll to position [244, 0]
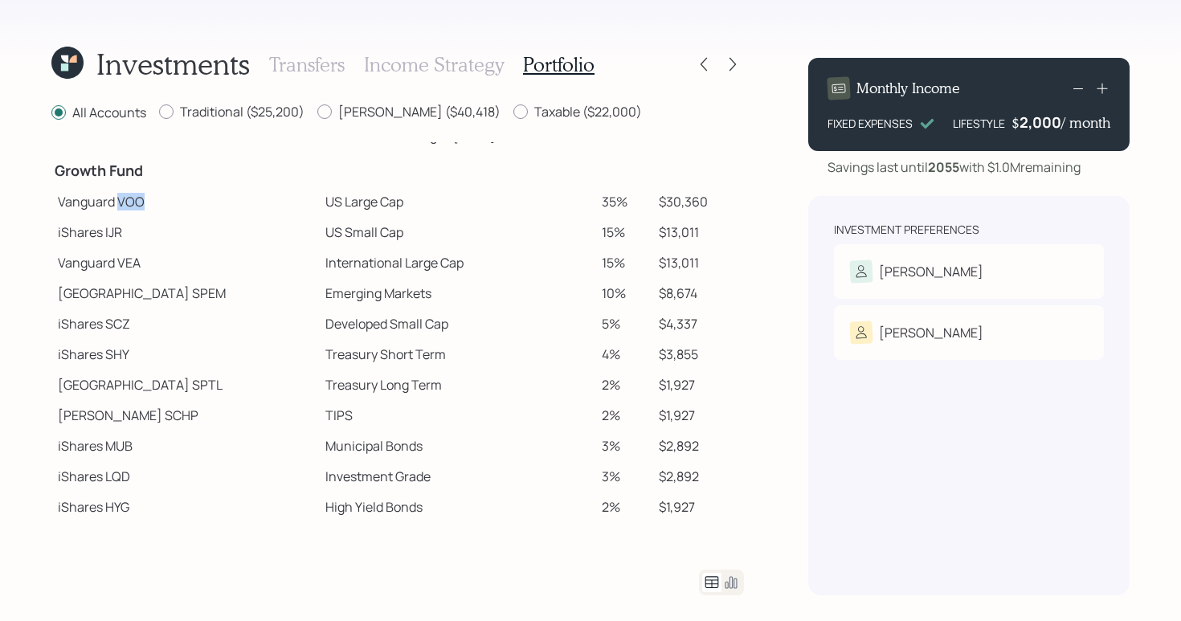
drag, startPoint x: 119, startPoint y: 202, endPoint x: 161, endPoint y: 198, distance: 42.7
click at [161, 198] on td "Vanguard VOO" at bounding box center [185, 201] width 268 height 31
drag, startPoint x: 104, startPoint y: 236, endPoint x: 128, endPoint y: 235, distance: 24.1
click at [128, 235] on td "iShares IJR" at bounding box center [185, 232] width 268 height 31
drag, startPoint x: 119, startPoint y: 264, endPoint x: 145, endPoint y: 279, distance: 30.6
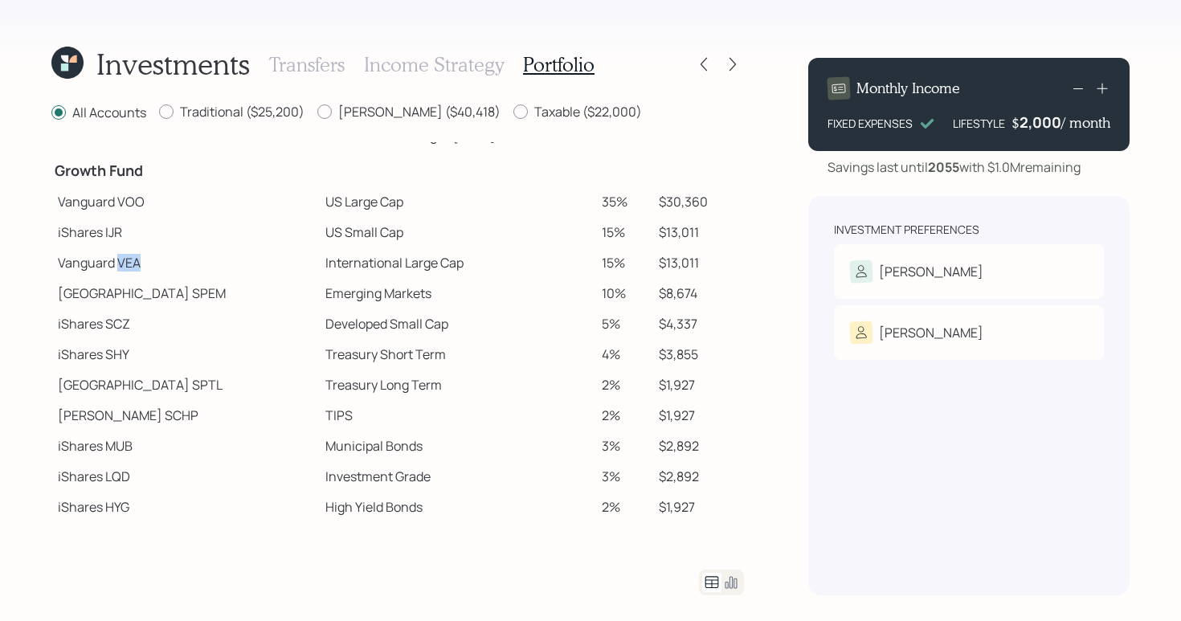
click at [152, 266] on td "Vanguard VEA" at bounding box center [185, 262] width 268 height 31
drag, startPoint x: 138, startPoint y: 292, endPoint x: 209, endPoint y: 291, distance: 70.7
click at [209, 291] on td "[GEOGRAPHIC_DATA]" at bounding box center [185, 293] width 268 height 31
click at [247, 304] on td "[GEOGRAPHIC_DATA]" at bounding box center [185, 293] width 268 height 31
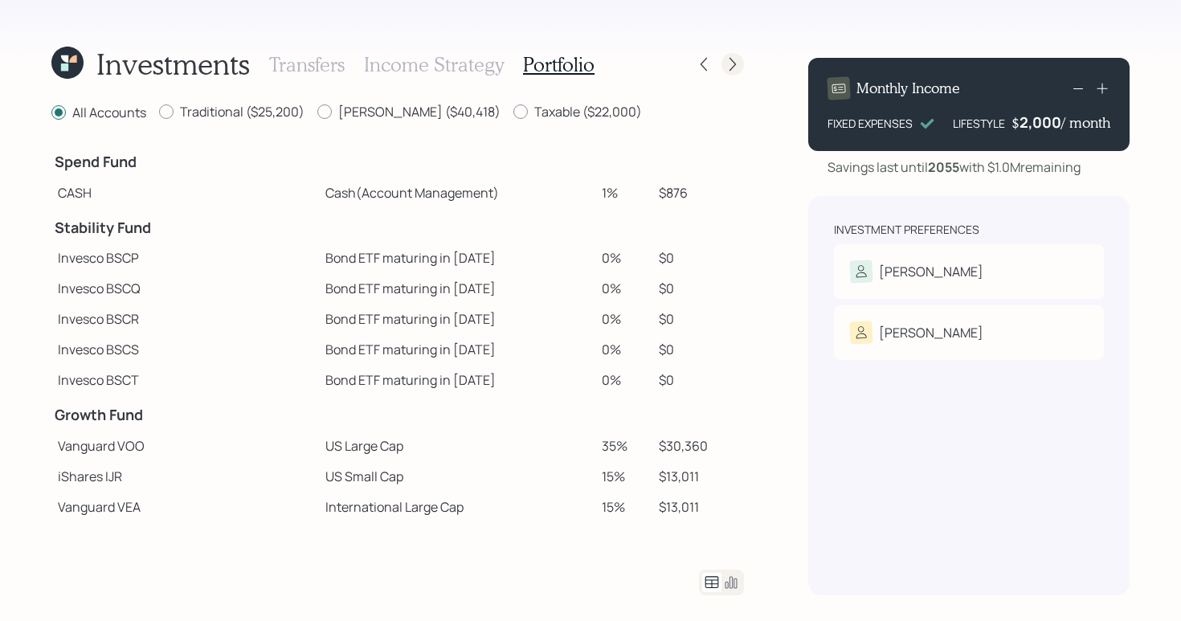
click at [733, 63] on icon at bounding box center [733, 64] width 16 height 16
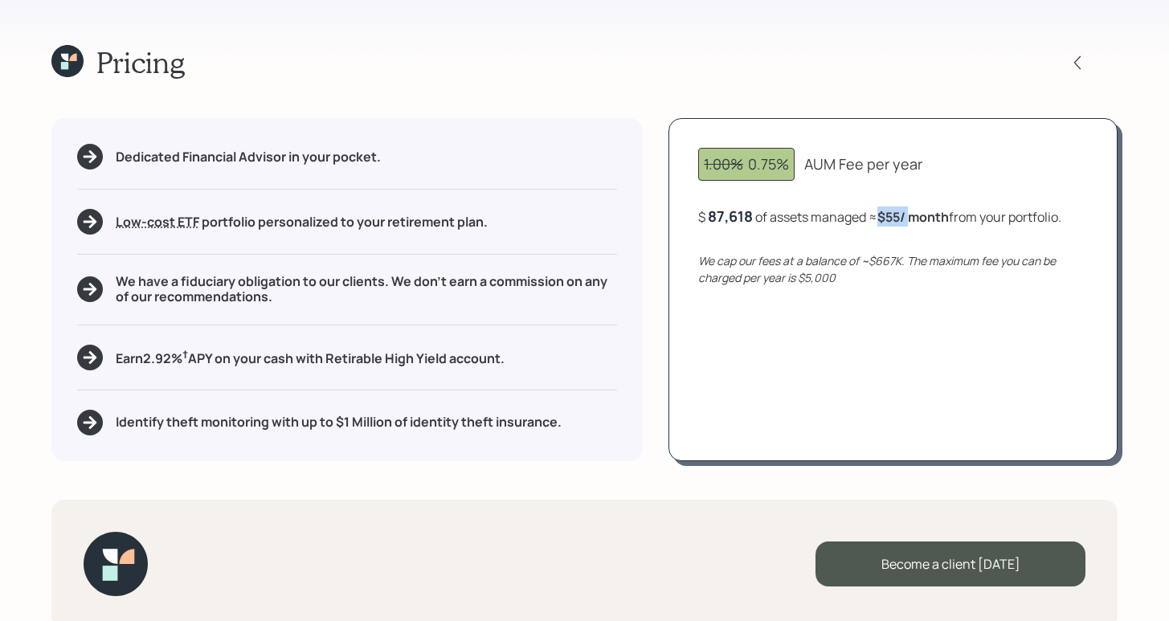
drag, startPoint x: 885, startPoint y: 217, endPoint x: 910, endPoint y: 214, distance: 25.9
click at [910, 214] on b "$55 / month" at bounding box center [913, 217] width 72 height 18
click at [895, 96] on div "Pricing Dedicated Financial Advisor in your pocket. Low-cost ETF Retirable uses…" at bounding box center [584, 310] width 1169 height 621
drag, startPoint x: 345, startPoint y: 419, endPoint x: 442, endPoint y: 417, distance: 97.2
click at [442, 417] on h5 "Identify theft monitoring with up to $1 Million of identity theft insurance." at bounding box center [339, 422] width 446 height 15
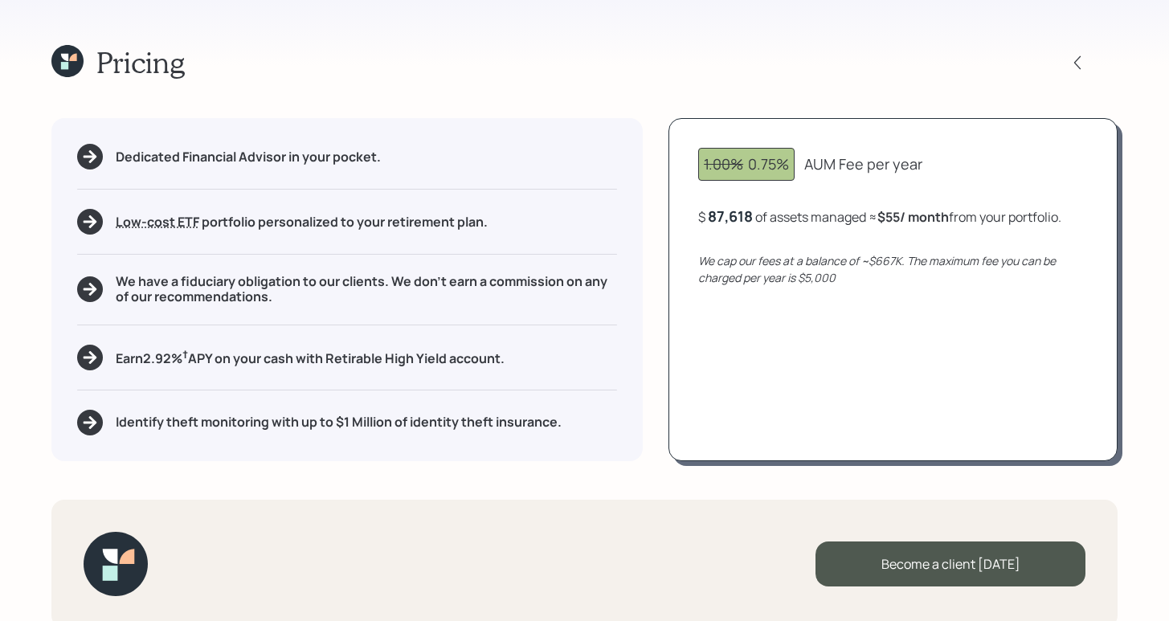
click at [612, 418] on div "Identify theft monitoring with up to $1 Million of identity theft insurance." at bounding box center [347, 423] width 540 height 26
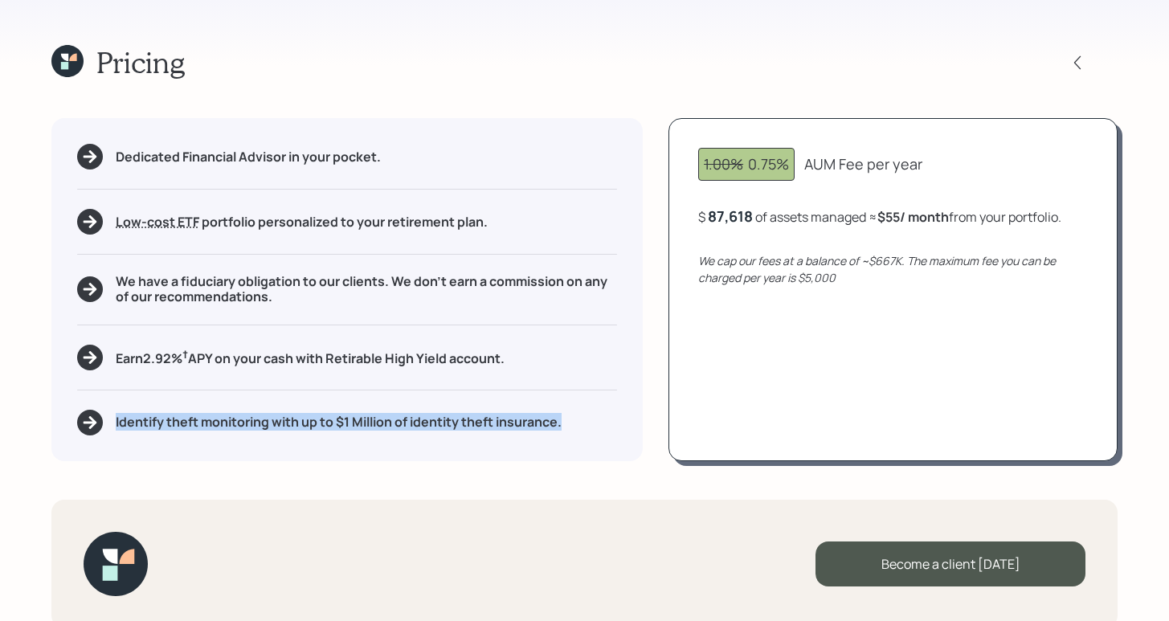
drag, startPoint x: 584, startPoint y: 421, endPoint x: 514, endPoint y: 387, distance: 77.6
click at [108, 424] on div "Identify theft monitoring with up to $1 Million of identity theft insurance." at bounding box center [347, 423] width 540 height 26
click at [622, 425] on div "Dedicated Financial Advisor in your pocket. Low-cost ETF Retirable uses diversi…" at bounding box center [346, 289] width 591 height 342
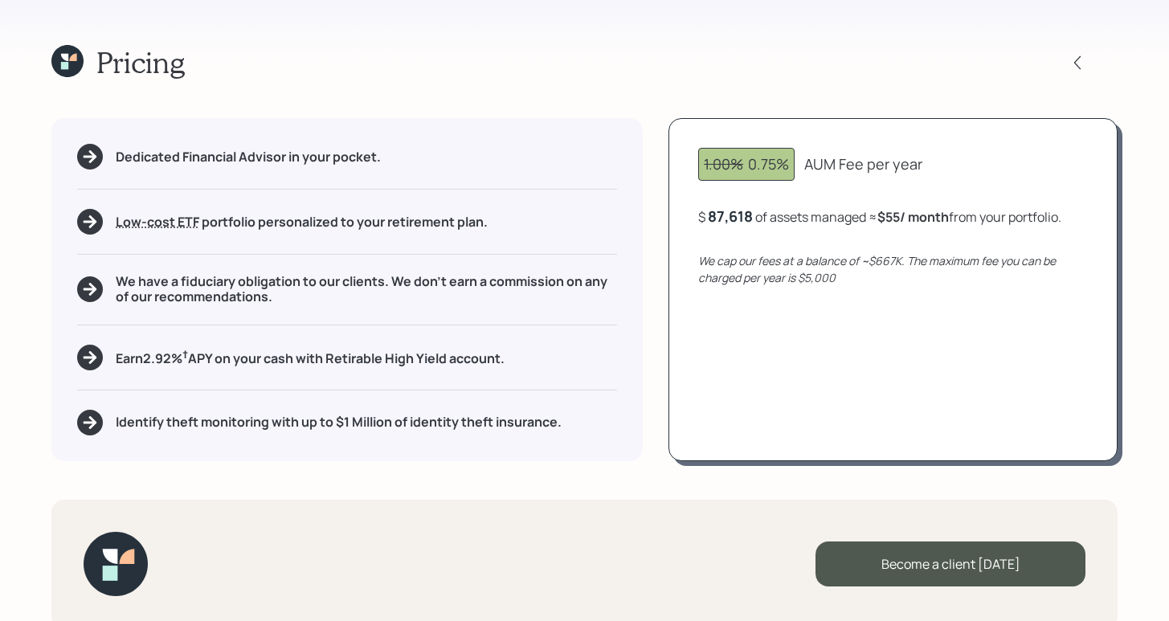
click at [76, 63] on icon at bounding box center [67, 61] width 32 height 32
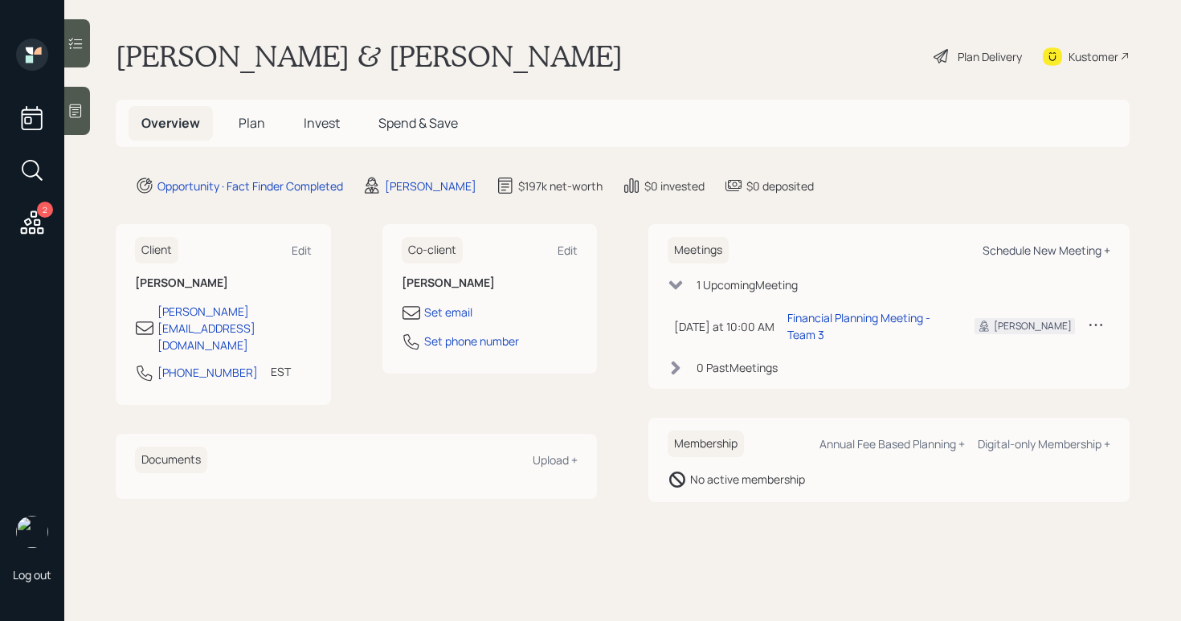
click at [999, 249] on div "Schedule New Meeting +" at bounding box center [1047, 250] width 128 height 15
select select "b1d8ea90-abcc-42aa-86cc-4f33a132aacc"
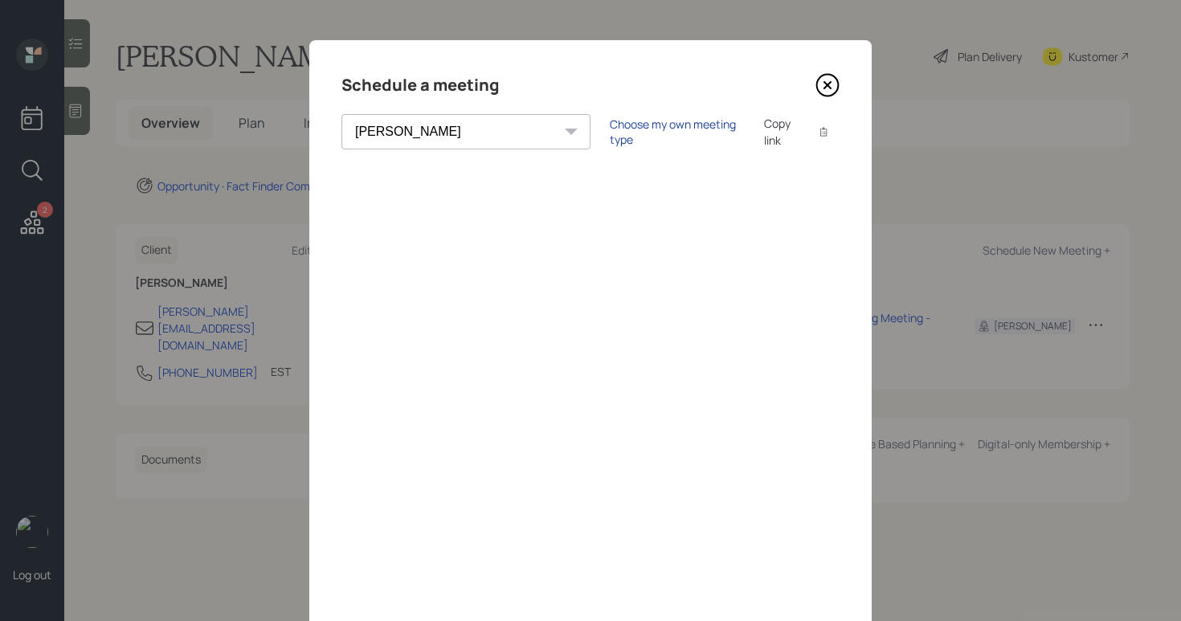
click at [610, 130] on div "Choose my own meeting type" at bounding box center [677, 131] width 135 height 31
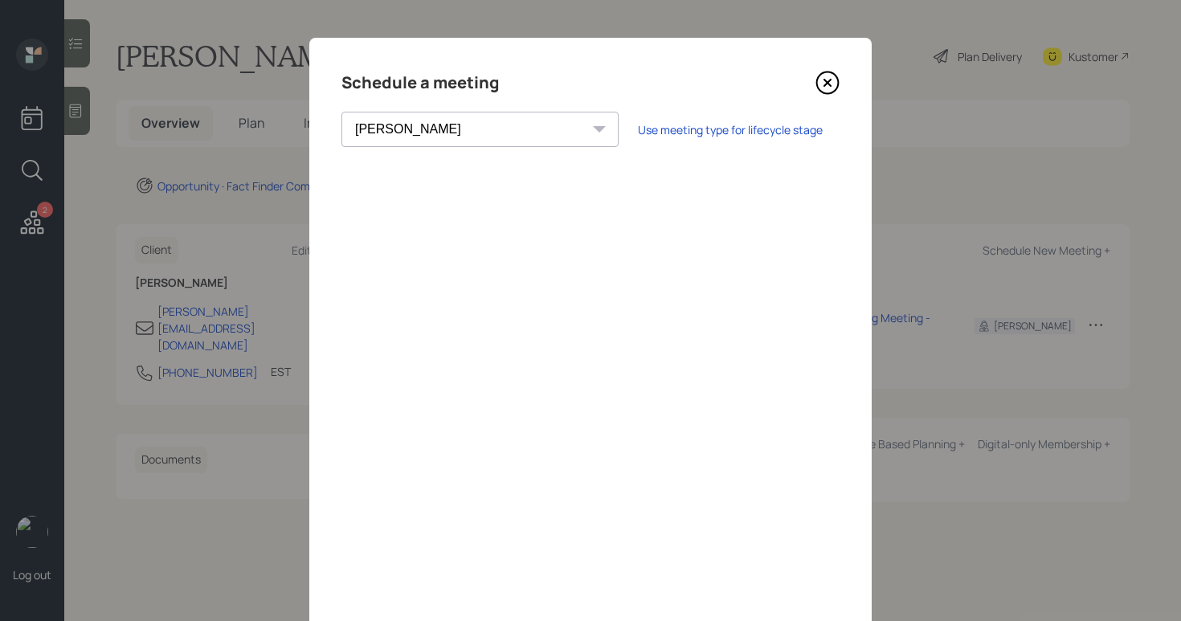
scroll to position [3, 0]
click at [825, 72] on icon at bounding box center [828, 83] width 22 height 22
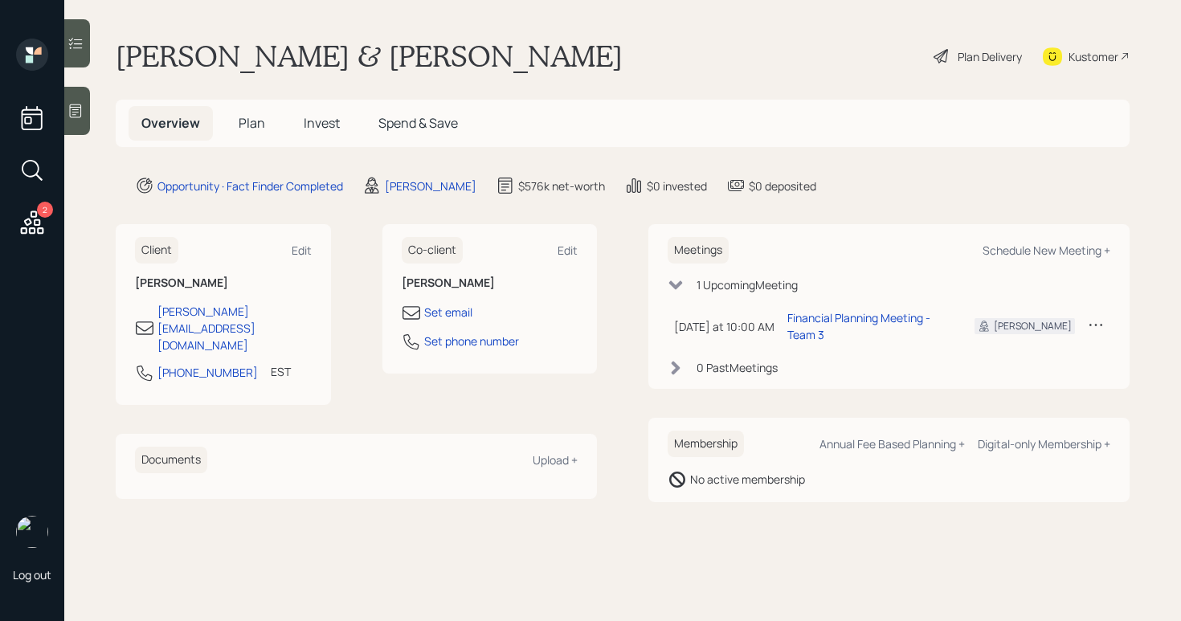
click at [267, 107] on h5 "Plan" at bounding box center [252, 123] width 52 height 35
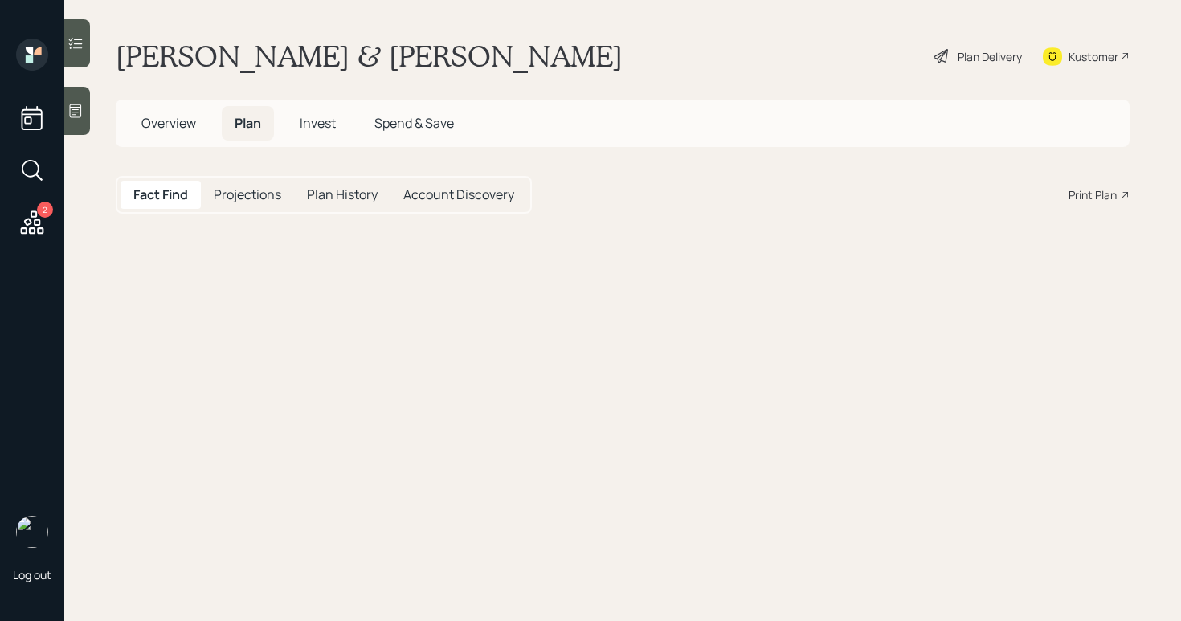
click at [252, 125] on span "Plan" at bounding box center [248, 123] width 27 height 18
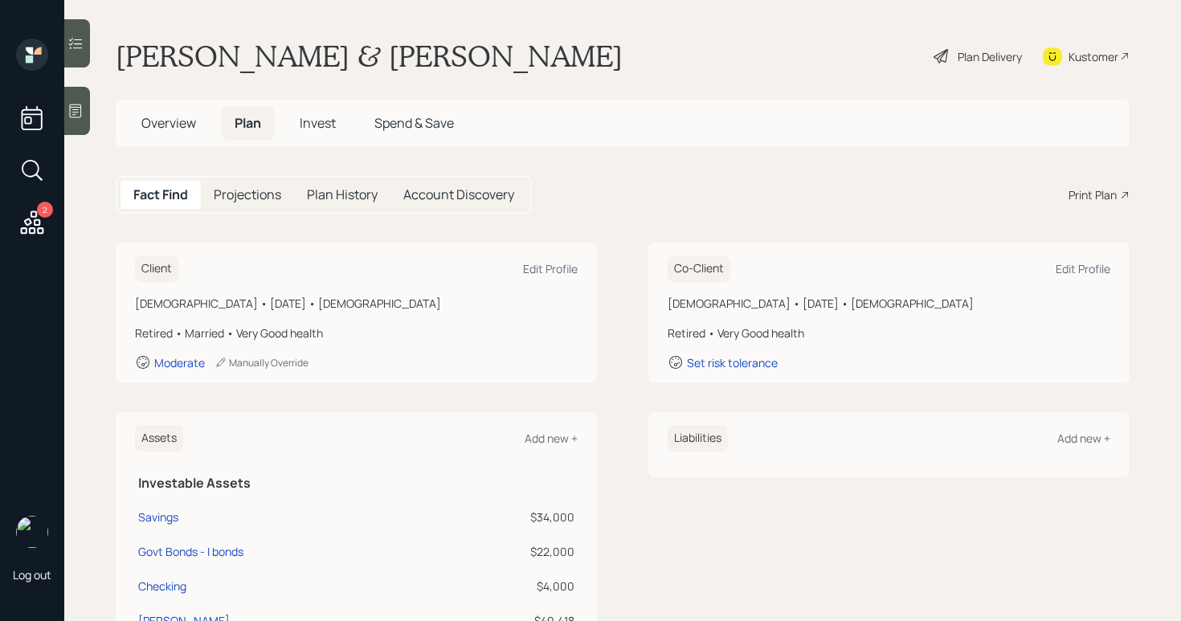
click at [336, 110] on h5 "Invest" at bounding box center [318, 123] width 62 height 35
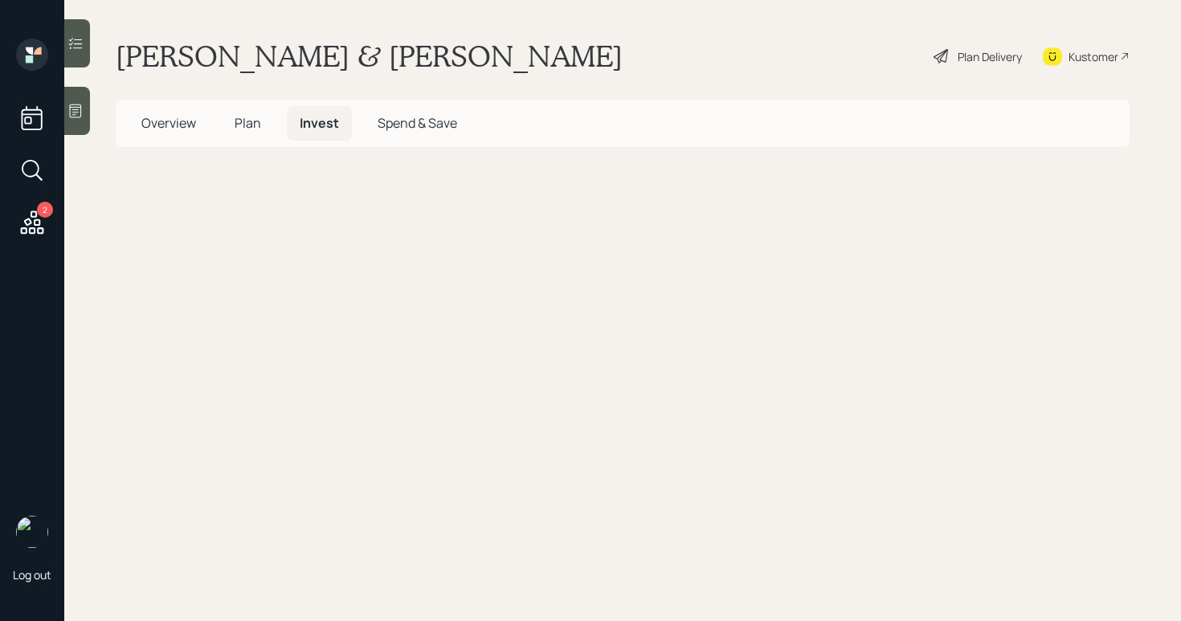
click at [329, 120] on span "Invest" at bounding box center [319, 123] width 39 height 18
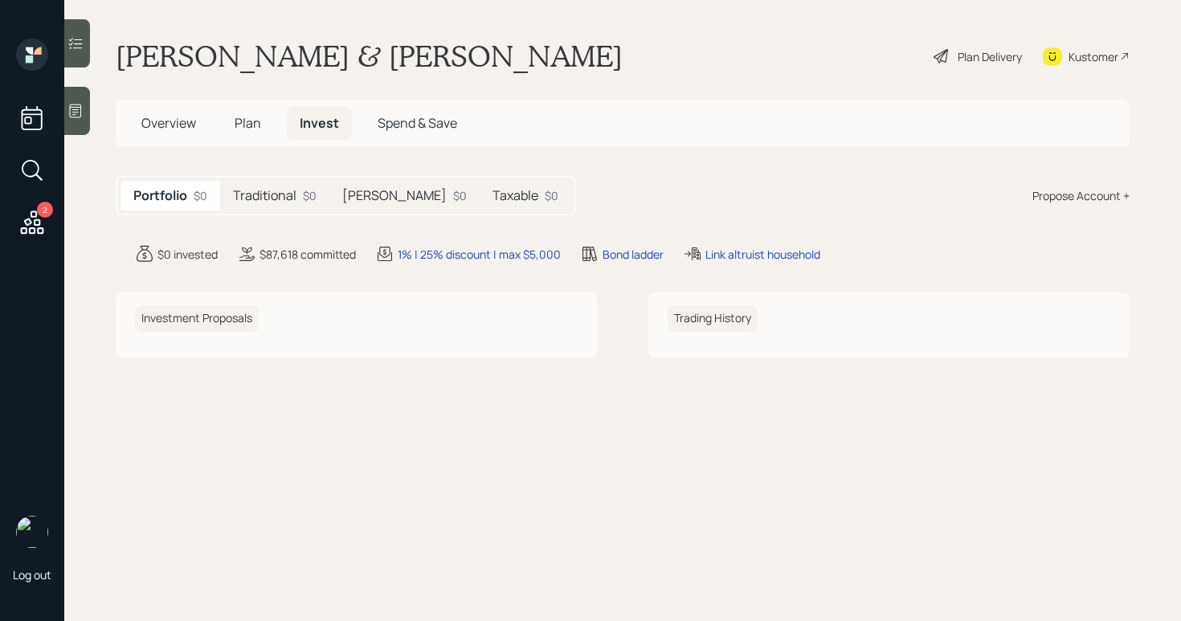
click at [139, 119] on h5 "Overview" at bounding box center [169, 123] width 80 height 35
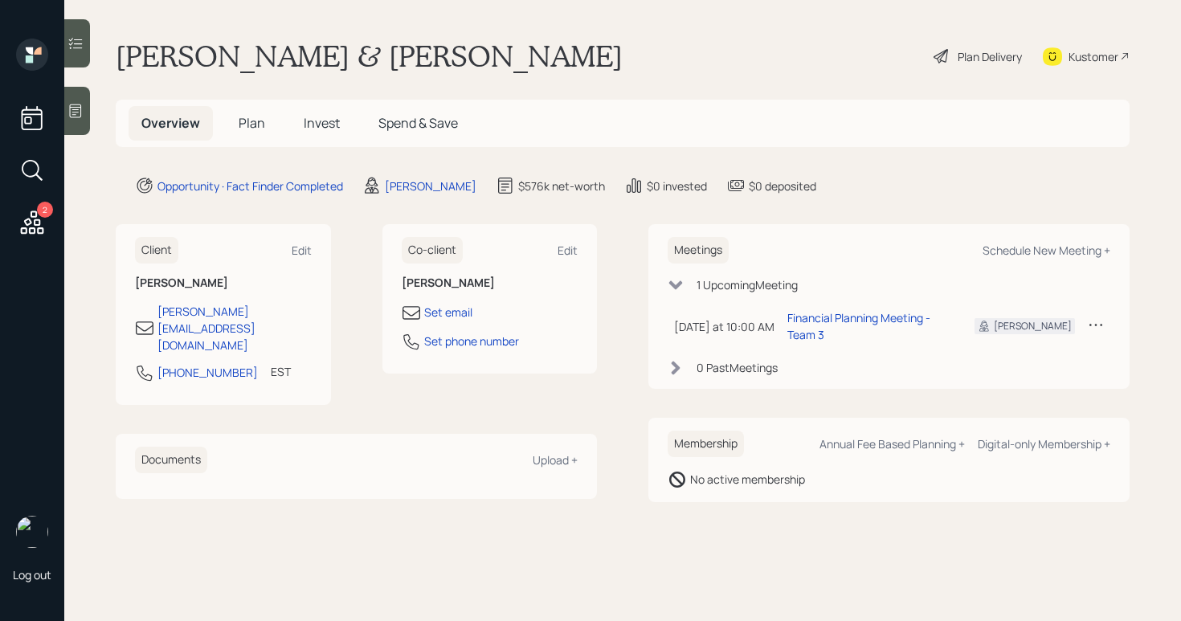
click at [244, 124] on span "Plan" at bounding box center [252, 123] width 27 height 18
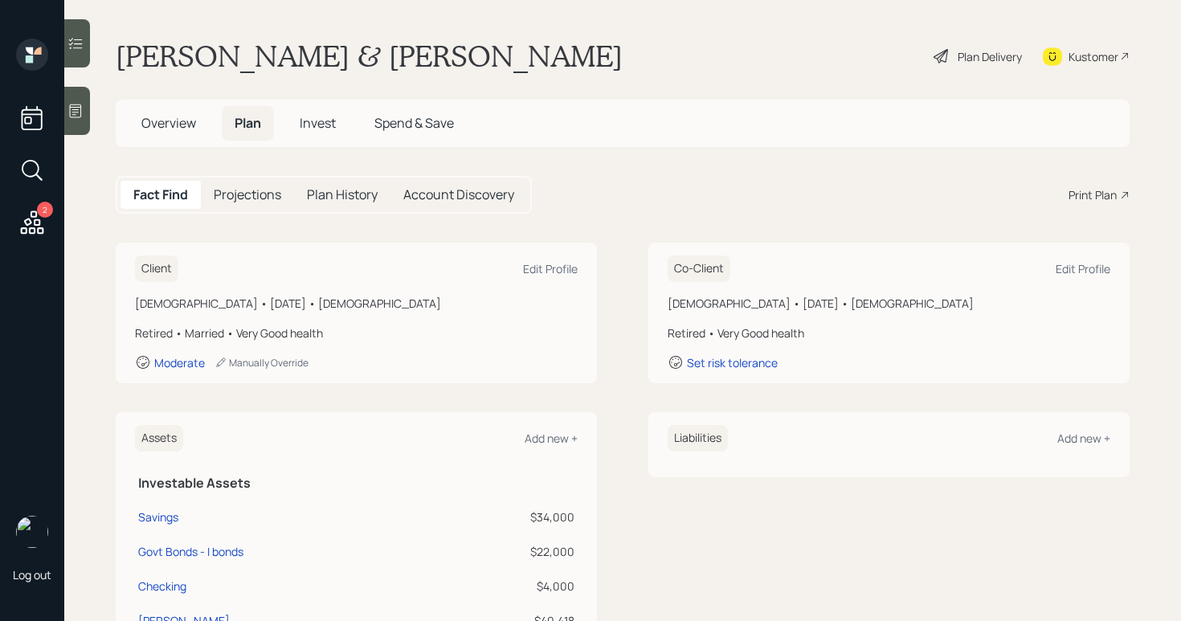
click at [1053, 193] on div "Fact Find Projections Plan History Account Discovery Print Plan" at bounding box center [623, 195] width 1014 height 38
click at [1068, 193] on div "Print Plan" at bounding box center [1092, 194] width 48 height 17
